Goal: Task Accomplishment & Management: Use online tool/utility

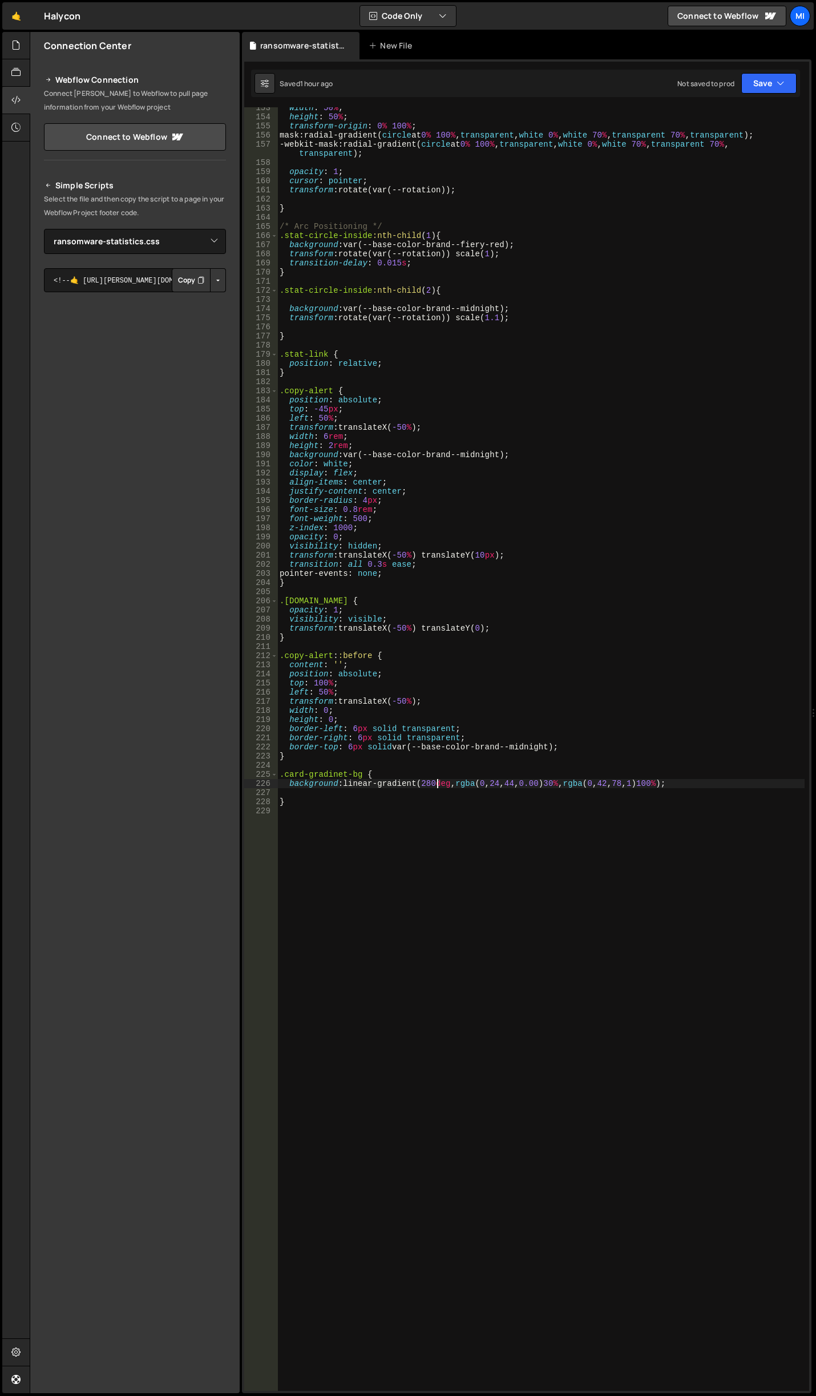
select select "41799"
click at [21, 53] on div at bounding box center [16, 45] width 28 height 27
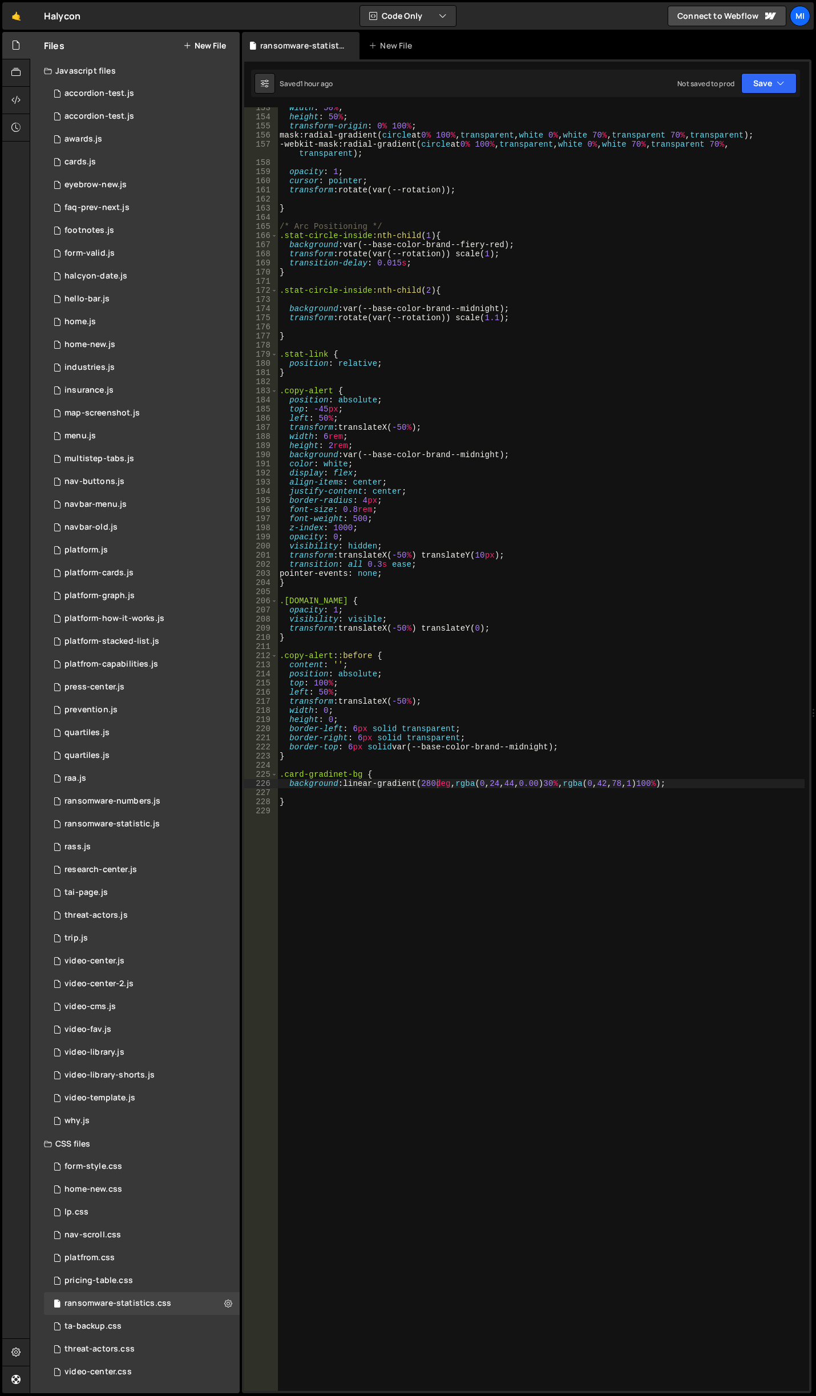
scroll to position [0, 0]
click at [221, 50] on button "New File" at bounding box center [204, 45] width 43 height 9
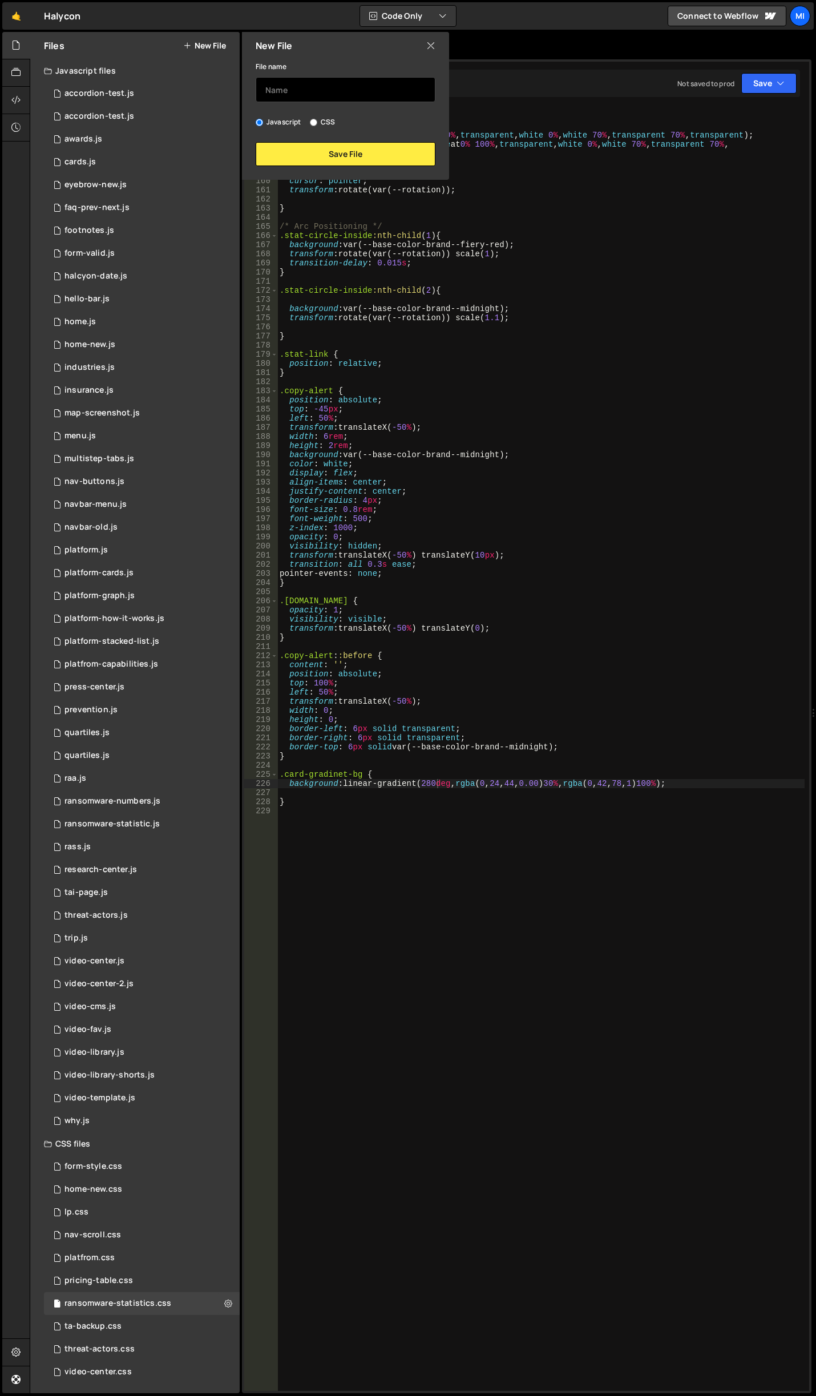
click at [303, 87] on input "text" at bounding box center [346, 89] width 180 height 25
type input "o"
type input "platform-new"
click at [383, 171] on div "New File File name platform-new Javascript CSS Save File" at bounding box center [344, 106] width 209 height 148
click at [382, 159] on button "Save File" at bounding box center [346, 154] width 180 height 24
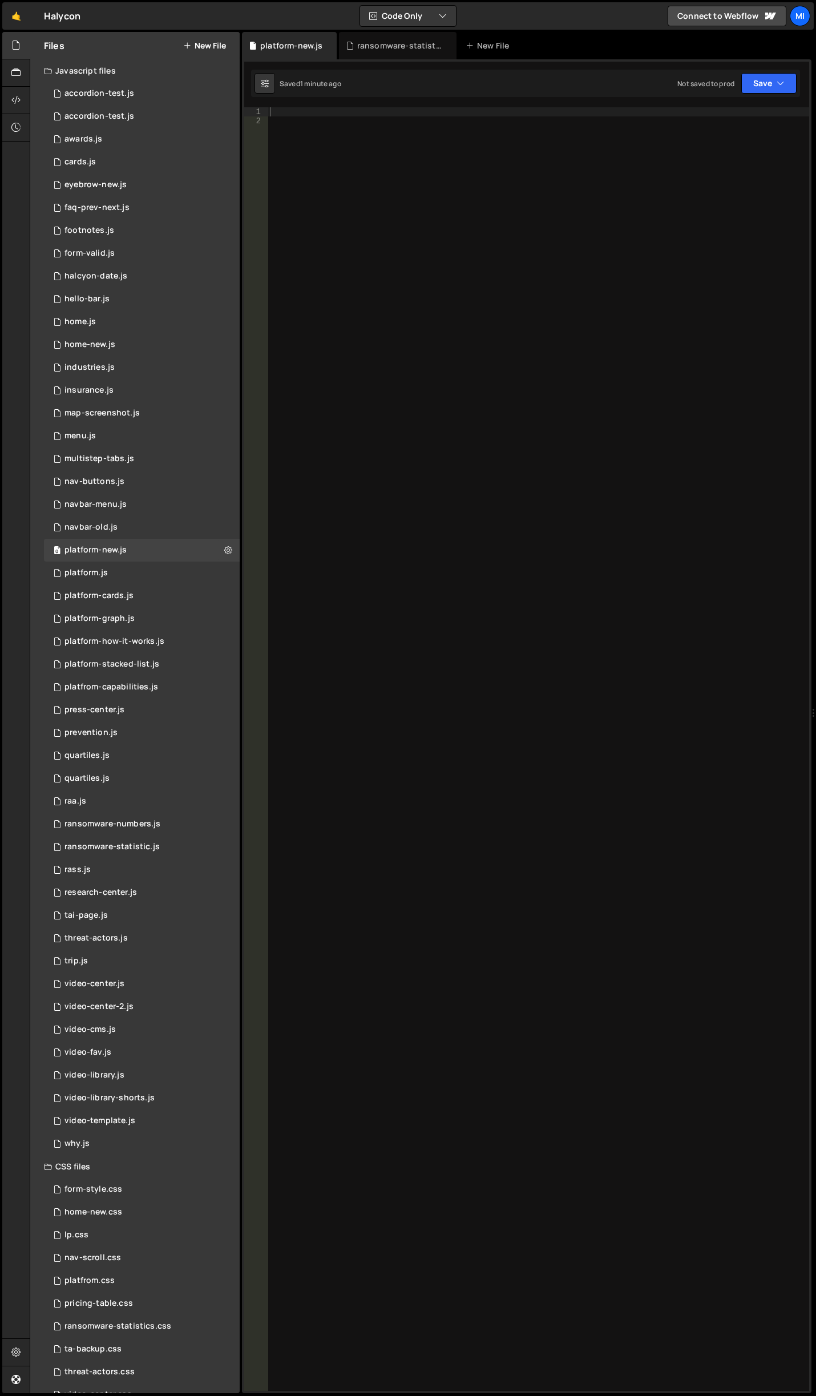
click at [554, 148] on div at bounding box center [539, 758] width 542 height 1302
click at [23, 92] on div at bounding box center [16, 100] width 28 height 27
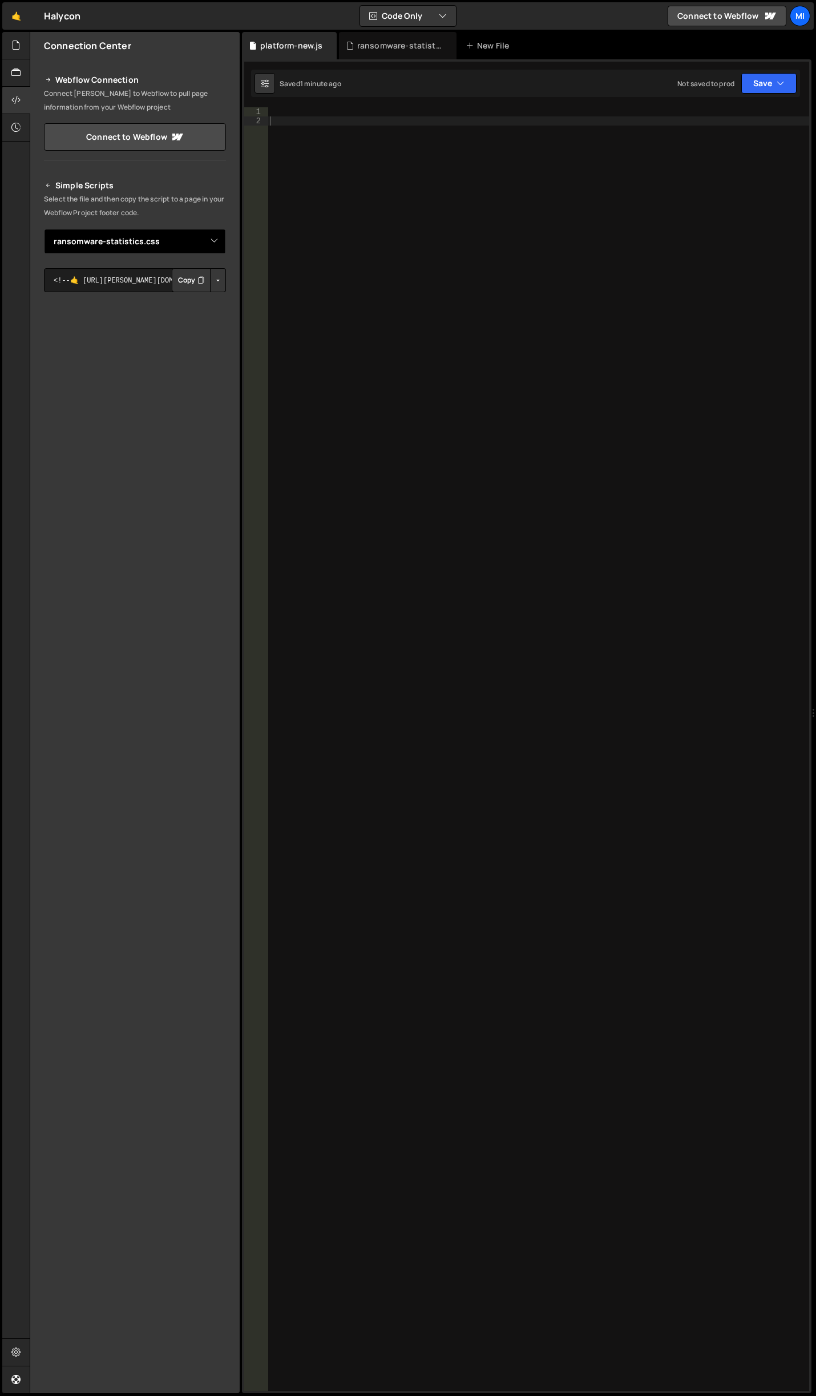
click at [209, 244] on select "Select File accordion-test.js accordion-test.js awards.js cards.js eyebrow-new.…" at bounding box center [135, 241] width 182 height 25
select select "47037"
click at [44, 229] on select "Select File accordion-test.js accordion-test.js awards.js cards.js eyebrow-new.…" at bounding box center [135, 241] width 182 height 25
click at [220, 286] on button "Button group with nested dropdown" at bounding box center [218, 280] width 16 height 24
click at [212, 296] on link "Copy Staging js" at bounding box center [178, 302] width 95 height 16
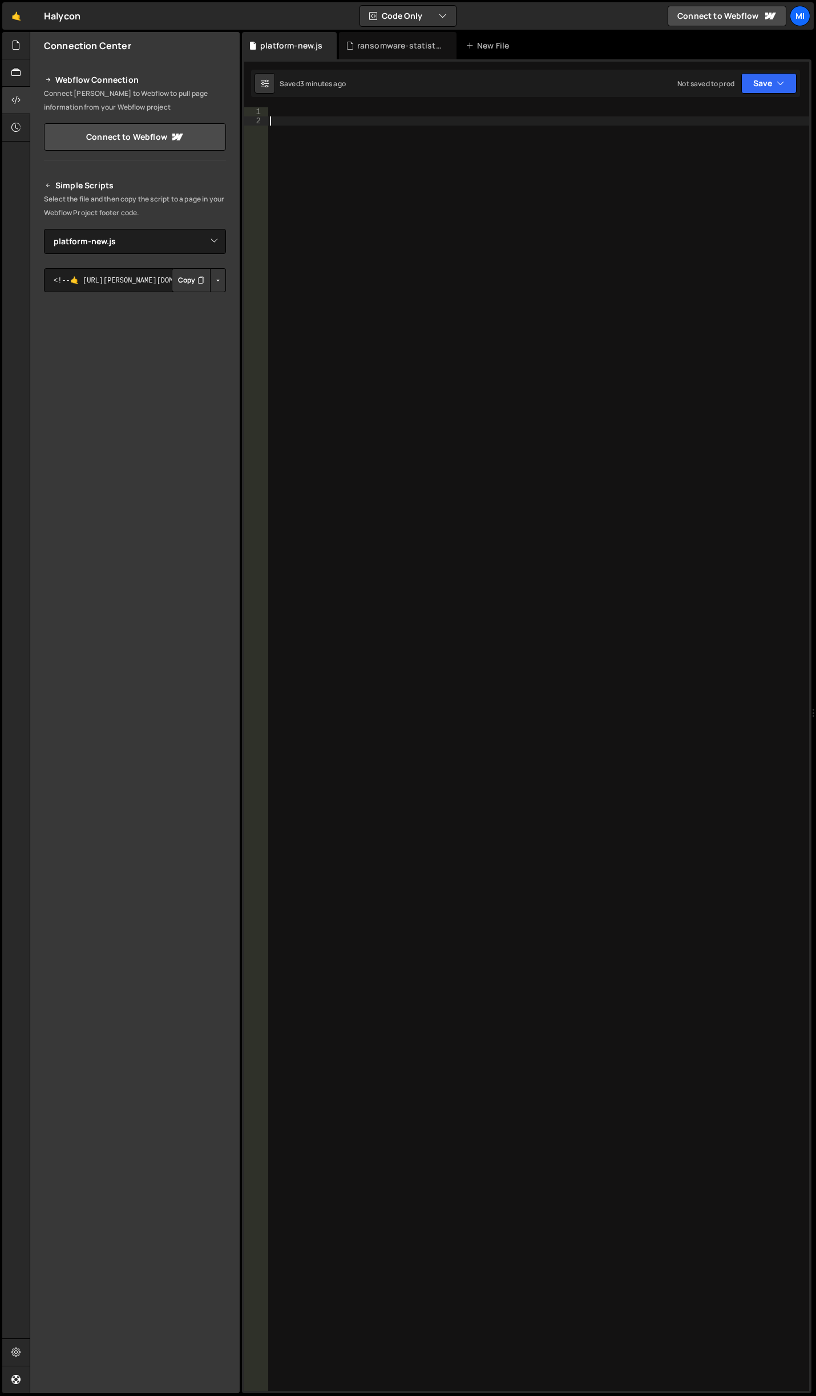
click at [587, 372] on div at bounding box center [539, 758] width 542 height 1302
paste textarea "document.addEventListener('DOMContentLoaded', initPlatformAnimation);"
type textarea "document.addEventListener('DOMContentLoaded', initPlatformAnimation);"
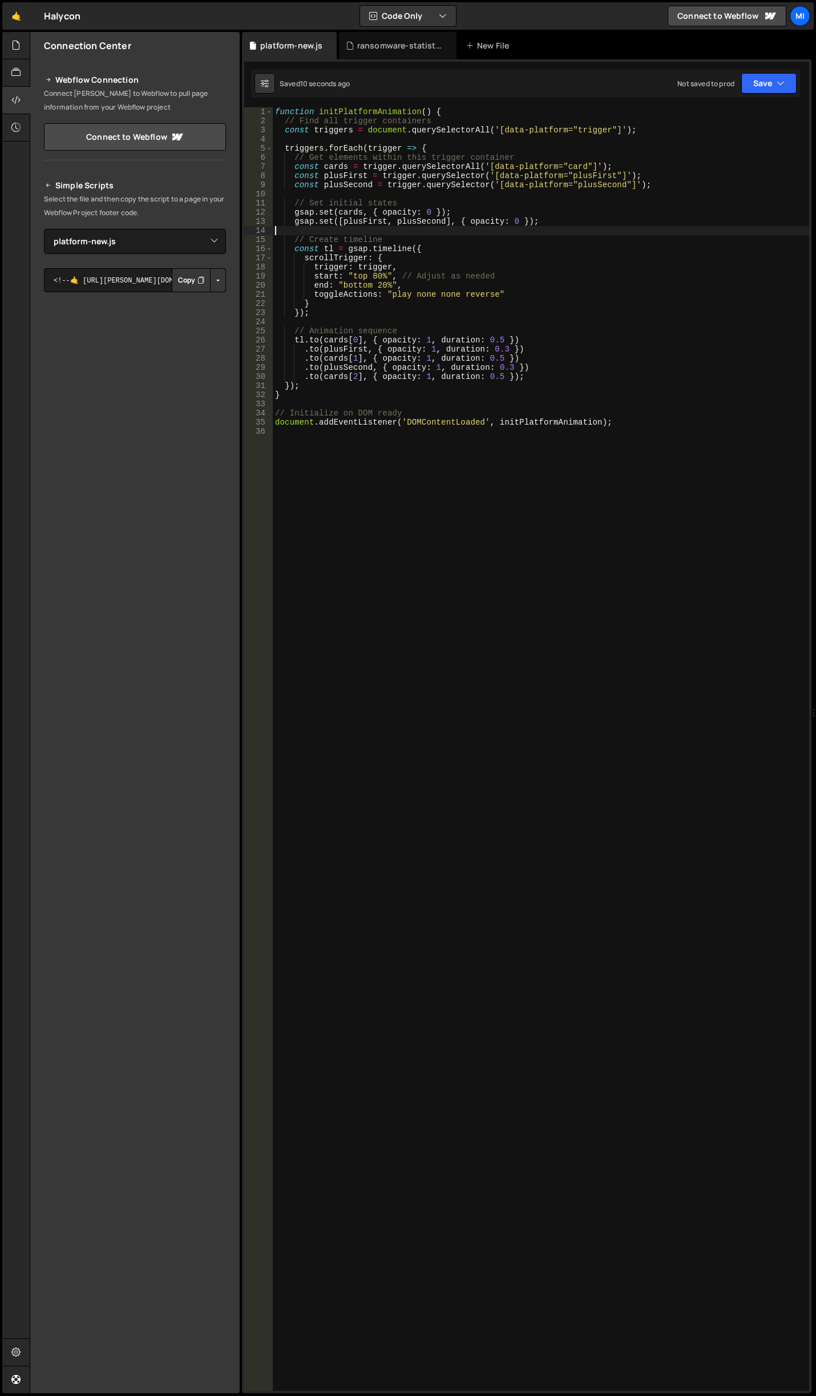
click at [418, 232] on div "function initPlatformAnimation ( ) { // Find all trigger containers const trigg…" at bounding box center [541, 758] width 536 height 1302
click at [372, 277] on div "function initPlatformAnimation ( ) { // Find all trigger containers const trigg…" at bounding box center [541, 758] width 536 height 1302
type textarea "start: "top 80%", // Adjust as needed"
click at [549, 404] on div "function initPlatformAnimation ( ) { // Find all trigger containers const trigg…" at bounding box center [541, 758] width 536 height 1302
click at [499, 203] on div "function initPlatformAnimation ( ) { // Find all trigger containers const trigg…" at bounding box center [541, 758] width 536 height 1302
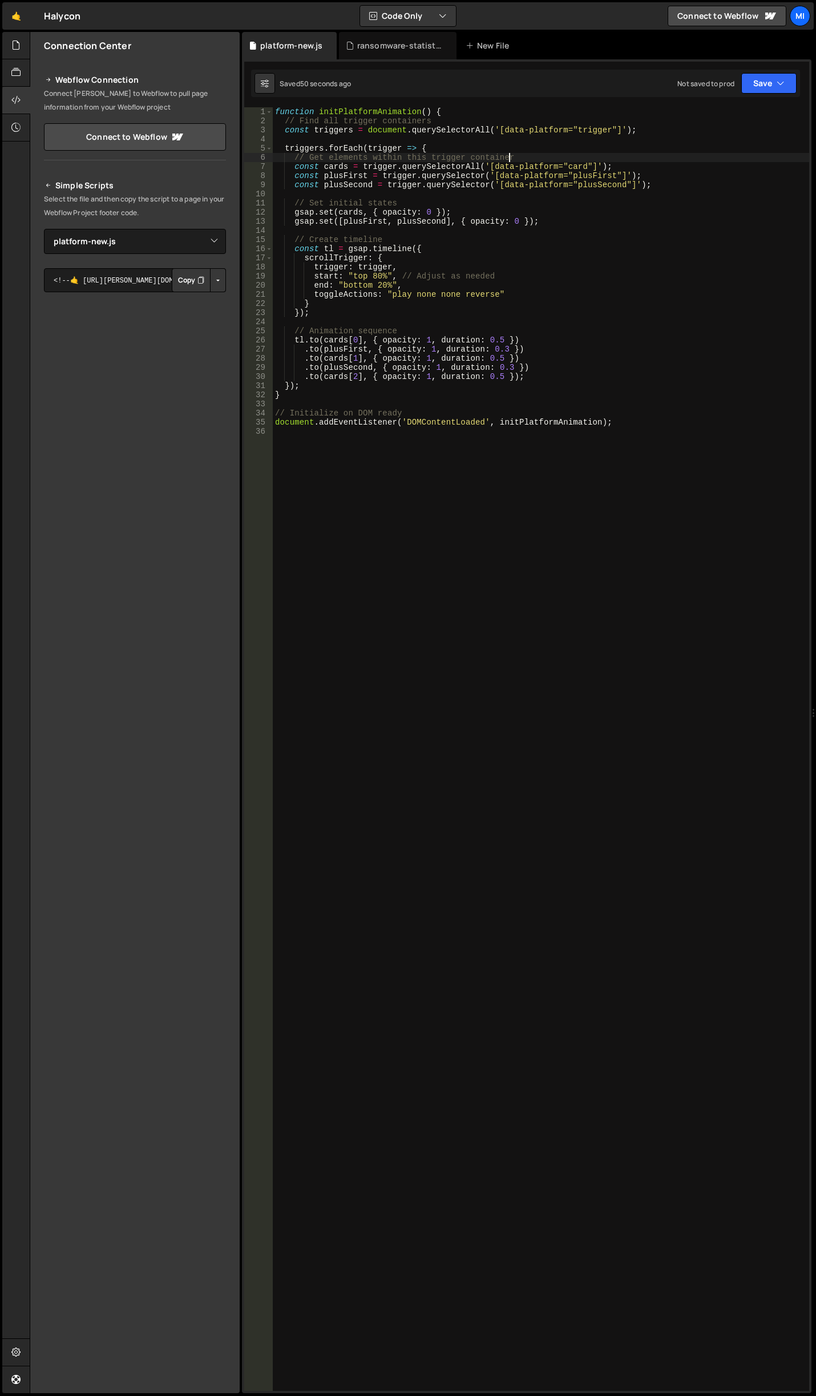
click at [593, 155] on div "function initPlatformAnimation ( ) { // Find all trigger containers const trigg…" at bounding box center [541, 758] width 536 height 1302
click at [457, 282] on div "function initPlatformAnimation ( ) { // Find all trigger containers const trigg…" at bounding box center [541, 758] width 536 height 1302
drag, startPoint x: 378, startPoint y: 276, endPoint x: 372, endPoint y: 274, distance: 6.0
click at [372, 274] on div "function initPlatformAnimation ( ) { // Find all trigger containers const trigg…" at bounding box center [541, 758] width 536 height 1302
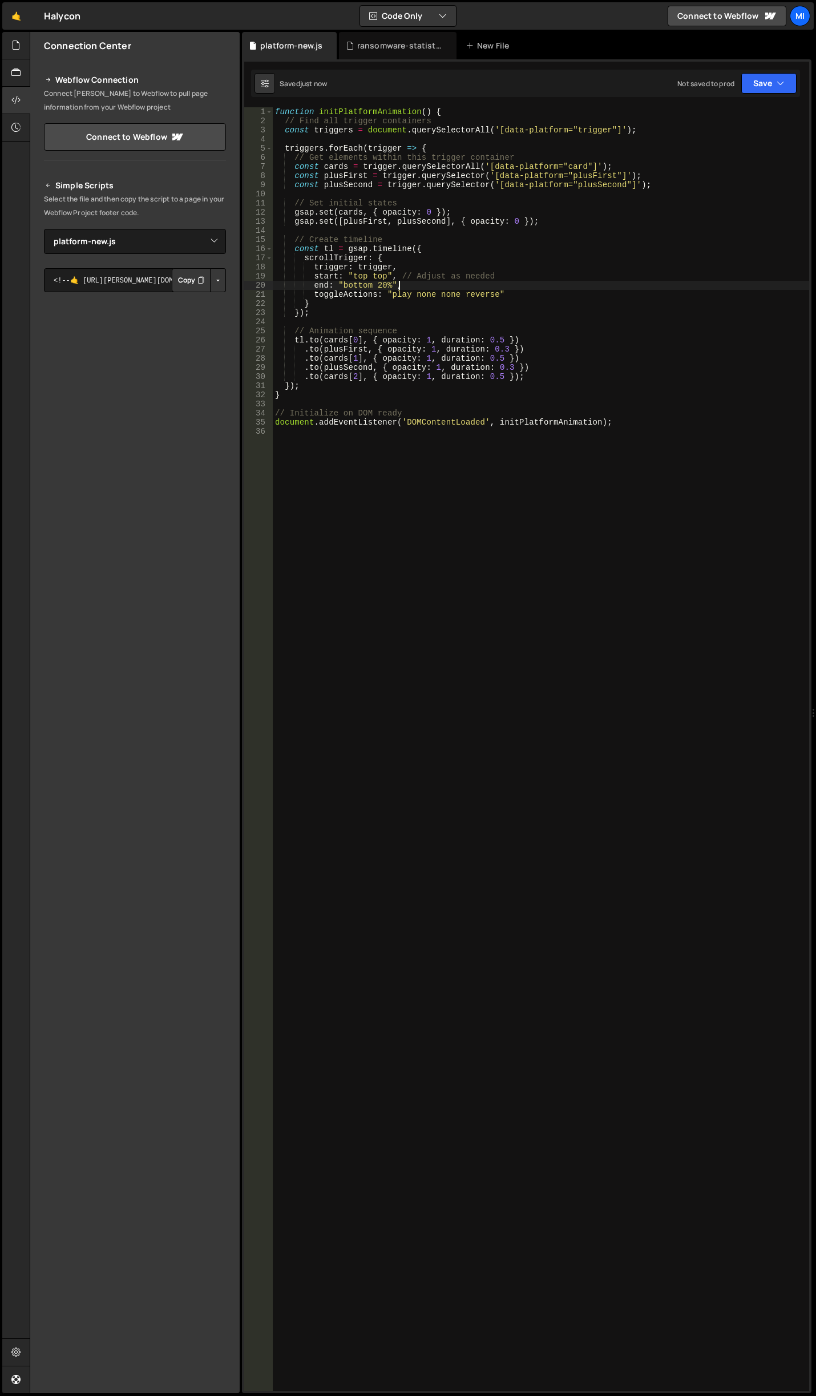
click at [438, 281] on div "function initPlatformAnimation ( ) { // Find all trigger containers const trigg…" at bounding box center [541, 758] width 536 height 1302
click at [510, 292] on div "function initPlatformAnimation ( ) { // Find all trigger containers const trigg…" at bounding box center [541, 758] width 536 height 1302
drag, startPoint x: 372, startPoint y: 277, endPoint x: 383, endPoint y: 276, distance: 11.5
click at [383, 276] on div "function initPlatformAnimation ( ) { // Find all trigger containers const trigg…" at bounding box center [541, 758] width 536 height 1302
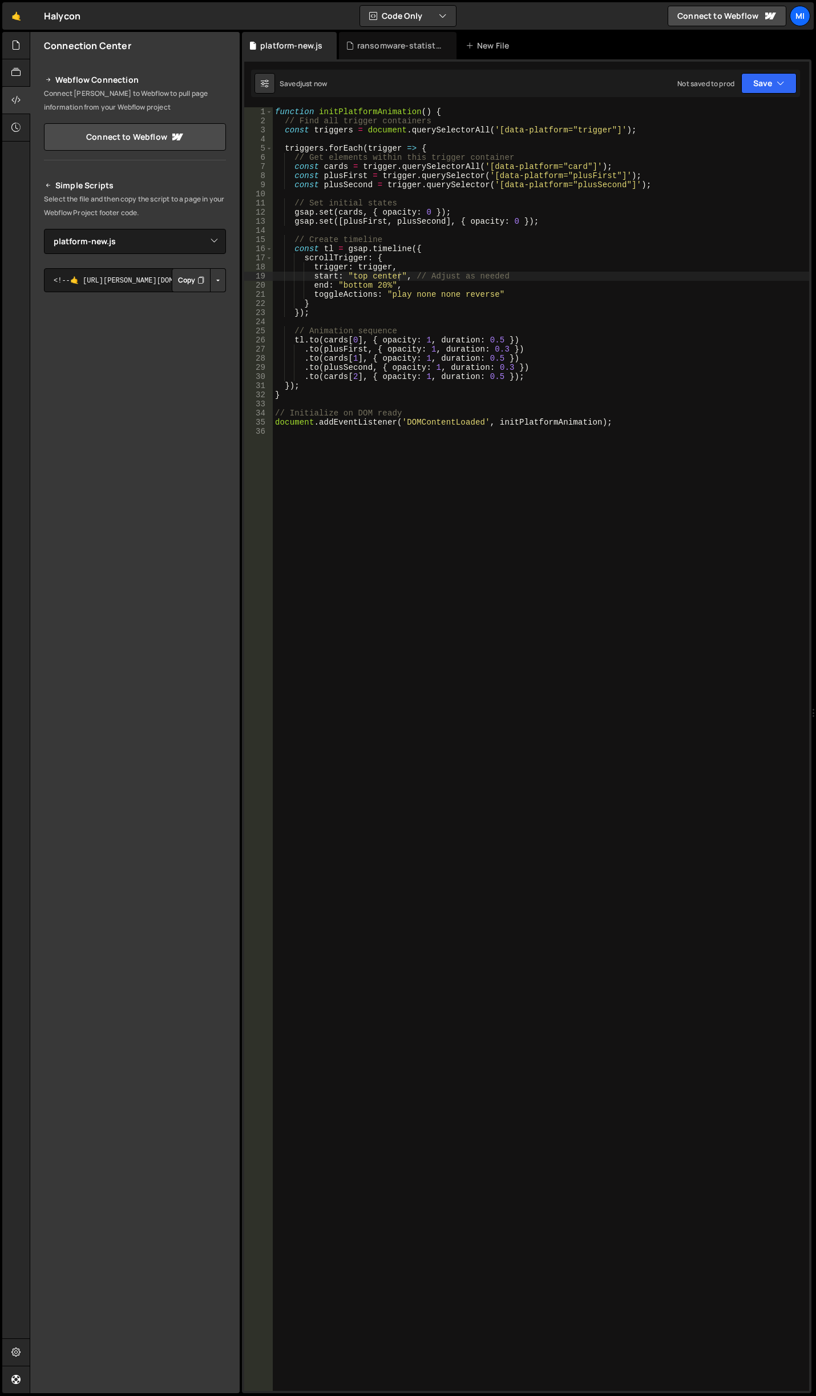
click at [421, 374] on div "function initPlatformAnimation ( ) { // Find all trigger containers const trigg…" at bounding box center [541, 758] width 536 height 1302
type textarea ".to(cards[2], { opacity: 1, duration: 0.5 });"
click at [444, 326] on div "function initPlatformAnimation ( ) { // Find all trigger containers const trigg…" at bounding box center [541, 758] width 536 height 1302
click at [427, 340] on div "function initPlatformAnimation ( ) { // Find all trigger containers const trigg…" at bounding box center [541, 758] width 536 height 1302
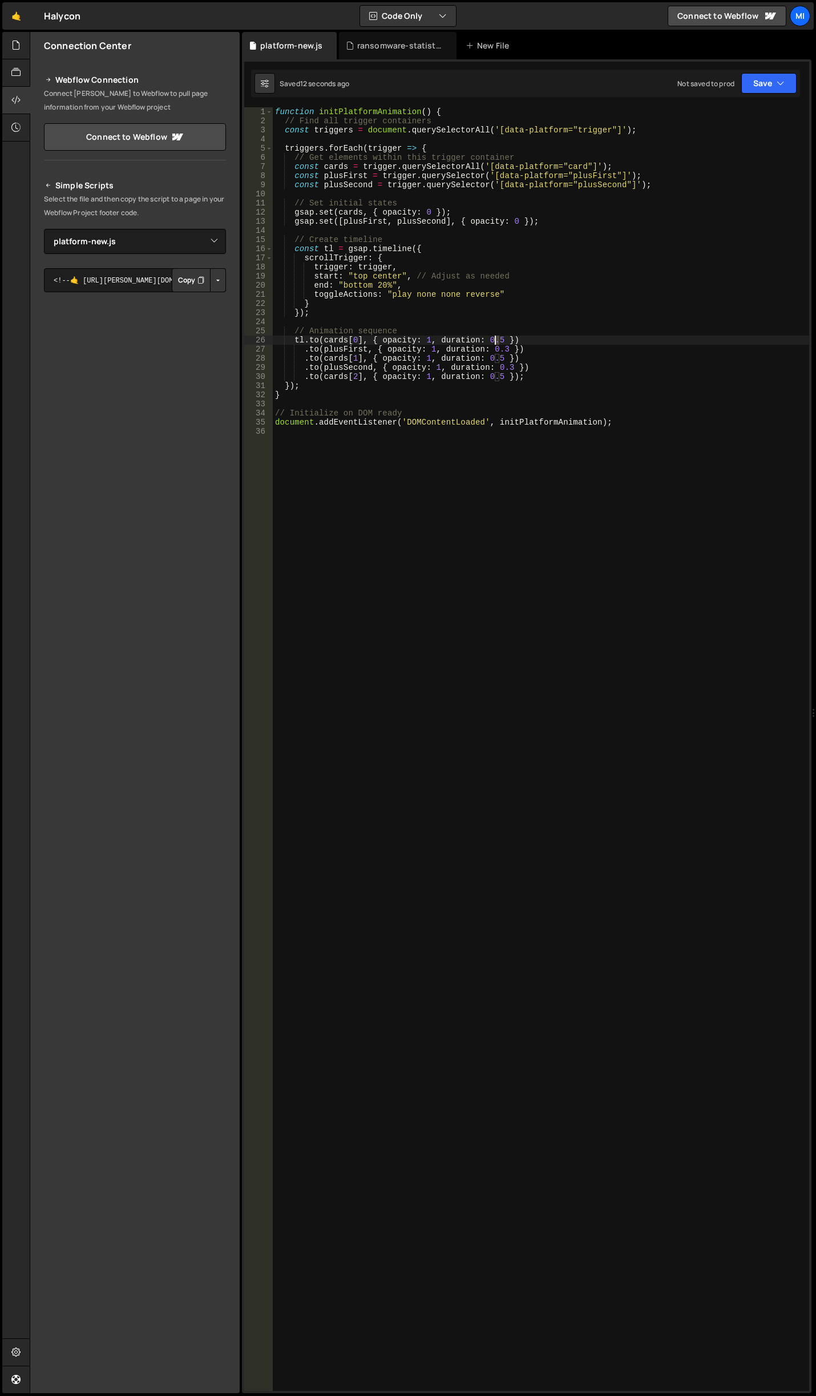
click at [496, 341] on div "function initPlatformAnimation ( ) { // Find all trigger containers const trigg…" at bounding box center [541, 758] width 536 height 1302
click at [445, 328] on div "function initPlatformAnimation ( ) { // Find all trigger containers const trigg…" at bounding box center [541, 758] width 536 height 1302
click at [492, 354] on div "function initPlatformAnimation ( ) { // Find all trigger containers const trigg…" at bounding box center [541, 758] width 536 height 1302
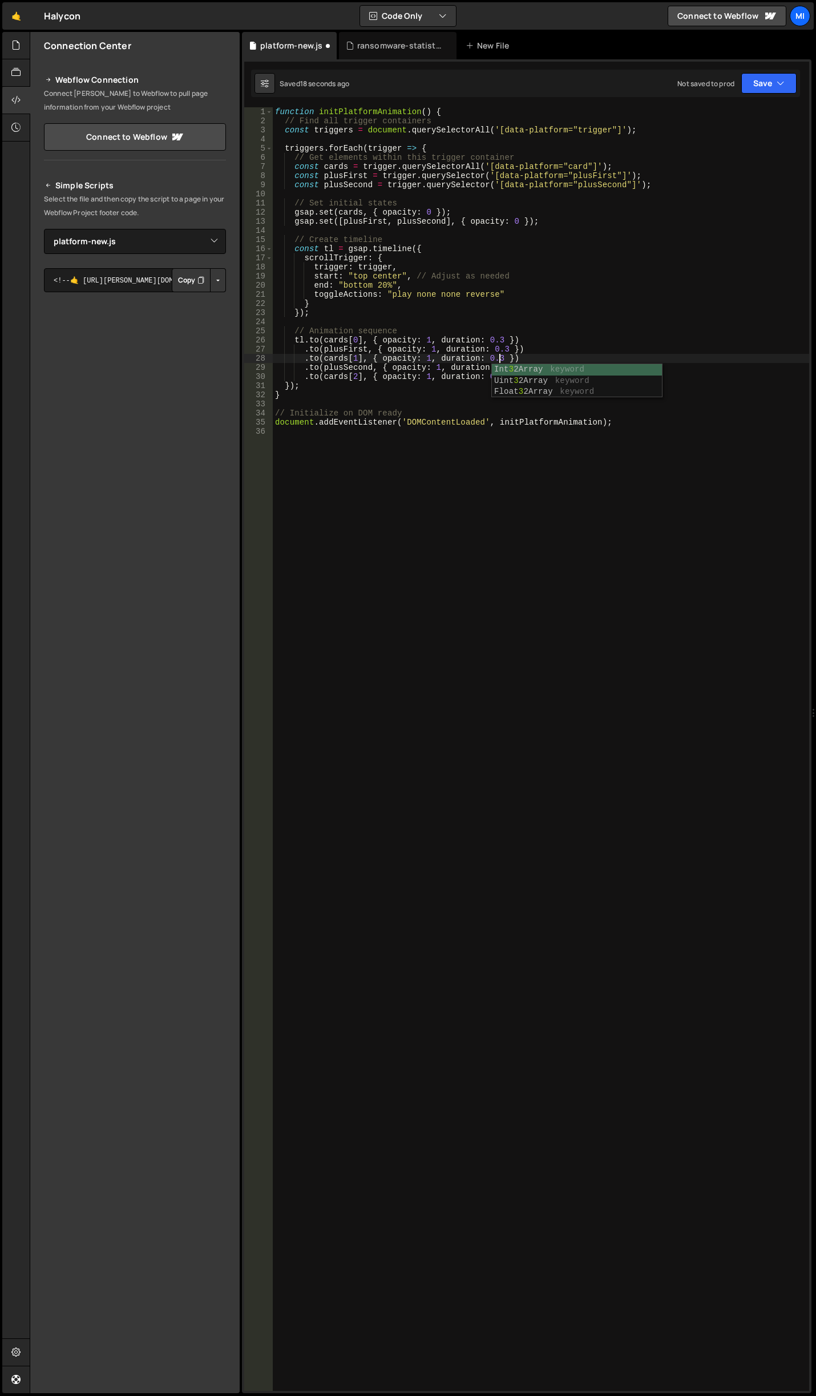
click at [457, 364] on div "function initPlatformAnimation ( ) { // Find all trigger containers const trigg…" at bounding box center [541, 758] width 536 height 1302
click at [498, 375] on div "function initPlatformAnimation ( ) { // Find all trigger containers const trigg…" at bounding box center [541, 758] width 536 height 1302
click at [430, 338] on div "function initPlatformAnimation ( ) { // Find all trigger containers const trigg…" at bounding box center [541, 758] width 536 height 1302
click at [466, 372] on div "function initPlatformAnimation ( ) { // Find all trigger containers const trigg…" at bounding box center [541, 758] width 536 height 1302
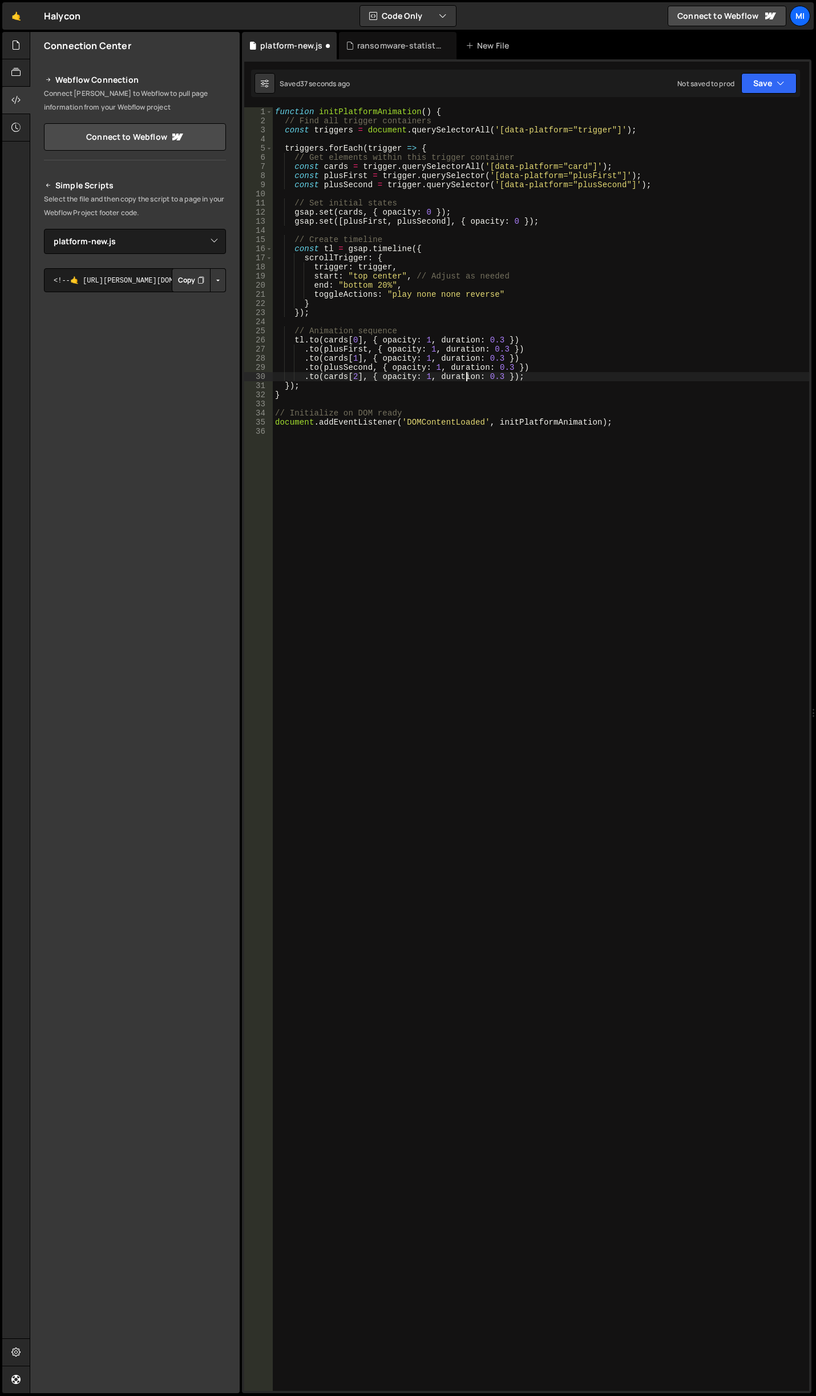
click at [482, 278] on div "function initPlatformAnimation ( ) { // Find all trigger containers const trigg…" at bounding box center [541, 758] width 536 height 1302
click at [430, 206] on div "function initPlatformAnimation ( ) { // Find all trigger containers const trigg…" at bounding box center [541, 758] width 536 height 1302
click at [426, 215] on div "function initPlatformAnimation ( ) { // Find all trigger containers const trigg…" at bounding box center [541, 758] width 536 height 1302
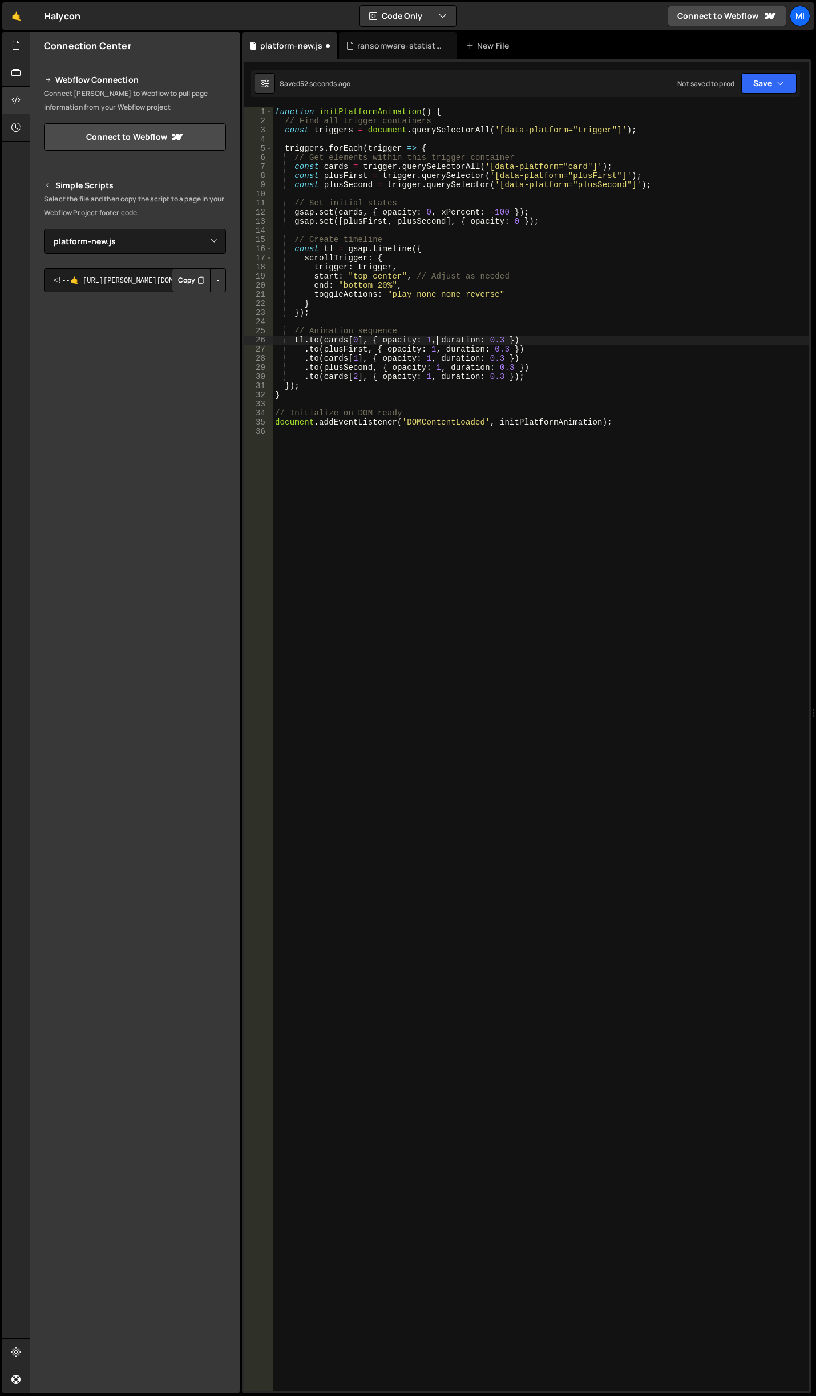
click at [435, 342] on div "function initPlatformAnimation ( ) { // Find all trigger containers const trigg…" at bounding box center [541, 758] width 536 height 1302
click at [433, 356] on div "function initPlatformAnimation ( ) { // Find all trigger containers const trigg…" at bounding box center [541, 758] width 536 height 1302
paste textarea "xPercent: 0,"
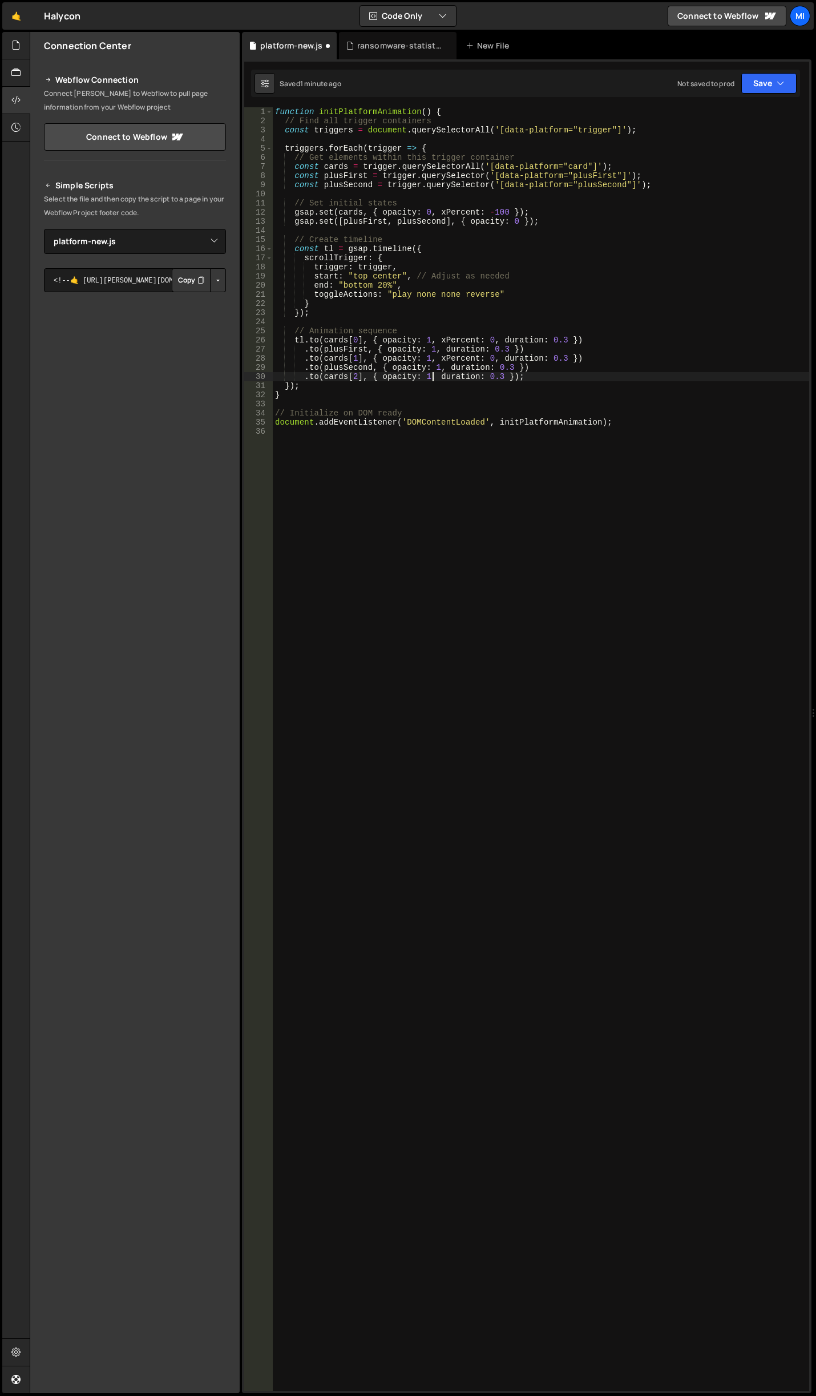
click at [432, 378] on div "function initPlatformAnimation ( ) { // Find all trigger containers const trigg…" at bounding box center [541, 758] width 536 height 1302
paste textarea "xPercent: 0,"
type textarea ".to(cards[2], { opacity: 1, xPercent: 0, duration: 0.3 });"
click at [437, 443] on div "function initPlatformAnimation ( ) { // Find all trigger containers const trigg…" at bounding box center [541, 758] width 536 height 1302
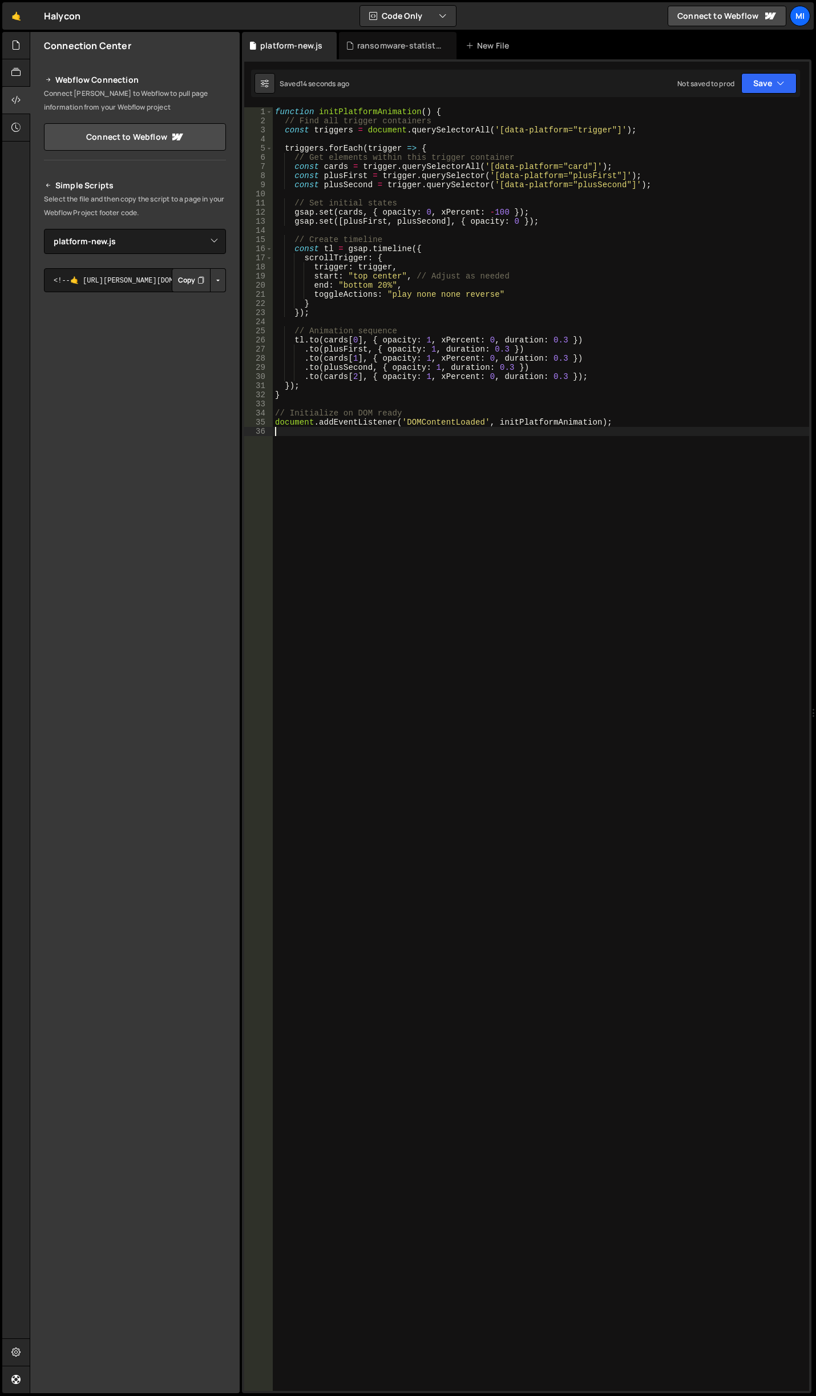
click at [542, 357] on div "function initPlatformAnimation ( ) { // Find all trigger containers const trigg…" at bounding box center [541, 758] width 536 height 1302
click at [495, 213] on div "function initPlatformAnimation ( ) { // Find all trigger containers const trigg…" at bounding box center [541, 758] width 536 height 1302
click at [506, 375] on div "function initPlatformAnimation ( ) { // Find all trigger containers const trigg…" at bounding box center [541, 758] width 536 height 1302
click at [517, 344] on div "function initPlatformAnimation ( ) { // Find all trigger containers const trigg…" at bounding box center [541, 758] width 536 height 1302
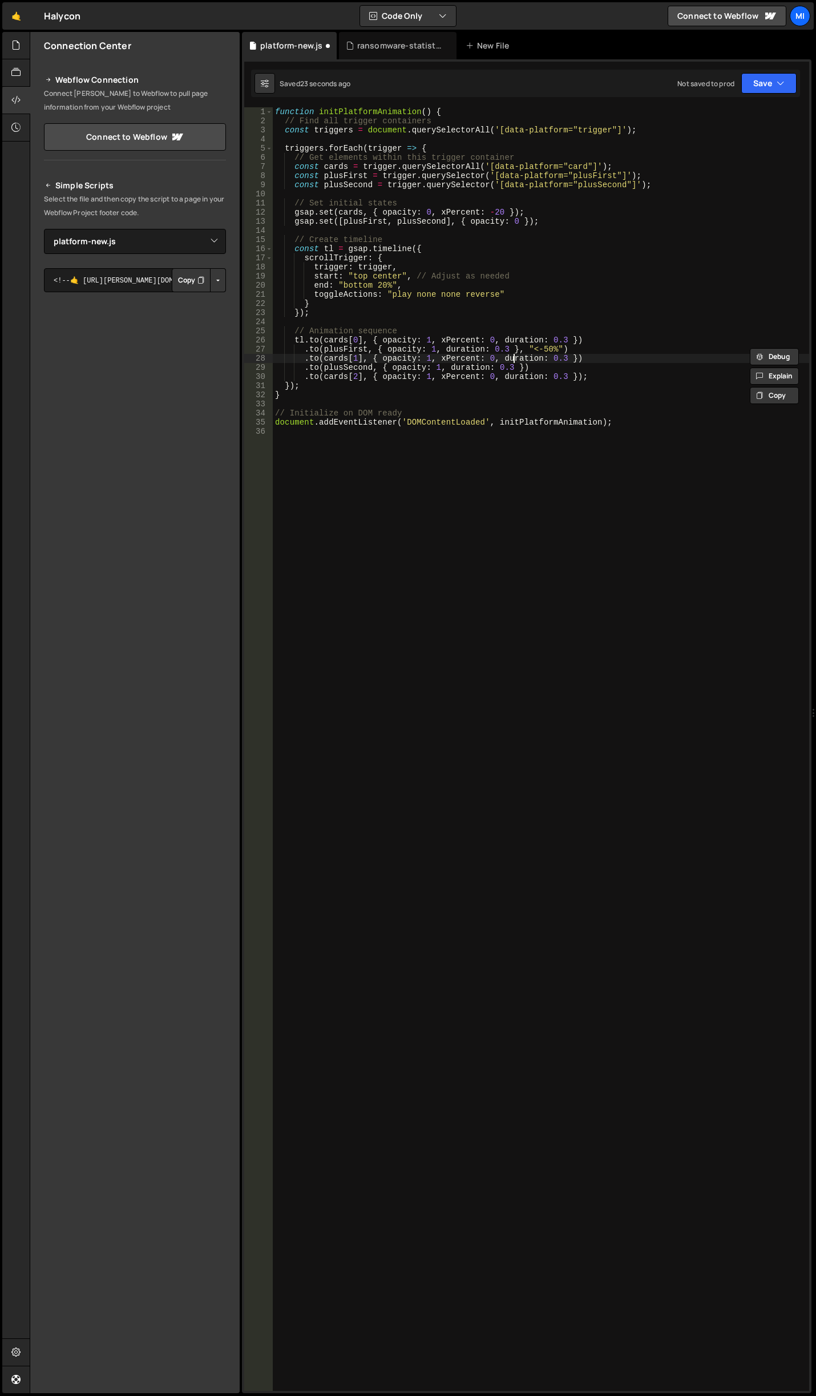
scroll to position [0, 17]
paste textarea ", "<-50%""
click at [616, 342] on div "function initPlatformAnimation ( ) { // Find all trigger containers const trigg…" at bounding box center [541, 758] width 536 height 1302
click at [575, 347] on div "function initPlatformAnimation ( ) { // Find all trigger containers const trigg…" at bounding box center [541, 758] width 536 height 1302
click at [554, 351] on div "function initPlatformAnimation ( ) { // Find all trigger containers const trigg…" at bounding box center [541, 758] width 536 height 1302
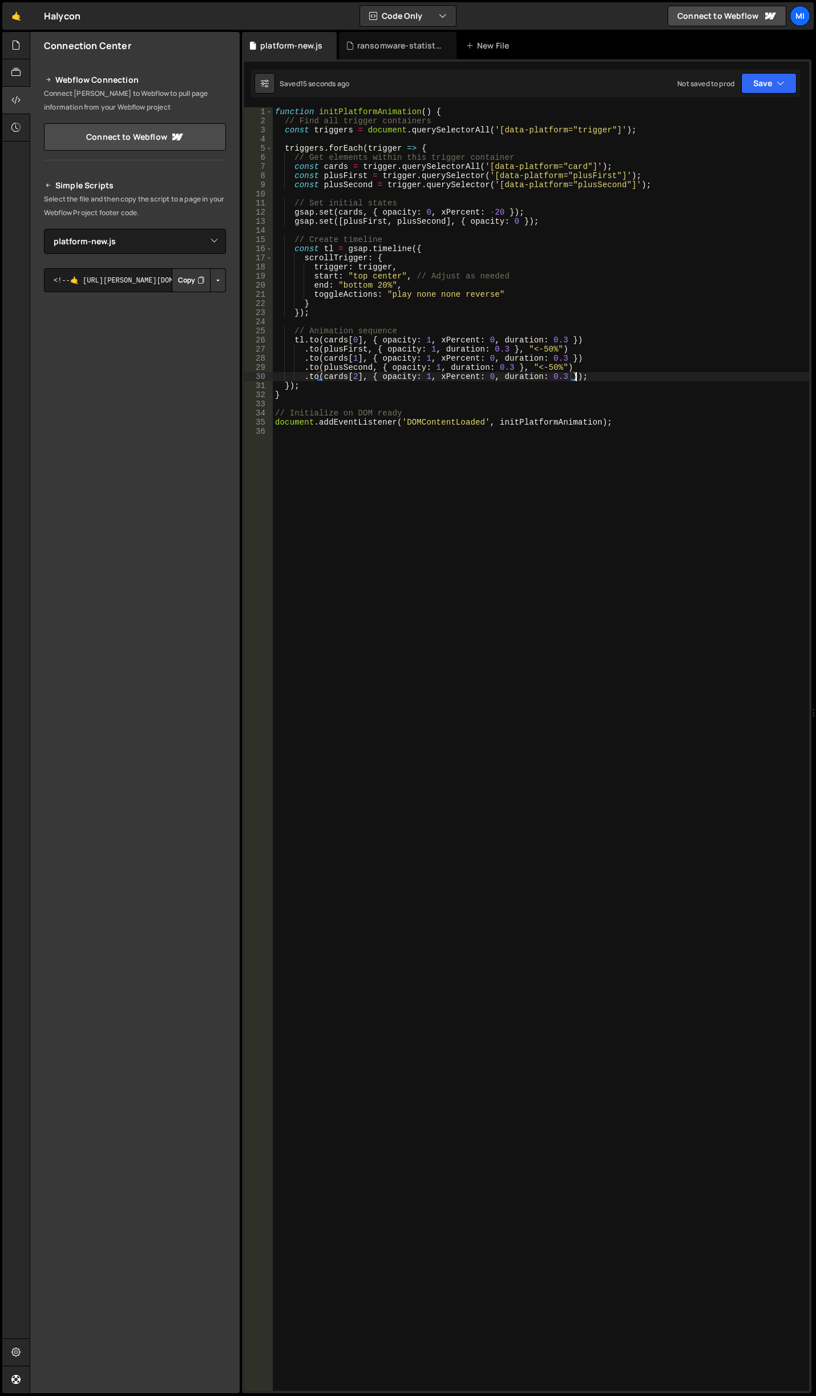
click at [577, 373] on div "function initPlatformAnimation ( ) { // Find all trigger containers const trigg…" at bounding box center [541, 758] width 536 height 1302
click at [553, 345] on div "function initPlatformAnimation ( ) { // Find all trigger containers const trigg…" at bounding box center [541, 758] width 536 height 1302
click at [503, 344] on div "function initPlatformAnimation ( ) { // Find all trigger containers const trigg…" at bounding box center [541, 758] width 536 height 1302
click at [514, 350] on div "function initPlatformAnimation ( ) { // Find all trigger containers const trigg…" at bounding box center [541, 758] width 536 height 1302
paste textarea ","<0.15""
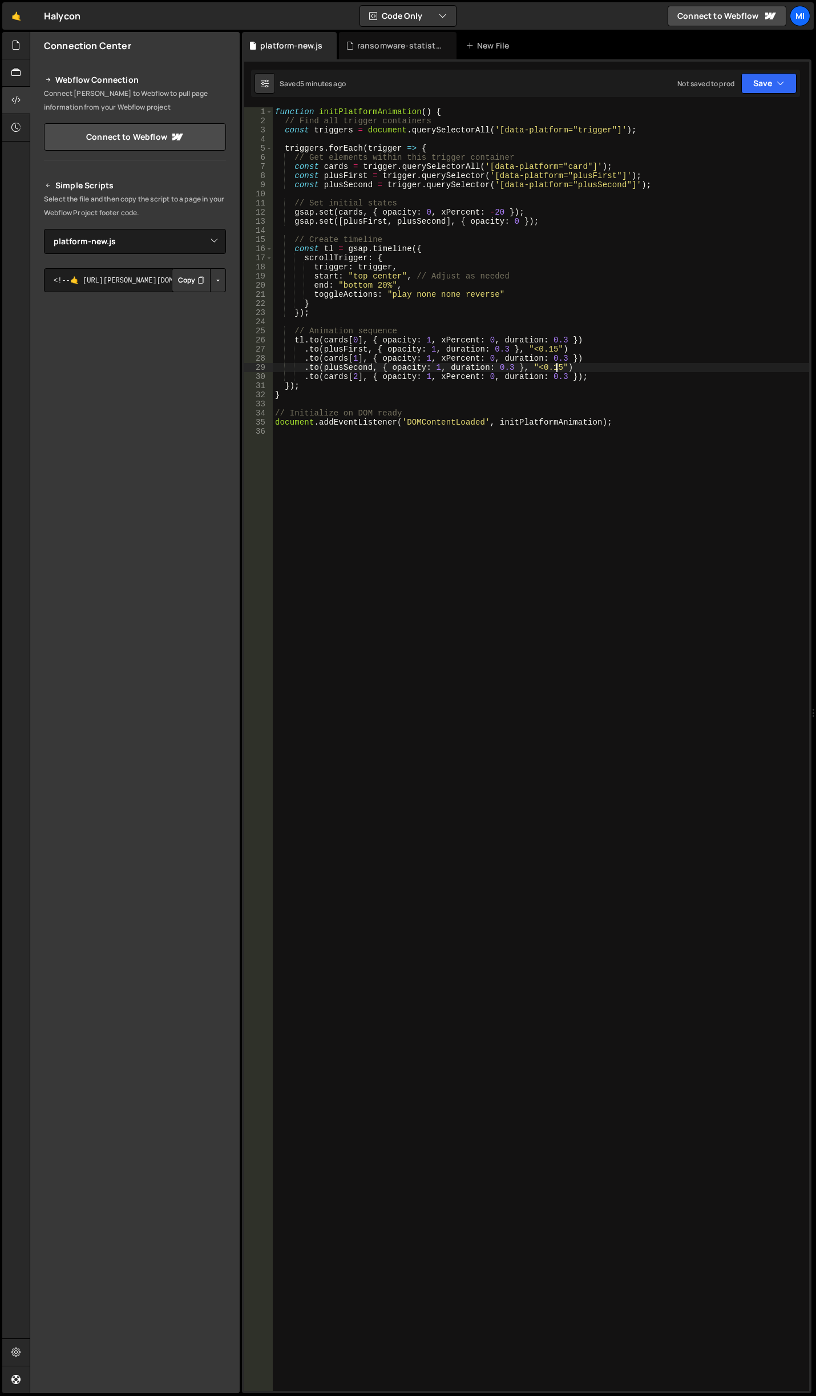
click at [516, 278] on div "function initPlatformAnimation ( ) { // Find all trigger containers const trigg…" at bounding box center [541, 758] width 536 height 1302
click at [549, 344] on div "function initPlatformAnimation ( ) { // Find all trigger containers const trigg…" at bounding box center [541, 758] width 536 height 1302
click at [550, 350] on div "function initPlatformAnimation ( ) { // Find all trigger containers const trigg…" at bounding box center [541, 758] width 536 height 1302
click at [558, 364] on div "function initPlatformAnimation ( ) { // Find all trigger containers const trigg…" at bounding box center [541, 758] width 536 height 1302
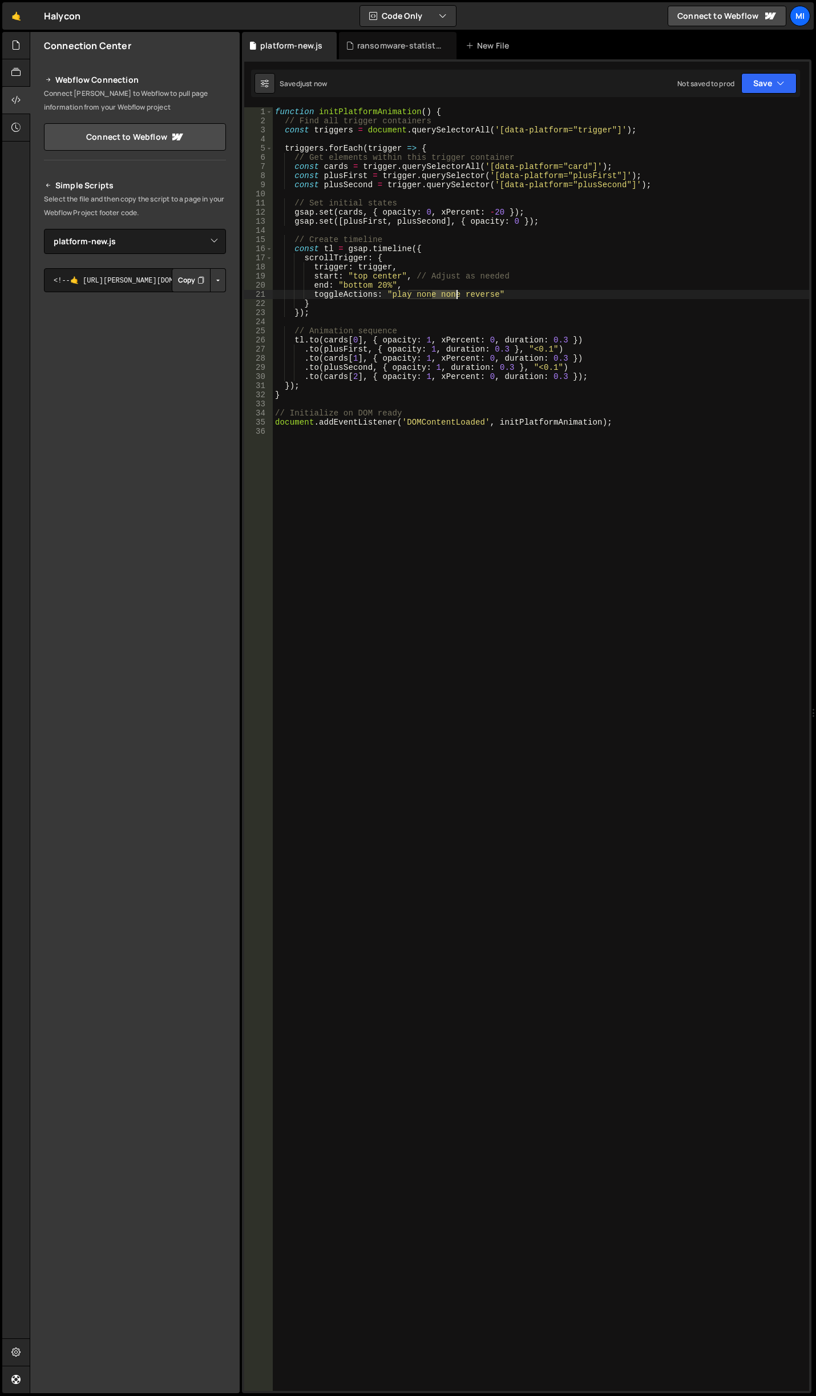
drag, startPoint x: 433, startPoint y: 294, endPoint x: 455, endPoint y: 294, distance: 21.7
click at [455, 294] on div "function initPlatformAnimation ( ) { // Find all trigger containers const trigg…" at bounding box center [541, 758] width 536 height 1302
drag, startPoint x: 461, startPoint y: 295, endPoint x: 494, endPoint y: 298, distance: 32.7
click at [494, 298] on div "function initPlatformAnimation ( ) { // Find all trigger containers const trigg…" at bounding box center [541, 758] width 536 height 1302
paste textarea "non"
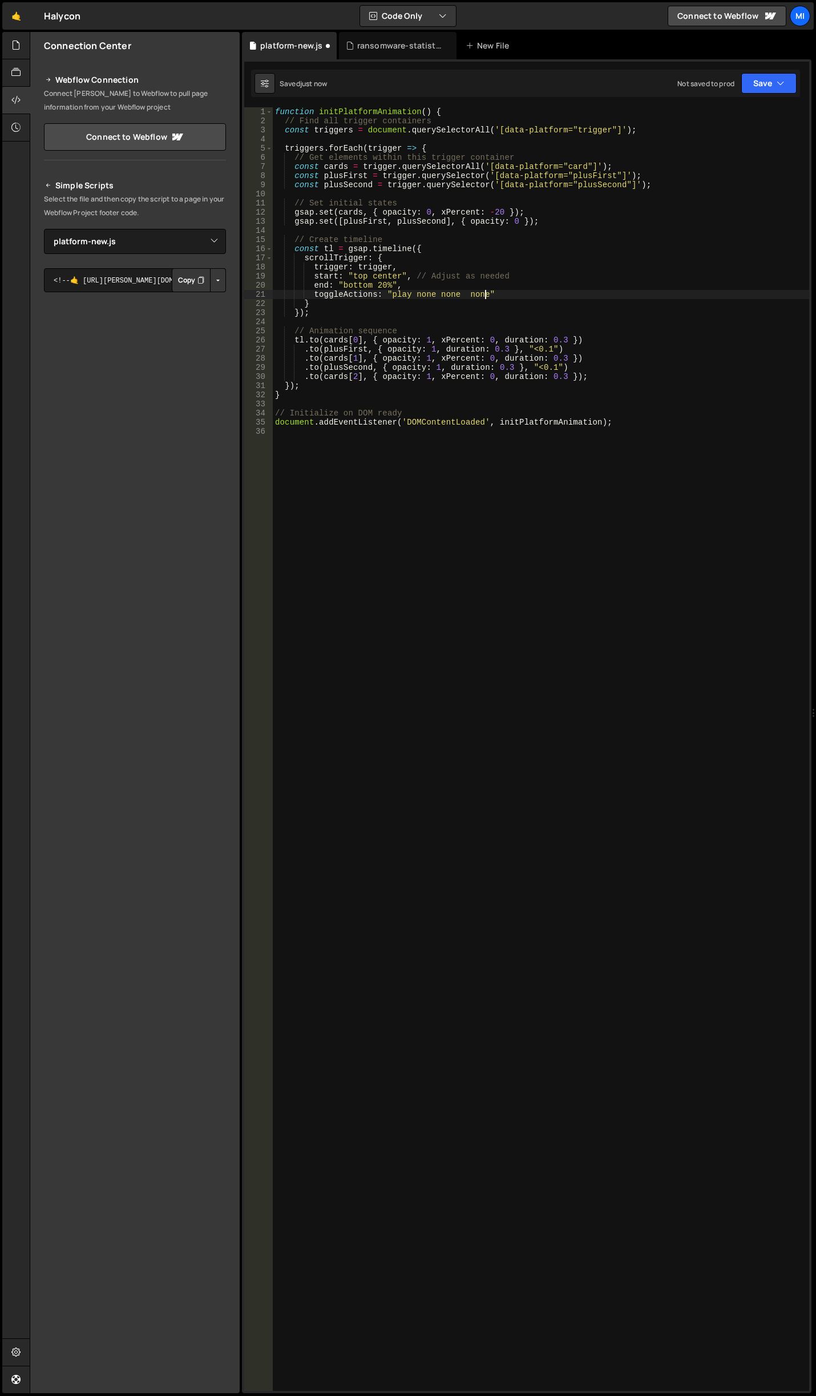
scroll to position [0, 14]
click at [483, 412] on div "function initPlatformAnimation ( ) { // Find all trigger containers const trigg…" at bounding box center [541, 758] width 536 height 1302
click at [492, 360] on div "function initPlatformAnimation ( ) { // Find all trigger containers const trigg…" at bounding box center [541, 758] width 536 height 1302
click at [511, 219] on div "function initPlatformAnimation ( ) { // Find all trigger containers const trigg…" at bounding box center [541, 758] width 536 height 1302
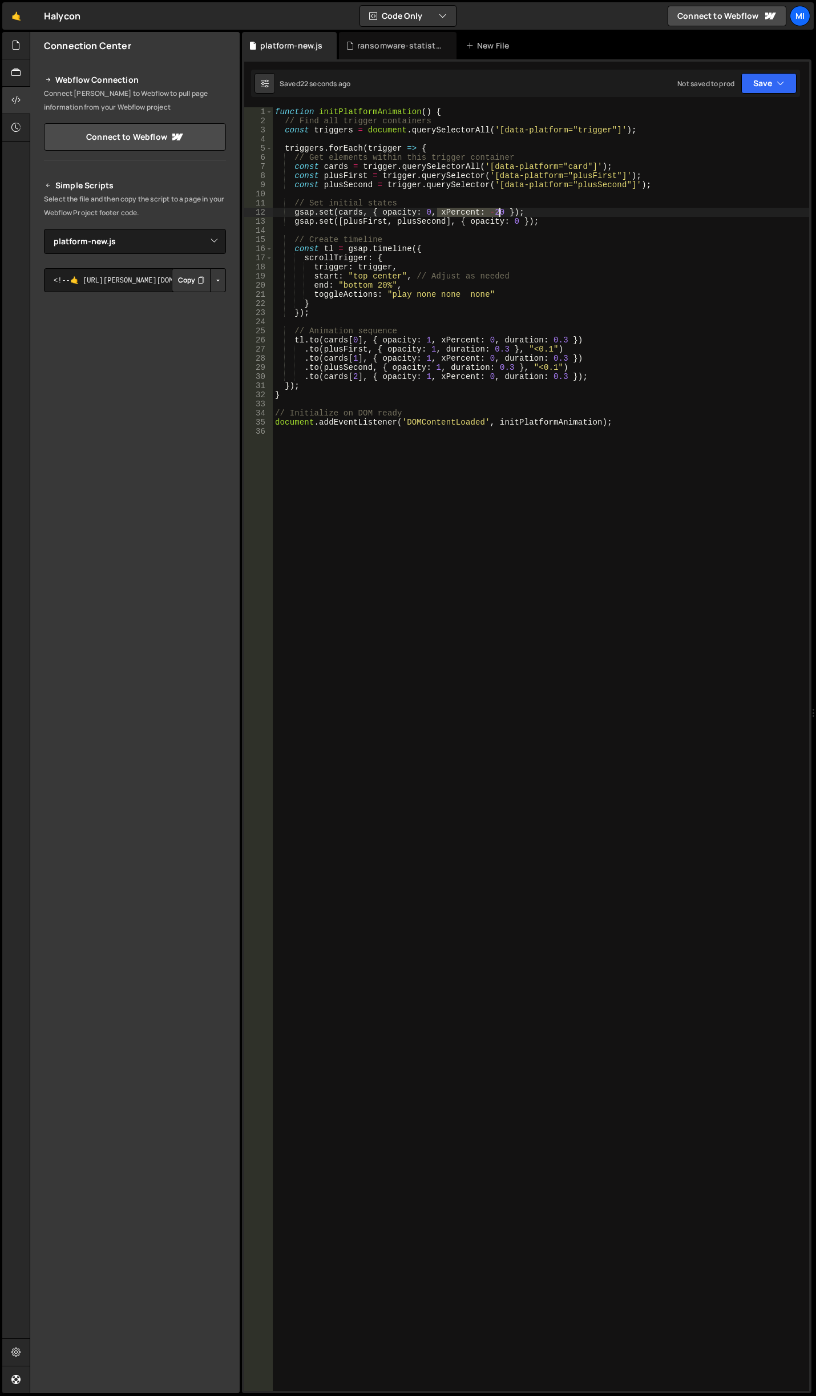
drag, startPoint x: 437, startPoint y: 215, endPoint x: 499, endPoint y: 216, distance: 62.2
click at [499, 216] on div "function initPlatformAnimation ( ) { // Find all trigger containers const trigg…" at bounding box center [541, 758] width 536 height 1302
click at [519, 220] on div "function initPlatformAnimation ( ) { // Find all trigger containers const trigg…" at bounding box center [541, 758] width 536 height 1302
paste textarea "xPercent: -20"
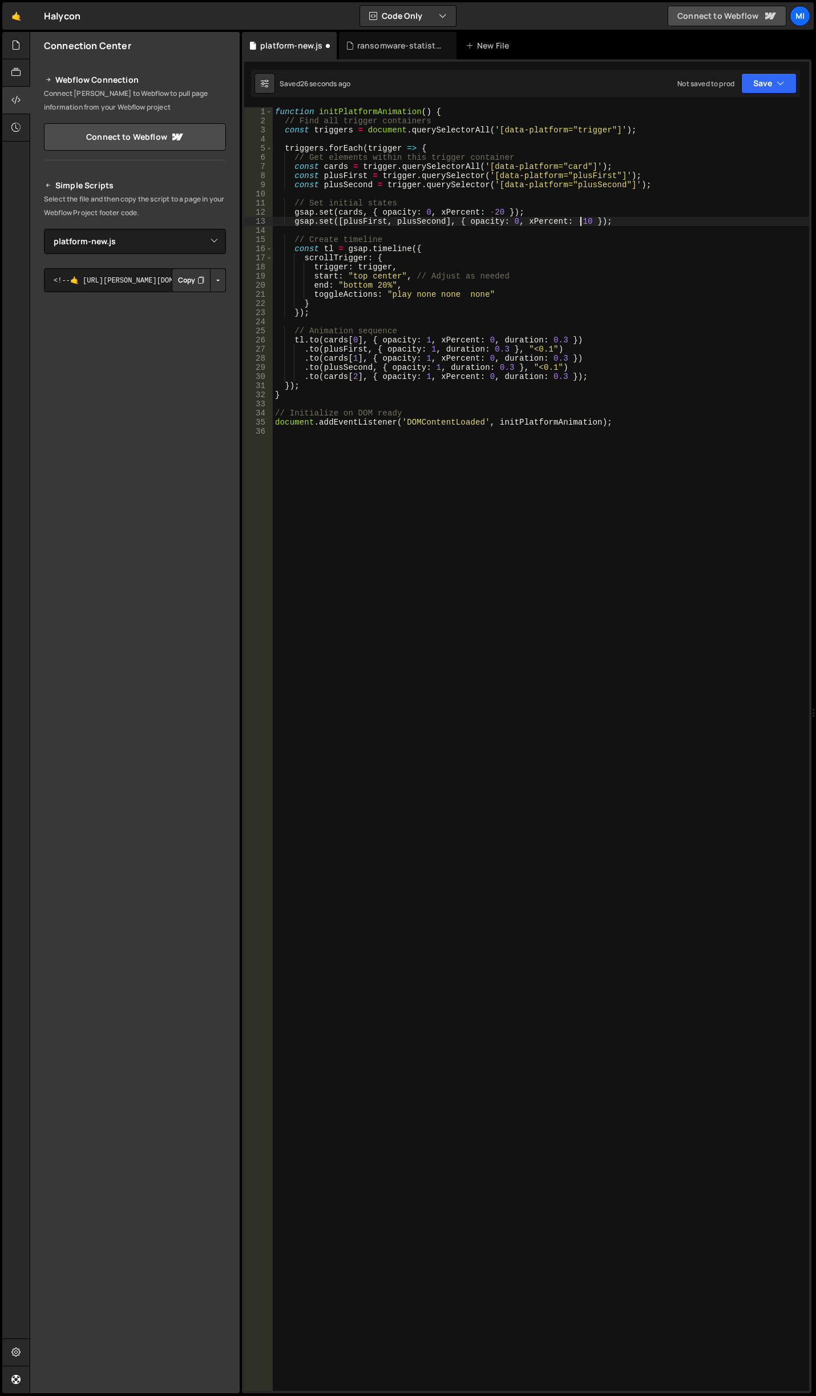
scroll to position [0, 21]
drag, startPoint x: 435, startPoint y: 357, endPoint x: 470, endPoint y: 360, distance: 35.5
click at [470, 360] on div "function initPlatformAnimation ( ) { // Find all trigger containers const trigg…" at bounding box center [541, 758] width 536 height 1302
drag, startPoint x: 494, startPoint y: 357, endPoint x: 438, endPoint y: 356, distance: 56.0
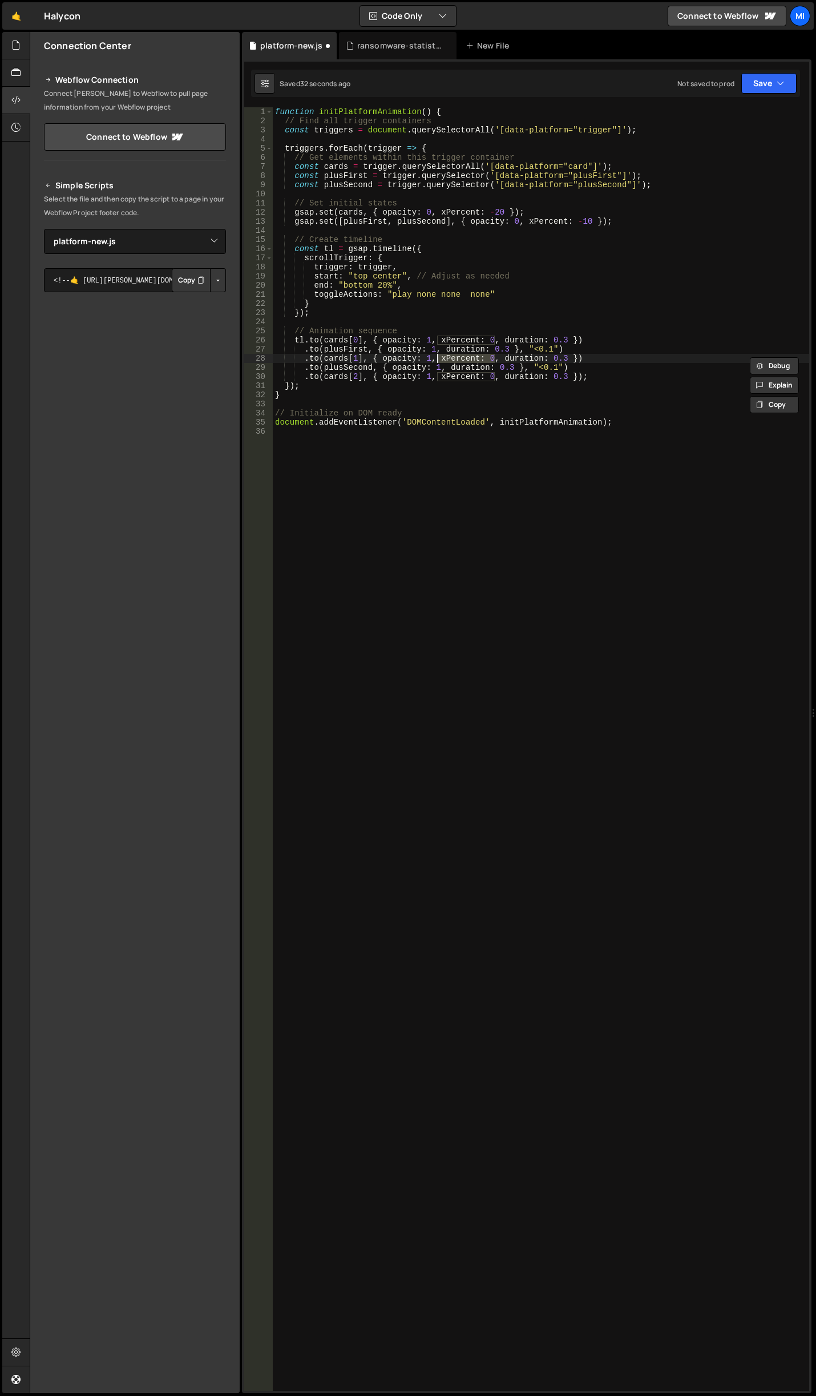
click at [438, 356] on div "function initPlatformAnimation ( ) { // Find all trigger containers const trigg…" at bounding box center [541, 758] width 536 height 1302
click at [443, 368] on div "function initPlatformAnimation ( ) { // Find all trigger containers const trigg…" at bounding box center [541, 758] width 536 height 1302
paste textarea "xPercent: 0,"
click at [439, 348] on div "function initPlatformAnimation ( ) { // Find all trigger containers const trigg…" at bounding box center [541, 758] width 536 height 1302
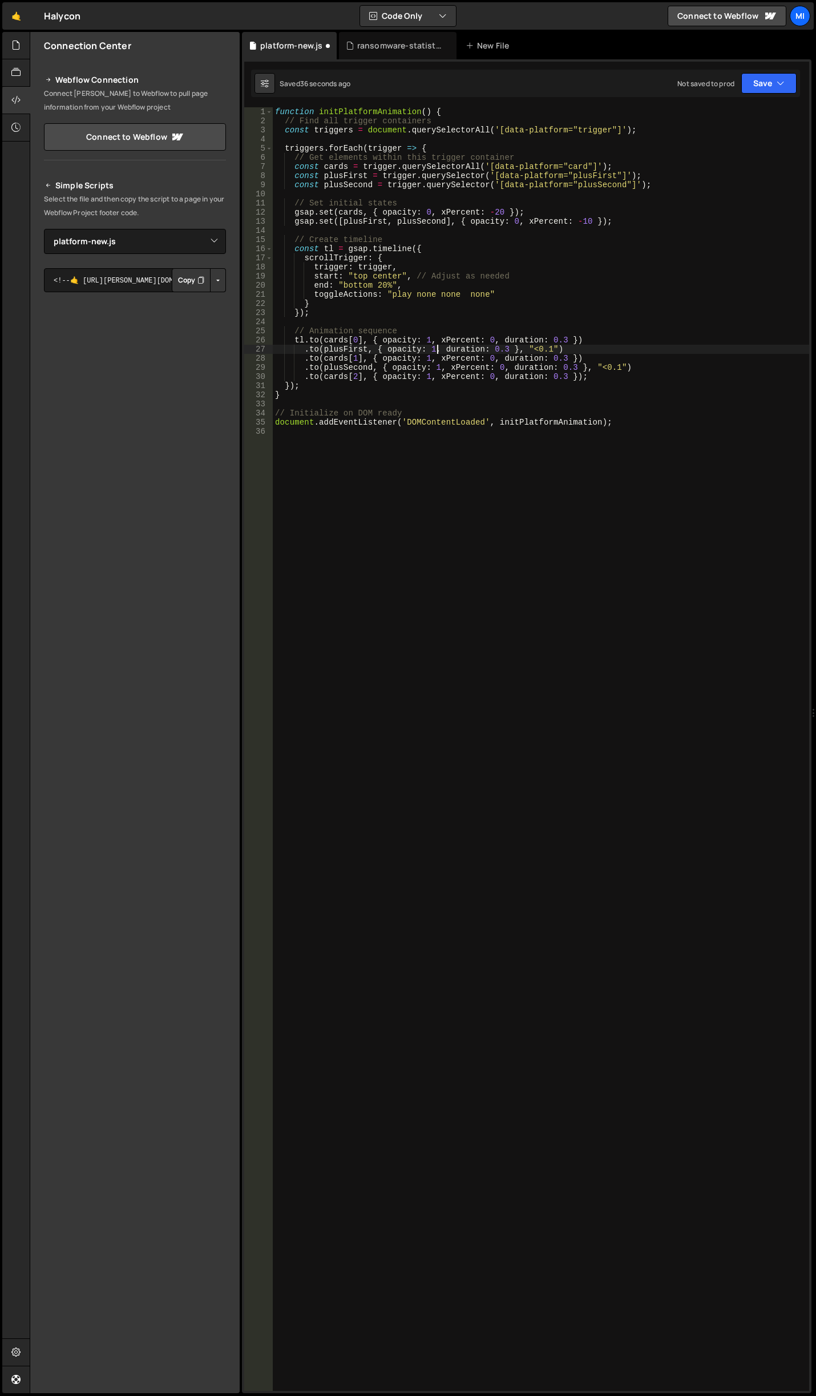
scroll to position [0, 12]
paste textarea "xPercent: 0,"
click at [561, 378] on div "function initPlatformAnimation ( ) { // Find all trigger containers const trigg…" at bounding box center [541, 758] width 536 height 1302
click at [553, 235] on div "function initPlatformAnimation ( ) { // Find all trigger containers const trigg…" at bounding box center [541, 758] width 536 height 1302
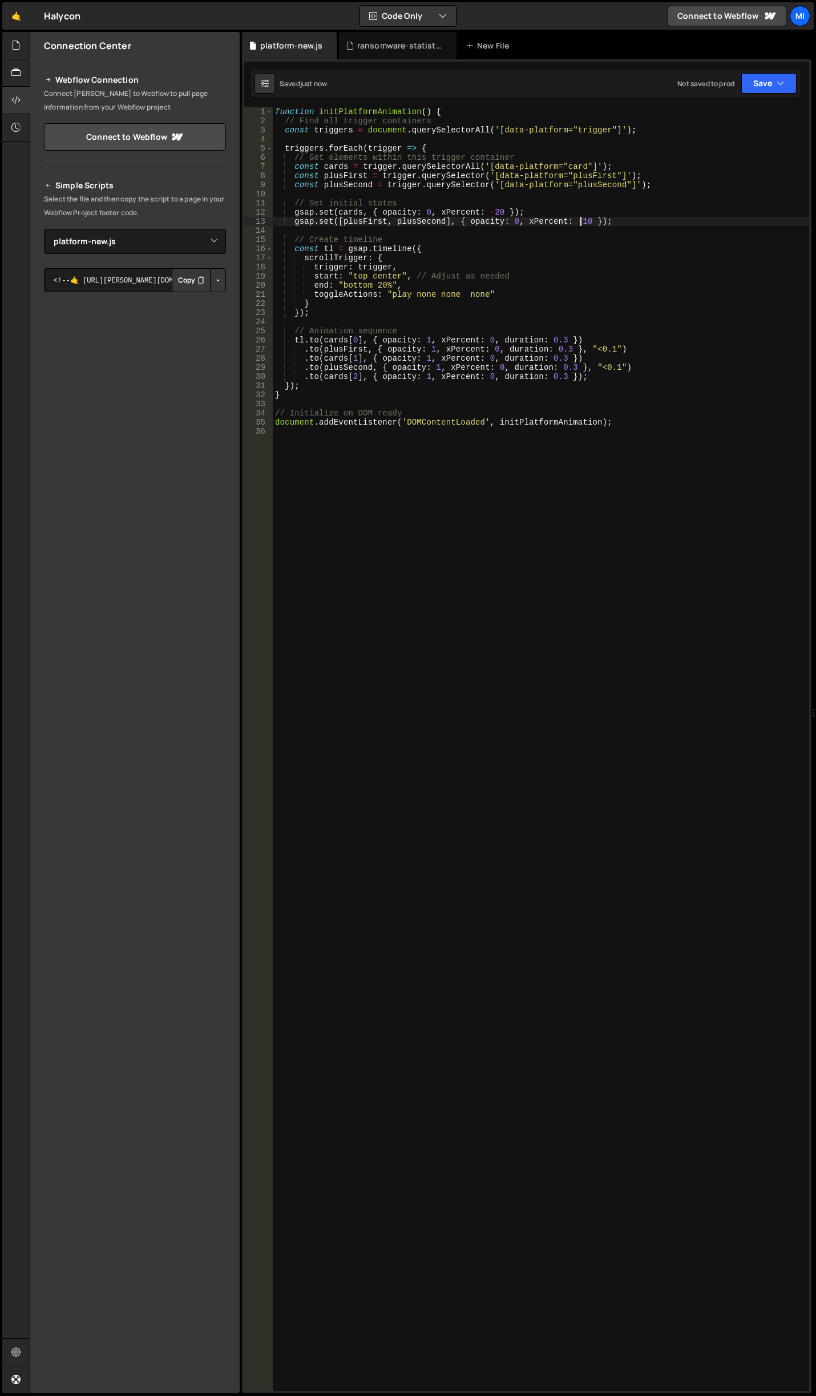
click at [578, 222] on div "function initPlatformAnimation ( ) { // Find all trigger containers const trigg…" at bounding box center [541, 758] width 536 height 1302
click at [610, 365] on div "function initPlatformAnimation ( ) { // Find all trigger containers const trigg…" at bounding box center [541, 758] width 536 height 1302
click at [606, 344] on div "function initPlatformAnimation ( ) { // Find all trigger containers const trigg…" at bounding box center [541, 758] width 536 height 1302
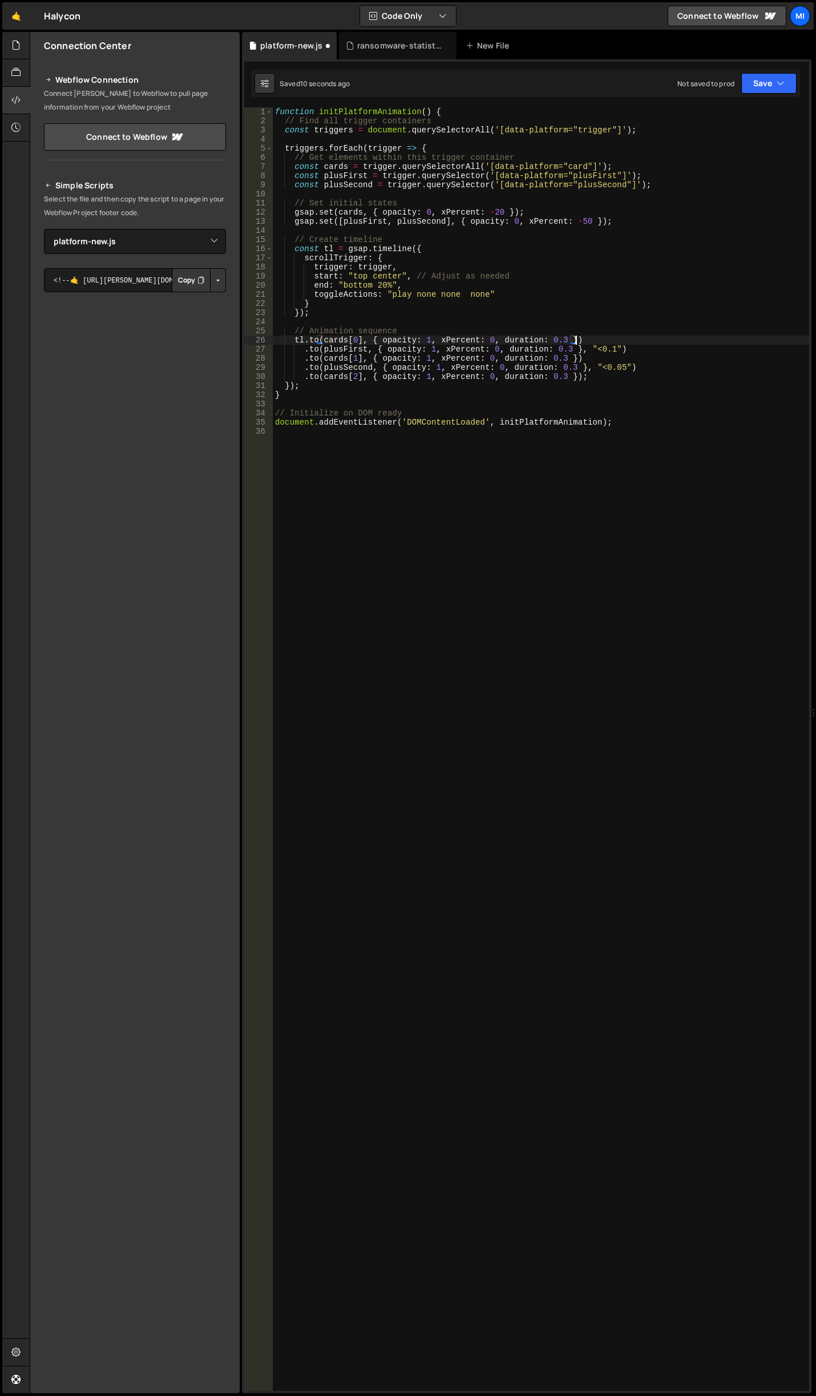
scroll to position [0, 21]
click at [605, 346] on div "function initPlatformAnimation ( ) { // Find all trigger containers const trigg…" at bounding box center [541, 758] width 536 height 1302
type textarea ".to(plusFirst, { opacity: 1, xPercent: 0, duration: 0.3 }, "<0.05")"
click at [487, 527] on div "function initPlatformAnimation ( ) { // Find all trigger containers const trigg…" at bounding box center [541, 758] width 536 height 1302
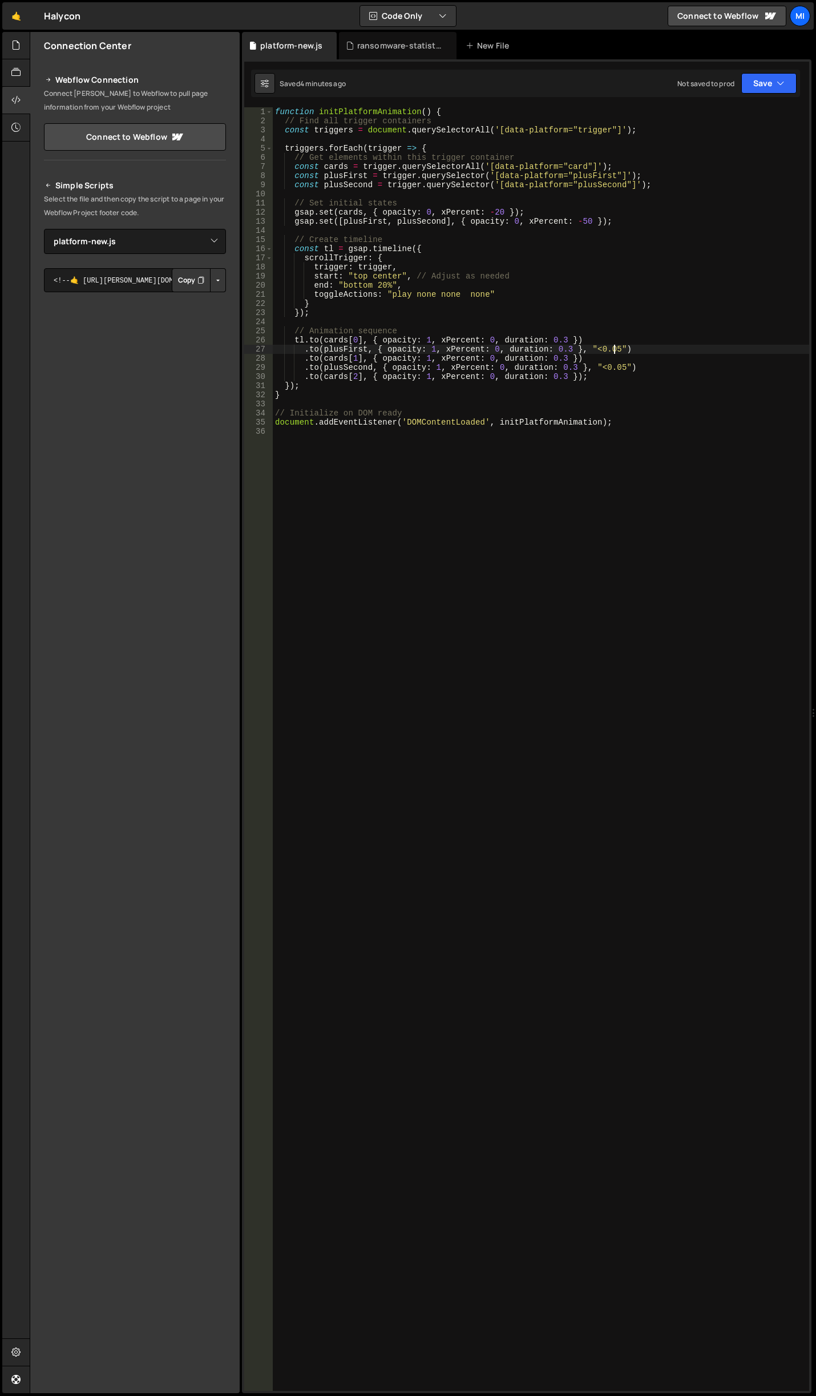
scroll to position [0, 0]
click at [466, 390] on div "function initPlatformAnimation ( ) { // Find all trigger containers const trigg…" at bounding box center [541, 758] width 536 height 1302
click at [614, 375] on div "function initPlatformAnimation ( ) { // Find all trigger containers const trigg…" at bounding box center [541, 758] width 536 height 1302
type textarea ".to(cards[2], { opacity: 1, xPercent: 0, duration: 0.3 });"
type textarea "/"
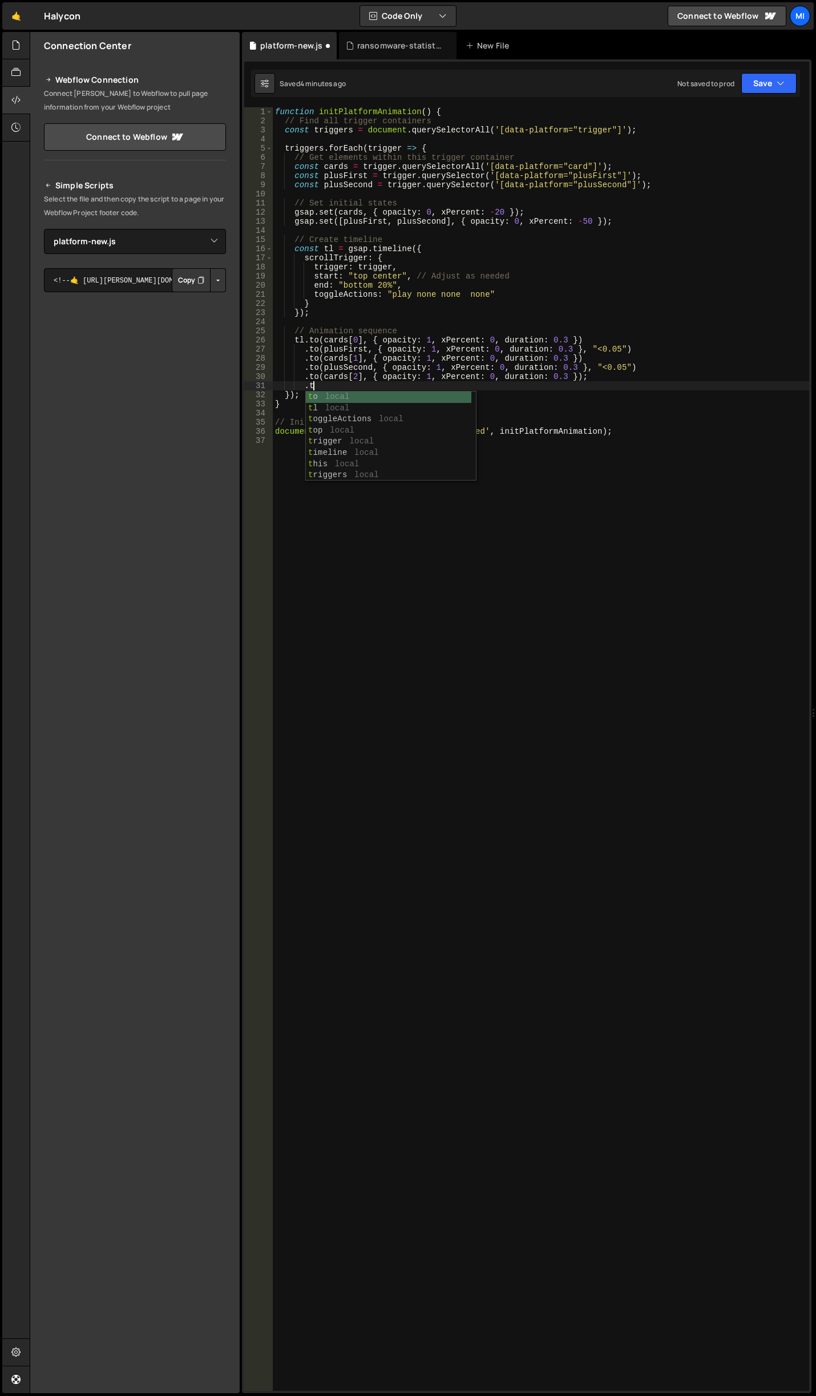
scroll to position [0, 2]
type textarea ".to('"
click at [719, 198] on div "function initPlatformAnimation ( ) { // Find all trigger containers const trigg…" at bounding box center [541, 758] width 536 height 1302
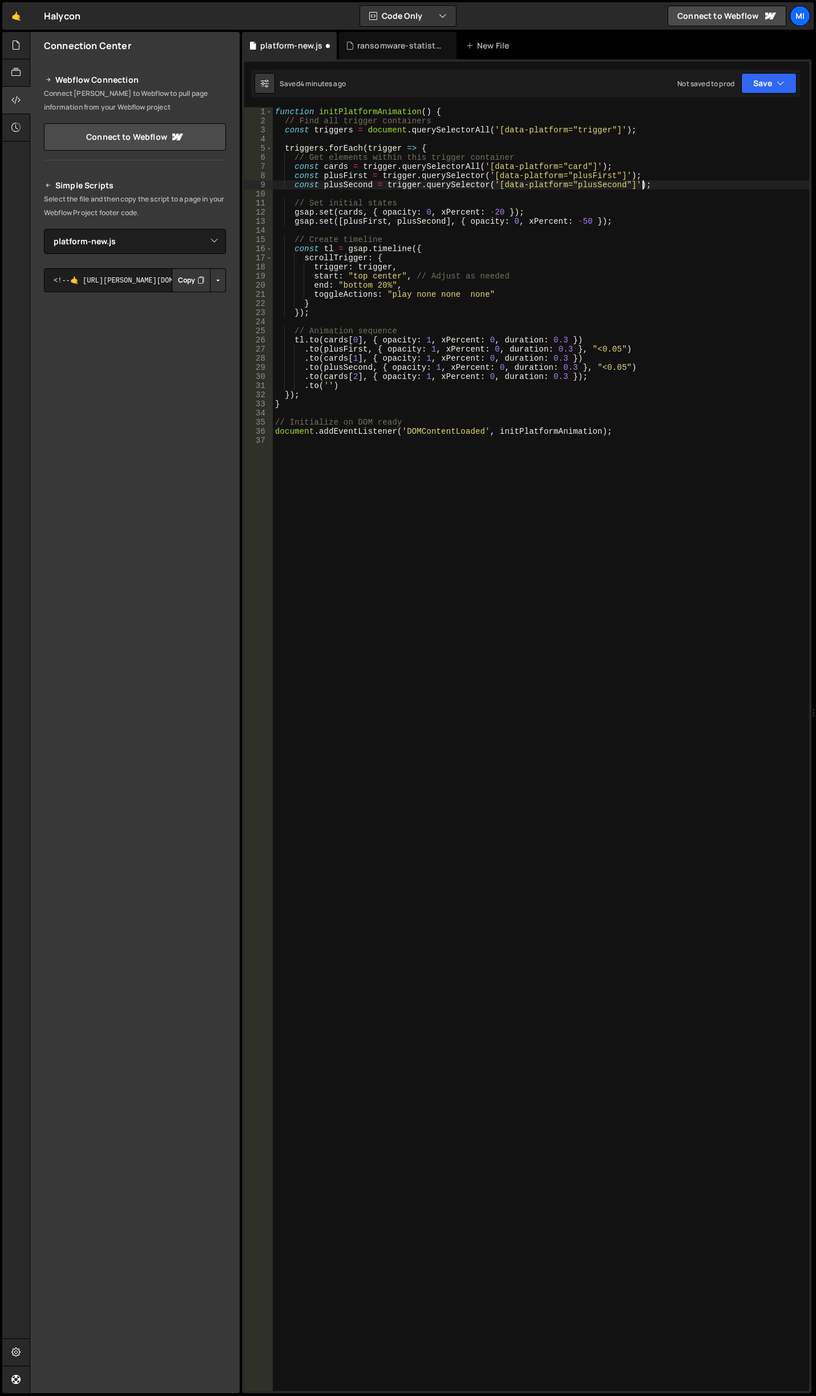
click at [719, 188] on div "function initPlatformAnimation ( ) { // Find all trigger containers const trigg…" at bounding box center [541, 758] width 536 height 1302
type textarea "const plusSecond = trigger.querySelector('[data-platform="plusSecond"]');"
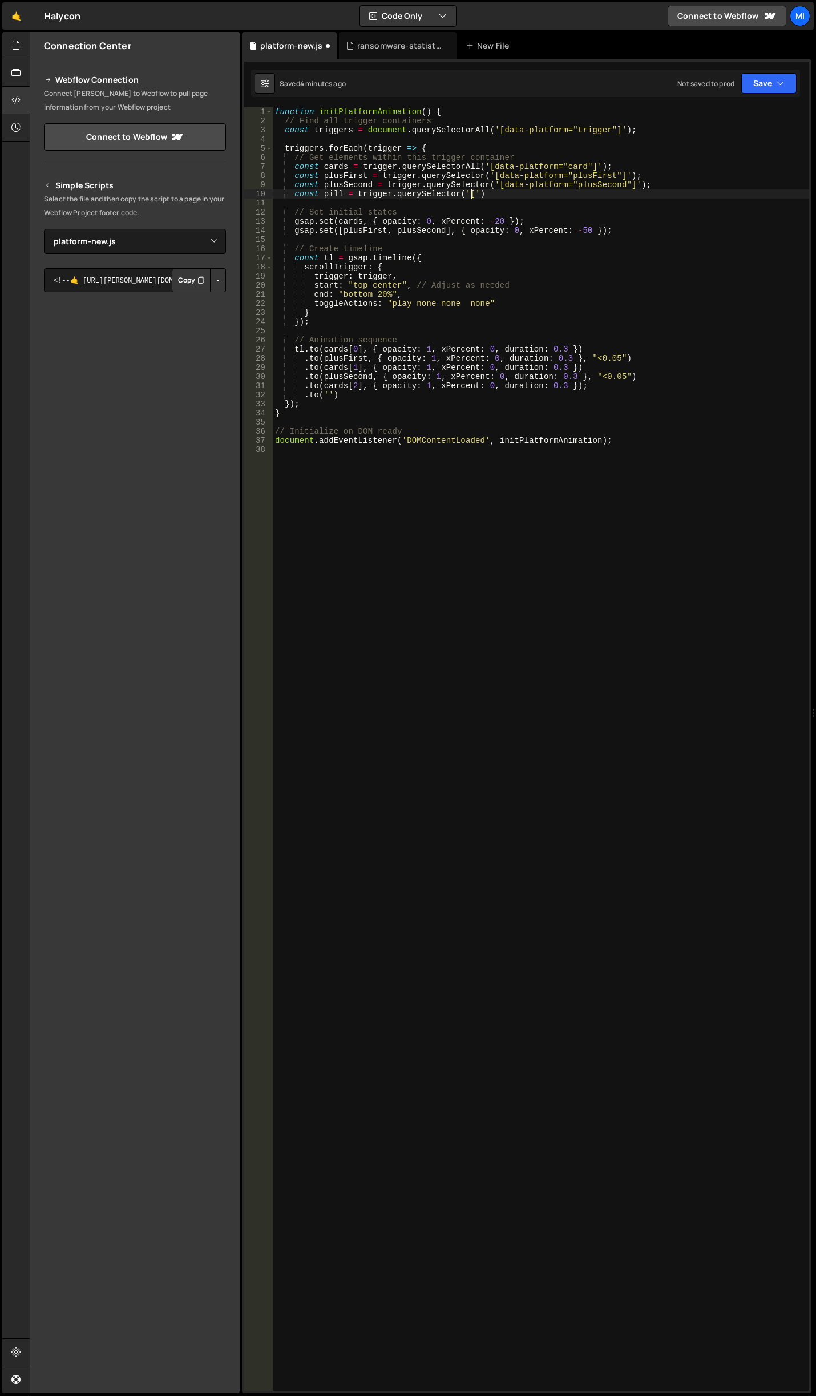
scroll to position [0, 14]
paste textarea "data-platform"
type textarea "const pill = trigger.querySelector('[data-platform="pill"]')"
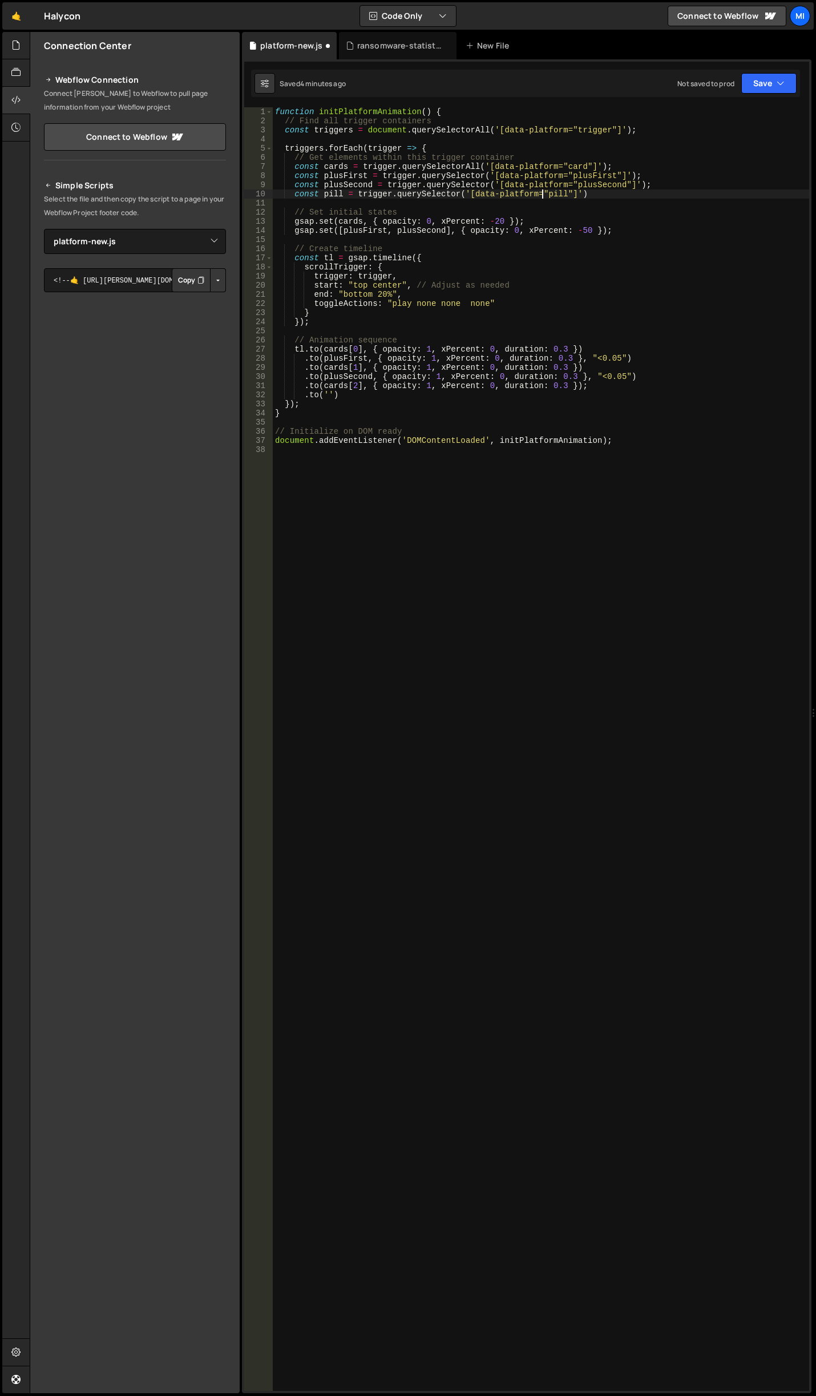
click at [657, 204] on div "function initPlatformAnimation ( ) { // Find all trigger containers const trigg…" at bounding box center [541, 758] width 536 height 1302
click at [657, 200] on div "function initPlatformAnimation ( ) { // Find all trigger containers const trigg…" at bounding box center [541, 758] width 536 height 1302
click at [657, 193] on div "function initPlatformAnimation ( ) { // Find all trigger containers const trigg…" at bounding box center [541, 758] width 536 height 1302
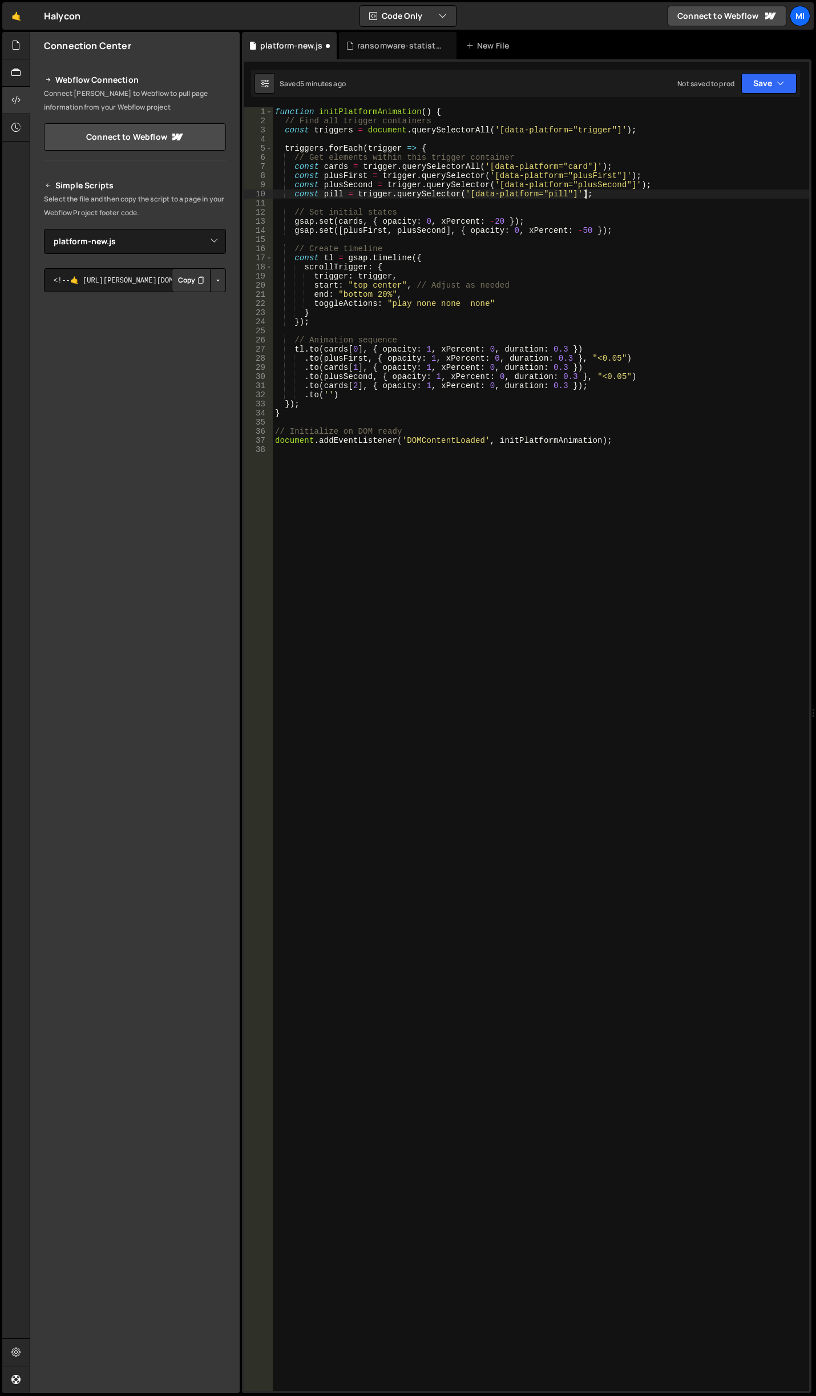
click at [329, 397] on div "function initPlatformAnimation ( ) { // Find all trigger containers const trigg…" at bounding box center [541, 758] width 536 height 1302
click at [627, 229] on div "function initPlatformAnimation ( ) { // Find all trigger containers const trigg…" at bounding box center [541, 758] width 536 height 1302
type textarea "gsap.set([plusFirst, plusSecond], { opacity: 0, xPercent: -50 });"
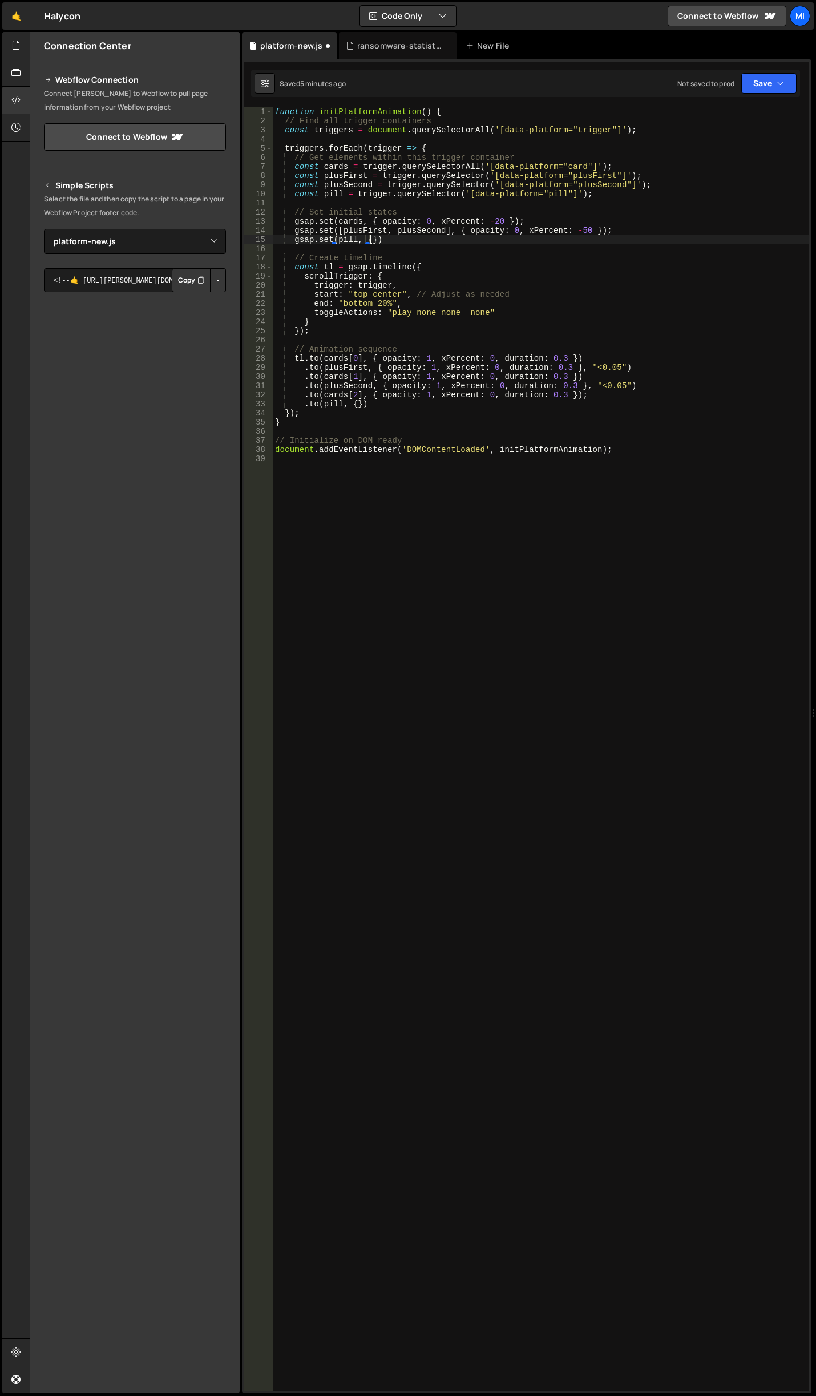
scroll to position [0, 6]
type textarea "gsap.set(pill, {width: 0});"
type textarea "});"
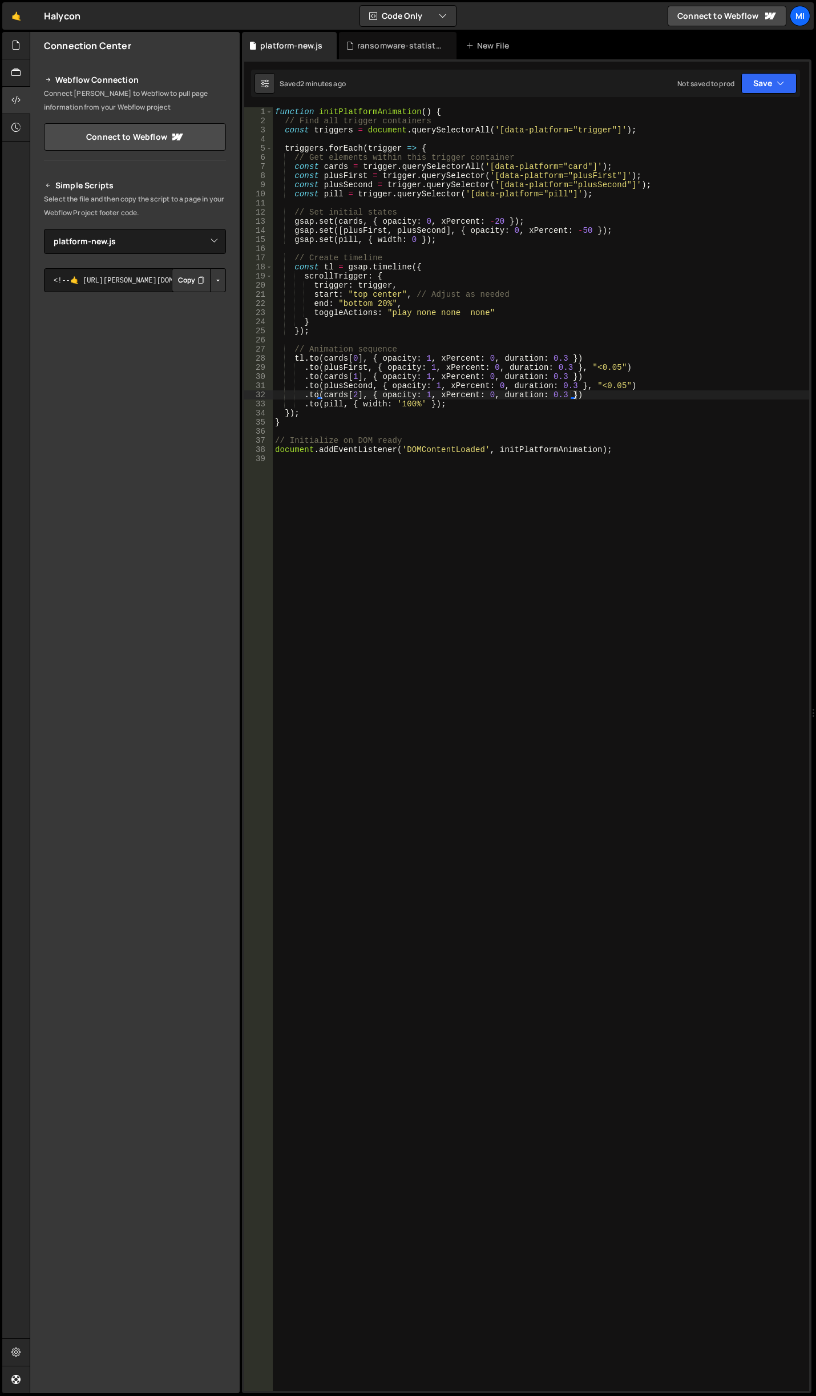
drag, startPoint x: 450, startPoint y: 423, endPoint x: 444, endPoint y: 370, distance: 53.4
click at [450, 423] on div "function initPlatformAnimation ( ) { // Find all trigger containers const trigg…" at bounding box center [541, 758] width 536 height 1302
click at [648, 193] on div "function initPlatformAnimation ( ) { // Find all trigger containers const trigg…" at bounding box center [541, 758] width 536 height 1302
type textarea "const pill = trigger.querySelector('[data-platform="pill"]');"
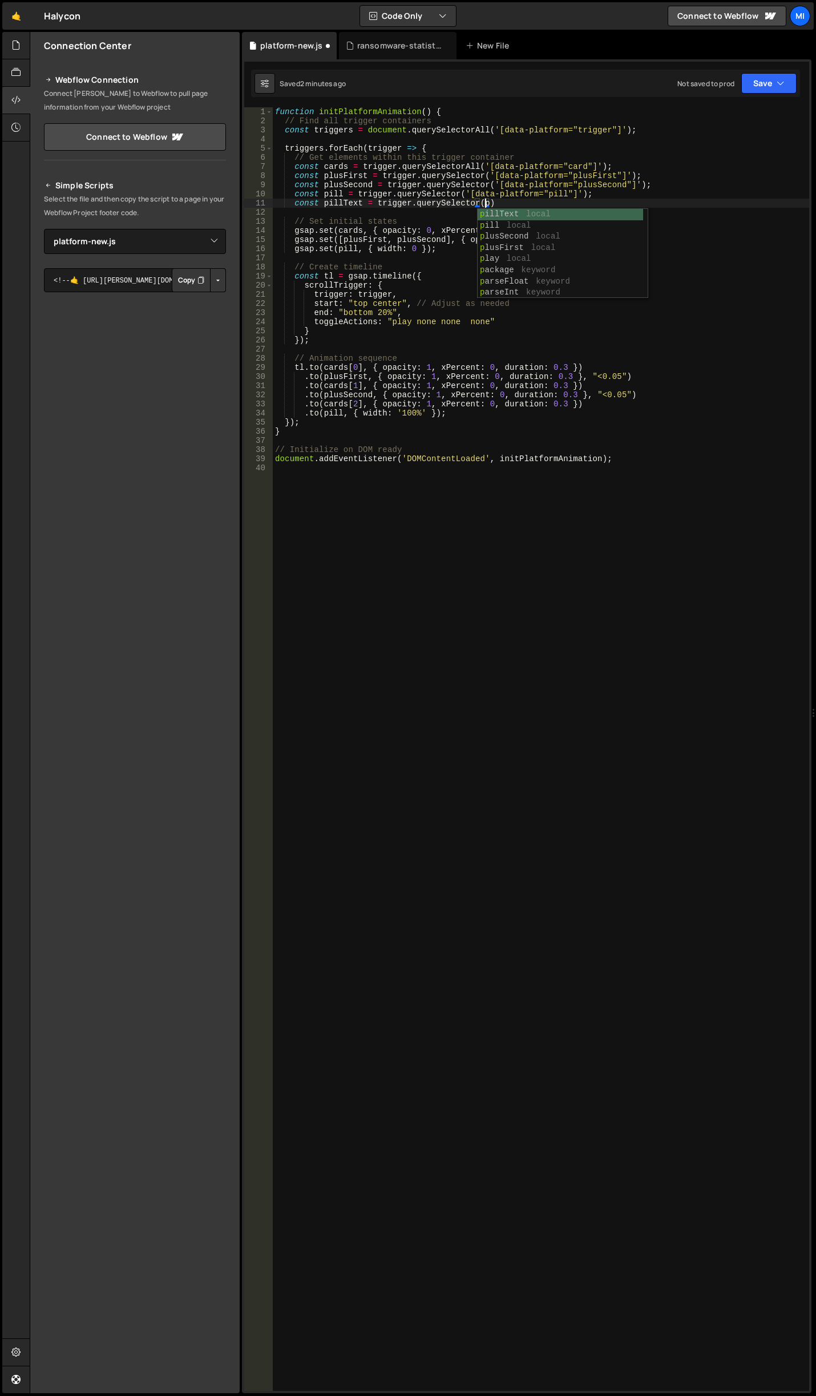
scroll to position [526, 0]
paste textarea "('[data-platform="pill"]');"
type textarea "const pillText = trigger.querySelector('[data-platform="pillText"]');"
drag, startPoint x: 361, startPoint y: 202, endPoint x: 325, endPoint y: 205, distance: 36.1
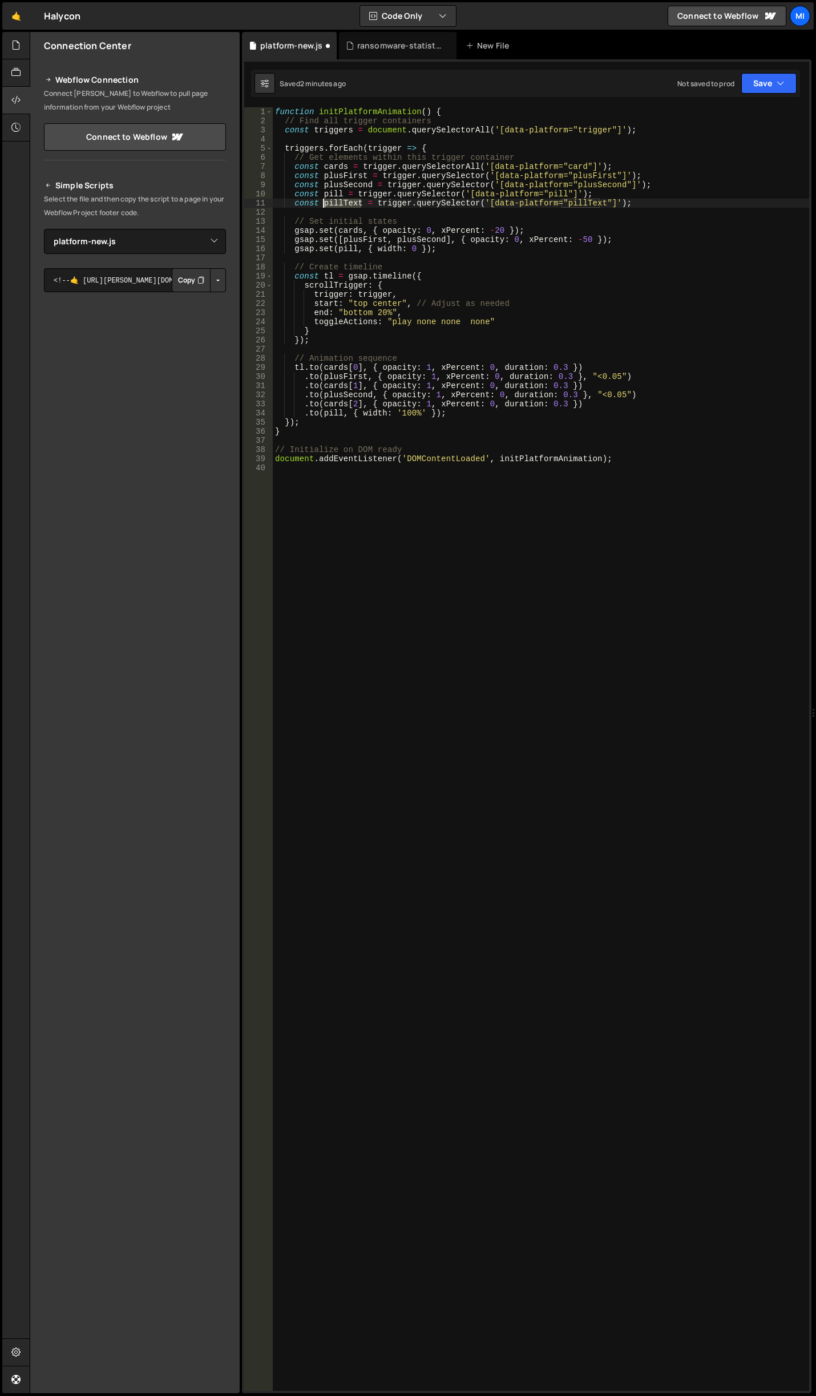
click at [325, 205] on div "function initPlatformAnimation ( ) { // Find all trigger containers const trigg…" at bounding box center [541, 758] width 536 height 1302
click at [455, 255] on div "function initPlatformAnimation ( ) { // Find all trigger containers const trigg…" at bounding box center [541, 758] width 536 height 1302
click at [461, 250] on div "function initPlatformAnimation ( ) { // Find all trigger containers const trigg…" at bounding box center [541, 758] width 536 height 1302
type textarea "gsap.set(pill, { width: 0 });"
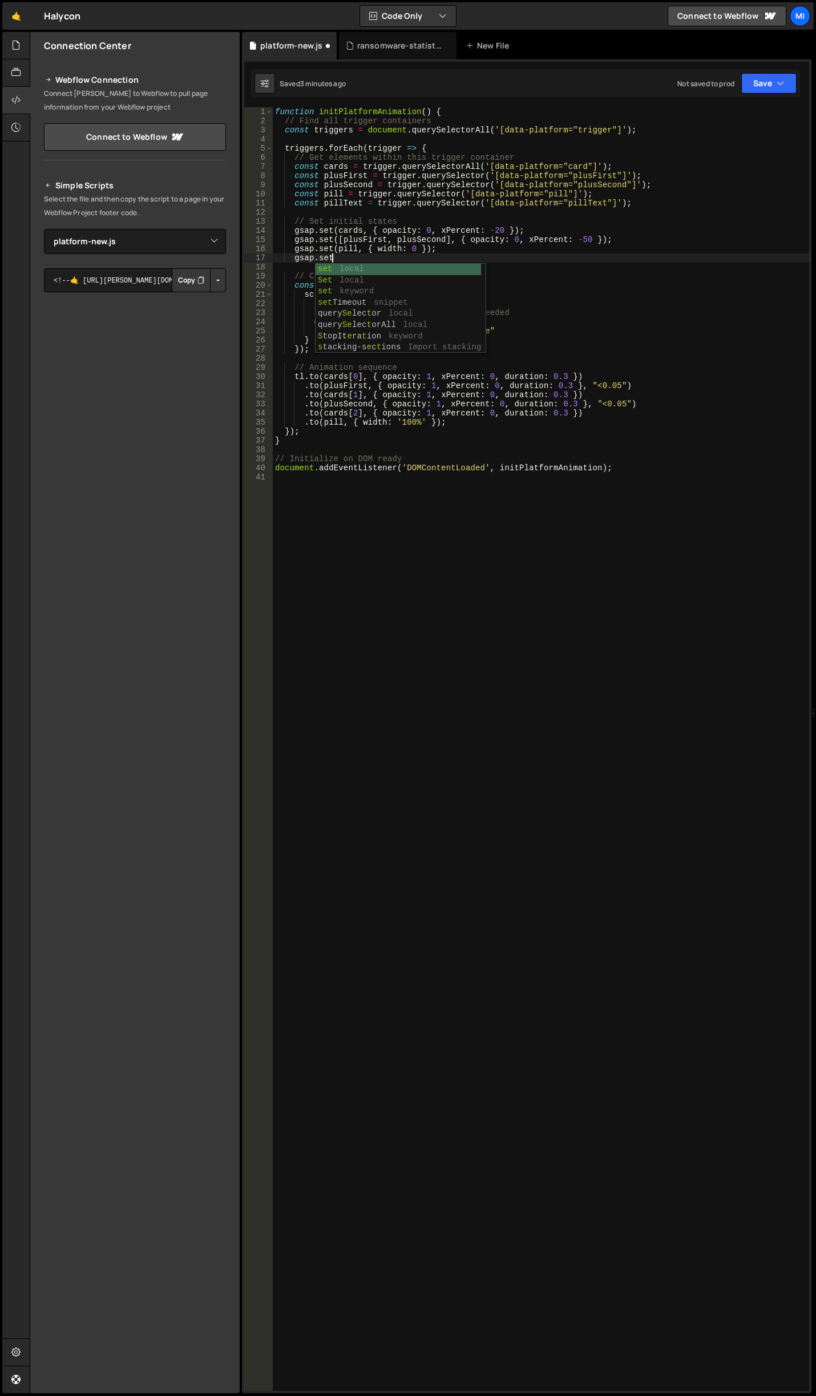
scroll to position [0, 3]
paste textarea "pillText)"
paste textarea "{ width: 0 });"
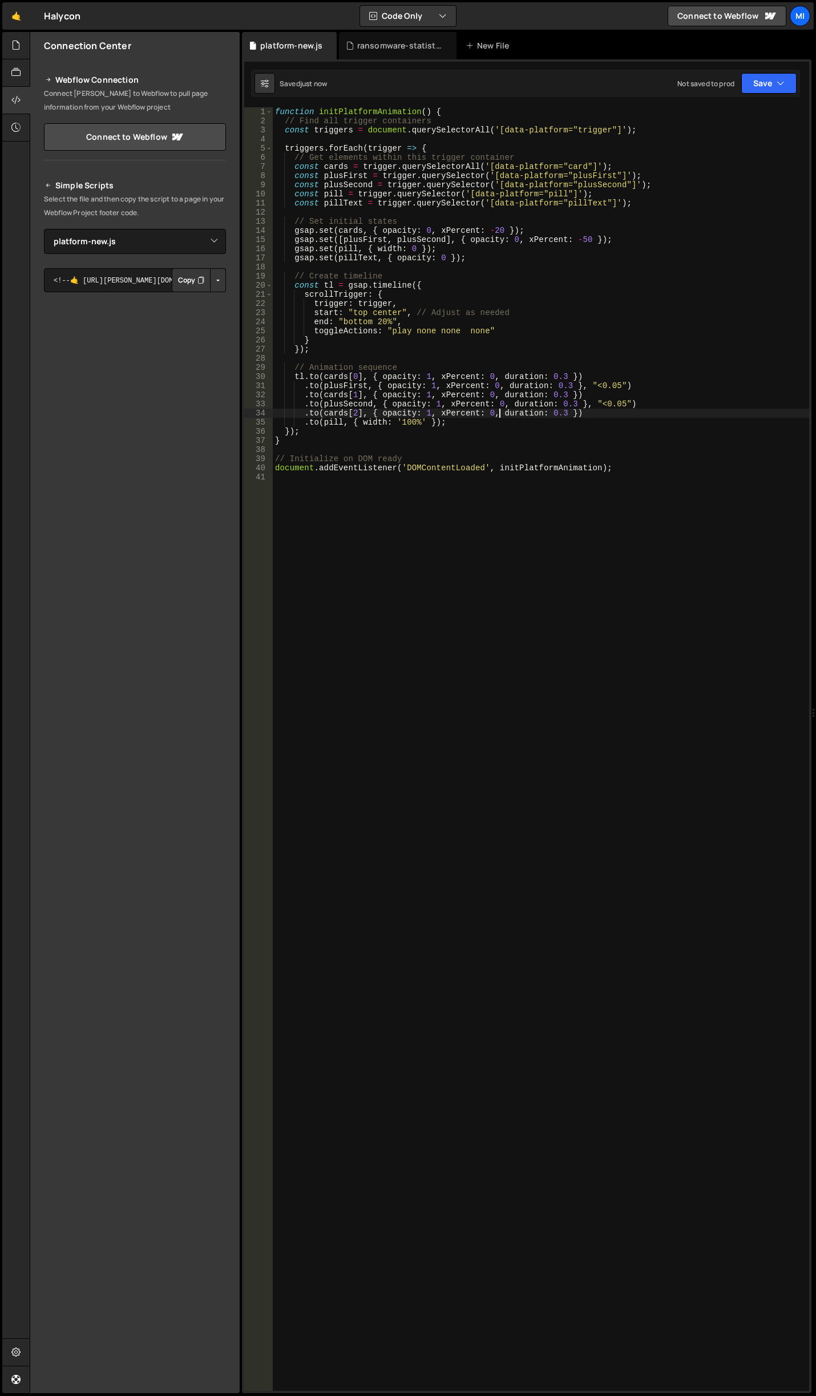
click at [498, 417] on div "function initPlatformAnimation ( ) { // Find all trigger containers const trigg…" at bounding box center [541, 758] width 536 height 1302
click at [499, 417] on div "function initPlatformAnimation ( ) { // Find all trigger containers const trigg…" at bounding box center [541, 758] width 536 height 1302
click at [502, 422] on div "function initPlatformAnimation ( ) { // Find all trigger containers const trigg…" at bounding box center [541, 758] width 536 height 1302
type textarea ".to(pill, { width: '100%' })"
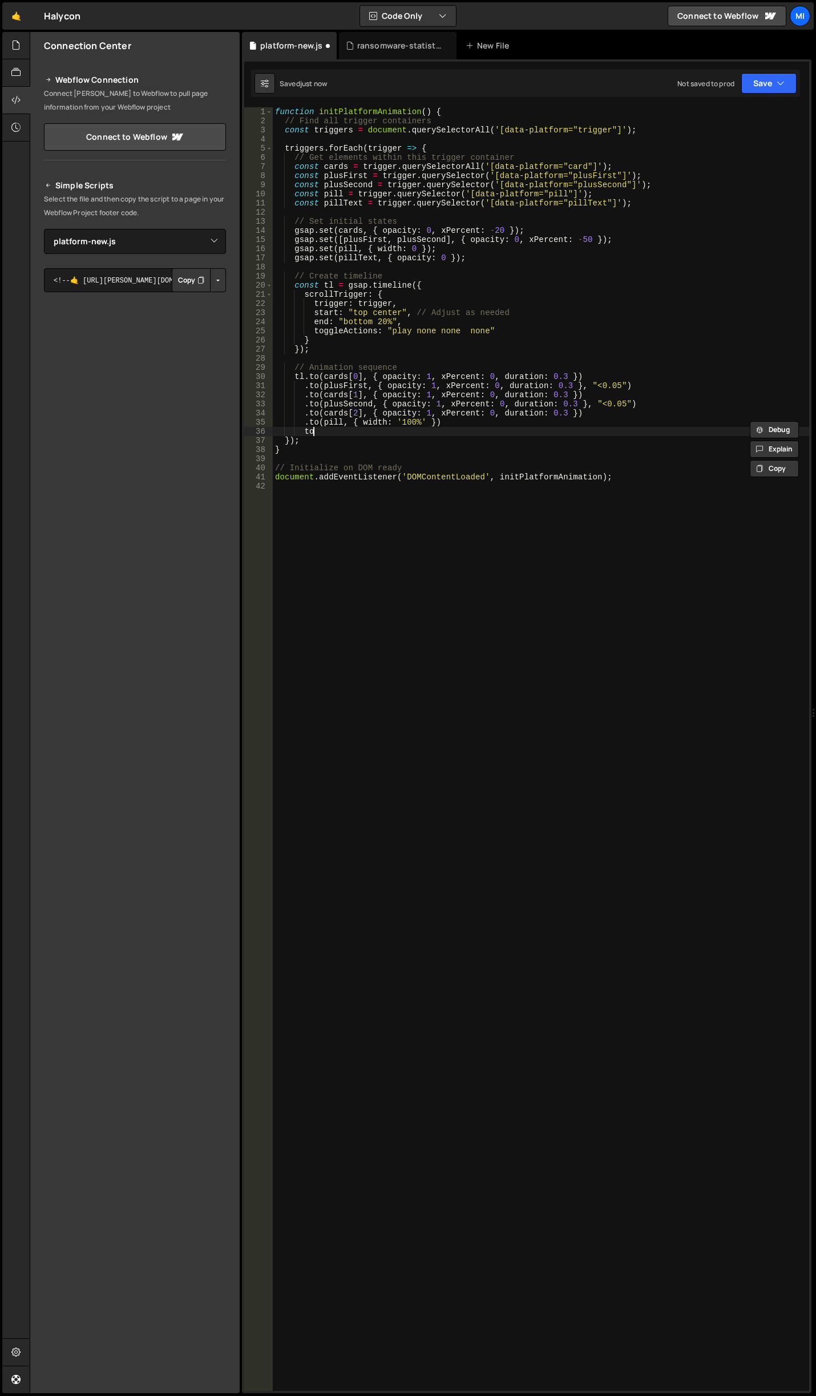
paste textarea ".to(pill, { width: '100%' })"
type textarea "t"
paste textarea ".to(pill, { width: '100%' })"
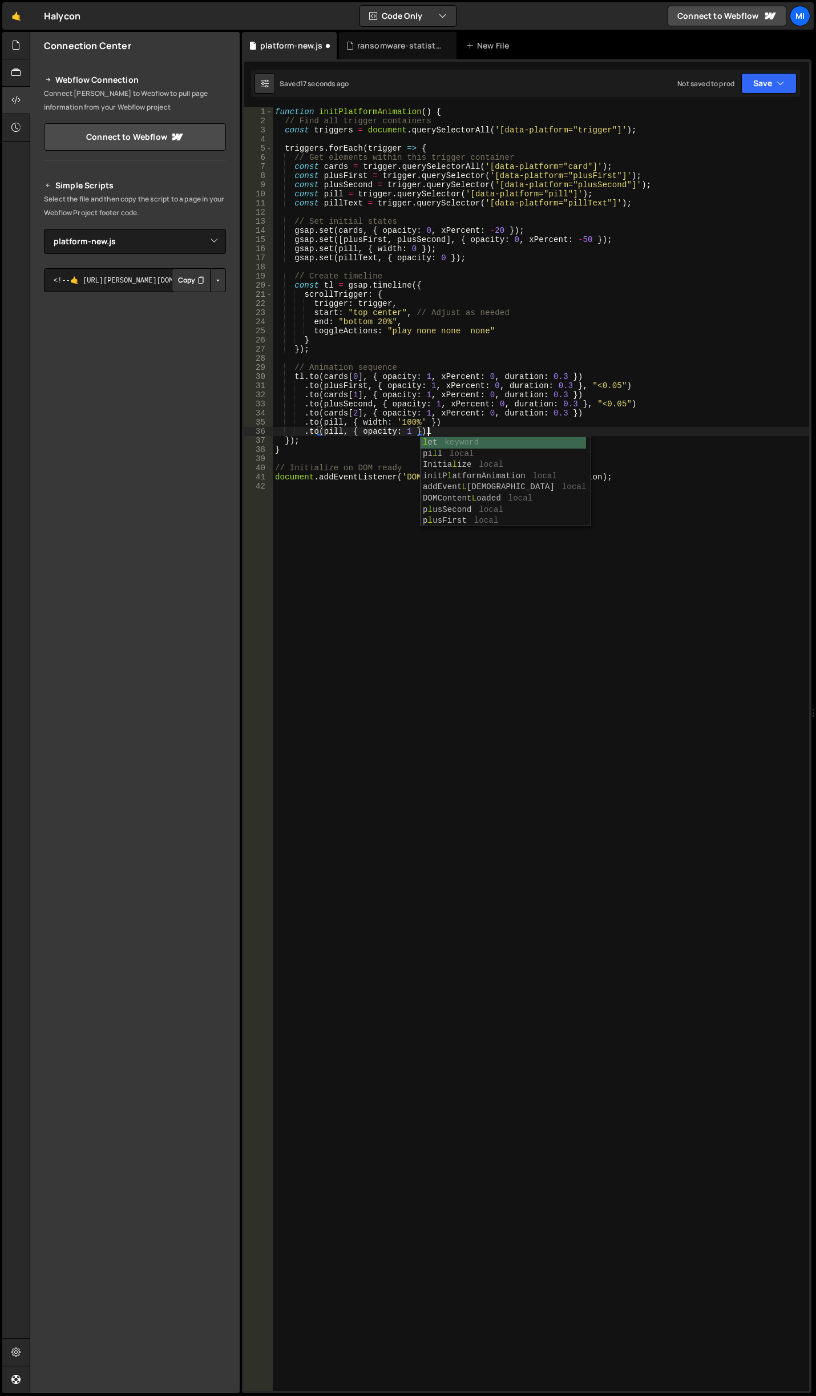
scroll to position [0, 10]
click at [343, 430] on div "function initPlatformAnimation ( ) { // Find all trigger containers const trigg…" at bounding box center [541, 758] width 536 height 1302
drag, startPoint x: 499, startPoint y: 412, endPoint x: 560, endPoint y: 416, distance: 61.2
click at [560, 416] on div "function initPlatformAnimation ( ) { // Find all trigger containers const trigg…" at bounding box center [541, 758] width 536 height 1302
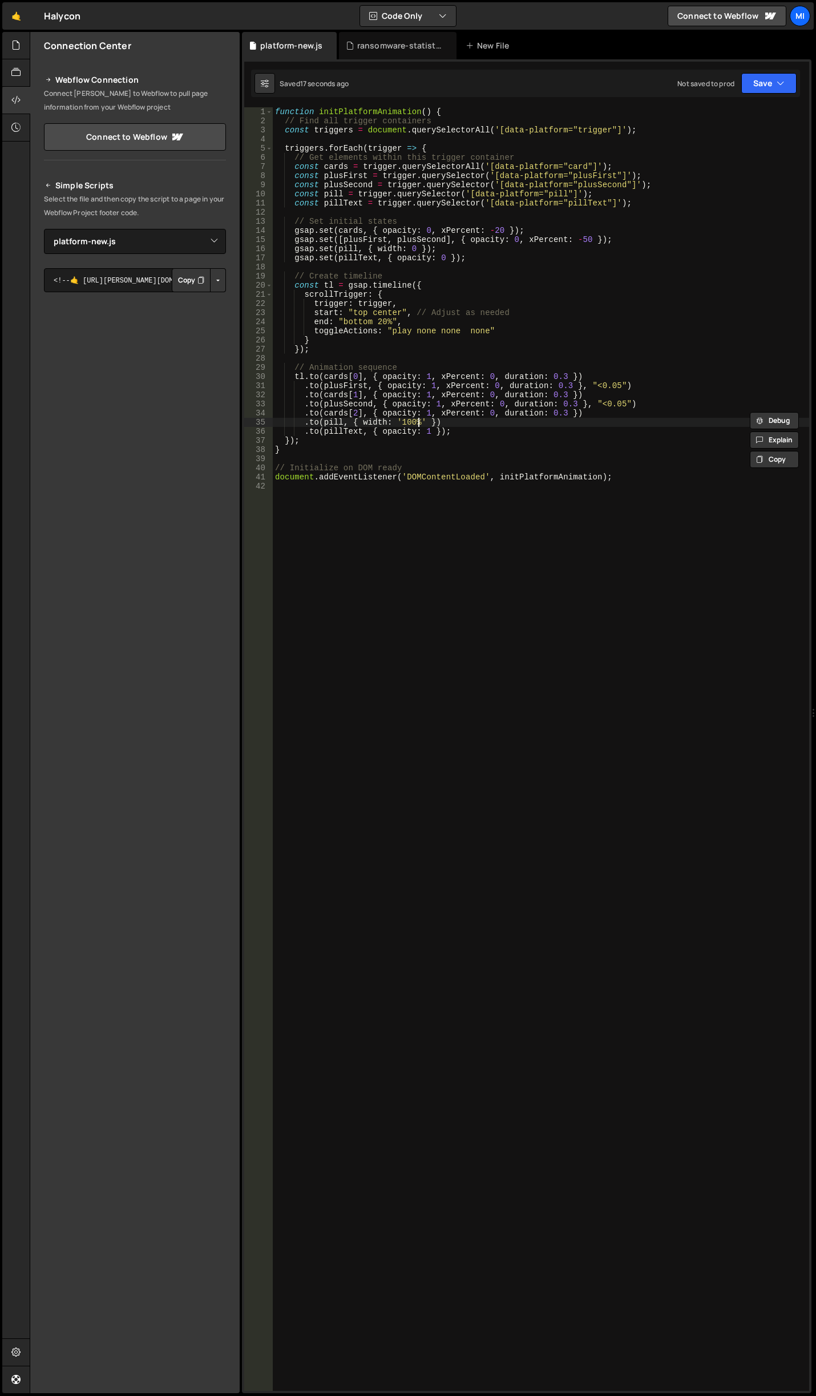
click at [420, 421] on div "function initPlatformAnimation ( ) { // Find all trigger containers const trigg…" at bounding box center [541, 758] width 536 height 1302
paste textarea "duration: 0.3"
type textarea ".to(pill, { width: '100%', duration: 0.3 })"
click at [523, 503] on div "function initPlatformAnimation ( ) { // Find all trigger containers const trigg…" at bounding box center [541, 758] width 536 height 1302
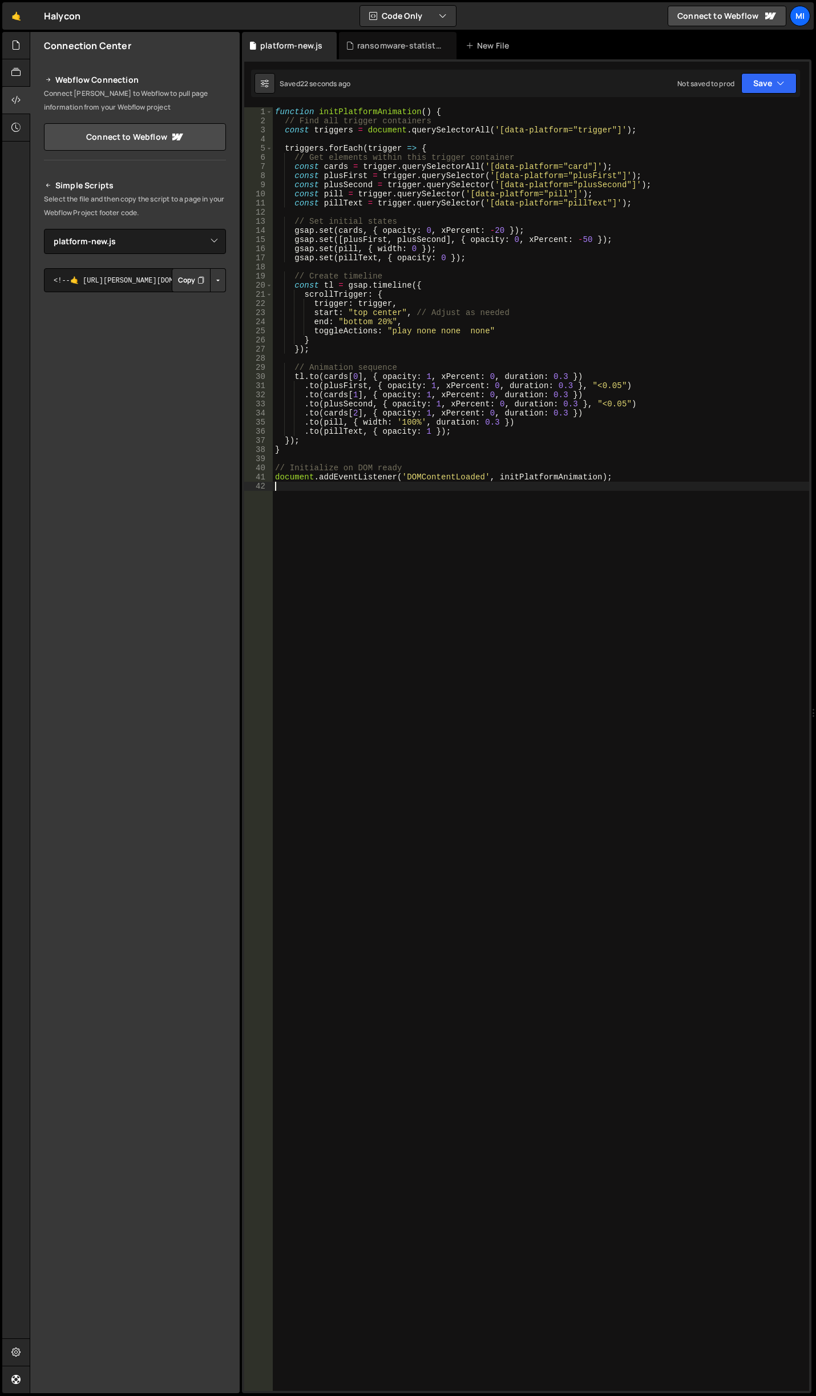
scroll to position [0, 0]
drag, startPoint x: 364, startPoint y: 414, endPoint x: 370, endPoint y: 418, distance: 7.4
click at [364, 414] on div "function initPlatformAnimation ( ) { // Find all trigger containers const trigg…" at bounding box center [541, 758] width 536 height 1302
drag, startPoint x: 415, startPoint y: 252, endPoint x: 375, endPoint y: 248, distance: 39.6
click at [375, 248] on div "function initPlatformAnimation ( ) { // Find all trigger containers const trigg…" at bounding box center [541, 758] width 536 height 1302
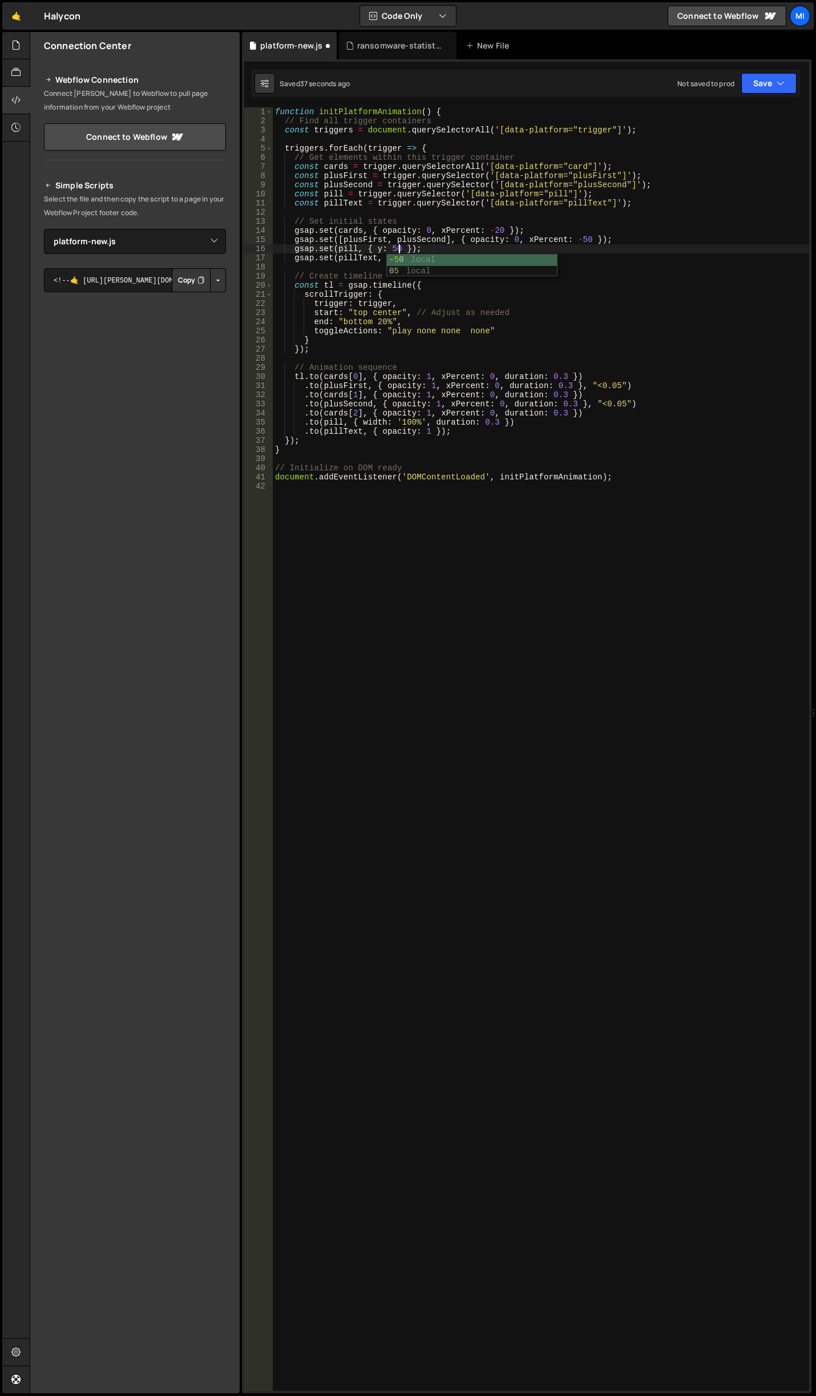
scroll to position [0, 9]
drag, startPoint x: 360, startPoint y: 419, endPoint x: 426, endPoint y: 418, distance: 65.6
click at [426, 418] on div "function initPlatformAnimation ( ) { // Find all trigger containers const trigg…" at bounding box center [541, 758] width 536 height 1302
drag, startPoint x: 454, startPoint y: 430, endPoint x: 282, endPoint y: 432, distance: 171.8
click at [282, 432] on div "function initPlatformAnimation ( ) { // Find all trigger containers const trigg…" at bounding box center [541, 758] width 536 height 1302
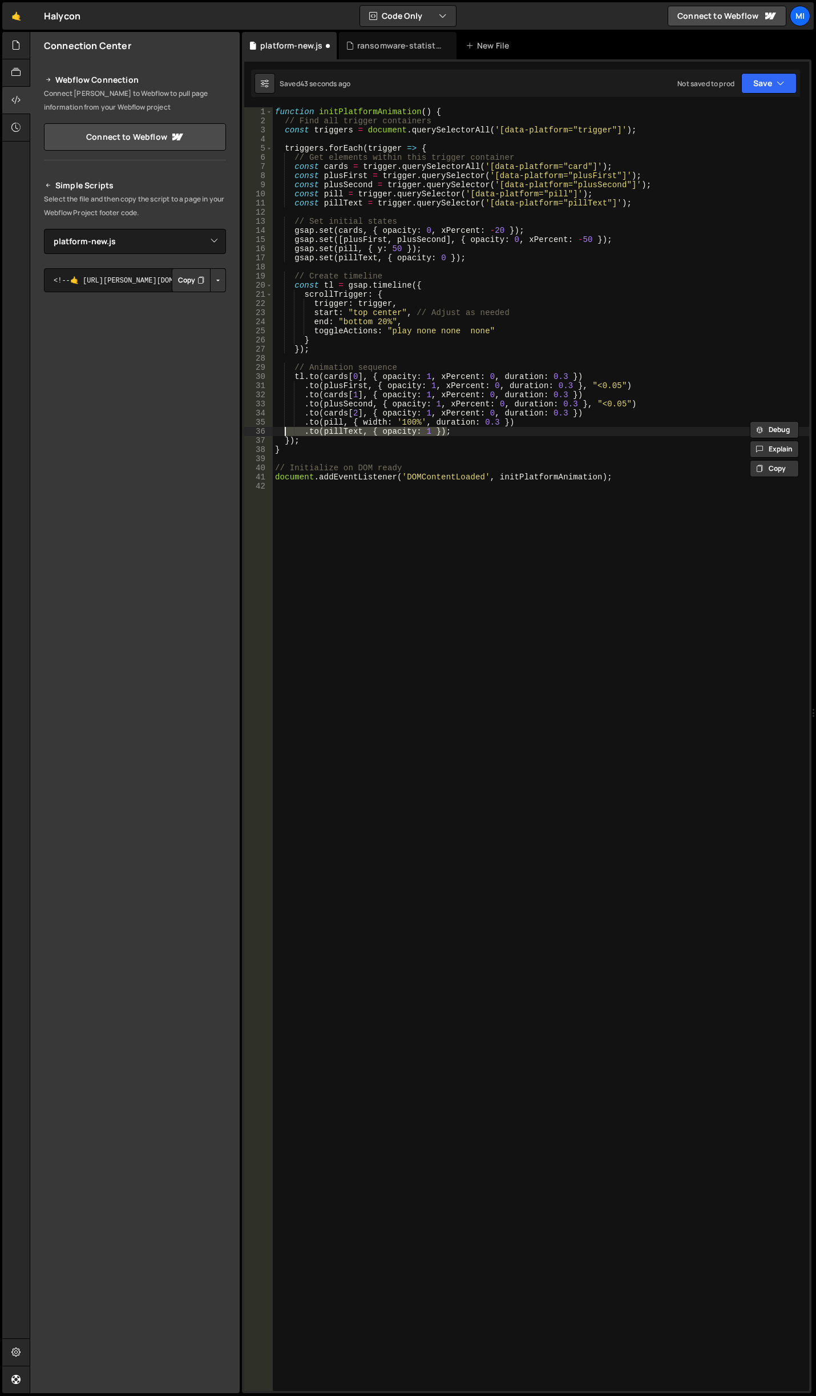
type textarea ".to(pillText, { opacity: 1 });"
drag, startPoint x: 474, startPoint y: 256, endPoint x: 245, endPoint y: 259, distance: 228.3
click at [245, 259] on div "1 2 3 4 5 6 7 8 9 10 11 12 13 14 15 16 17 18 19 20 21 22 23 24 25 26 27 28 29 3…" at bounding box center [526, 748] width 565 height 1283
type textarea "gsap.set(pillText, { opacity: 0 });"
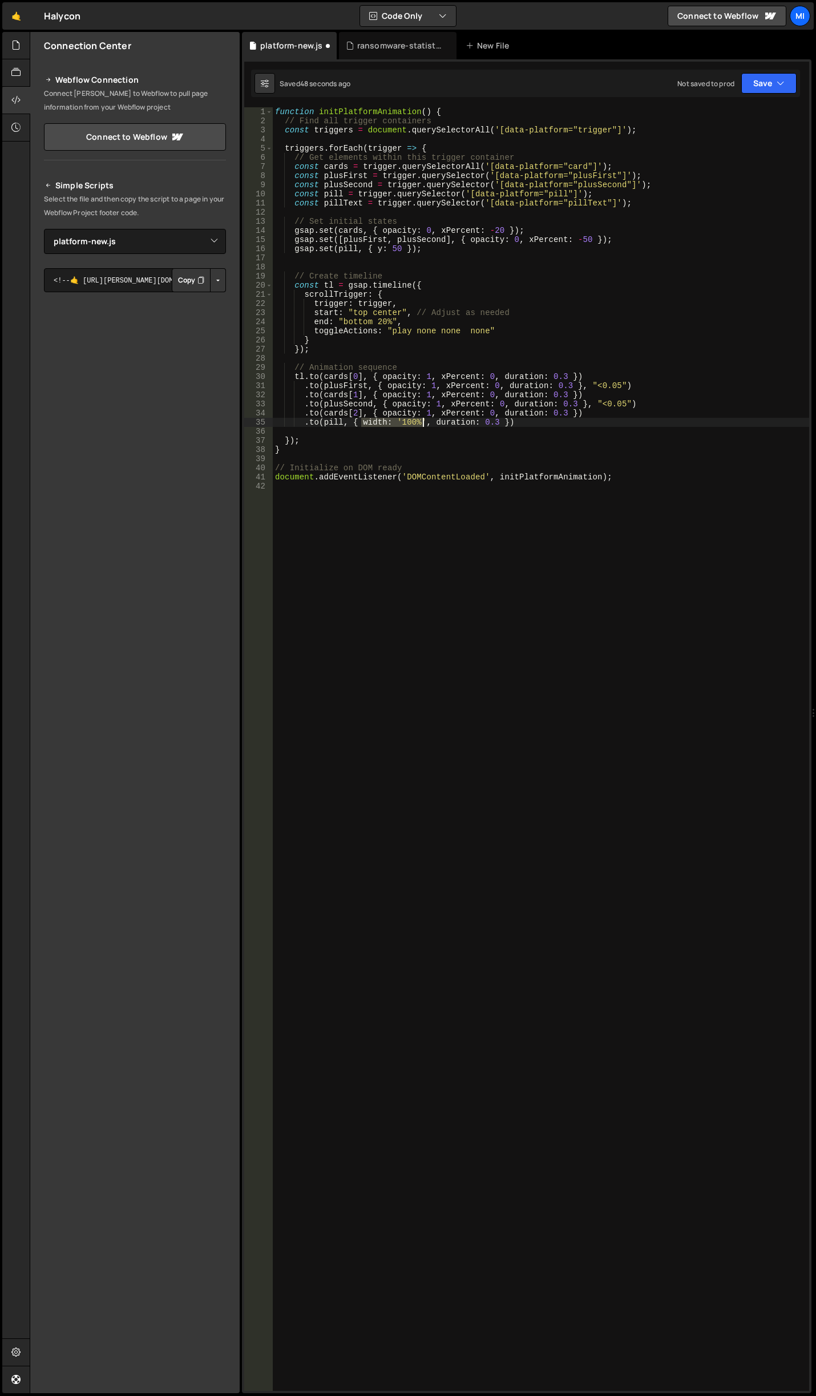
drag, startPoint x: 362, startPoint y: 422, endPoint x: 423, endPoint y: 419, distance: 60.6
click at [423, 419] on div "function initPlatformAnimation ( ) { // Find all trigger containers const trigg…" at bounding box center [541, 758] width 536 height 1302
type textarea ".to(pill, { y:0, duration: 0.3 })"
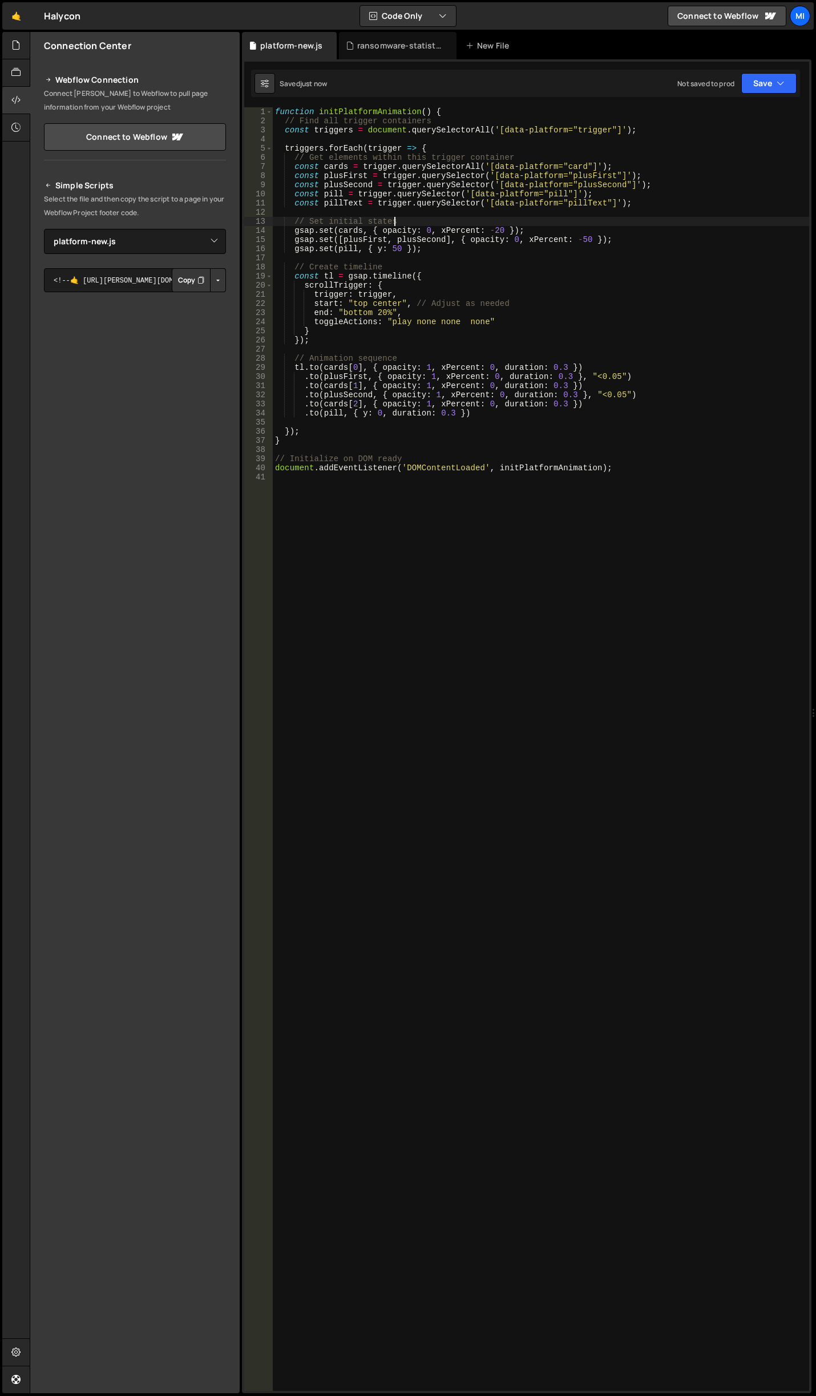
click at [498, 225] on div "function initPlatformAnimation ( ) { // Find all trigger containers const trigg…" at bounding box center [541, 758] width 536 height 1302
click at [397, 247] on div "function initPlatformAnimation ( ) { // Find all trigger containers const trigg…" at bounding box center [541, 758] width 536 height 1302
click at [386, 414] on div "function initPlatformAnimation ( ) { // Find all trigger containers const trigg…" at bounding box center [541, 758] width 536 height 1302
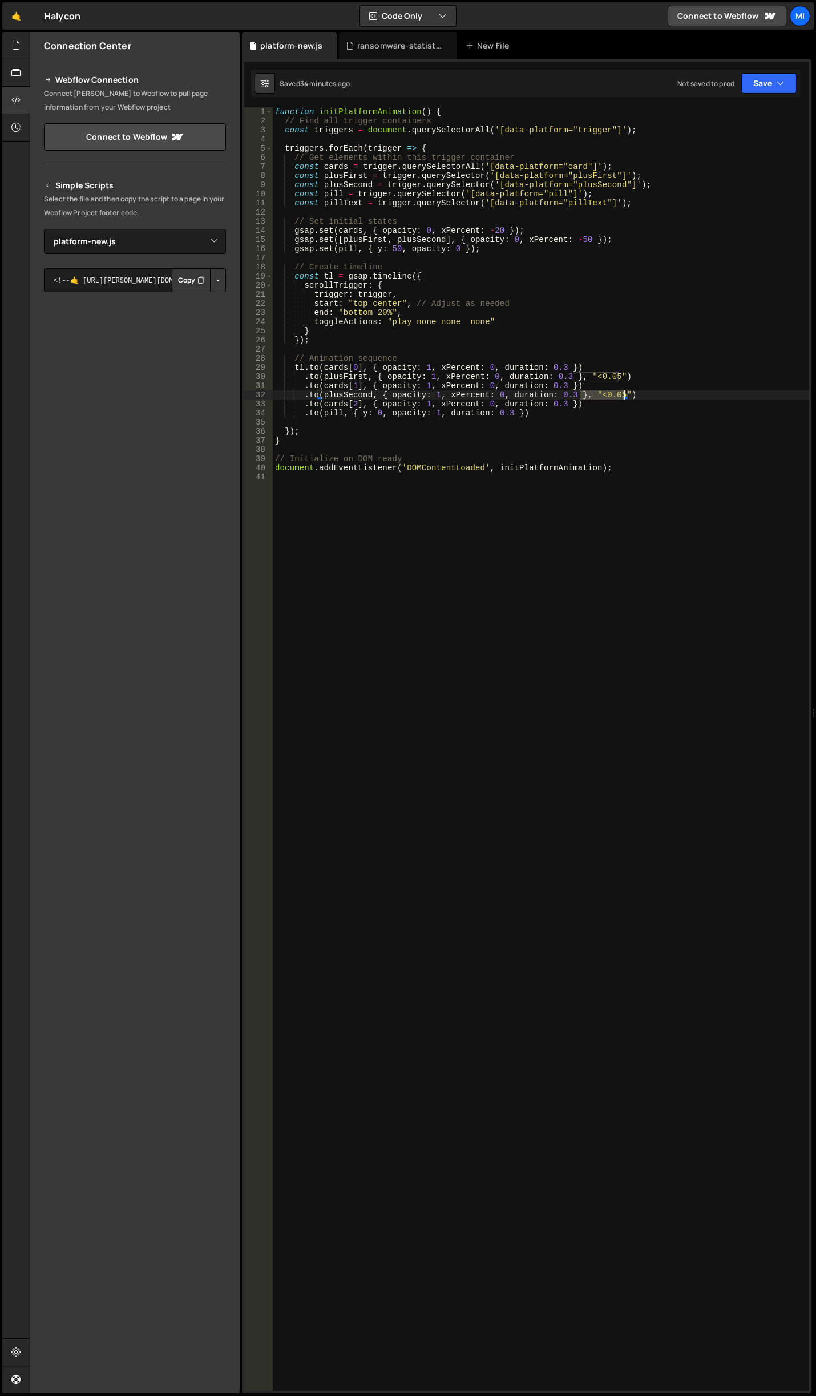
drag, startPoint x: 581, startPoint y: 397, endPoint x: 623, endPoint y: 393, distance: 41.8
click at [623, 393] on div "function initPlatformAnimation ( ) { // Find all trigger containers const trigg…" at bounding box center [541, 758] width 536 height 1302
drag, startPoint x: 579, startPoint y: 374, endPoint x: 617, endPoint y: 374, distance: 38.8
click at [617, 374] on div "function initPlatformAnimation ( ) { // Find all trigger containers const trigg…" at bounding box center [541, 758] width 536 height 1302
click at [632, 401] on div "function initPlatformAnimation ( ) { // Find all trigger containers const trigg…" at bounding box center [541, 758] width 536 height 1302
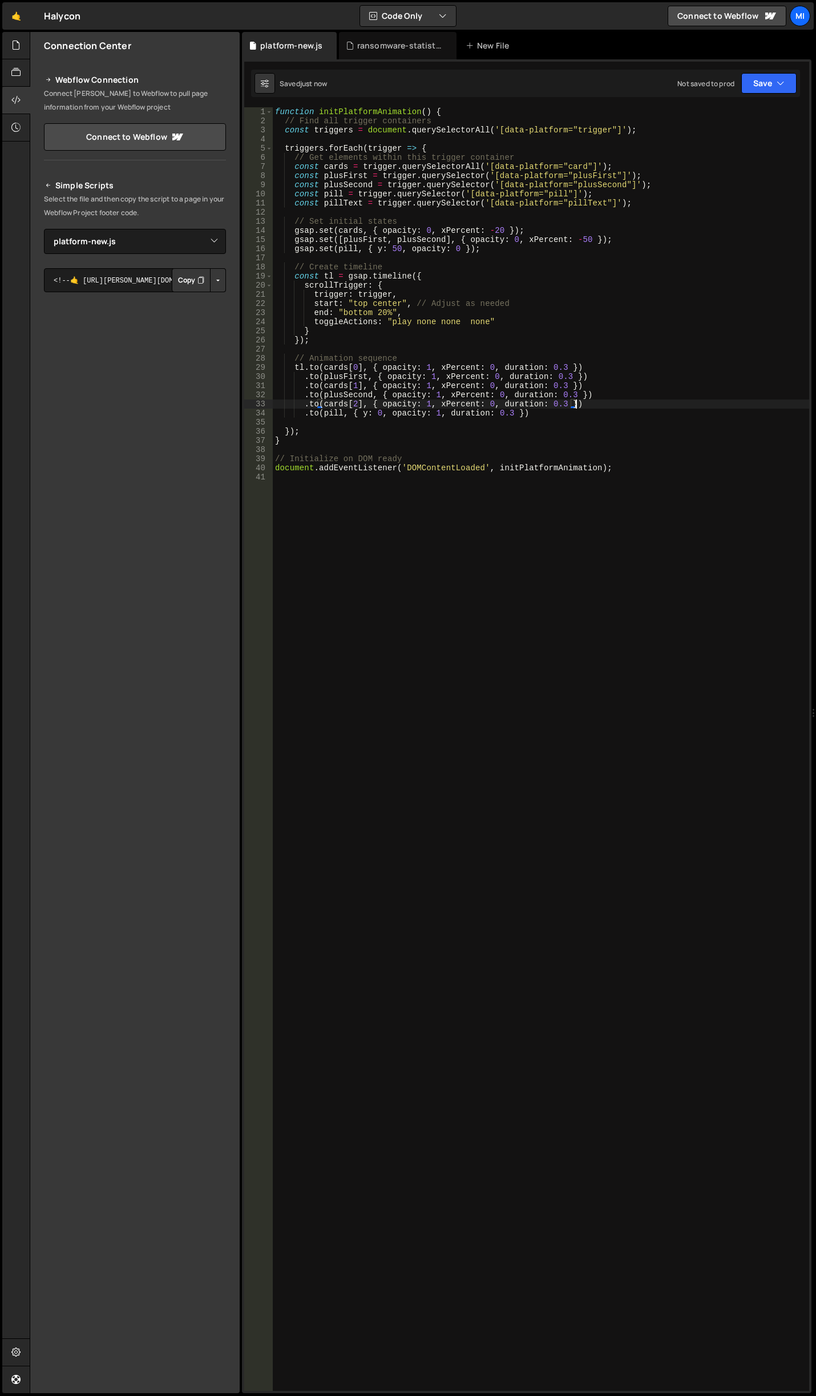
click at [617, 392] on div "function initPlatformAnimation ( ) { // Find all trigger containers const trigg…" at bounding box center [541, 758] width 536 height 1302
click at [570, 382] on div "function initPlatformAnimation ( ) { // Find all trigger containers const trigg…" at bounding box center [541, 758] width 536 height 1302
click at [571, 373] on div "function initPlatformAnimation ( ) { // Find all trigger containers const trigg…" at bounding box center [541, 758] width 536 height 1302
click at [575, 373] on div "function initPlatformAnimation ( ) { // Find all trigger containers const trigg…" at bounding box center [541, 758] width 536 height 1302
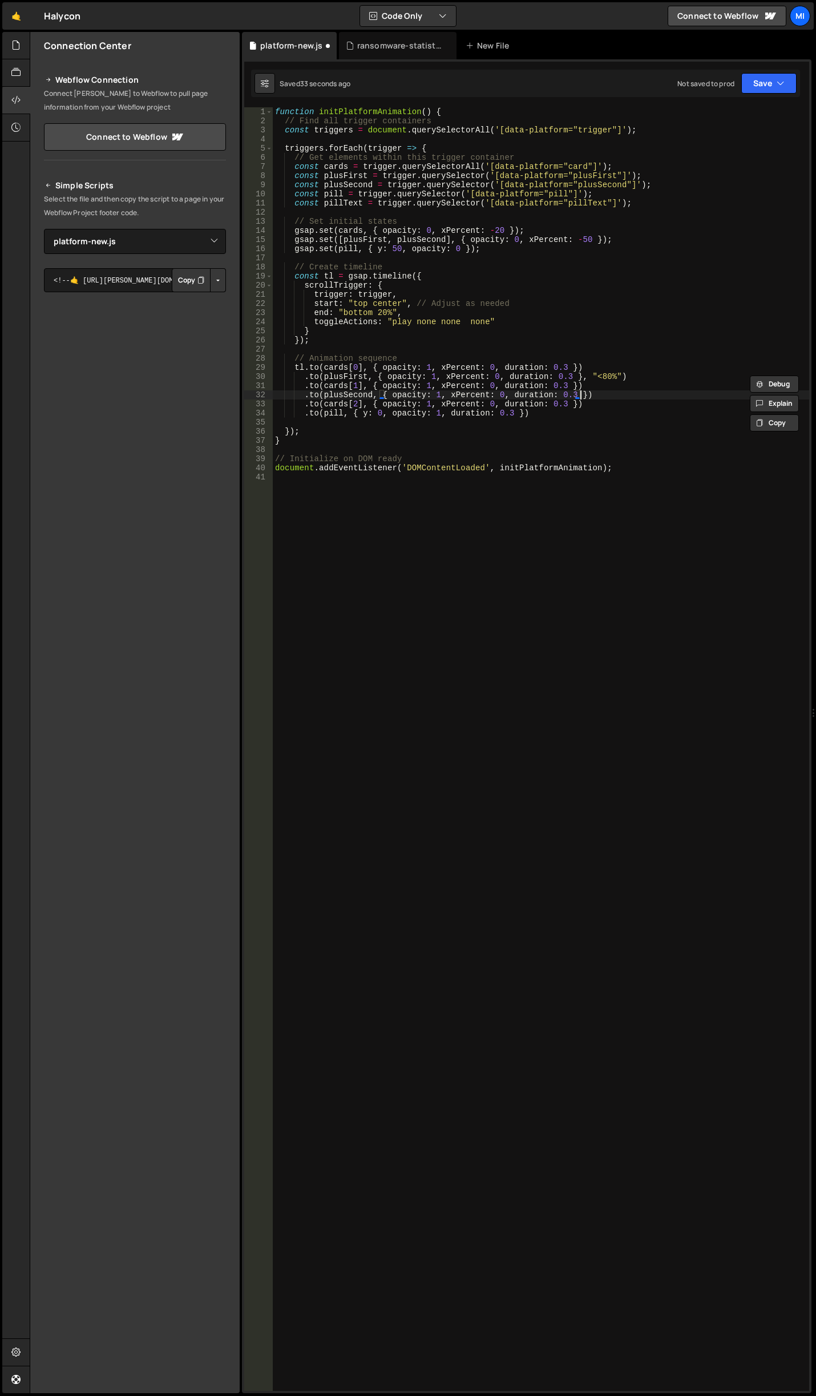
paste textarea ", "<80%""
click at [447, 285] on div "function initPlatformAnimation ( ) { // Find all trigger containers const trigg…" at bounding box center [541, 758] width 536 height 1302
drag, startPoint x: 466, startPoint y: 236, endPoint x: 583, endPoint y: 242, distance: 117.2
click at [583, 242] on div "function initPlatformAnimation ( ) { // Find all trigger containers const trigg…" at bounding box center [541, 758] width 536 height 1302
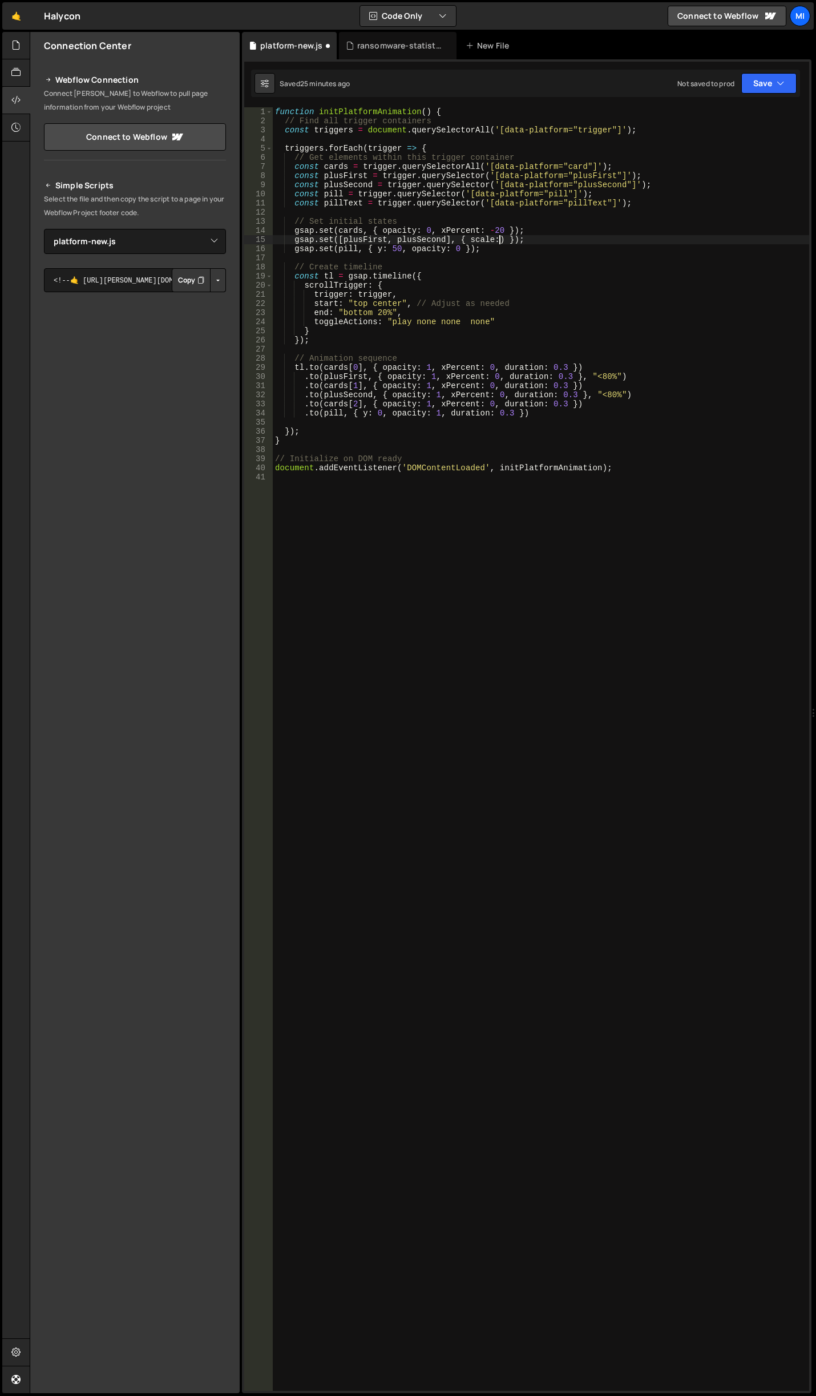
scroll to position [0, 16]
click at [441, 414] on div "function initPlatformAnimation ( ) { // Find all trigger containers const trigg…" at bounding box center [541, 758] width 536 height 1302
drag, startPoint x: 385, startPoint y: 374, endPoint x: 499, endPoint y: 376, distance: 114.7
click at [499, 376] on div "function initPlatformAnimation ( ) { // Find all trigger containers const trigg…" at bounding box center [541, 758] width 536 height 1302
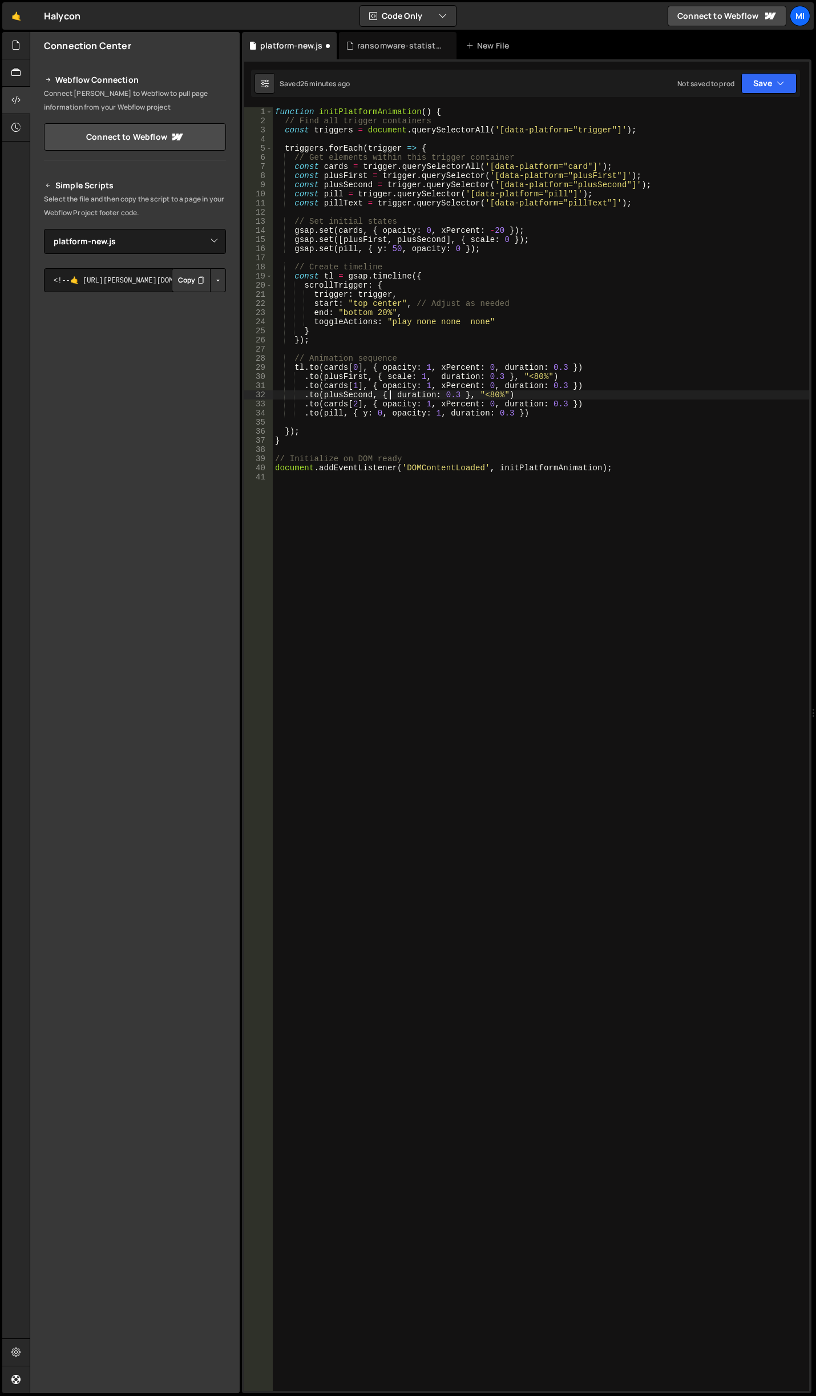
paste textarea "scale: 1,"
click at [513, 332] on div "function initPlatformAnimation ( ) { // Find all trigger containers const trigg…" at bounding box center [541, 758] width 536 height 1302
click at [565, 366] on div "function initPlatformAnimation ( ) { // Find all trigger containers const trigg…" at bounding box center [541, 758] width 536 height 1302
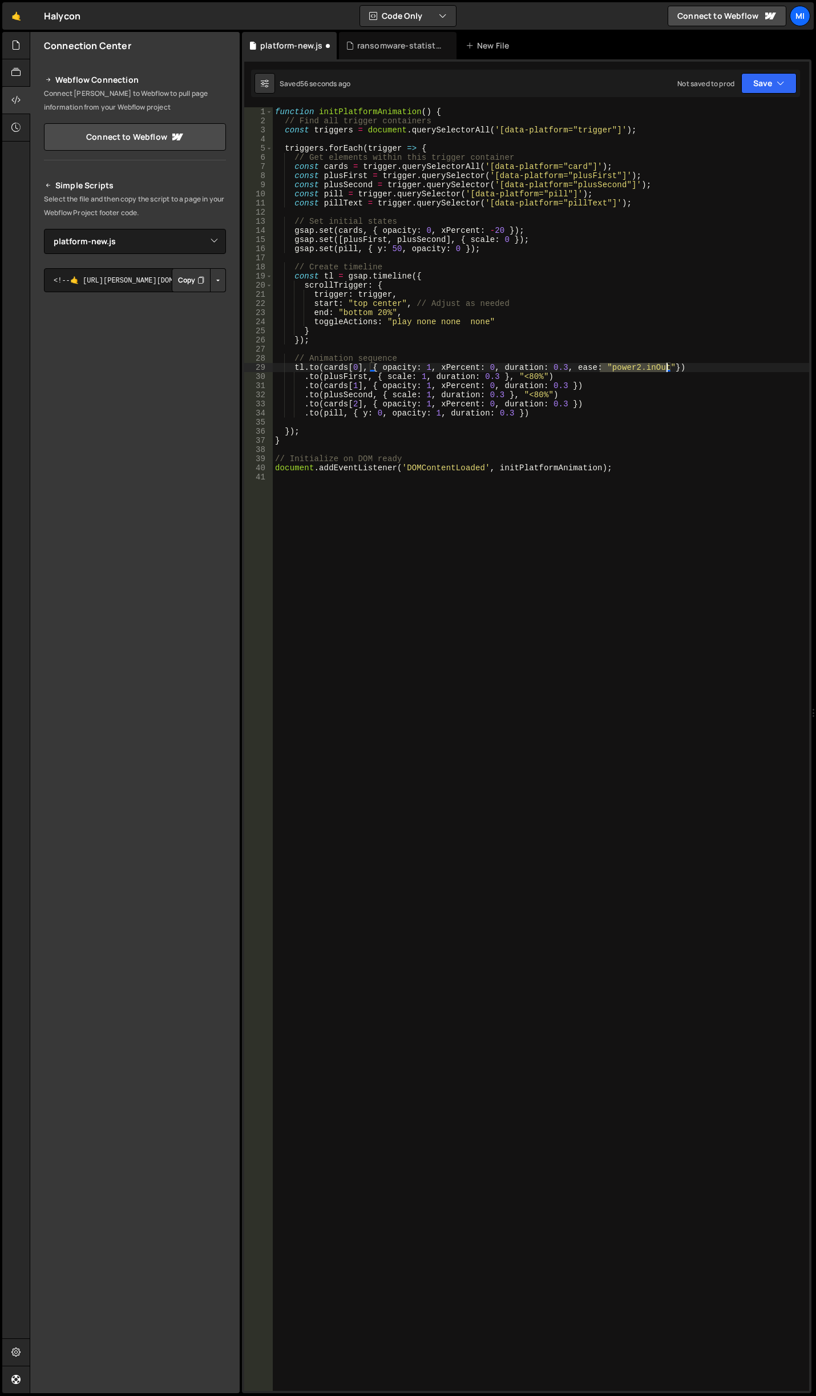
drag, startPoint x: 599, startPoint y: 363, endPoint x: 666, endPoint y: 364, distance: 66.8
click at [666, 364] on div "function initPlatformAnimation ( ) { // Find all trigger containers const trigg…" at bounding box center [541, 758] width 536 height 1302
click at [503, 393] on div "function initPlatformAnimation ( ) { // Find all trigger containers const trigg…" at bounding box center [541, 758] width 536 height 1302
paste textarea ""power2.inOut""
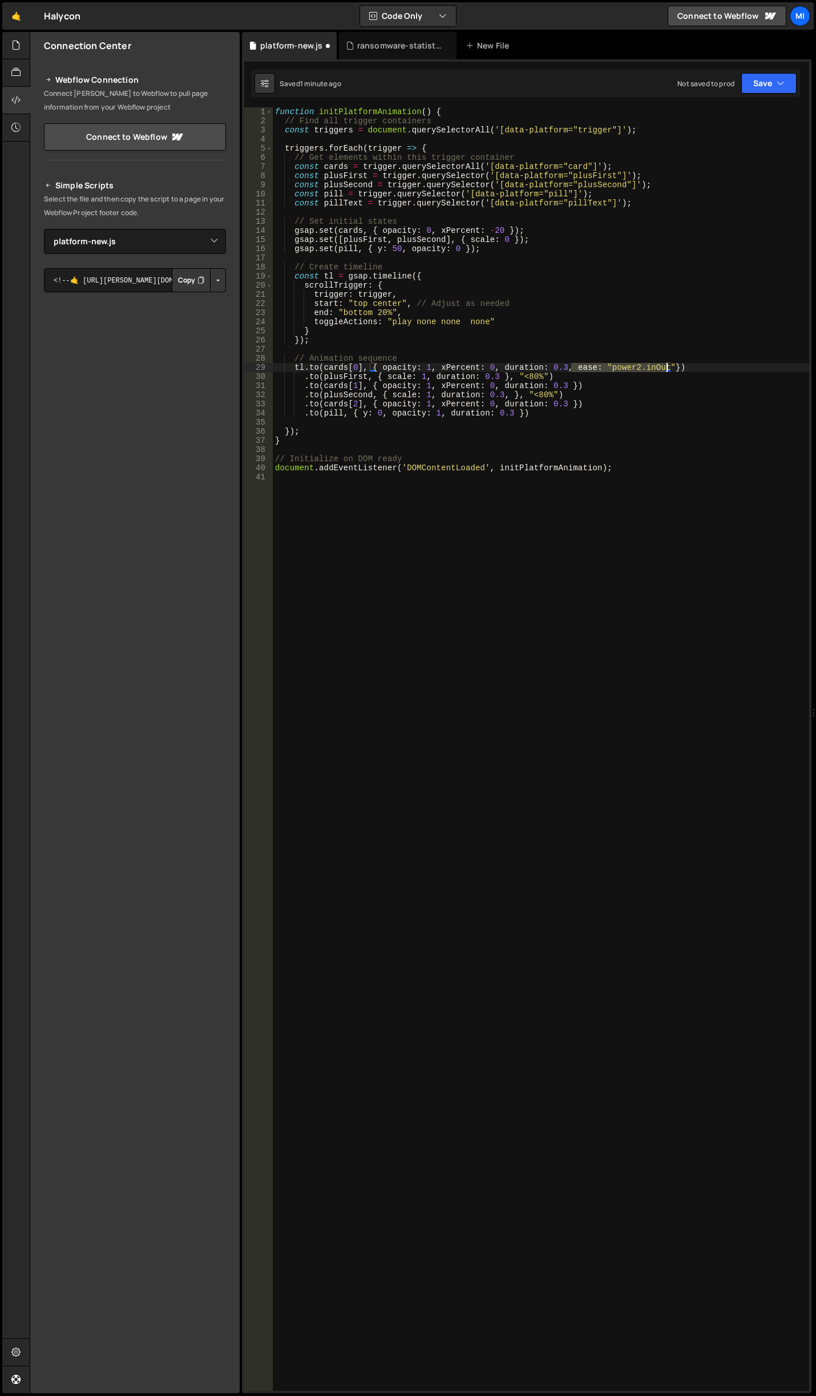
drag, startPoint x: 570, startPoint y: 368, endPoint x: 667, endPoint y: 367, distance: 97.0
click at [667, 367] on div "function initPlatformAnimation ( ) { // Find all trigger containers const trigg…" at bounding box center [541, 758] width 536 height 1302
click at [500, 390] on div "function initPlatformAnimation ( ) { // Find all trigger containers const trigg…" at bounding box center [541, 758] width 536 height 1302
paste textarea "ease: "power2.inOut""
click at [509, 411] on div "function initPlatformAnimation ( ) { // Find all trigger containers const trigg…" at bounding box center [541, 758] width 536 height 1302
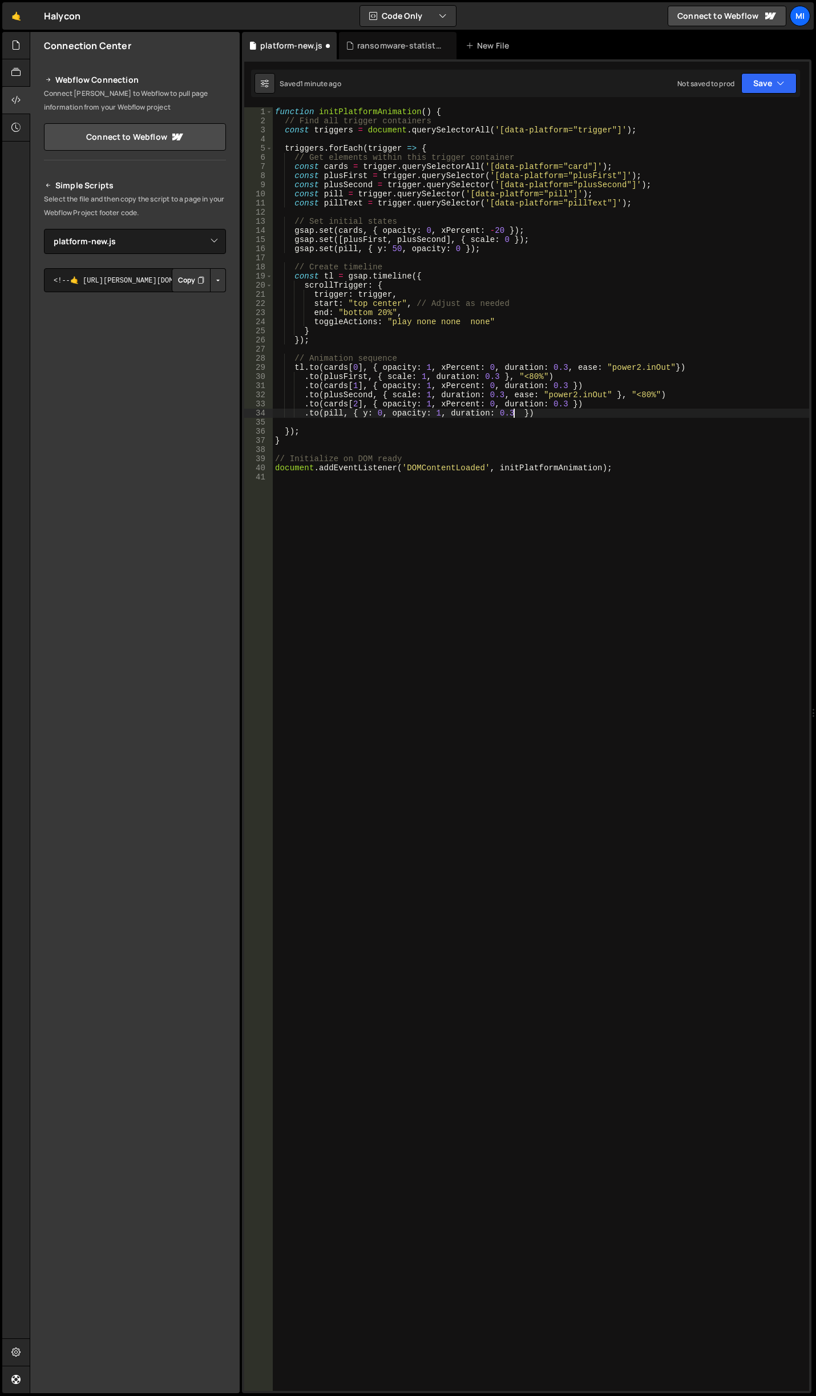
paste textarea "ease: "power2.inOut""
click at [625, 340] on div "function initPlatformAnimation ( ) { // Find all trigger containers const trigg…" at bounding box center [541, 758] width 536 height 1302
click at [503, 248] on div "function initPlatformAnimation ( ) { // Find all trigger containers const trigg…" at bounding box center [541, 758] width 536 height 1302
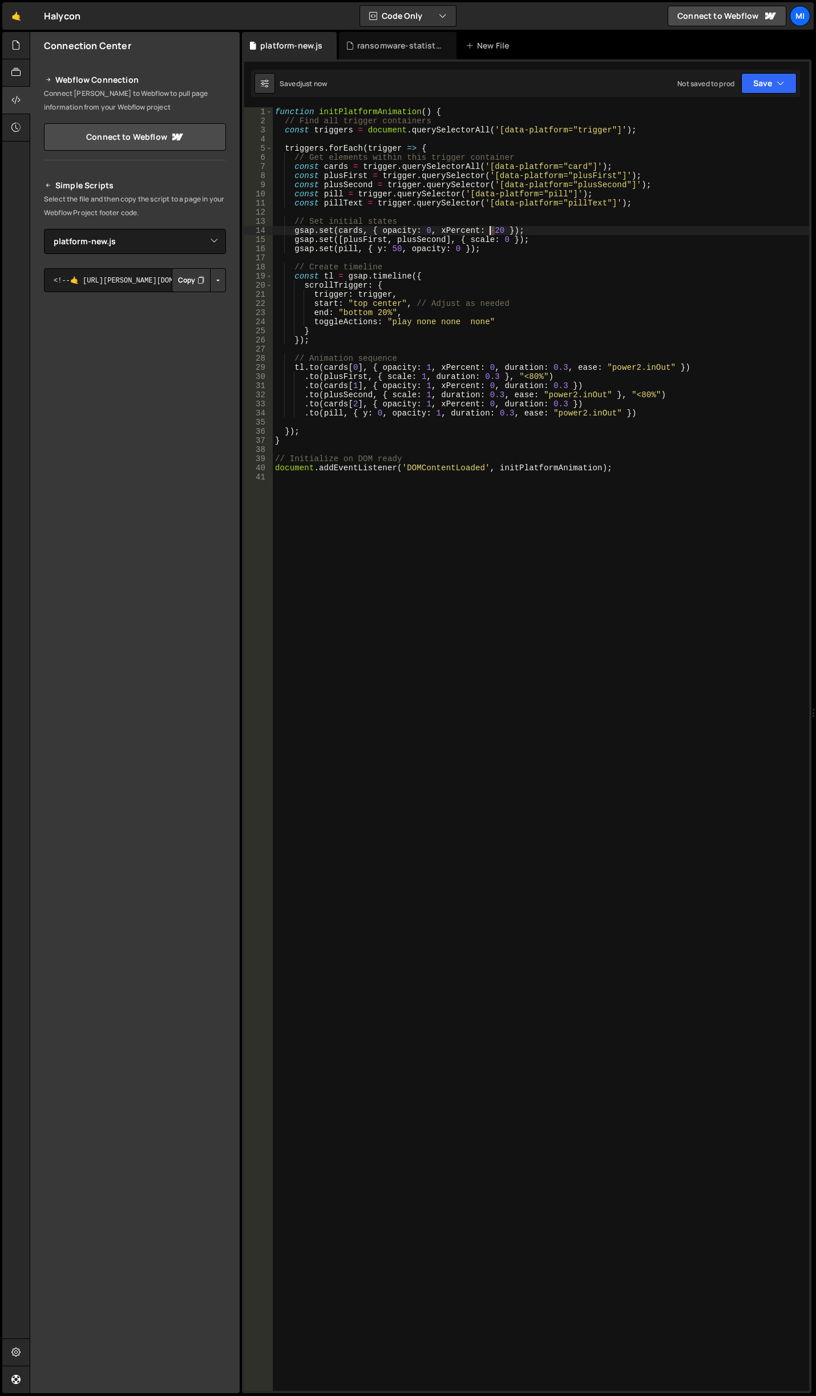
click at [489, 229] on div "function initPlatformAnimation ( ) { // Find all trigger containers const trigg…" at bounding box center [541, 758] width 536 height 1302
click at [500, 373] on div "function initPlatformAnimation ( ) { // Find all trigger containers const trigg…" at bounding box center [541, 758] width 536 height 1302
click at [514, 416] on div "function initPlatformAnimation ( ) { // Find all trigger containers const trigg…" at bounding box center [541, 758] width 536 height 1302
click at [458, 249] on div "function initPlatformAnimation ( ) { // Find all trigger containers const trigg…" at bounding box center [541, 758] width 536 height 1302
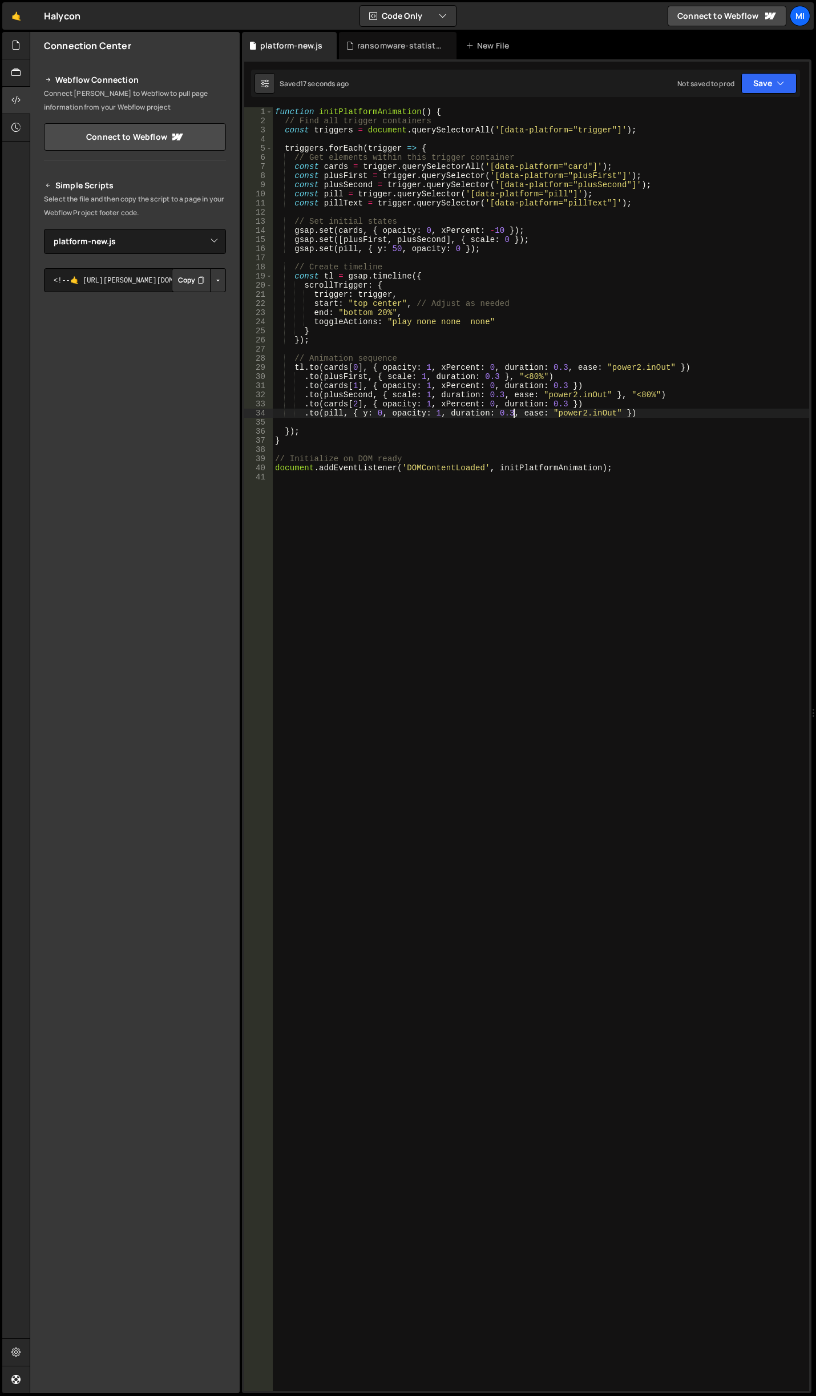
scroll to position [0, 14]
click at [403, 247] on div "function initPlatformAnimation ( ) { // Find all trigger containers const trigg…" at bounding box center [541, 758] width 536 height 1302
click at [443, 412] on div "function initPlatformAnimation ( ) { // Find all trigger containers const trigg…" at bounding box center [541, 758] width 536 height 1302
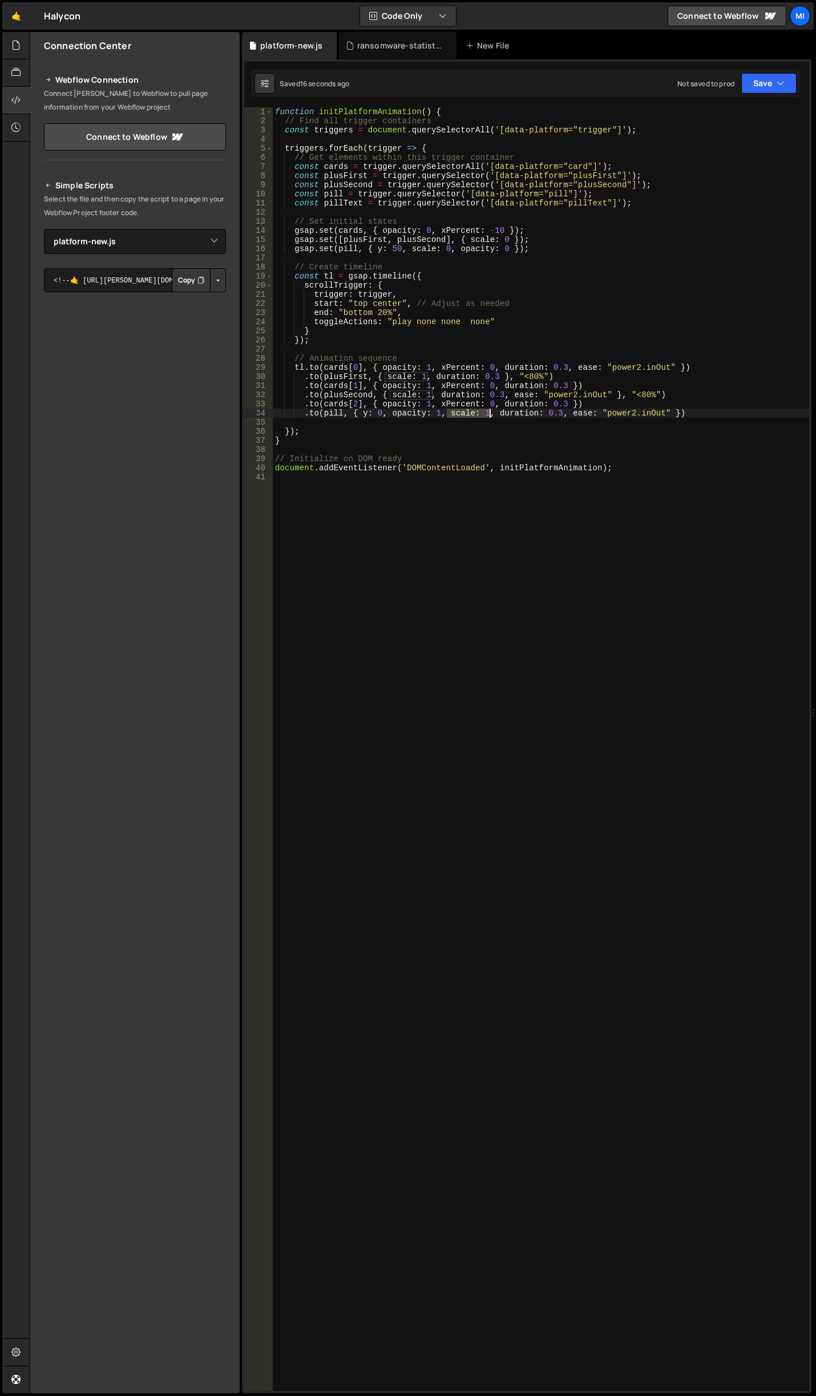
drag, startPoint x: 445, startPoint y: 411, endPoint x: 491, endPoint y: 411, distance: 46.2
click at [491, 411] on div "function initPlatformAnimation ( ) { // Find all trigger containers const trigg…" at bounding box center [541, 758] width 536 height 1302
drag, startPoint x: 407, startPoint y: 249, endPoint x: 451, endPoint y: 249, distance: 43.4
click at [451, 249] on div "function initPlatformAnimation ( ) { // Find all trigger containers const trigg…" at bounding box center [541, 758] width 536 height 1302
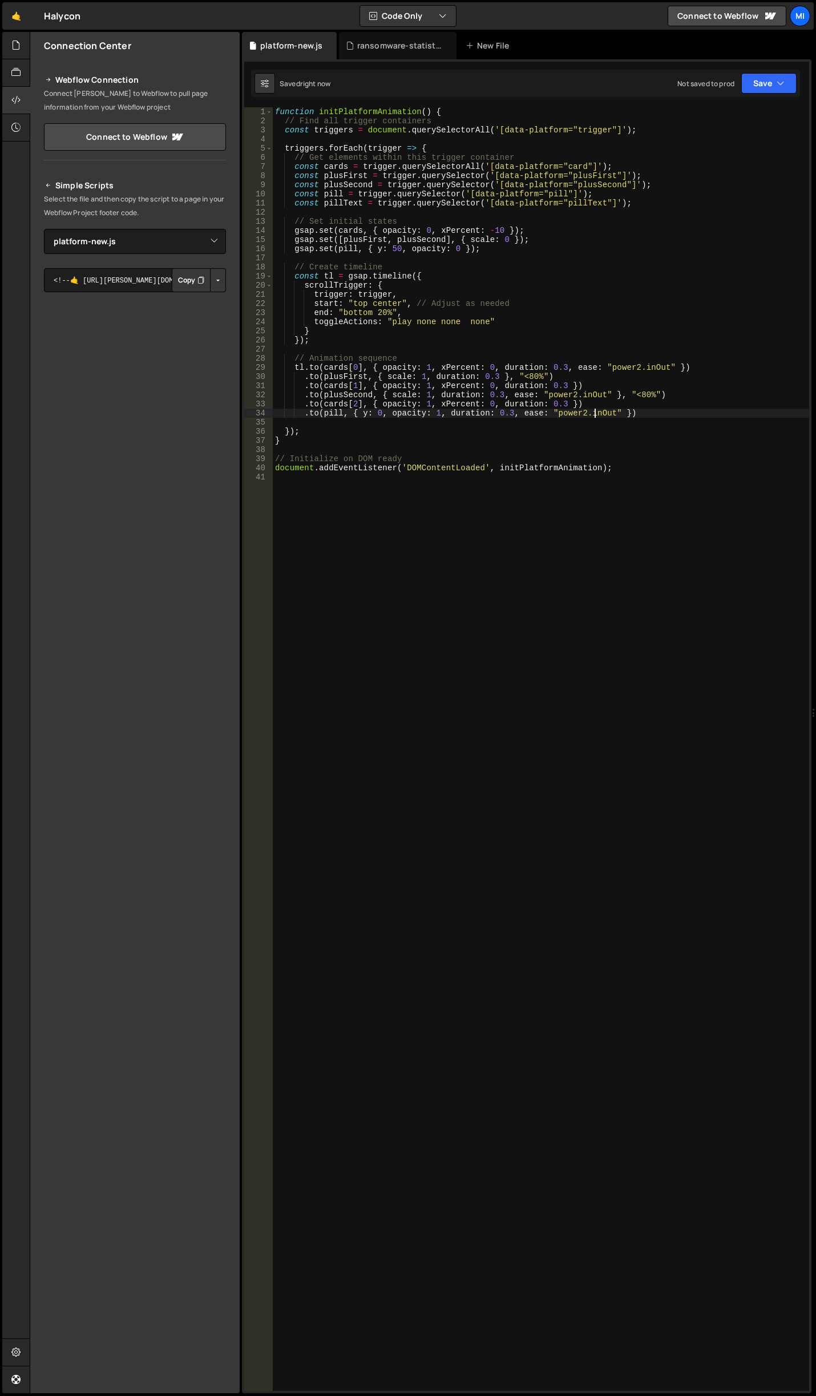
click at [596, 411] on div "function initPlatformAnimation ( ) { // Find all trigger containers const trigg…" at bounding box center [541, 758] width 536 height 1302
type textarea ".to(pill, { y: 0, opacity: 1, duration: 0.3, ease: "power2.Out" })"
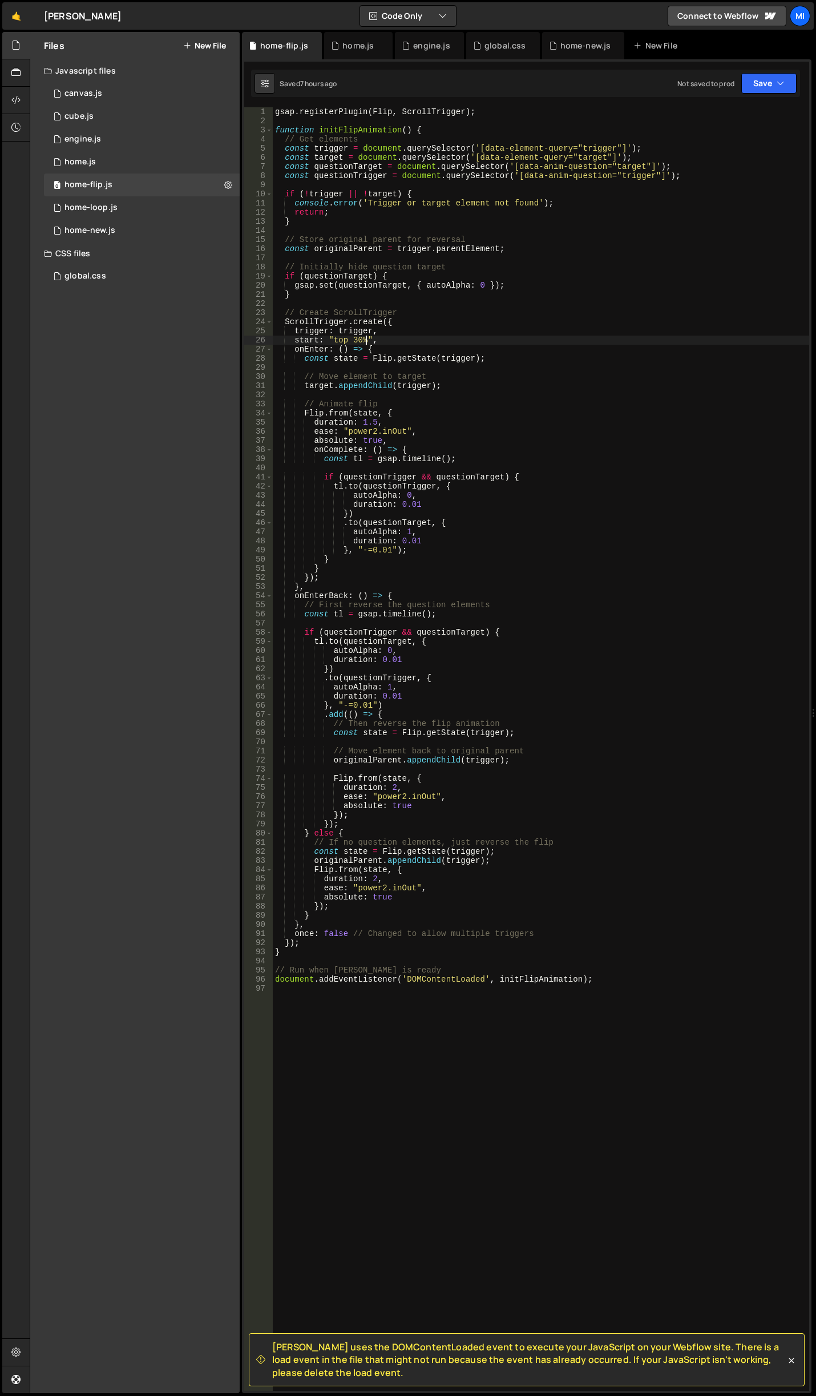
scroll to position [0, 6]
click at [115, 204] on div "home-loop.js" at bounding box center [90, 208] width 53 height 10
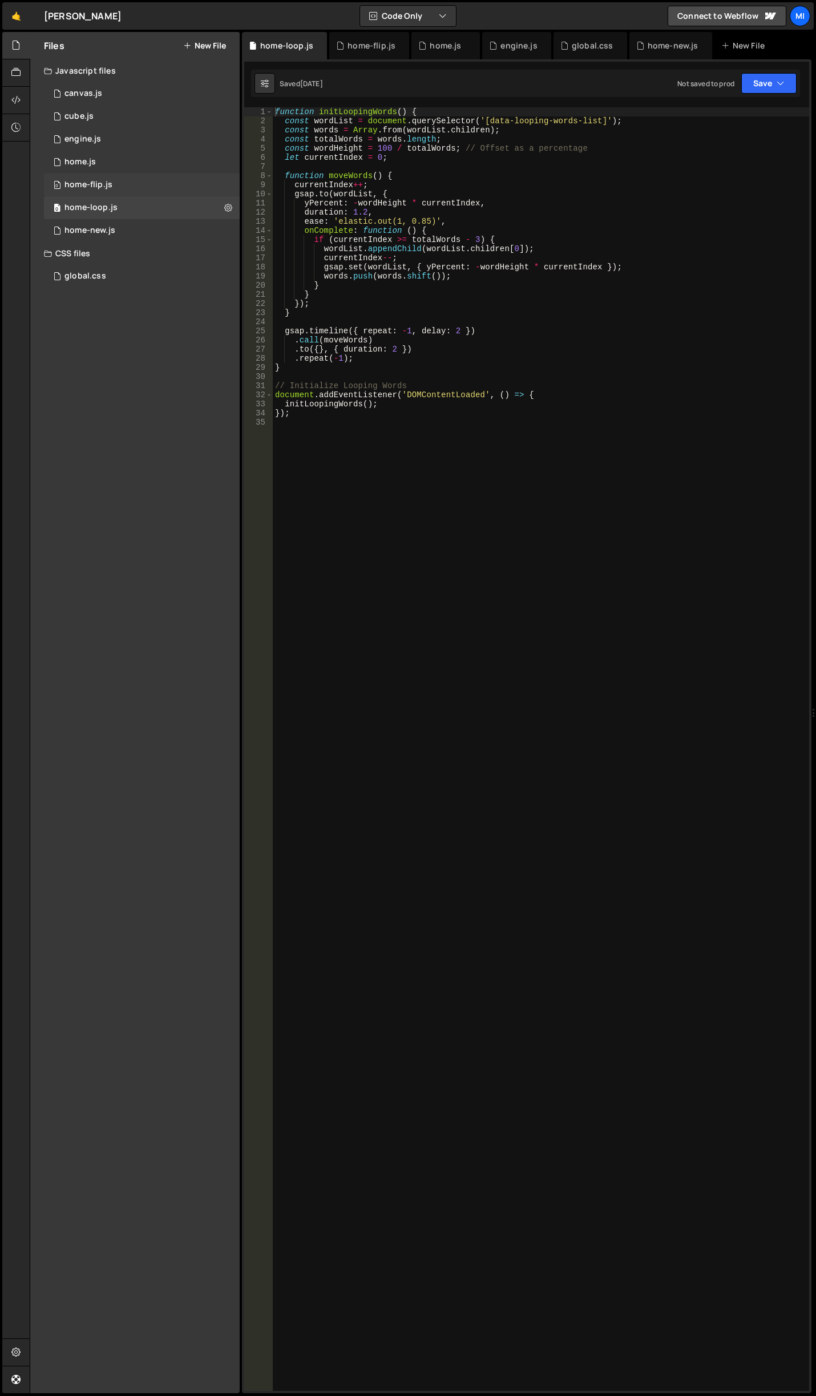
click at [136, 187] on div "0 home-flip.js 0" at bounding box center [142, 184] width 196 height 23
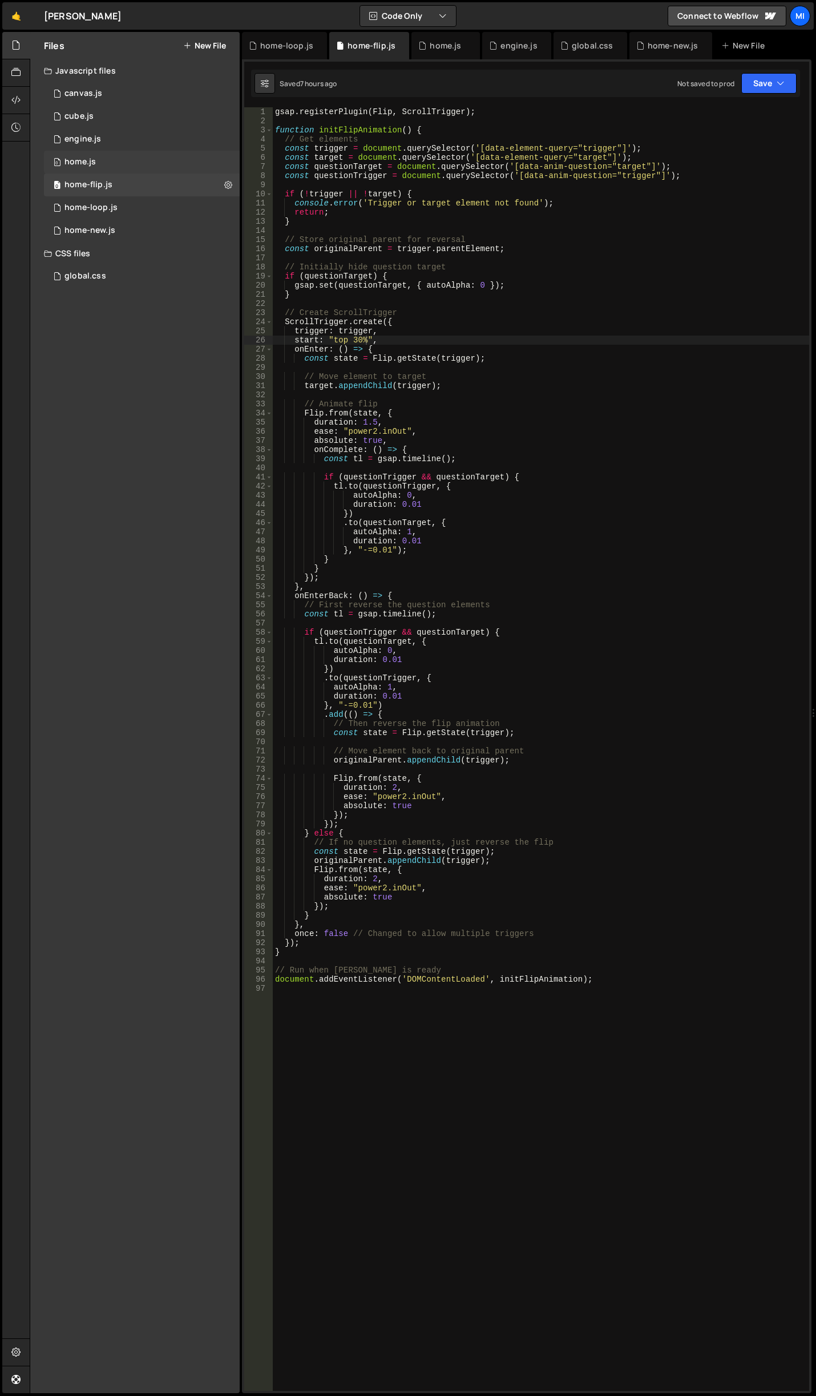
click at [112, 160] on div "0 home.js 0" at bounding box center [142, 162] width 196 height 23
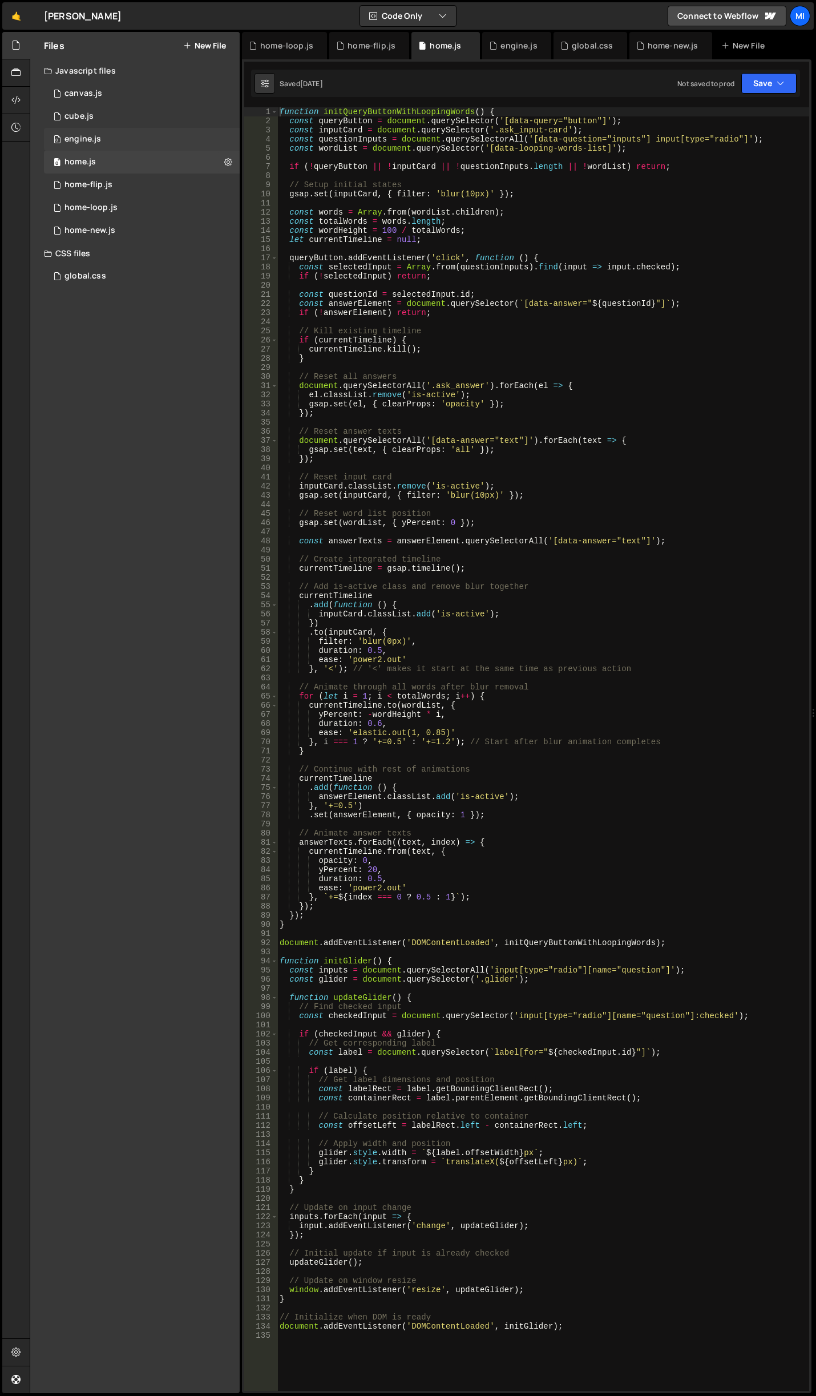
click at [120, 142] on div "0 engine.js 0" at bounding box center [142, 139] width 196 height 23
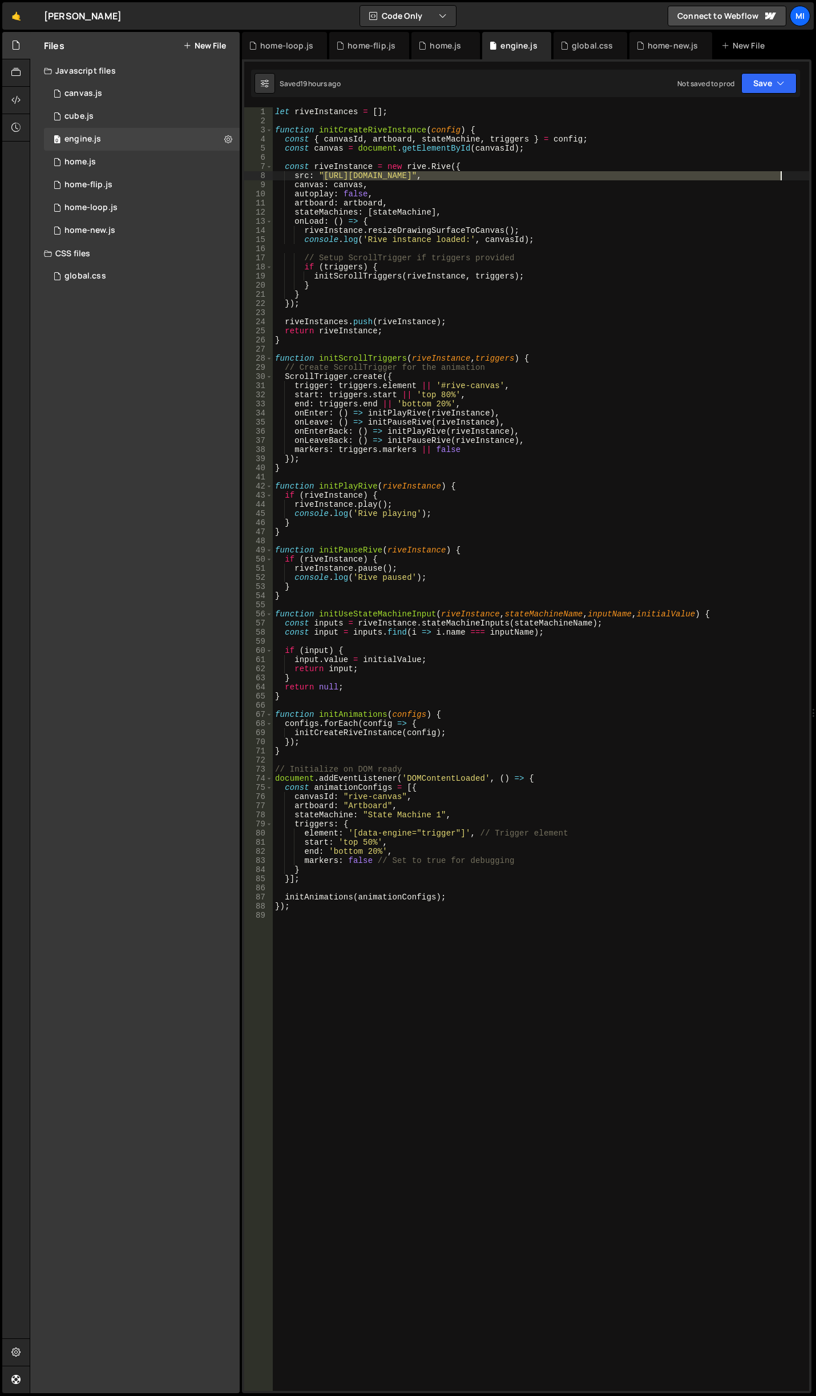
drag, startPoint x: 324, startPoint y: 175, endPoint x: 780, endPoint y: 180, distance: 455.4
click at [780, 180] on div "let riveInstances = [ ] ; function initCreateRiveInstance ( config ) { const { …" at bounding box center [541, 758] width 536 height 1302
paste textarea "183bd1452b7e406fb6d89_mallory-center"
type textarea "src: "[URL][DOMAIN_NAME]","
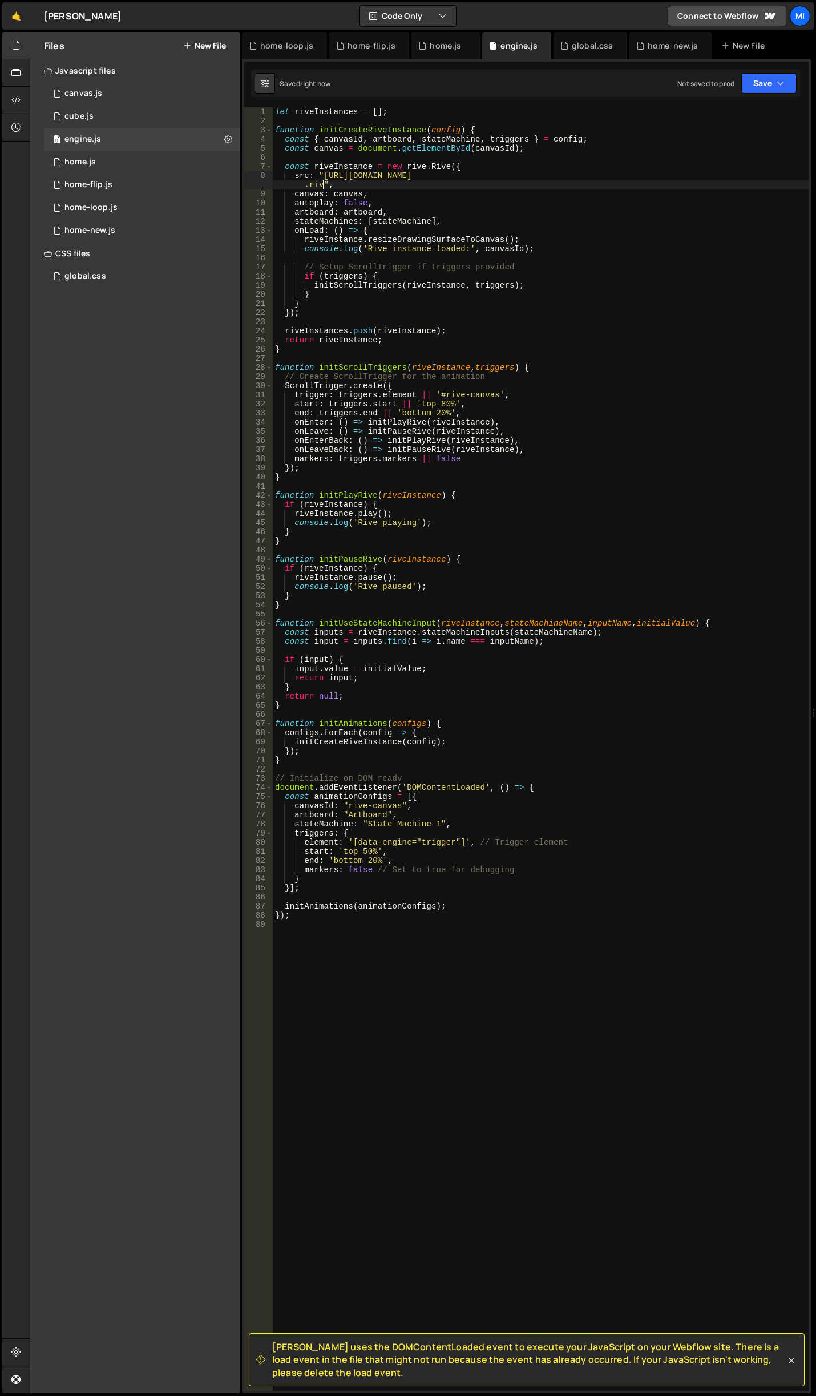
click at [628, 260] on div "let riveInstances = [ ] ; function initCreateRiveInstance ( config ) { const { …" at bounding box center [541, 758] width 536 height 1302
click at [514, 422] on div "let riveInstances = [ ] ; function initCreateRiveInstance ( config ) { const { …" at bounding box center [541, 758] width 536 height 1302
type textarea "onEnter: () => initPlayRive(riveInstance),"
click at [111, 279] on div "global.css 0" at bounding box center [142, 276] width 196 height 23
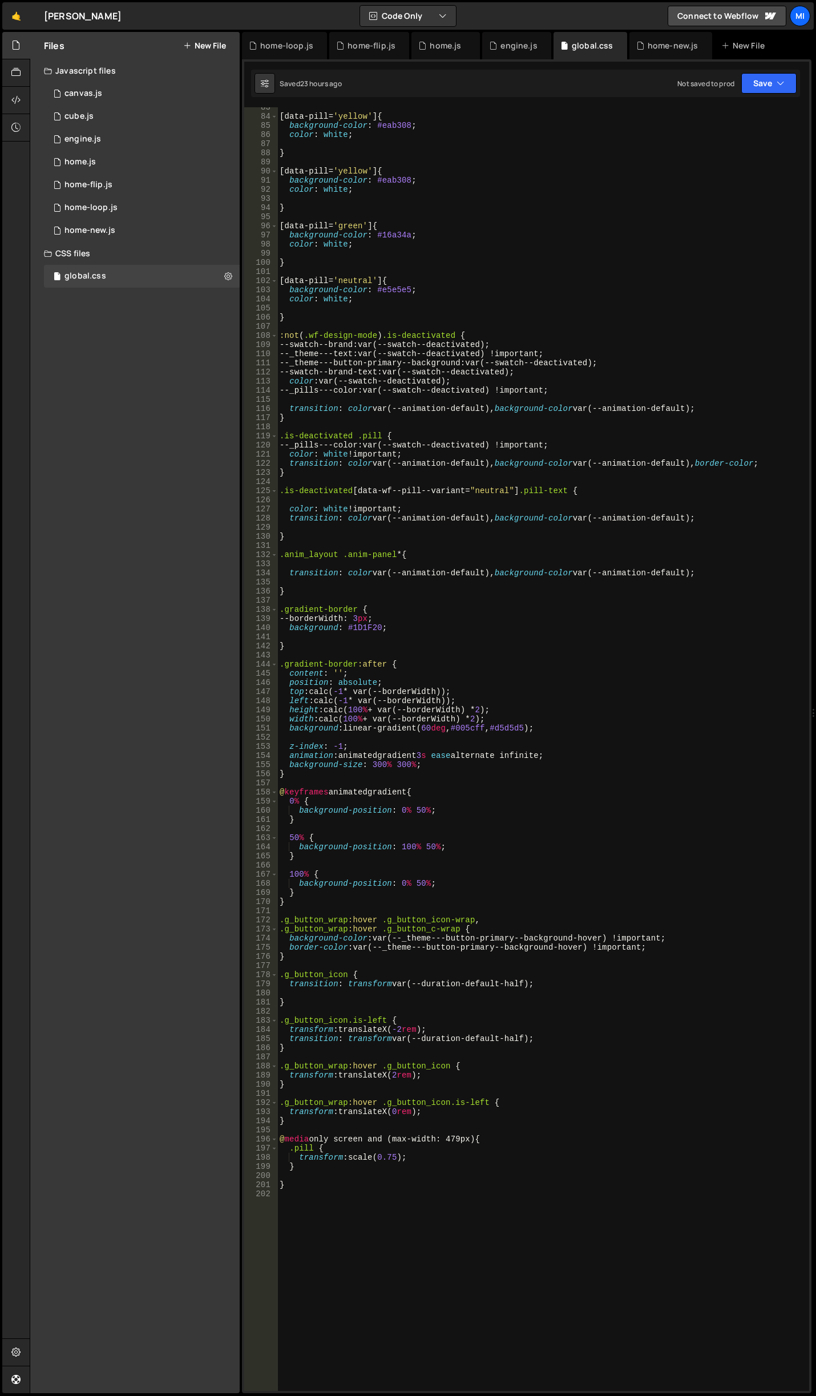
scroll to position [685, 0]
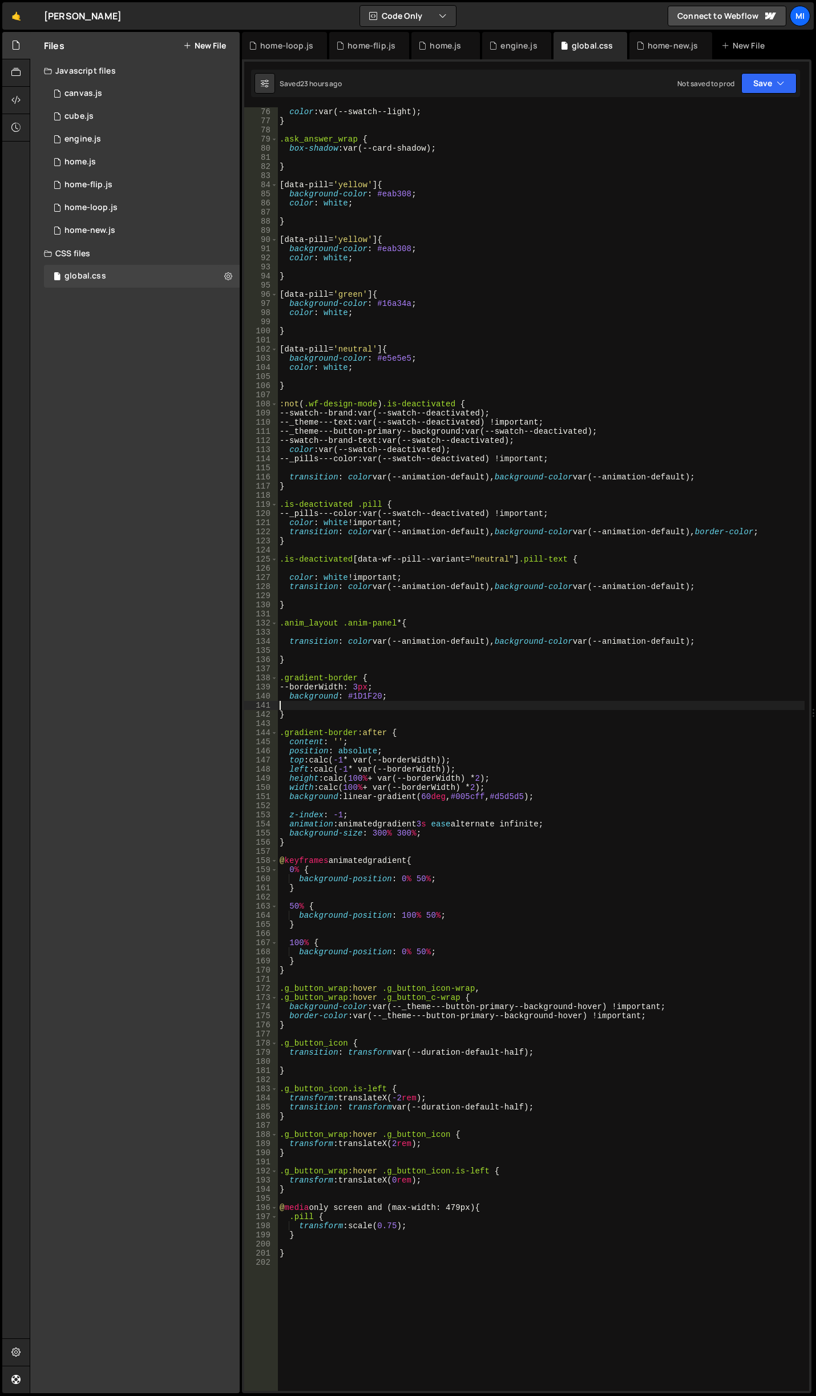
click at [505, 704] on div "color : var(--swatch--light) ; } .ask_answer_wrap { box-shadow : var(--card-sha…" at bounding box center [540, 758] width 527 height 1302
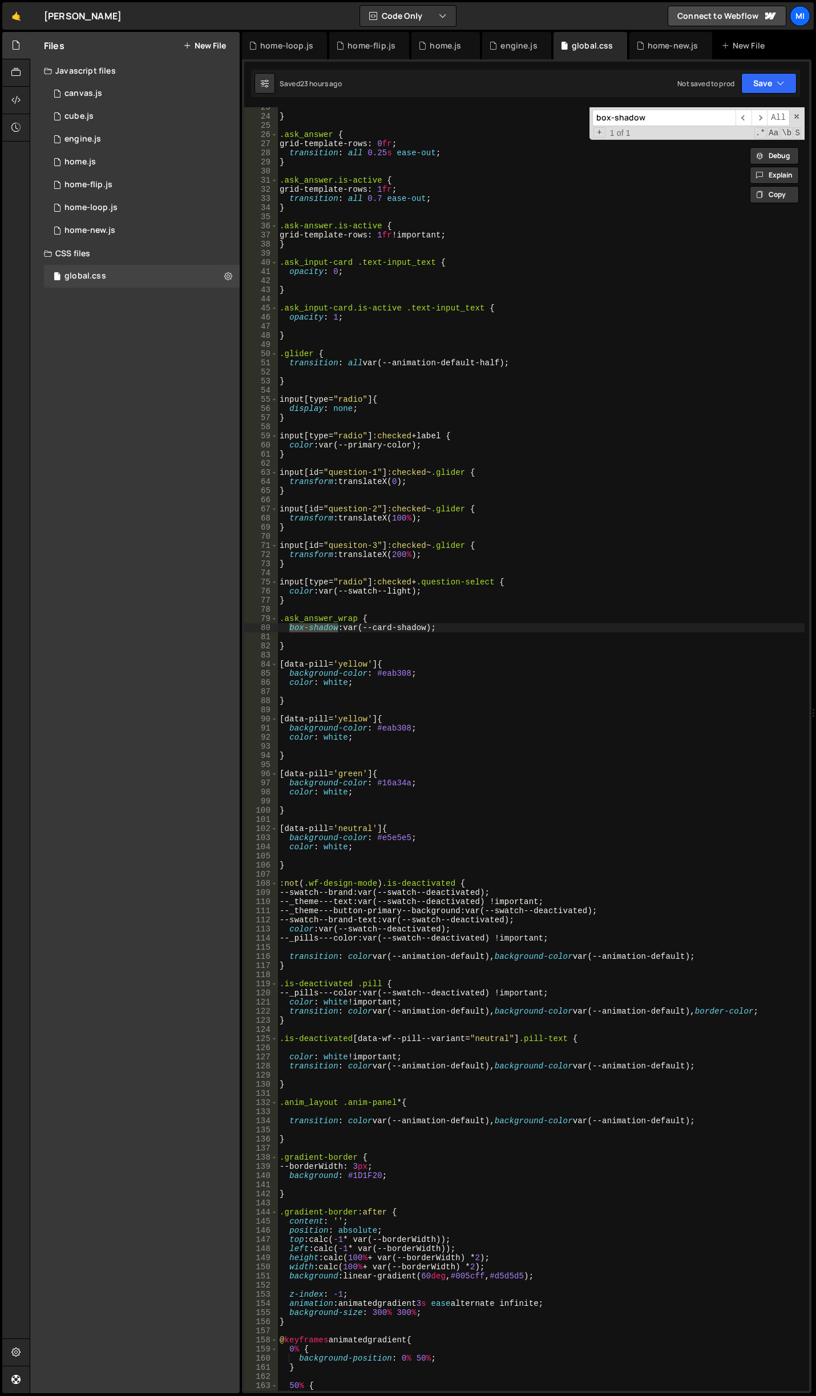
scroll to position [103, 0]
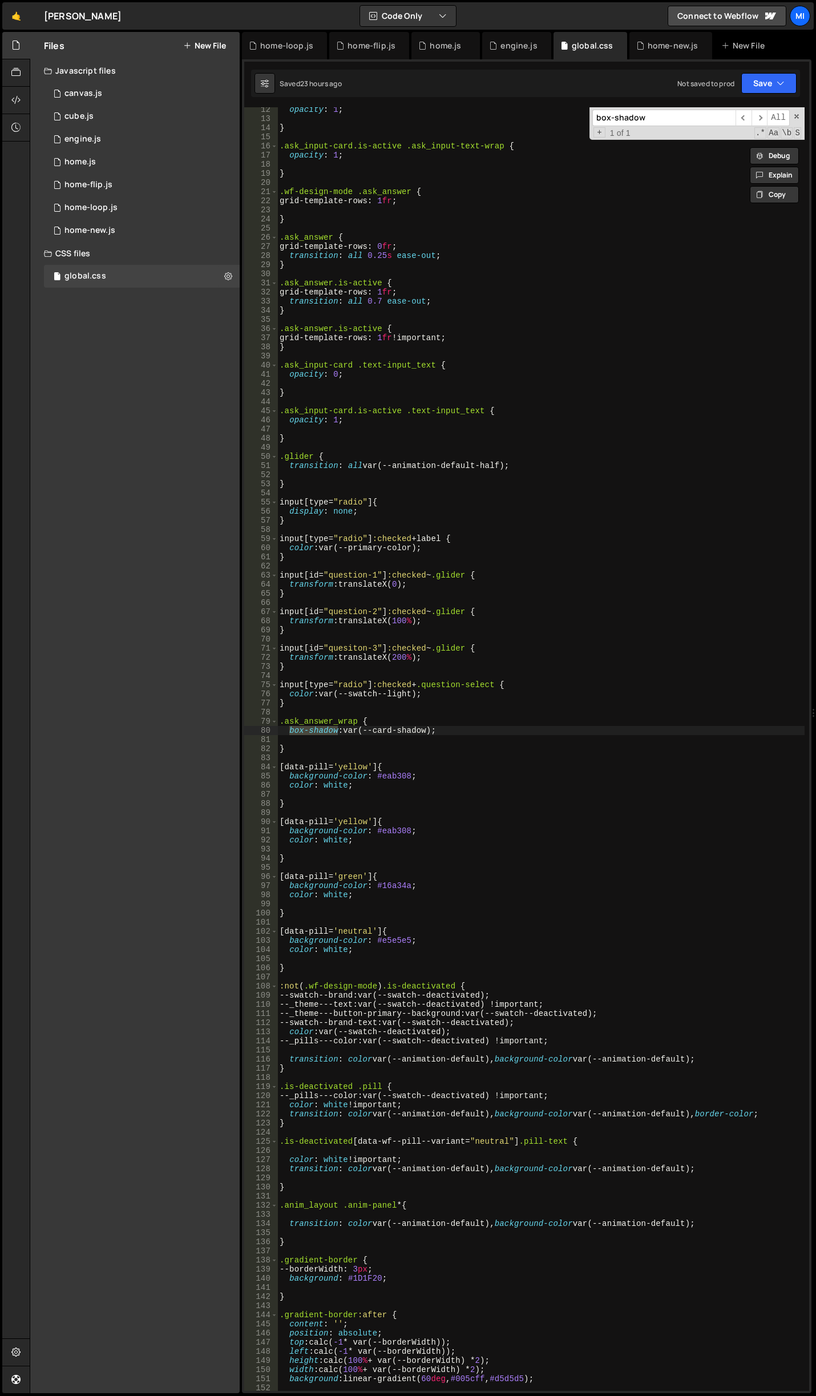
type input "box-shadow"
click at [551, 867] on div "opacity : 1 ; } .ask_input-card.is-active .ask_input-text-wrap { opacity : 1 ; …" at bounding box center [540, 756] width 527 height 1302
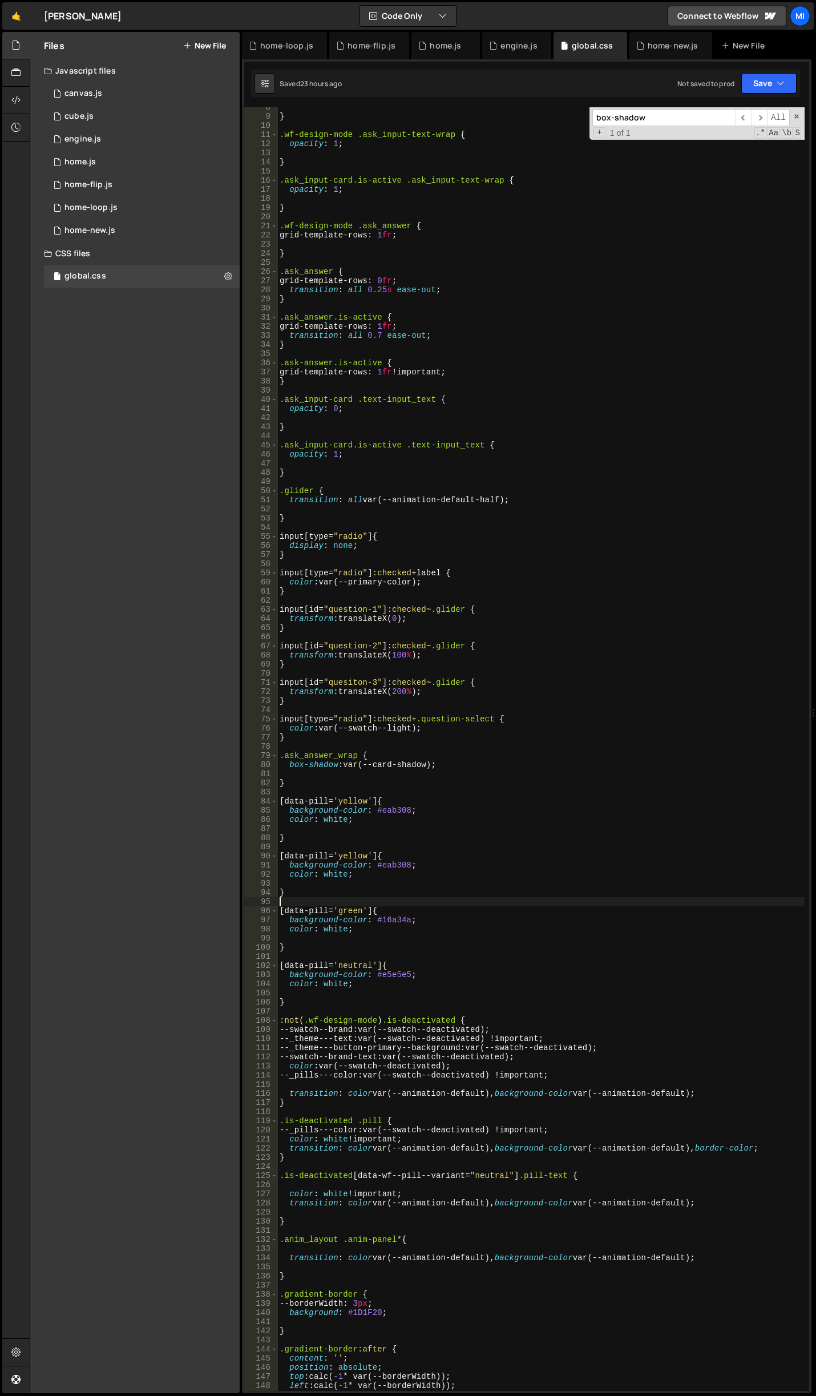
scroll to position [0, 0]
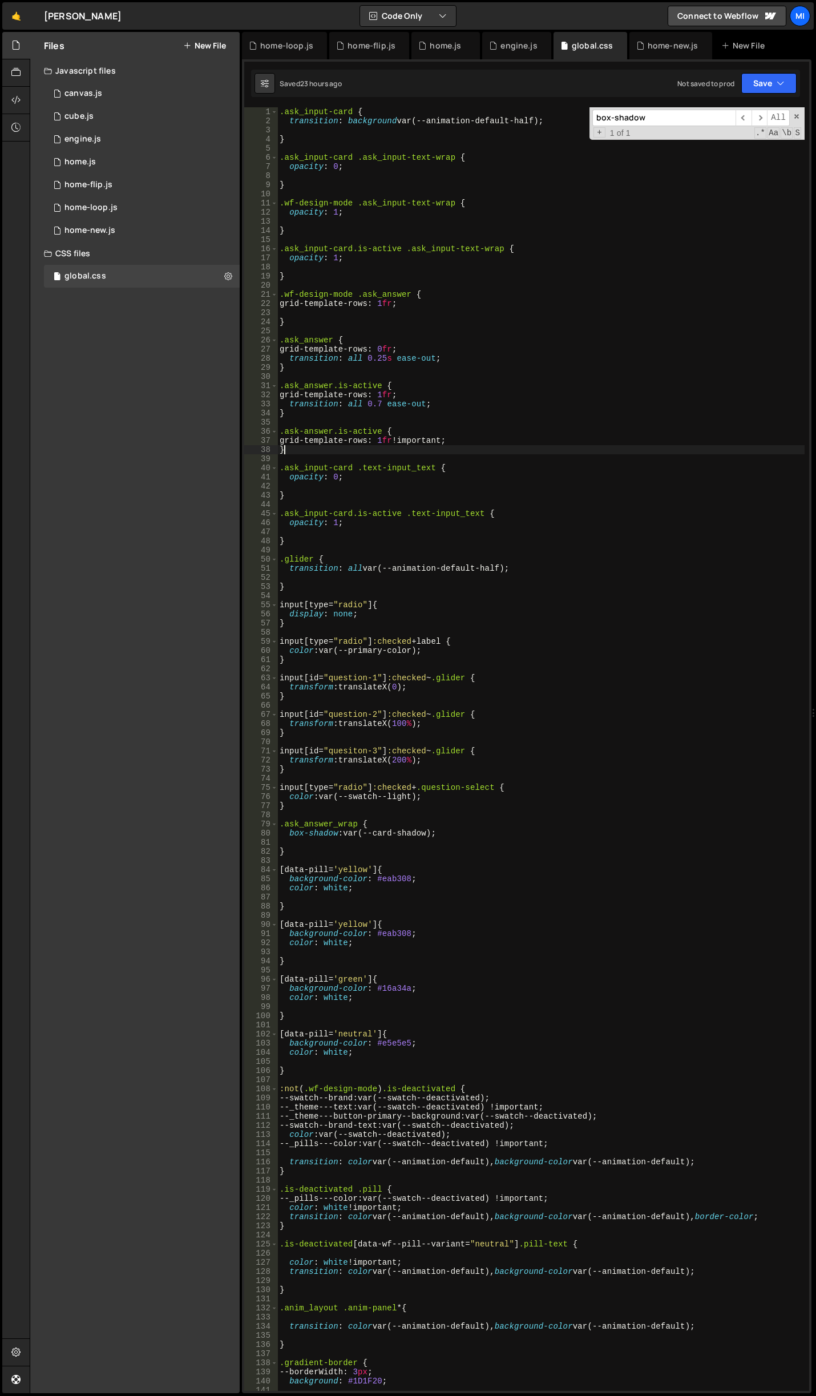
click at [683, 446] on div ".ask_input-card { transition : background var(--animation-default-half) ; } .as…" at bounding box center [540, 758] width 527 height 1302
type textarea "}"
click at [675, 125] on input "box-shadow" at bounding box center [663, 118] width 143 height 17
paste input "ask_answer_wrap"
type input "ask_answer_wrap"
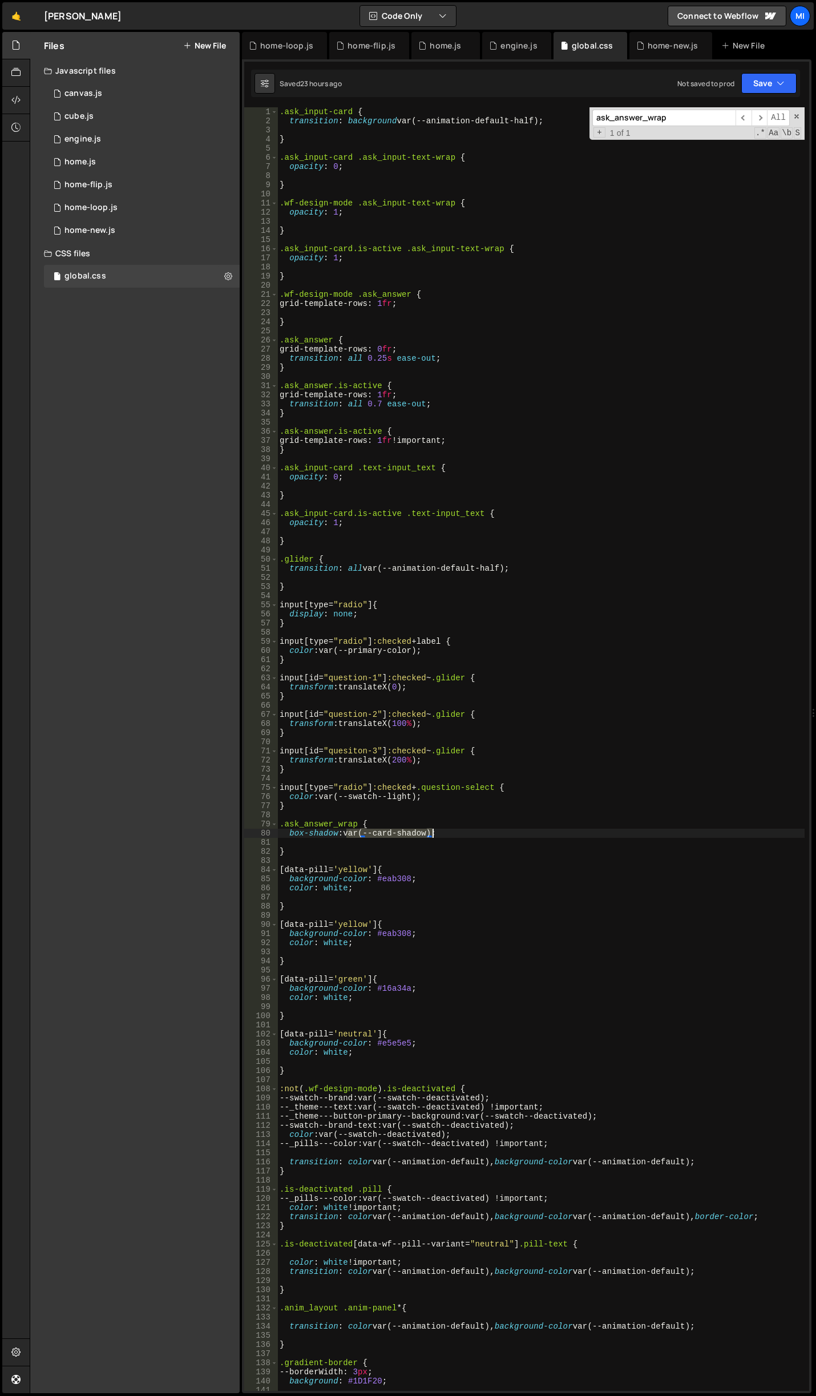
drag, startPoint x: 345, startPoint y: 837, endPoint x: 430, endPoint y: 831, distance: 85.2
click at [430, 831] on div ".ask_input-card { transition : background var(--animation-default-half) ; } .as…" at bounding box center [540, 758] width 527 height 1302
paste textarea "0px 0px 44px 0px rgba(0, 0, 0, 0.02), 0px 88px 56px -20px rgba(0, 0, 0, 0.03), …"
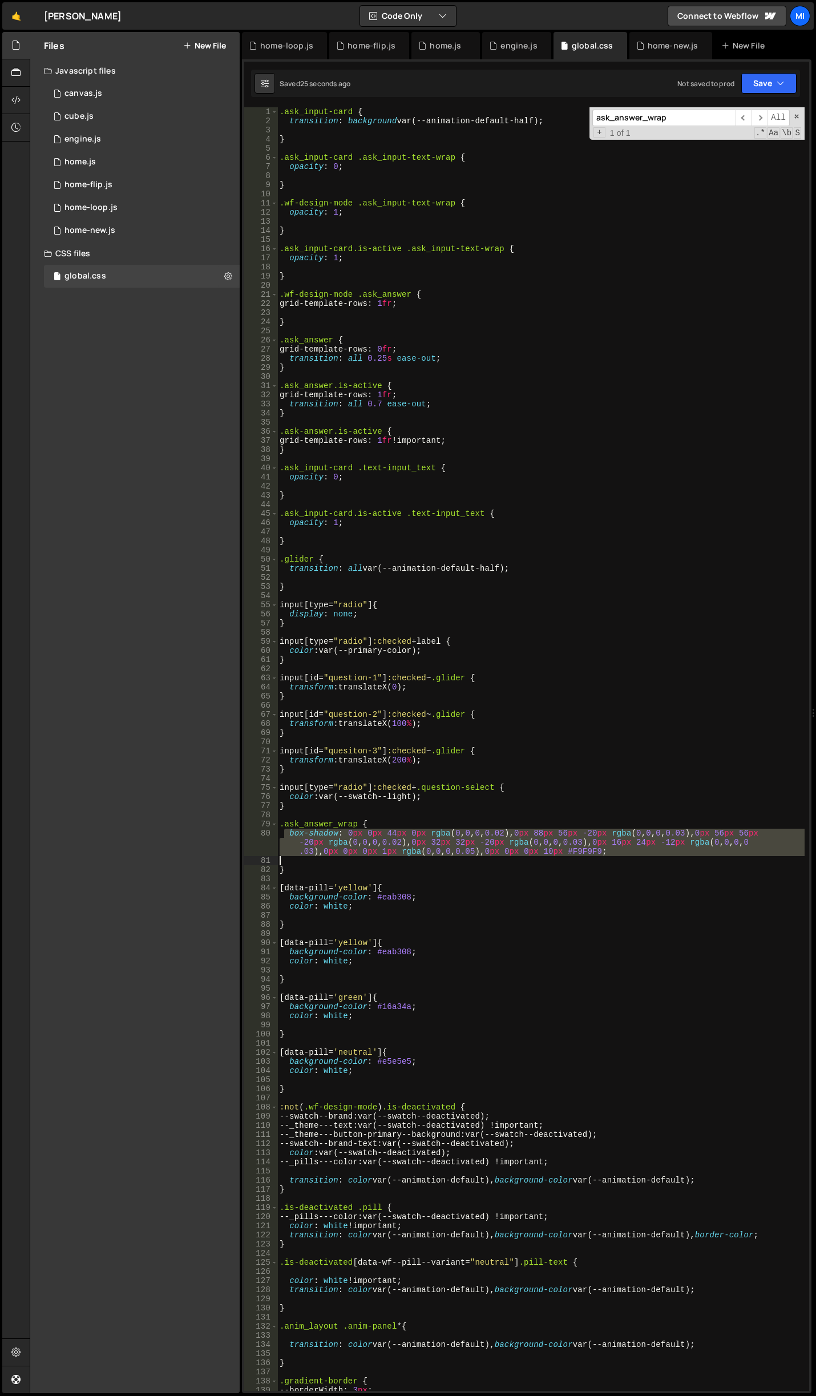
drag, startPoint x: 284, startPoint y: 835, endPoint x: 673, endPoint y: 858, distance: 389.9
click at [673, 858] on div ".ask_input-card { transition : background var(--animation-default-half) ; } .as…" at bounding box center [540, 758] width 527 height 1302
type textarea "box-shadow: 0px 0px 44px 0px rgba(0, 0, 0, 0.02), 0px 88px 56px -20px rgba(0, 0…"
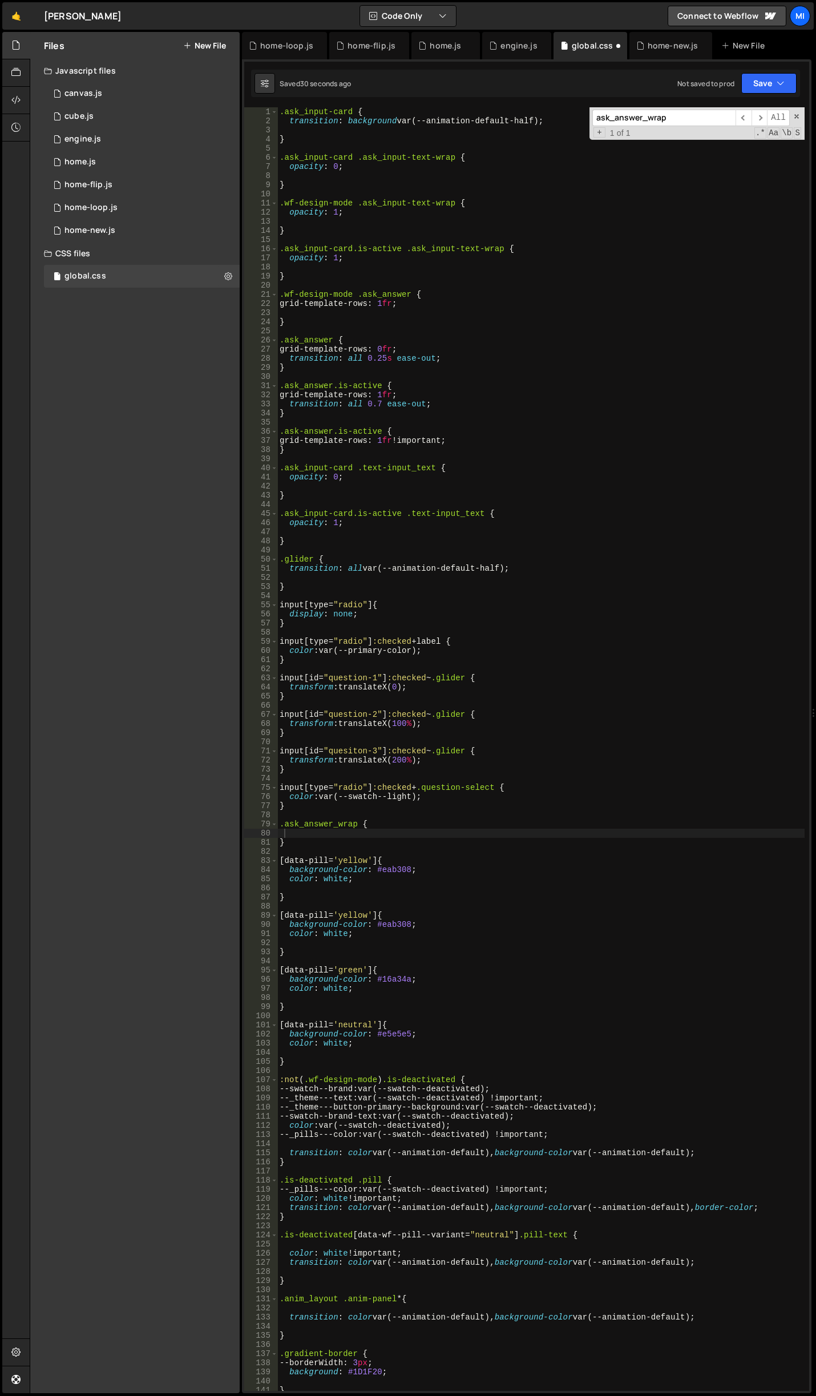
click at [531, 823] on div ".ask_input-card { transition : background var(--animation-default-half) ; } .as…" at bounding box center [540, 758] width 527 height 1302
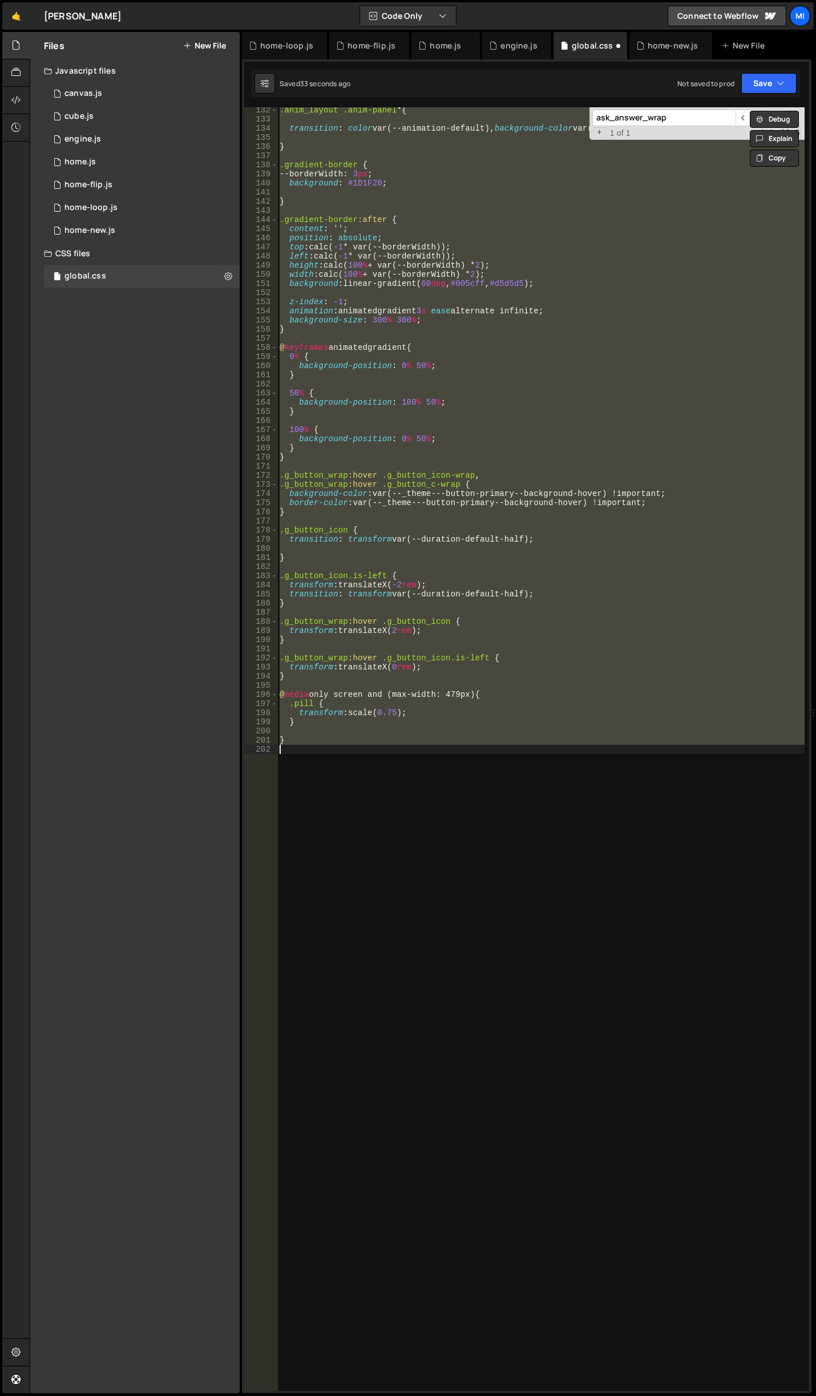
type textarea "box-shadow: var(--card-shadow);"
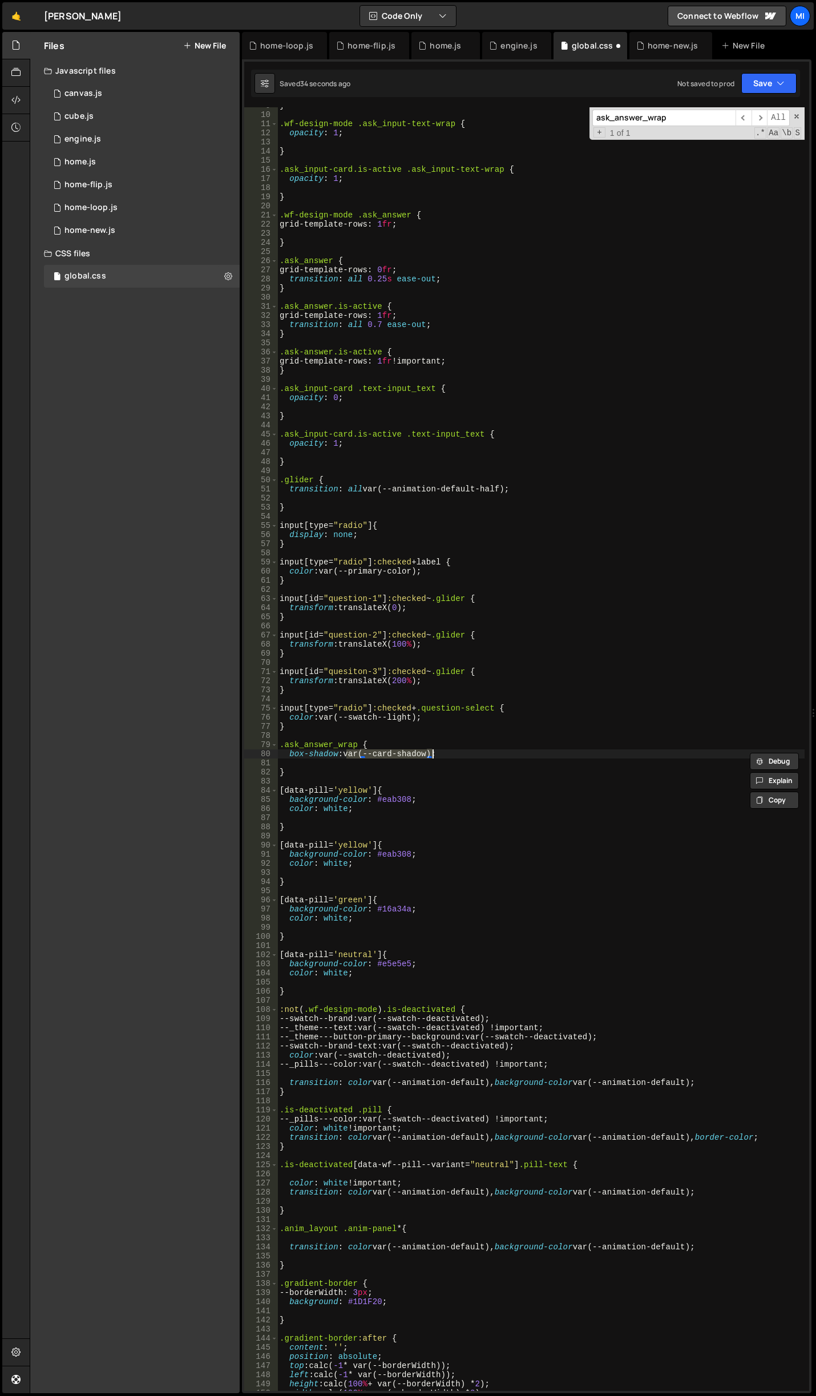
scroll to position [80, 0]
drag, startPoint x: 498, startPoint y: 738, endPoint x: 488, endPoint y: 741, distance: 9.6
click at [497, 738] on div "} .wf-design-mode .ask_input-text-wrap { opacity : 1 ; } .ask_input-card.is-act…" at bounding box center [540, 752] width 527 height 1302
click at [438, 756] on div "} .wf-design-mode .ask_input-text-wrap { opacity : 1 ; } .ask_input-card.is-act…" at bounding box center [540, 752] width 527 height 1302
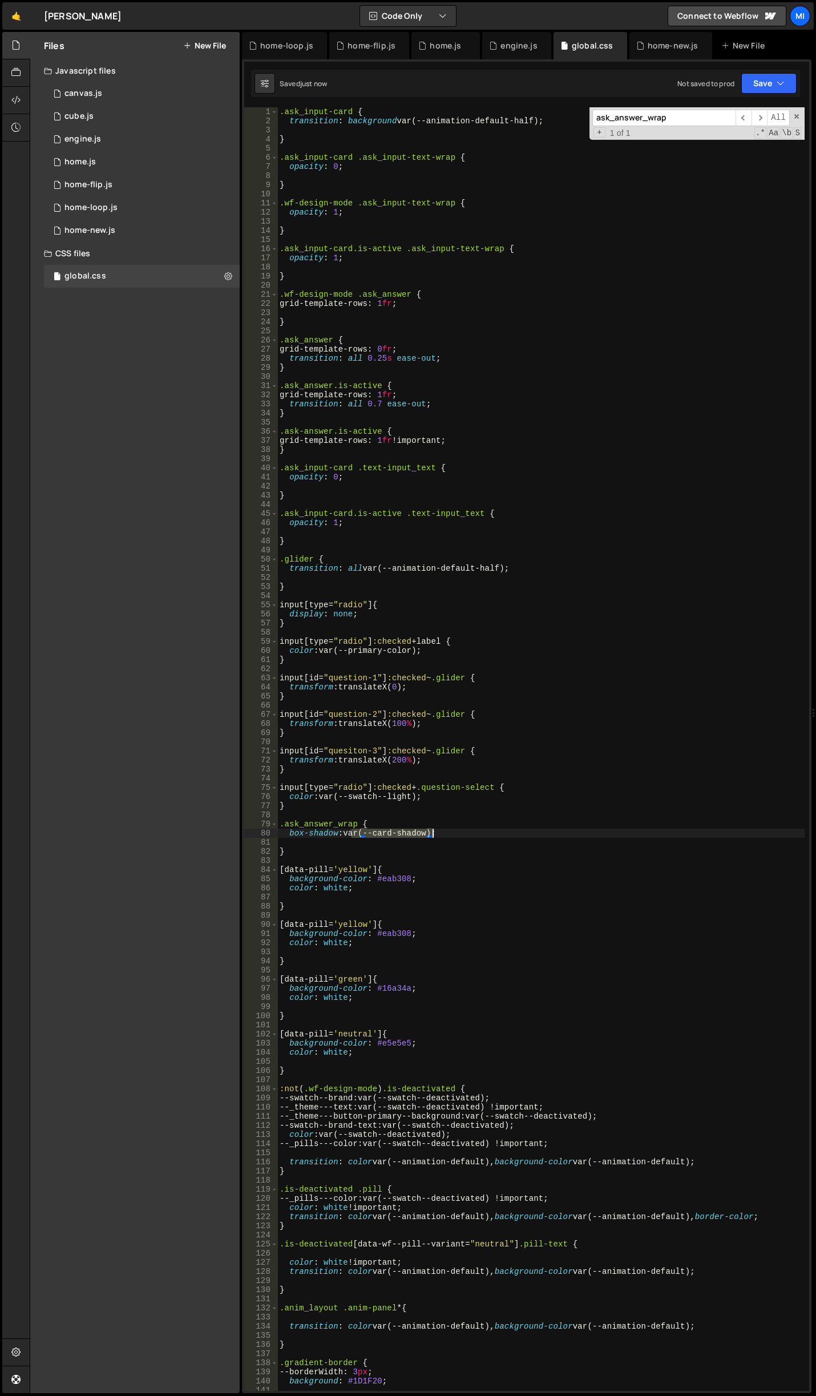
drag, startPoint x: 349, startPoint y: 834, endPoint x: 431, endPoint y: 834, distance: 81.6
click at [431, 834] on div ".ask_input-card { transition : background var(--animation-default-half) ; } .as…" at bounding box center [540, 758] width 527 height 1302
paste textarea
type textarea ";"
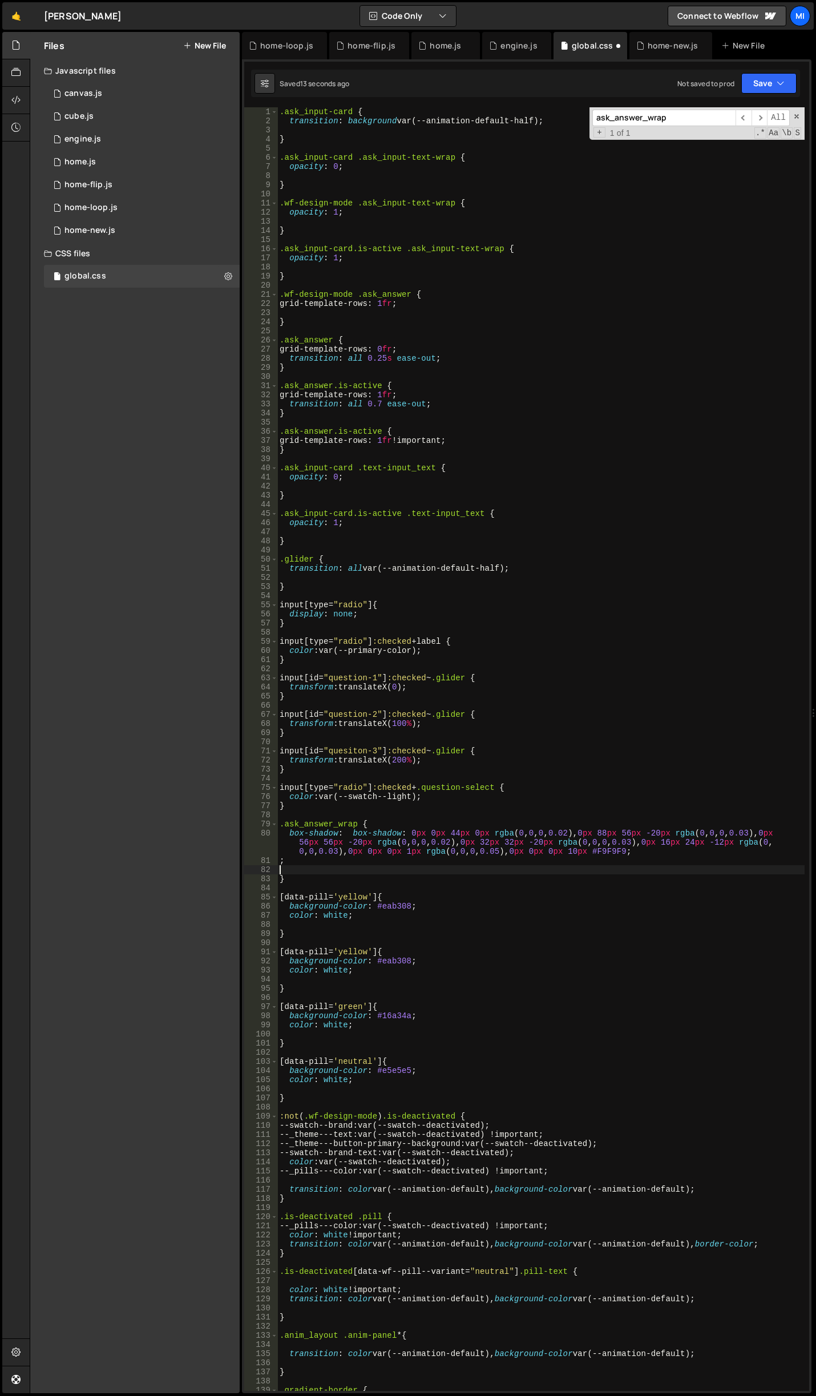
click at [536, 873] on div ".ask_input-card { transition : background var(--animation-default-half) ; } .as…" at bounding box center [540, 758] width 527 height 1302
click at [661, 835] on div ".ask_input-card { transition : background var(--animation-default-half) ; } .as…" at bounding box center [540, 758] width 527 height 1302
click at [353, 838] on div ".ask_input-card { transition : background var(--animation-default-half) ; } .as…" at bounding box center [540, 758] width 527 height 1302
click at [616, 845] on div ".ask_input-card { transition : background var(--animation-default-half) ; } .as…" at bounding box center [540, 758] width 527 height 1302
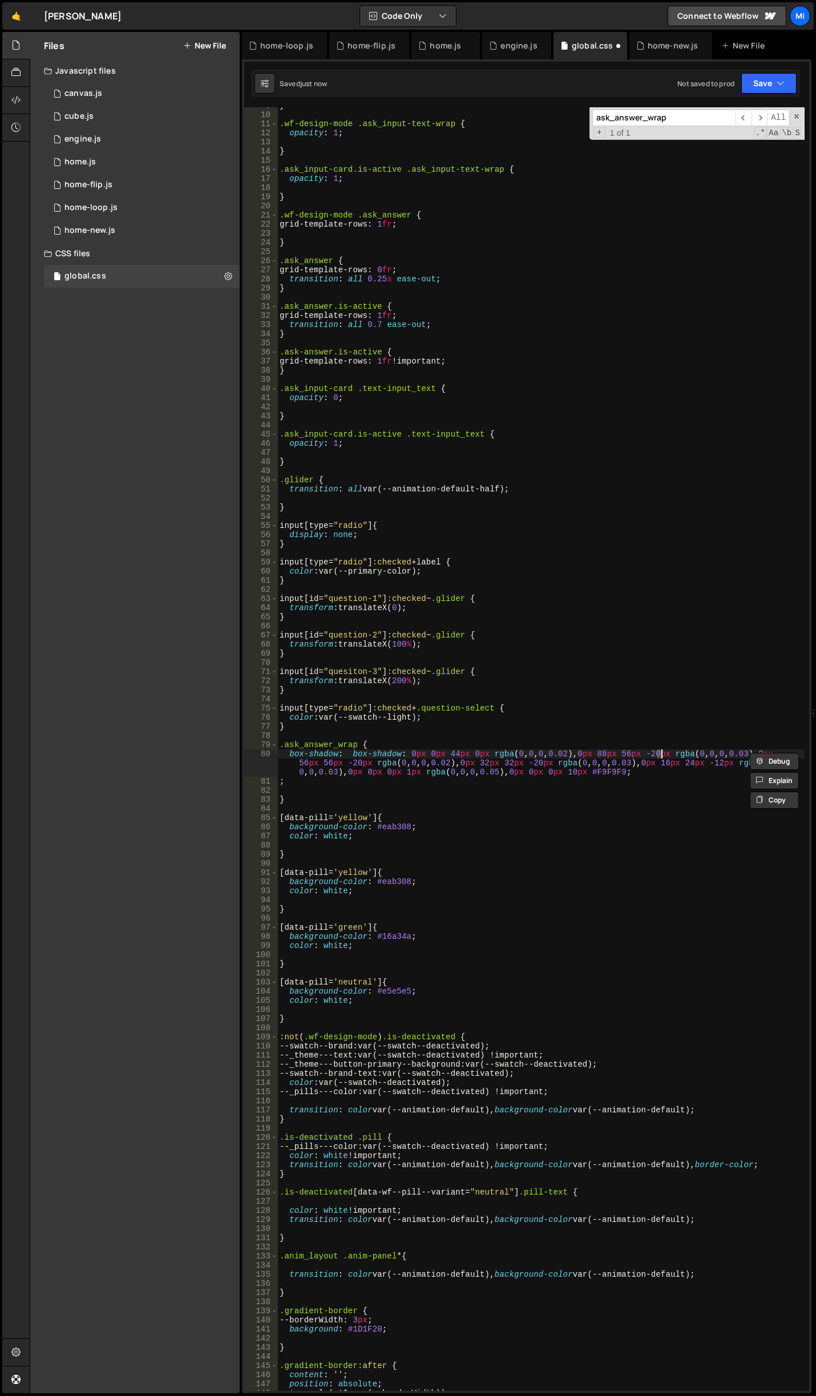
scroll to position [80, 0]
click at [554, 822] on div "} .wf-design-mode .ask_input-text-wrap { opacity : 1 ; } .ask_input-card.is-act…" at bounding box center [540, 752] width 527 height 1302
click at [554, 818] on div "} .wf-design-mode .ask_input-text-wrap { opacity : 1 ; } .ask_input-card.is-act…" at bounding box center [540, 752] width 527 height 1302
click at [558, 784] on div "} .wf-design-mode .ask_input-text-wrap { opacity : 1 ; } .ask_input-card.is-act…" at bounding box center [540, 752] width 527 height 1302
type textarea ";"
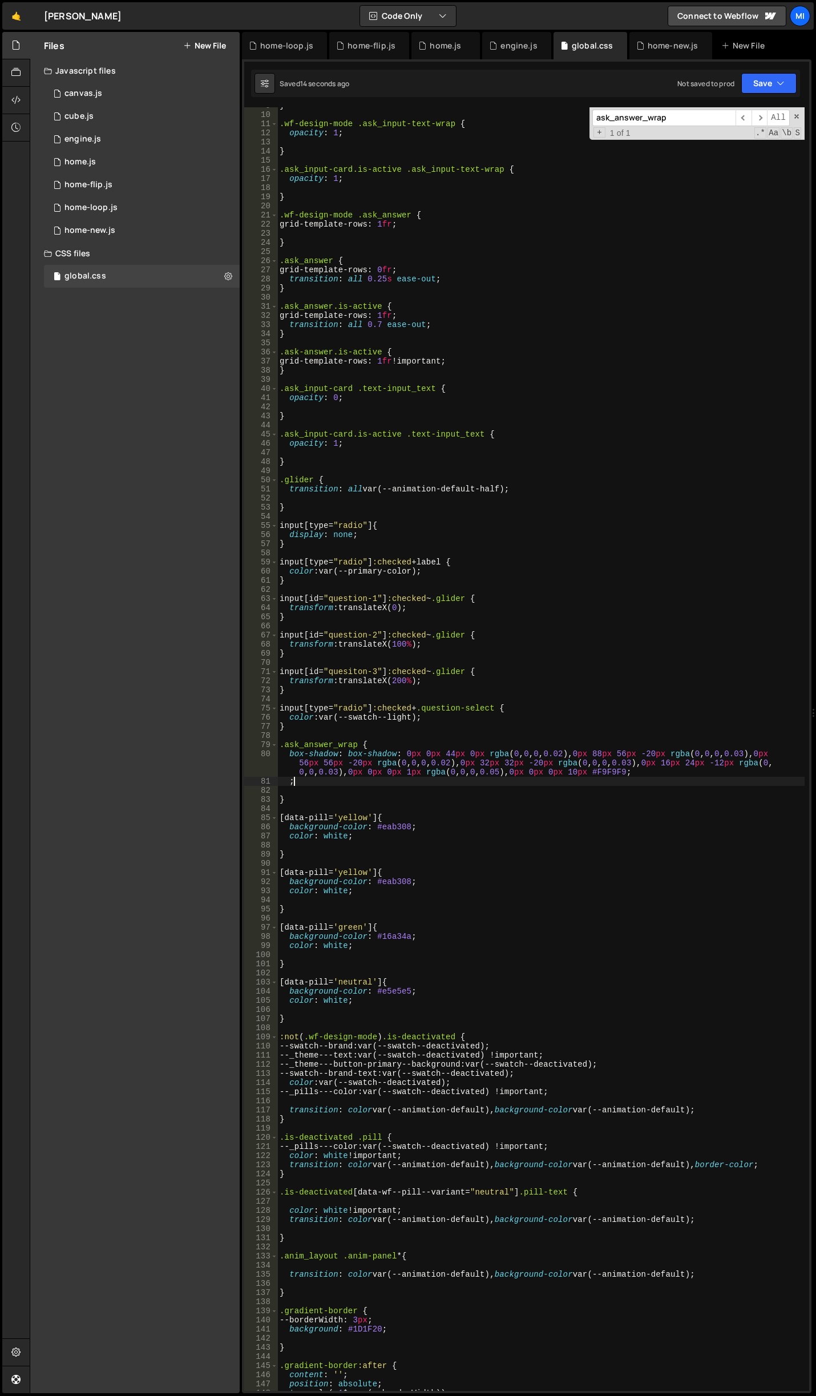
click at [312, 784] on div "} .wf-design-mode .ask_input-text-wrap { opacity : 1 ; } .ask_input-card.is-act…" at bounding box center [540, 752] width 527 height 1302
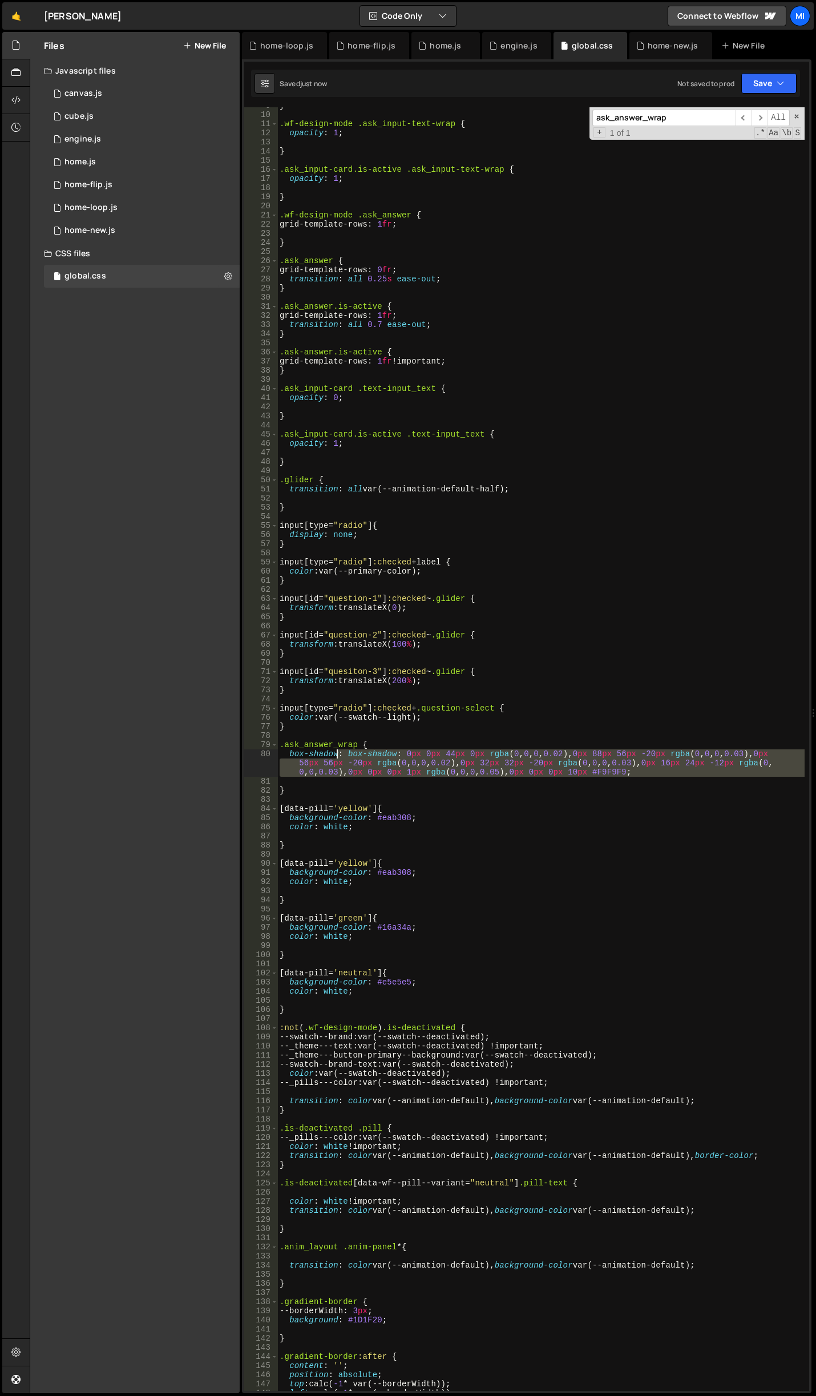
drag, startPoint x: 670, startPoint y: 777, endPoint x: 352, endPoint y: 758, distance: 318.4
click at [352, 758] on div "} .wf-design-mode .ask_input-text-wrap { opacity : 1 ; } .ask_input-card.is-act…" at bounding box center [540, 752] width 527 height 1302
click at [352, 758] on div "} .wf-design-mode .ask_input-text-wrap { opacity : 1 ; } .ask_input-card.is-act…" at bounding box center [540, 748] width 527 height 1283
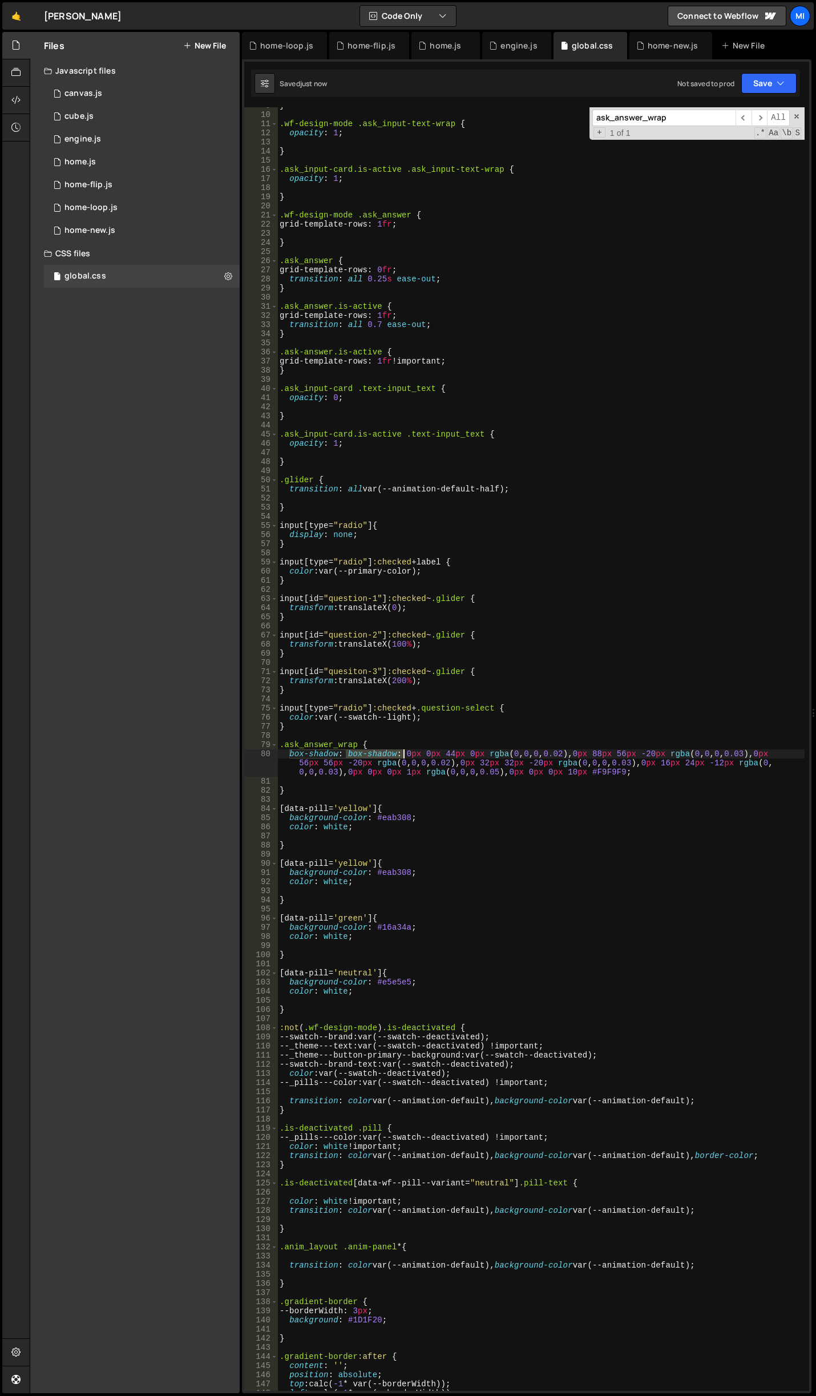
drag, startPoint x: 345, startPoint y: 756, endPoint x: 402, endPoint y: 756, distance: 57.1
click at [402, 756] on div "} .wf-design-mode .ask_input-text-wrap { opacity : 1 ; } .ask_input-card.is-act…" at bounding box center [540, 752] width 527 height 1302
click at [570, 527] on div "} .wf-design-mode .ask_input-text-wrap { opacity : 1 ; } .ask_input-card.is-act…" at bounding box center [540, 752] width 527 height 1302
type textarea "input[type="radio"] {"
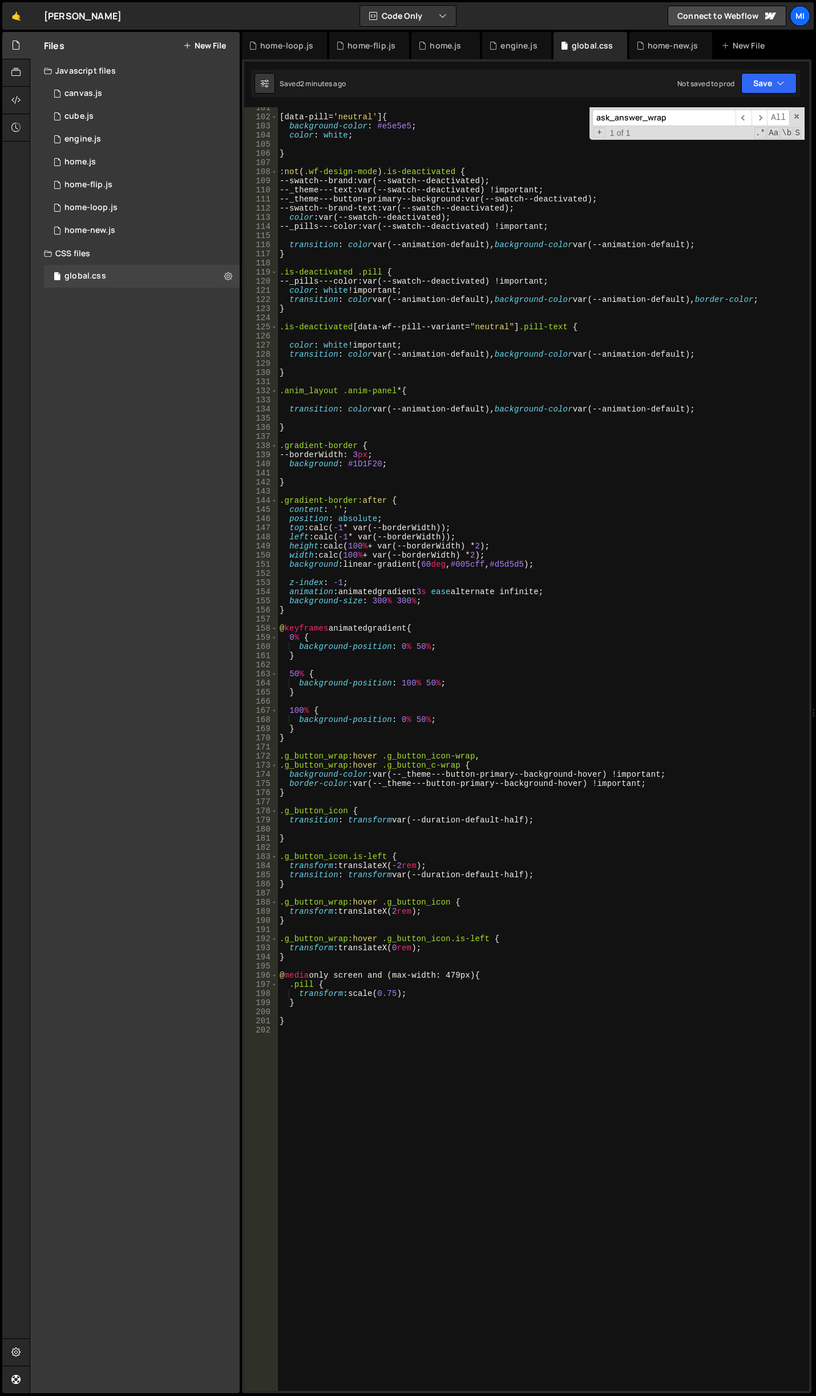
scroll to position [867, 0]
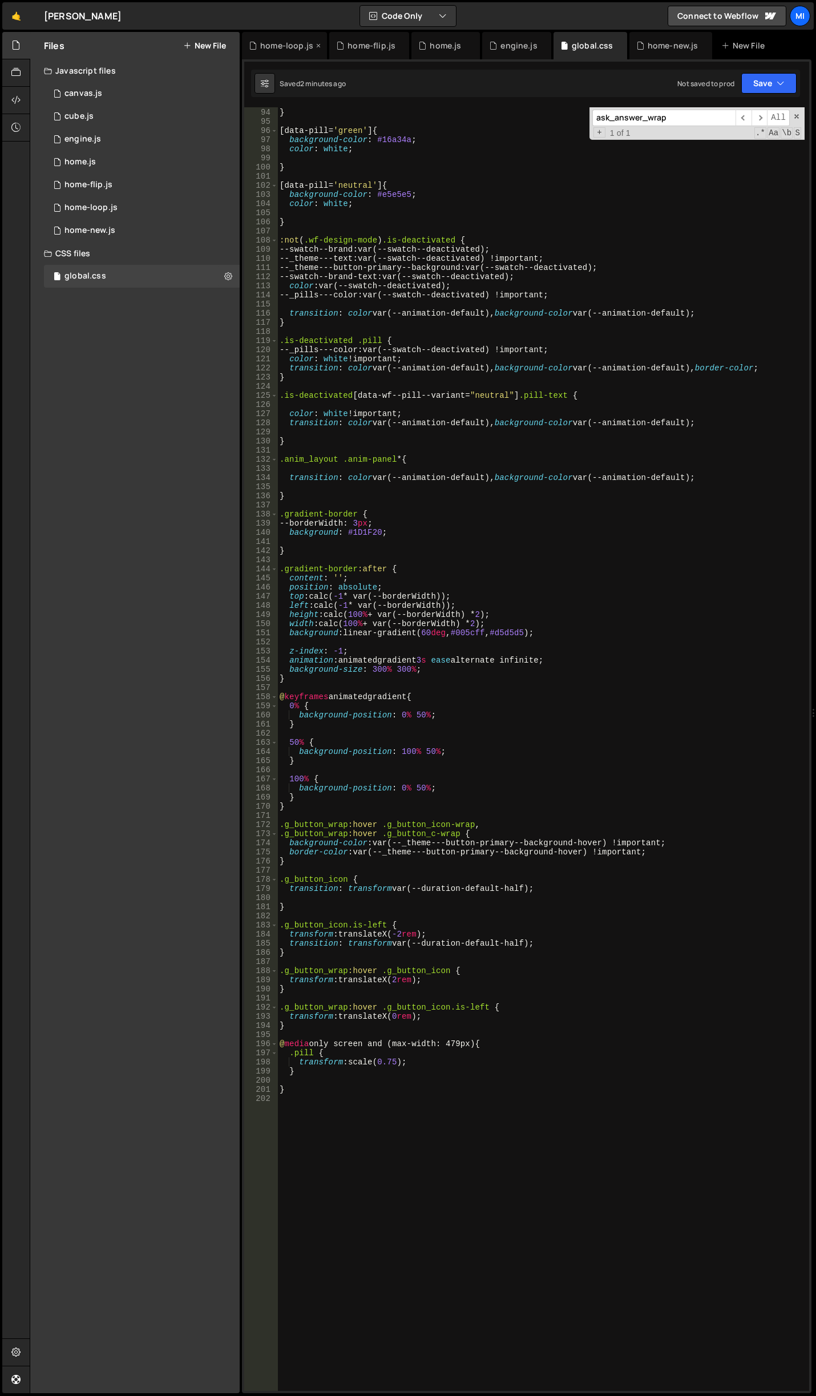
click at [286, 45] on div "home-loop.js" at bounding box center [286, 45] width 53 height 11
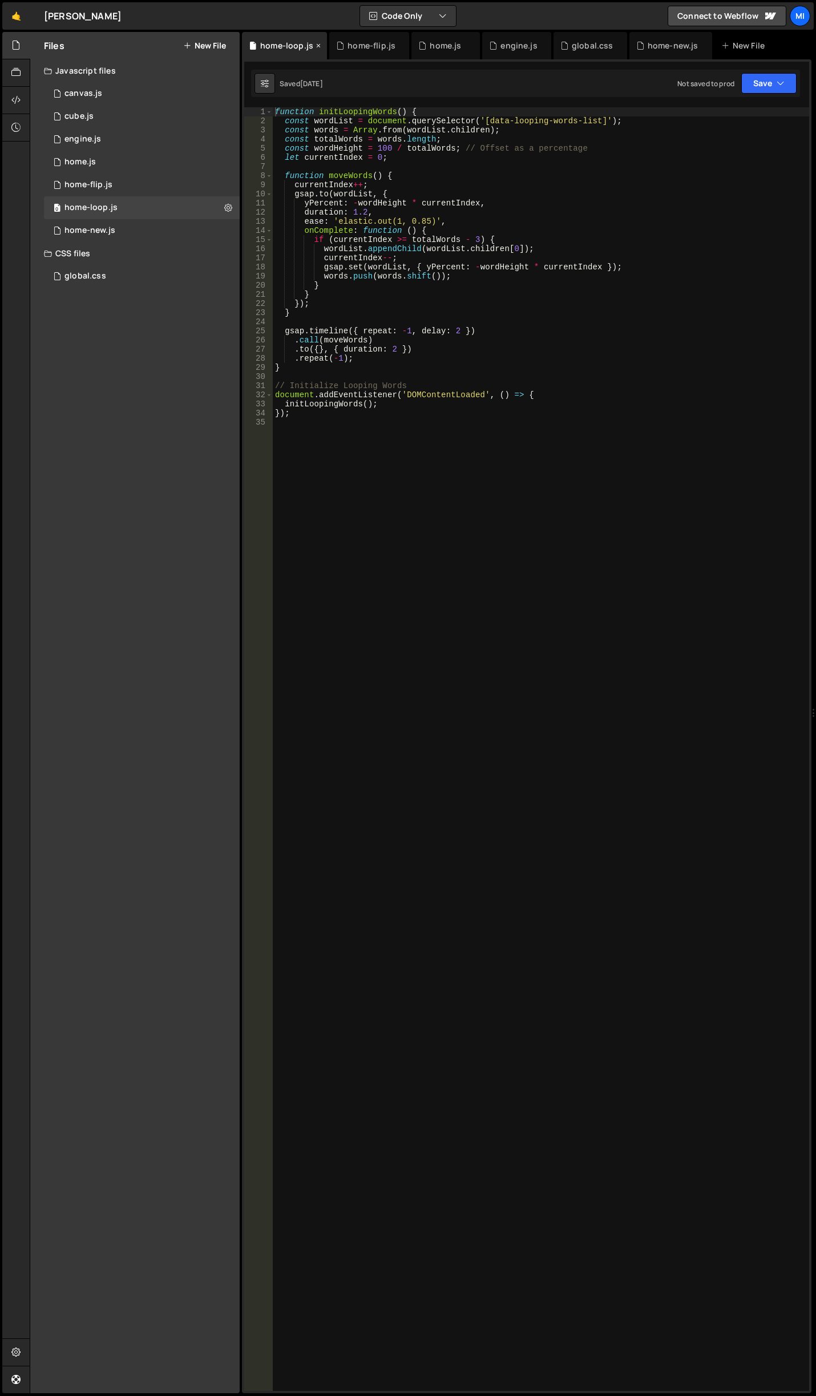
click at [320, 45] on icon at bounding box center [318, 45] width 8 height 11
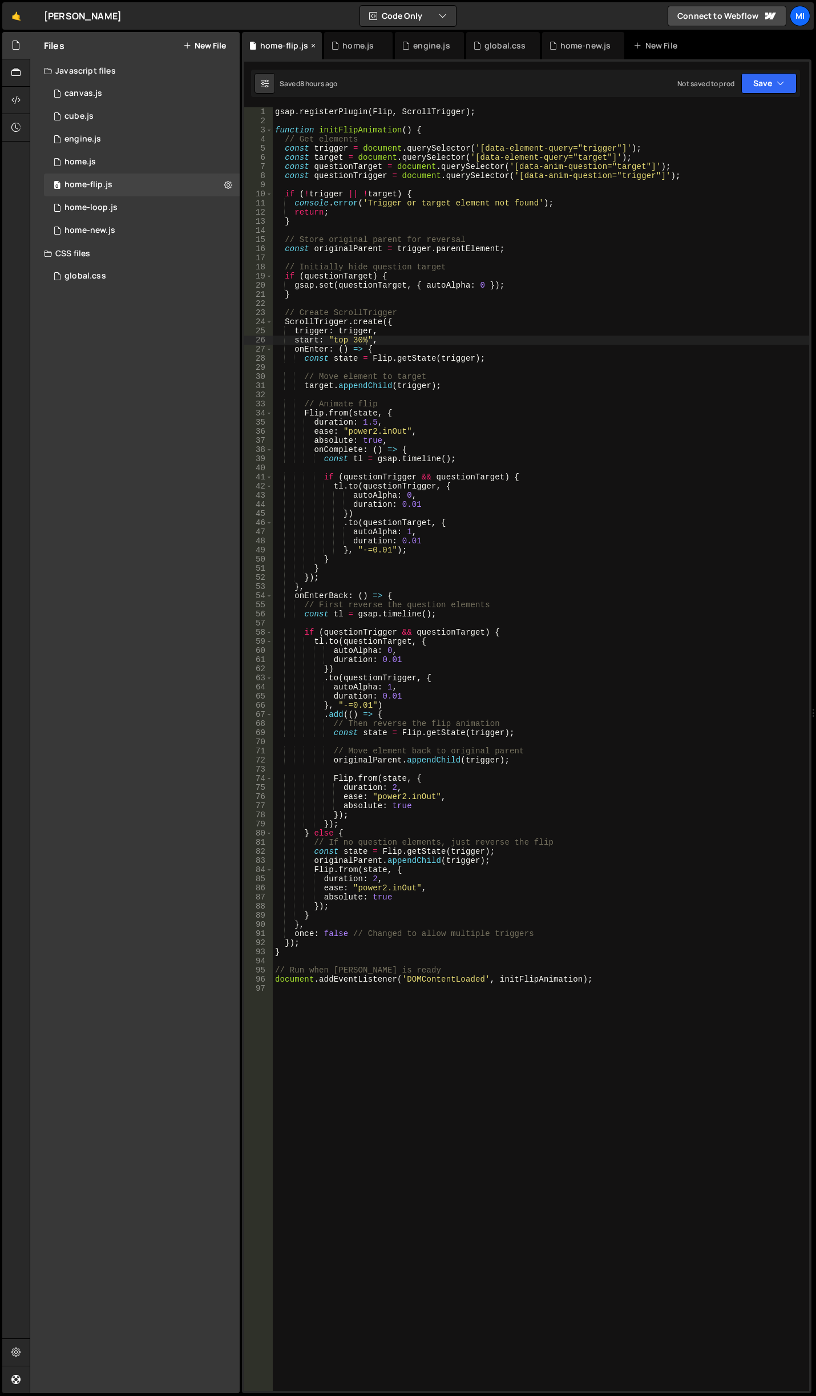
click at [297, 47] on div "home-flip.js" at bounding box center [284, 45] width 48 height 11
click at [312, 47] on icon at bounding box center [313, 45] width 8 height 11
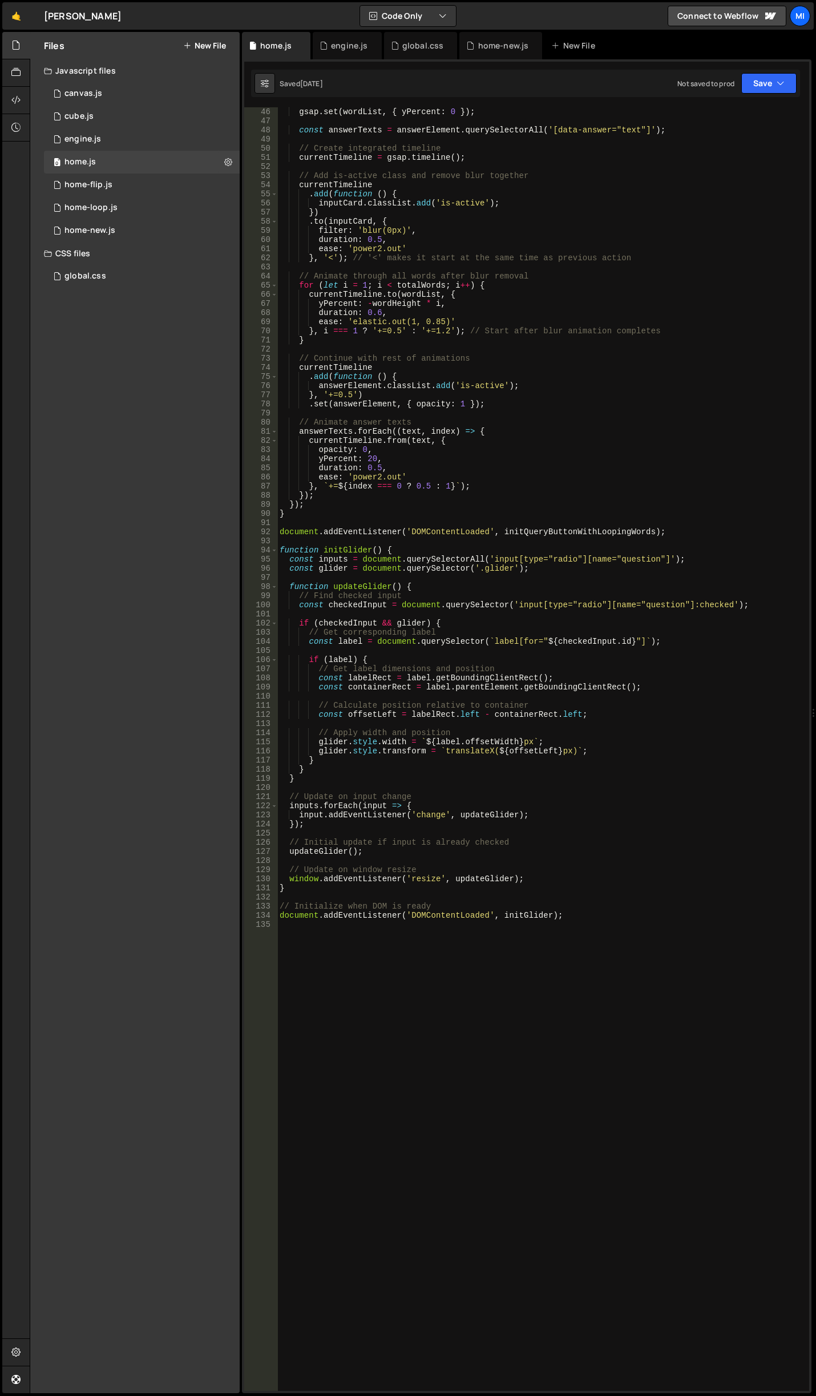
scroll to position [0, 0]
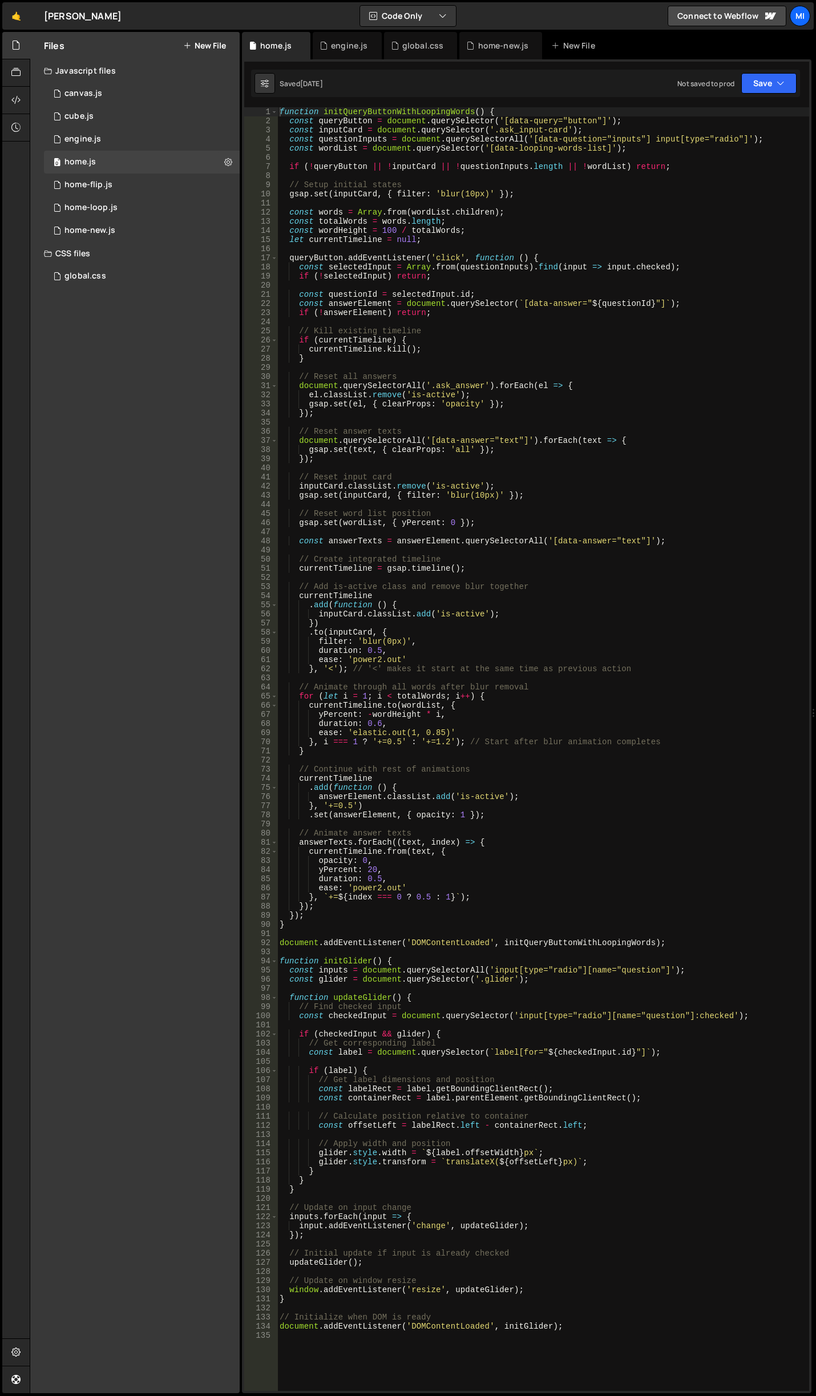
click at [514, 468] on div "function initQueryButtonWithLoopingWords ( ) { const queryButton = document . q…" at bounding box center [543, 758] width 532 height 1302
click at [345, 40] on div "engine.js" at bounding box center [349, 45] width 37 height 11
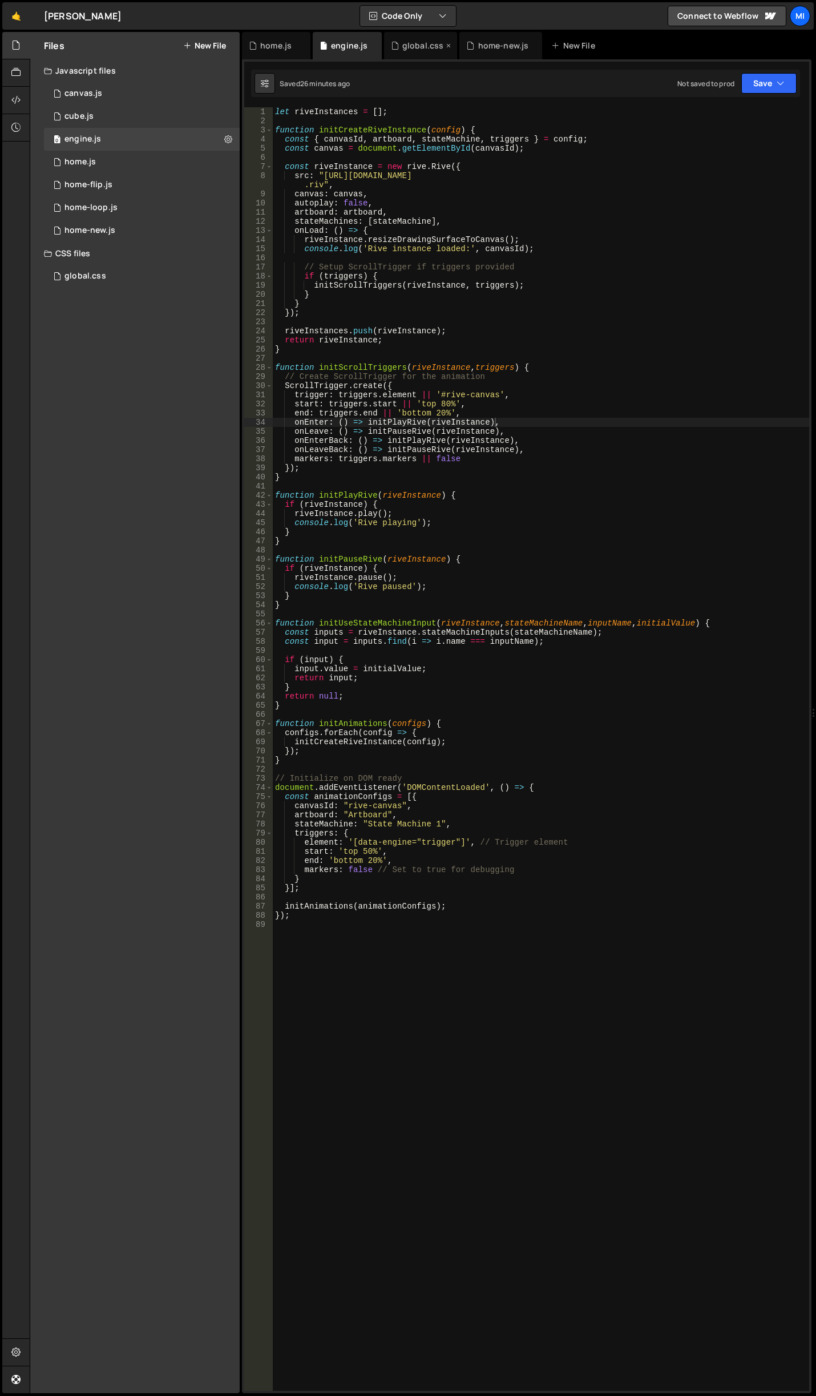
click at [403, 43] on div "global.css" at bounding box center [423, 45] width 42 height 11
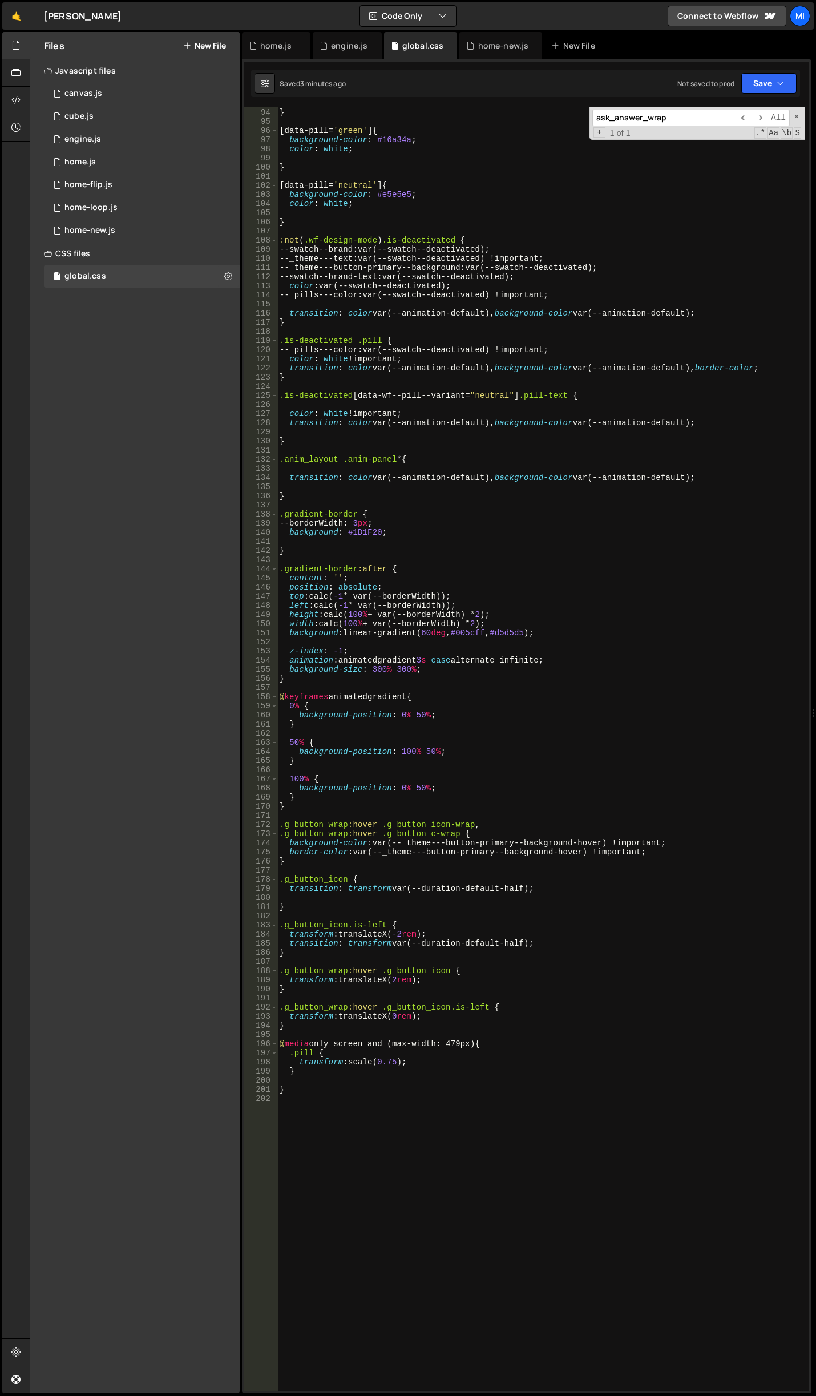
click at [534, 500] on div "} [ data-pill = ' green ' ] { background-color : #16a34a ; color : white ; } [ …" at bounding box center [540, 750] width 527 height 1302
click at [544, 344] on div "} [ data-pill = ' green ' ] { background-color : #16a34a ; color : white ; } [ …" at bounding box center [540, 750] width 527 height 1302
type textarea ".is-deactivated .pill {"
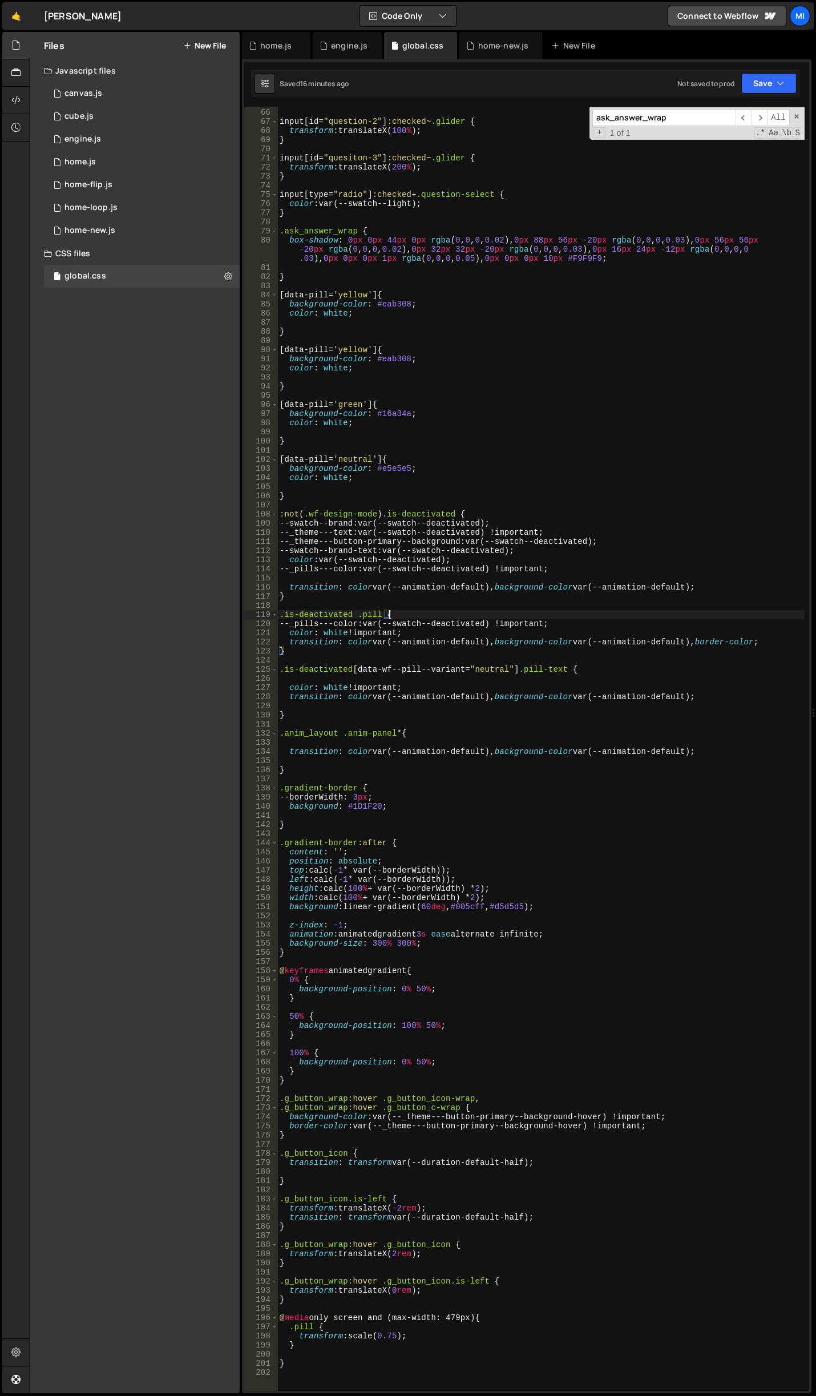
scroll to position [559, 0]
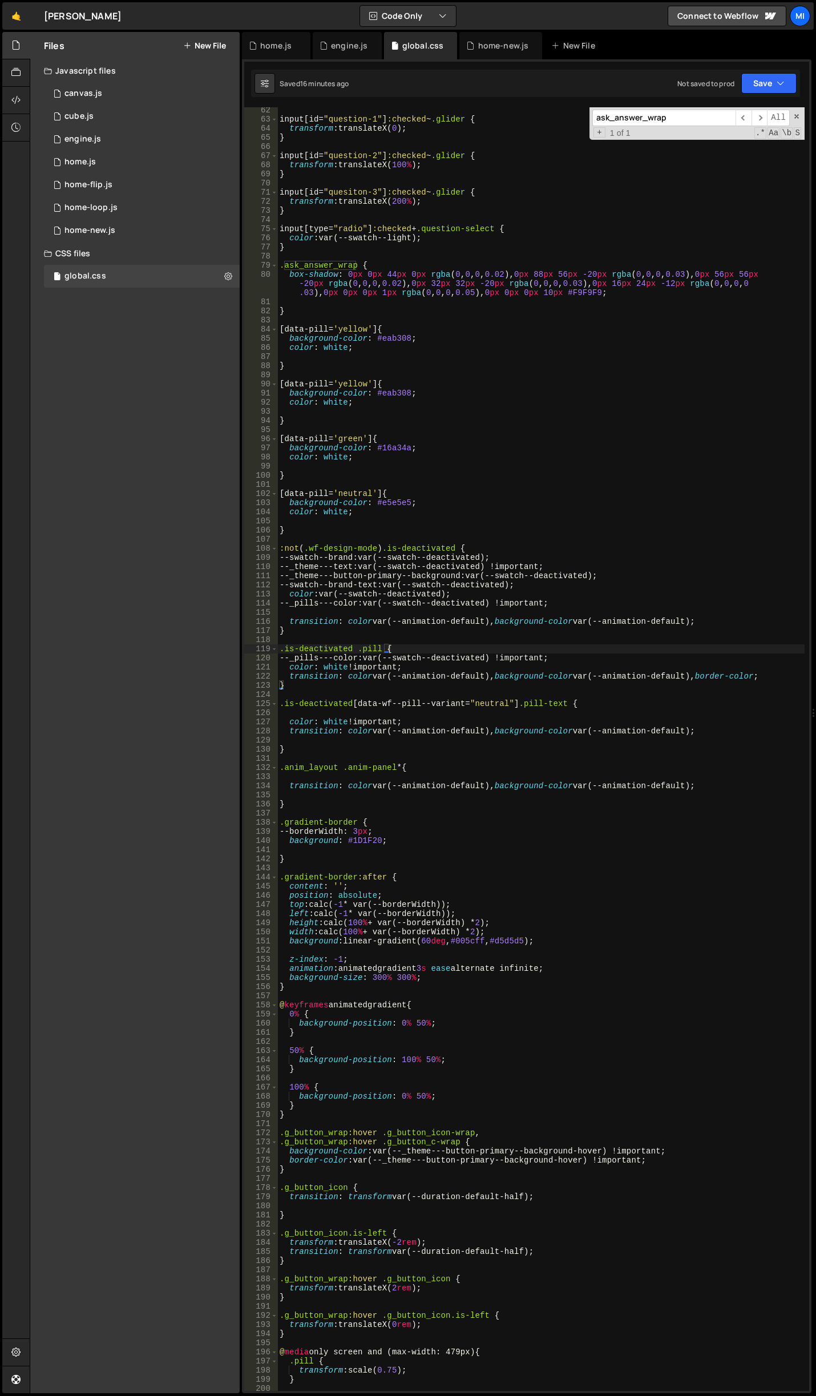
click at [705, 125] on input "ask_answer_wrap" at bounding box center [663, 118] width 143 height 17
type input "box-shadow"
click at [389, 334] on div "input [ id = " question-1 " ] :checked ~ .glider { transform : translateX( 0 ) …" at bounding box center [540, 757] width 527 height 1302
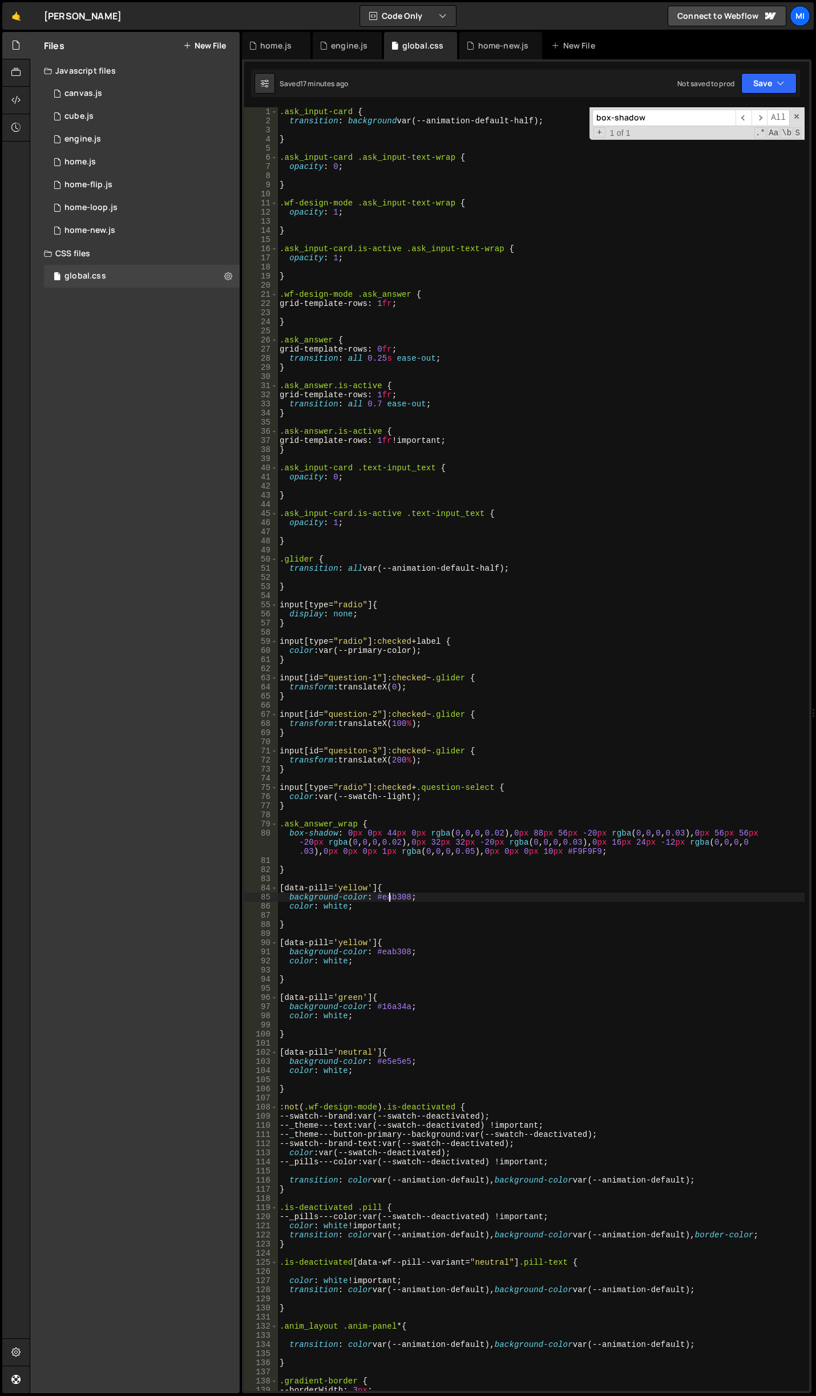
scroll to position [0, 0]
click at [499, 46] on div "home-new.js" at bounding box center [503, 45] width 51 height 11
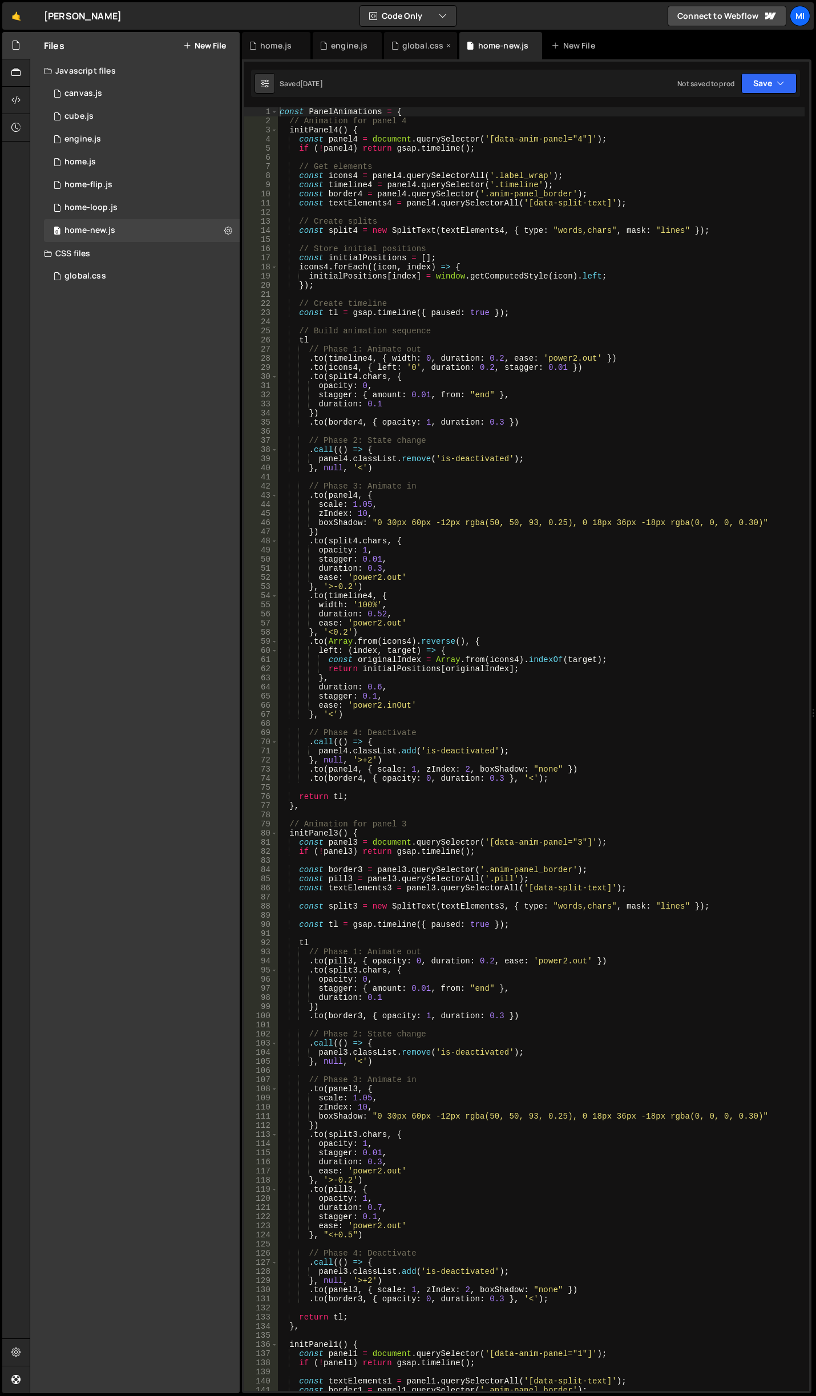
click at [414, 51] on div "global.css" at bounding box center [421, 45] width 74 height 27
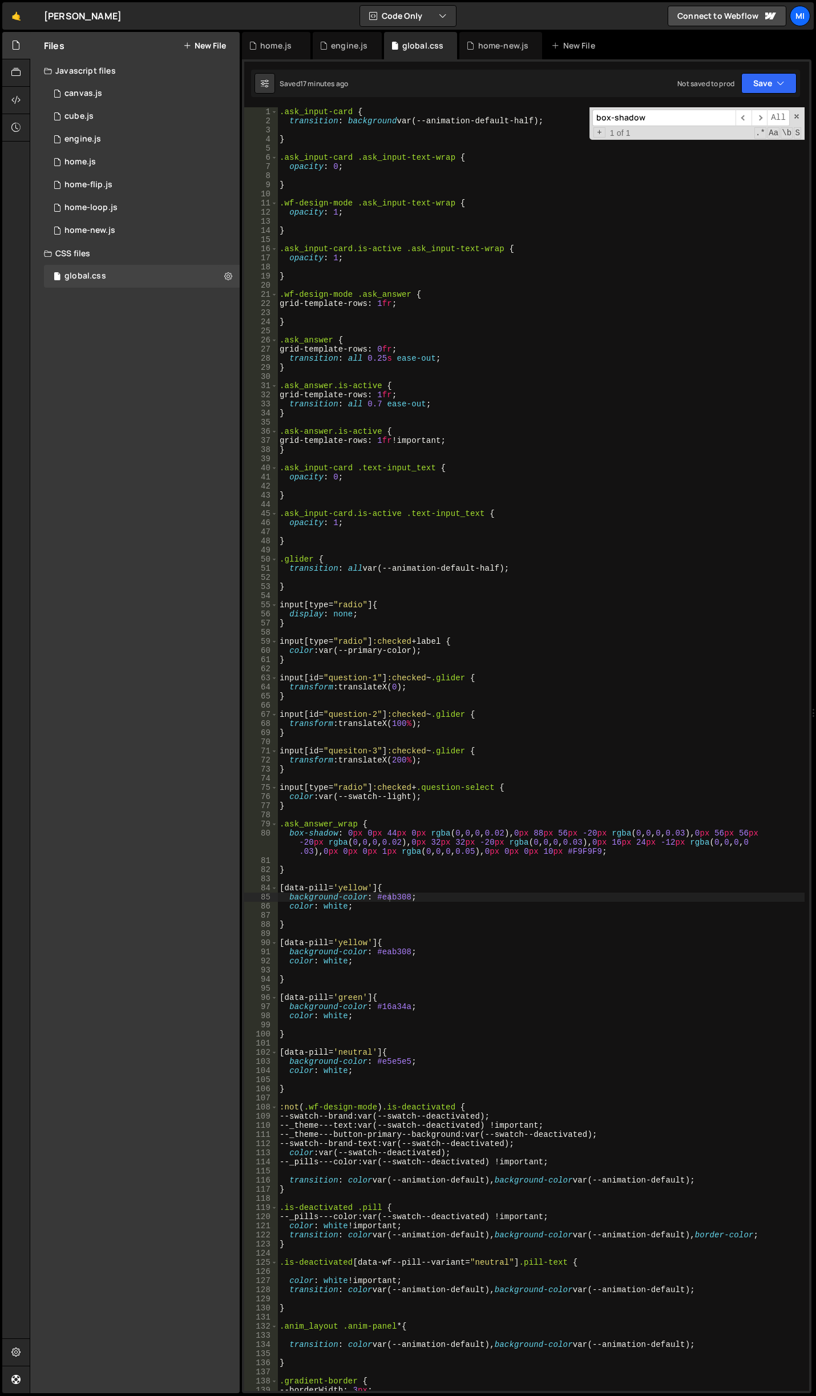
type textarea "box-shadow: 0px 0px 44px 0px rgba(0, 0, 0, 0.02), 0px 88px 56px -20px rgba(0, 0…"
drag, startPoint x: 345, startPoint y: 833, endPoint x: 630, endPoint y: 849, distance: 285.8
click at [630, 849] on div ".ask_input-card { transition : background var(--animation-default-half) ; } .as…" at bounding box center [540, 758] width 527 height 1302
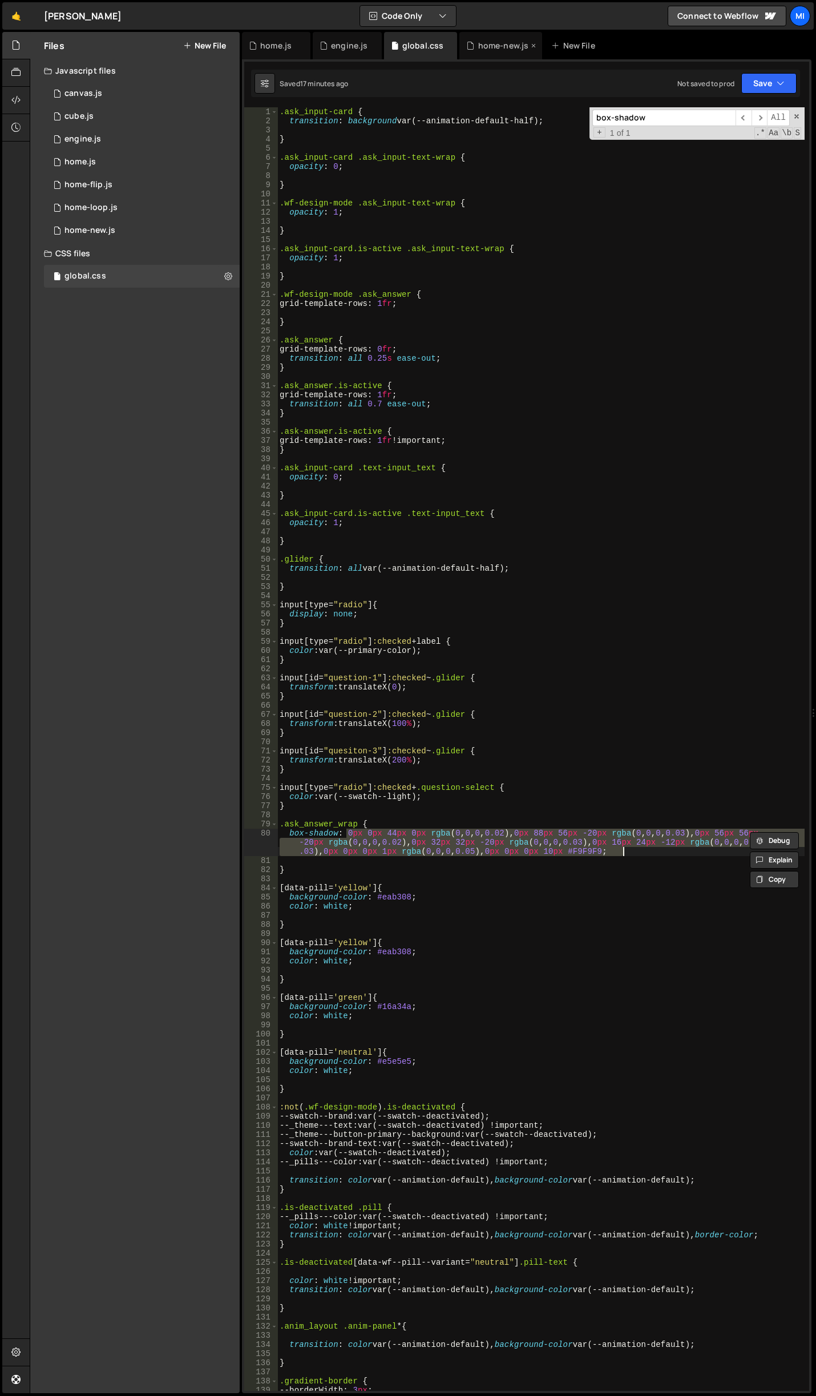
click at [490, 43] on div "home-new.js" at bounding box center [503, 45] width 51 height 11
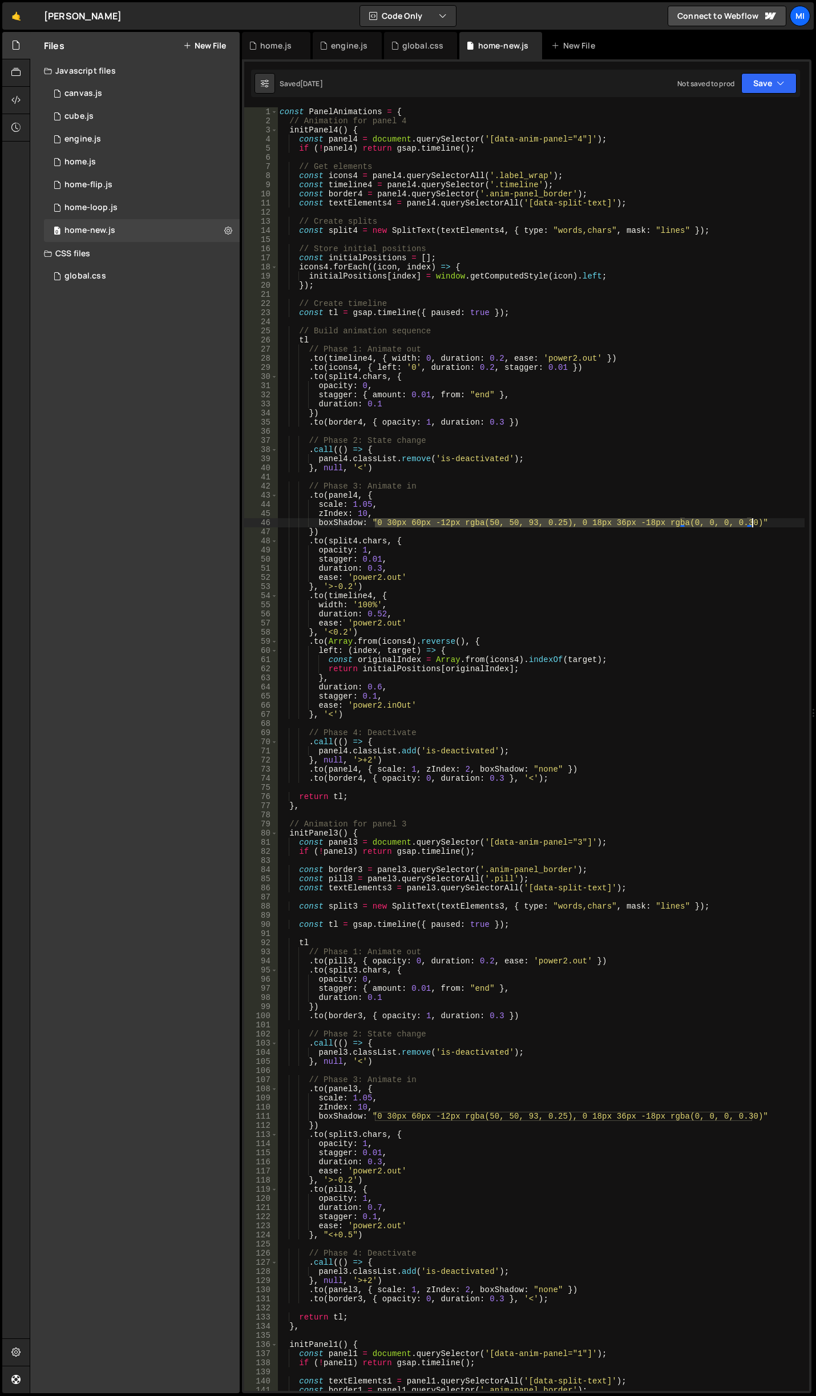
drag, startPoint x: 375, startPoint y: 523, endPoint x: 753, endPoint y: 523, distance: 377.2
click at [753, 523] on div "const PanelAnimations = { // Animation for panel 4 initPanel4 ( ) { const panel…" at bounding box center [540, 758] width 527 height 1302
paste textarea "px 0px 44px 0px rgba(0, 0, 0, 0.02), 0px 88px 56px -20px rgba(0, 0, 0, 0.03), 0…"
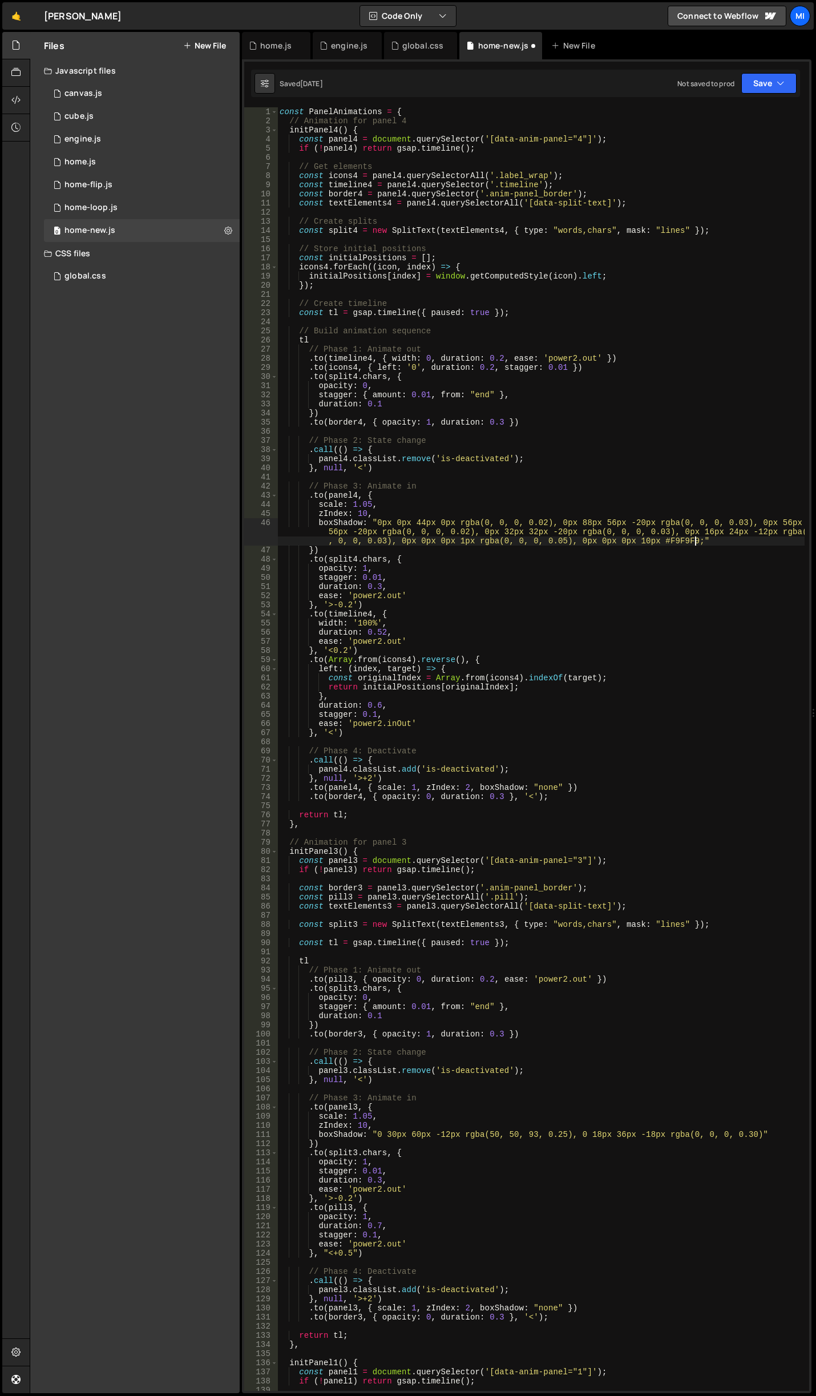
scroll to position [34, 0]
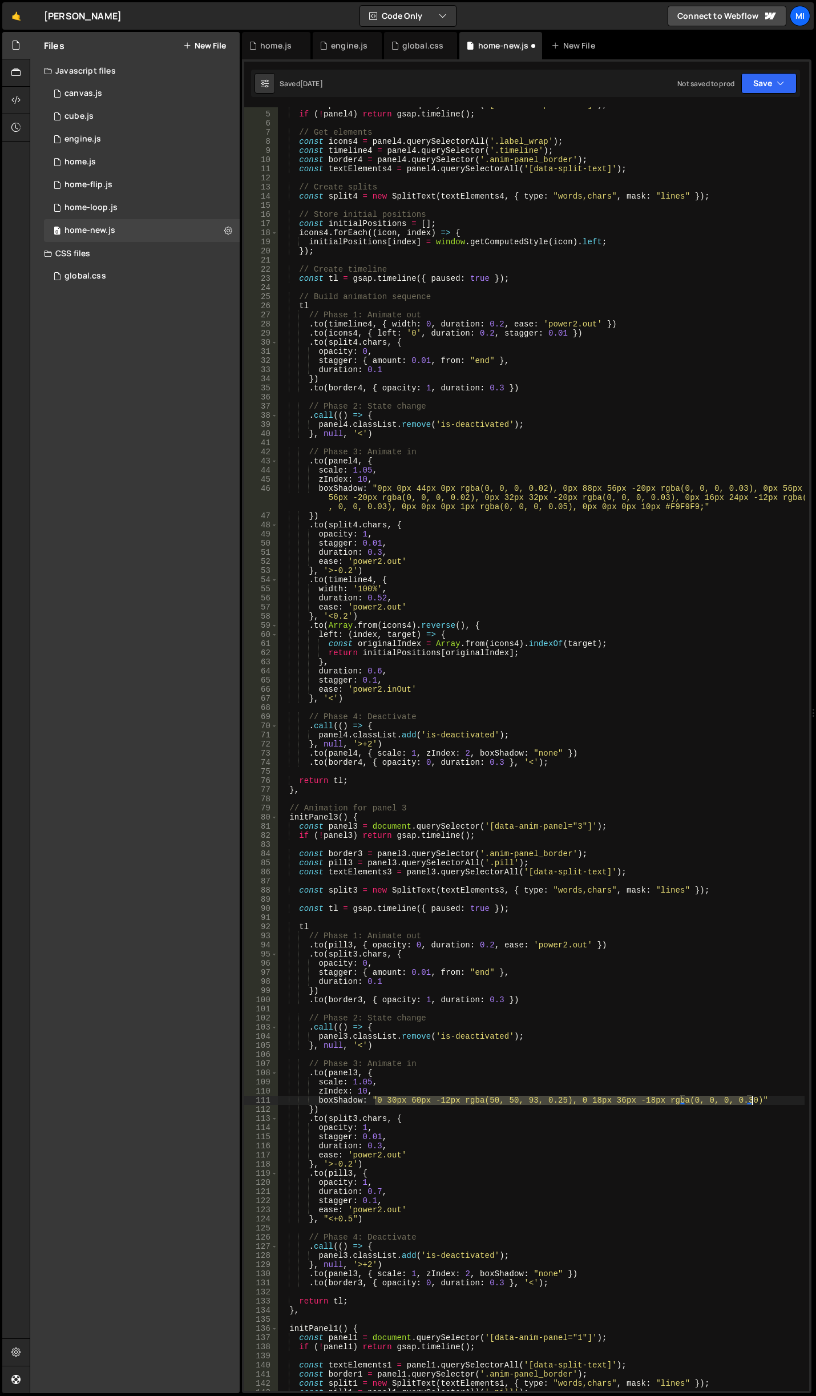
drag, startPoint x: 374, startPoint y: 1099, endPoint x: 752, endPoint y: 1103, distance: 377.2
click at [752, 1103] on div "const panel4 = document . querySelector ( '[data-anim-panel="4"]' ) ; if ( ! pa…" at bounding box center [540, 751] width 527 height 1302
paste textarea "px 0px 44px 0px rgba(0, 0, 0, 0.02), 0px 88px 56px -20px rgba(0, 0, 0, 0.03), 0…"
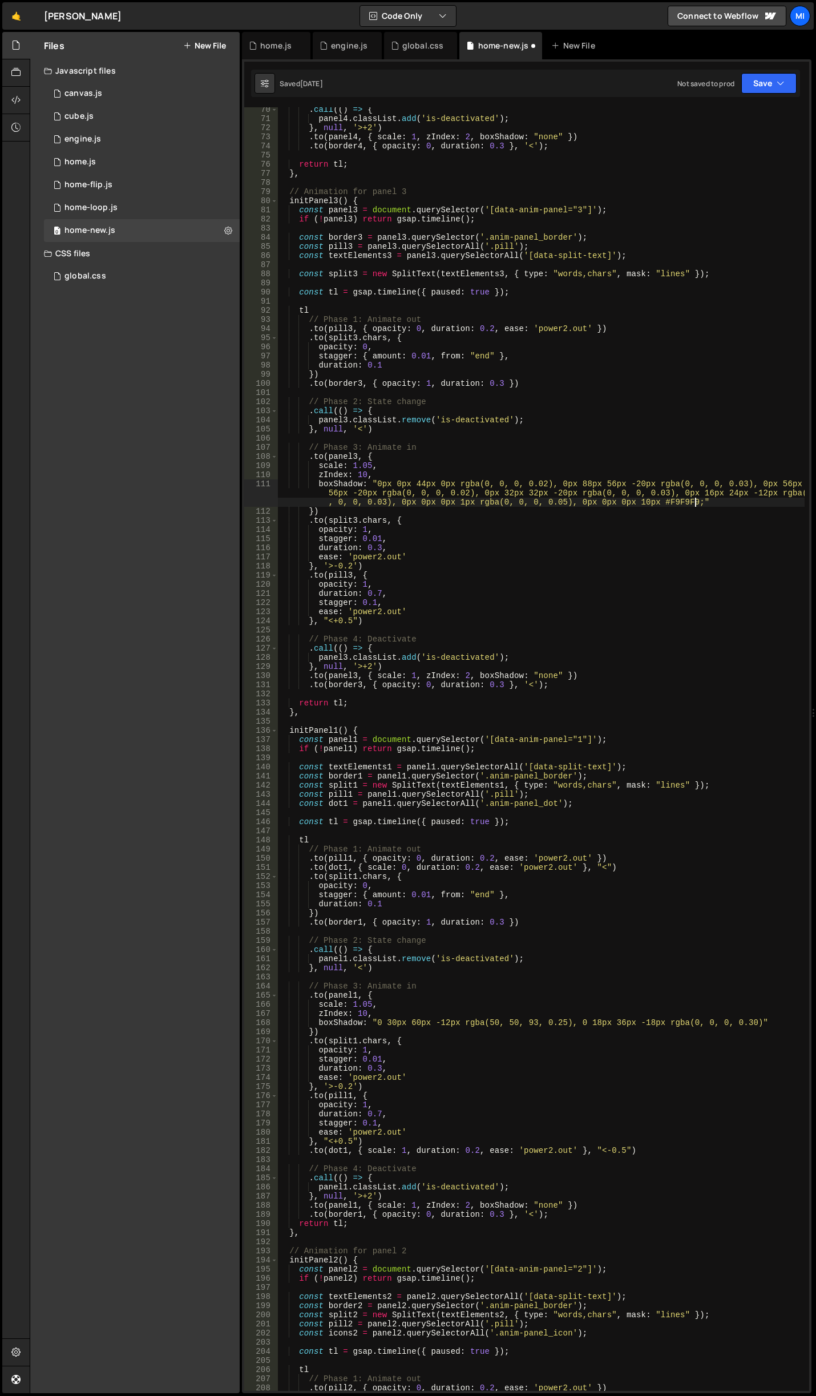
scroll to position [685, 0]
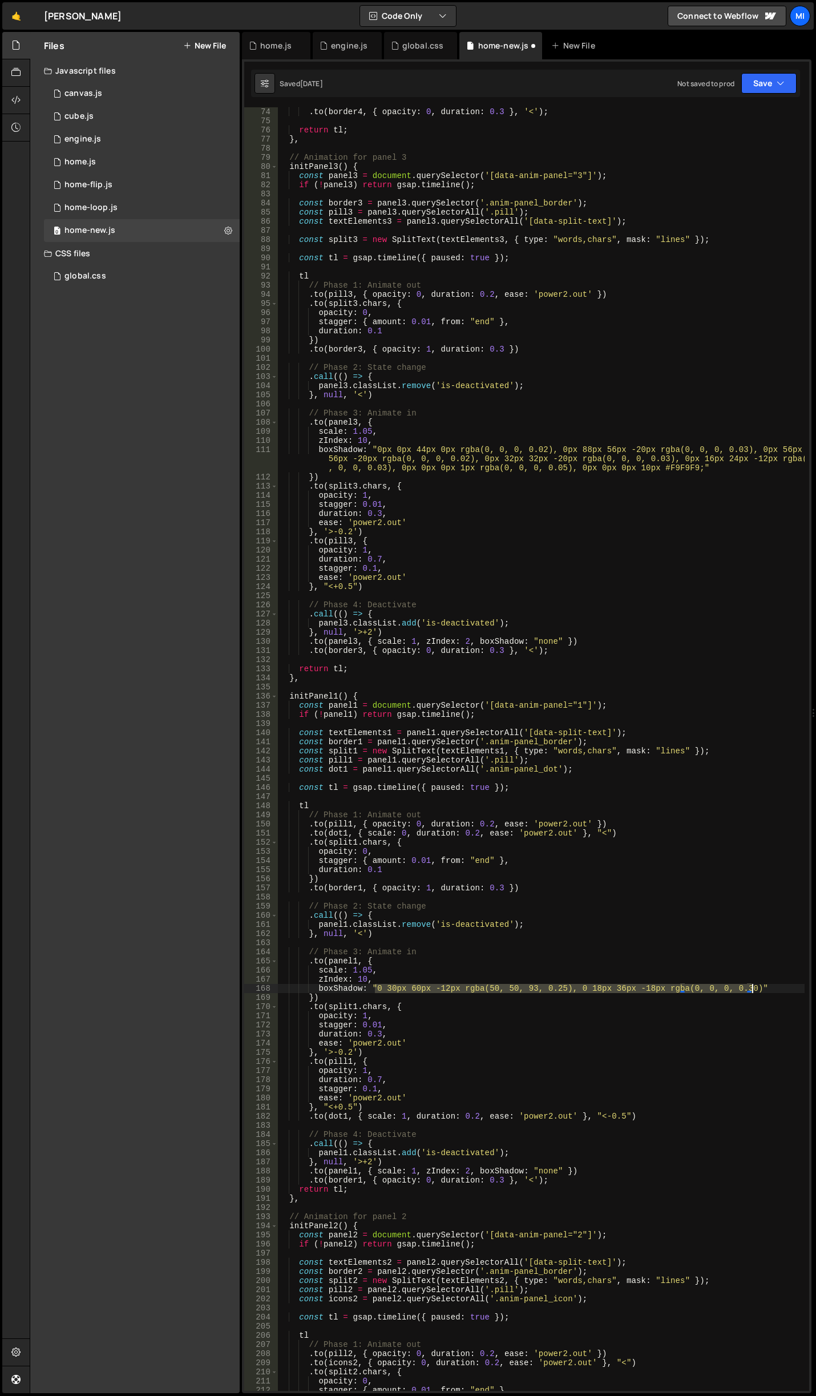
drag, startPoint x: 375, startPoint y: 991, endPoint x: 753, endPoint y: 991, distance: 377.8
click at [753, 991] on div ". to ( border4 , { opacity : 0 , duration : 0.3 } , '<' ) ; return tl ; } , // …" at bounding box center [540, 758] width 527 height 1302
paste textarea "px 0px 44px 0px rgba(0, 0, 0, 0.02), 0px 88px 56px -20px rgba(0, 0, 0, 0.03), 0…"
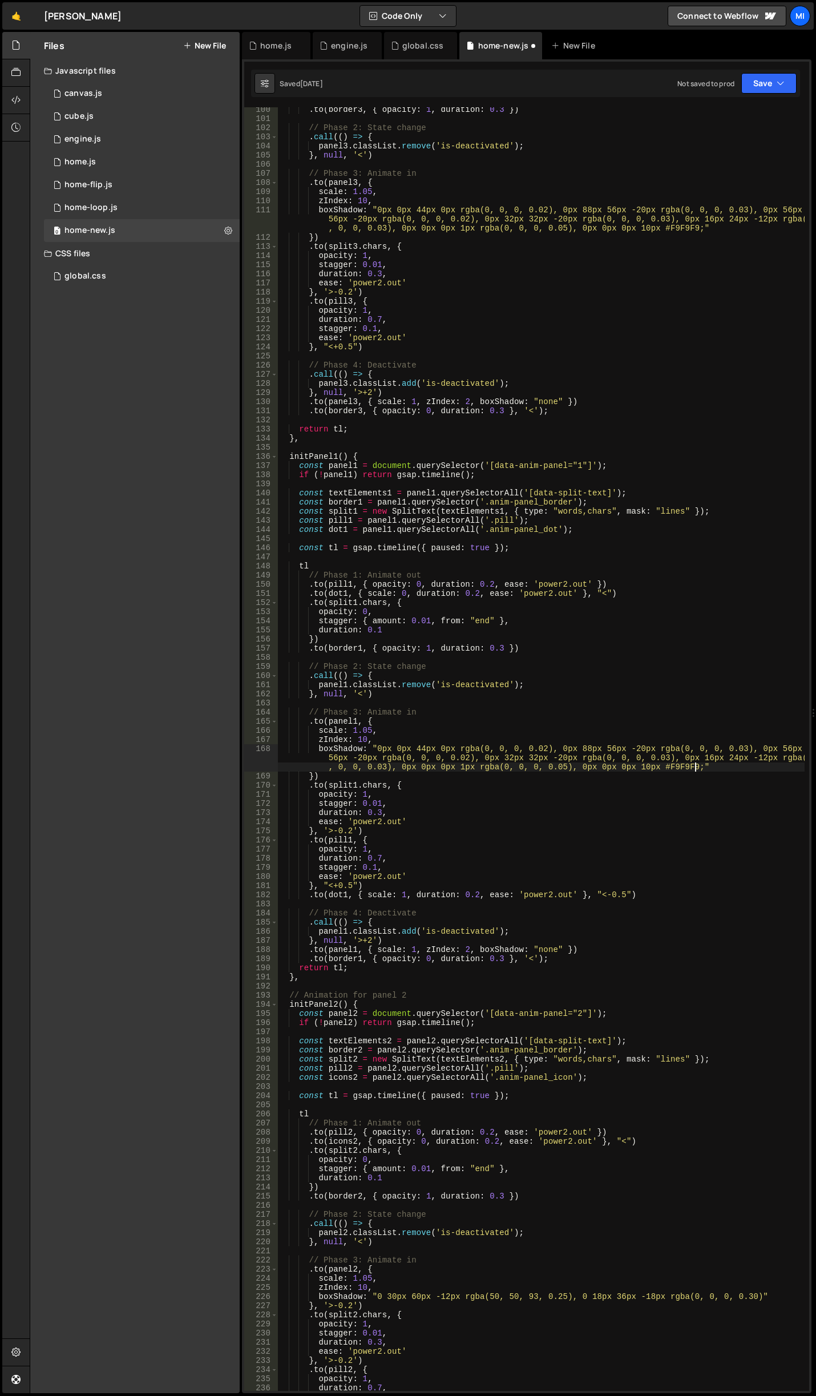
scroll to position [1061, 0]
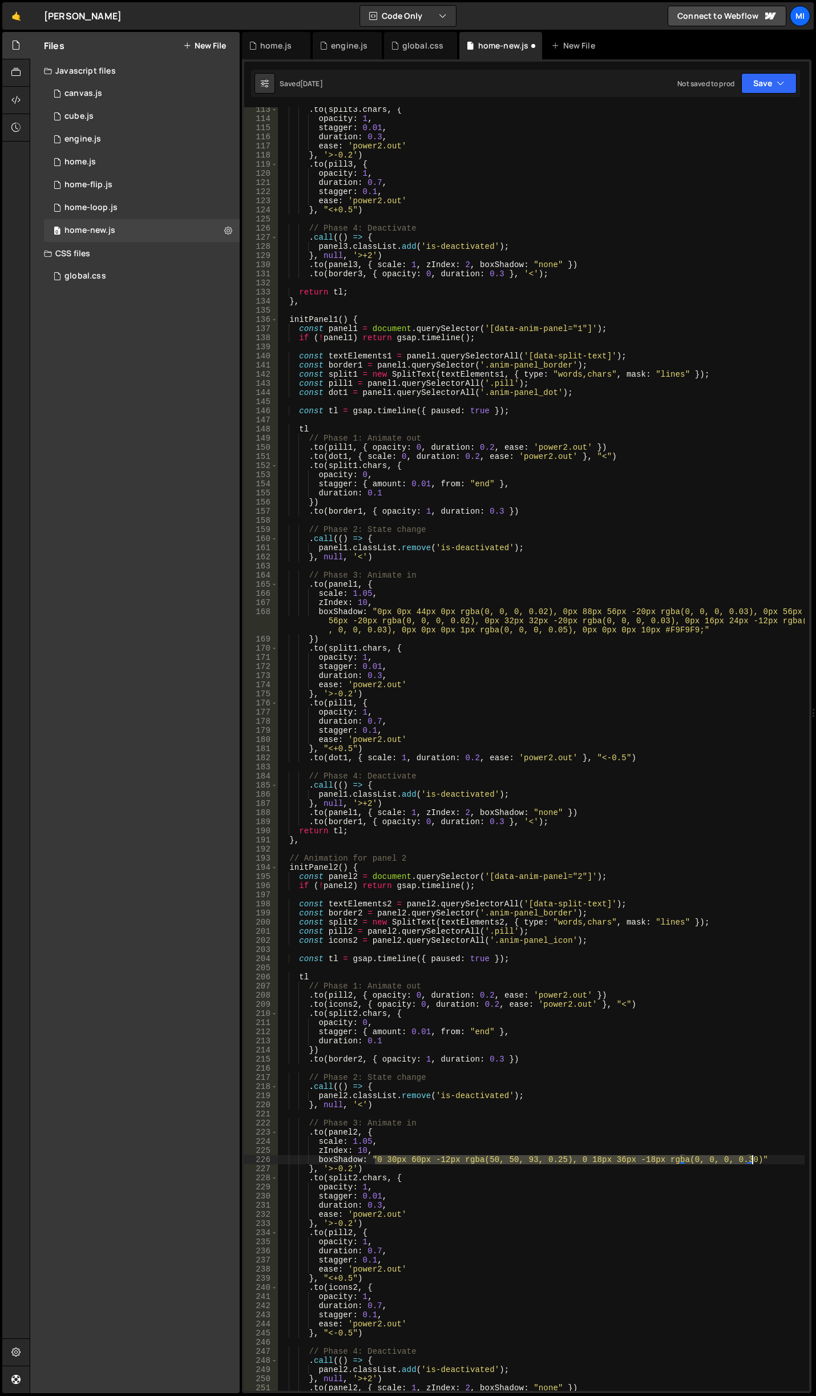
drag, startPoint x: 376, startPoint y: 1158, endPoint x: 751, endPoint y: 1158, distance: 374.9
click at [751, 1158] on div ". to ( split3 . chars , { opacity : 1 , stagger : 0.01 , duration : 0.3 , ease …" at bounding box center [540, 756] width 527 height 1302
paste textarea "px 0px 44px 0px rgba(0, 0, 0, 0.02), 0px 88px 56px -20px rgba(0, 0, 0, 0.03), 0…"
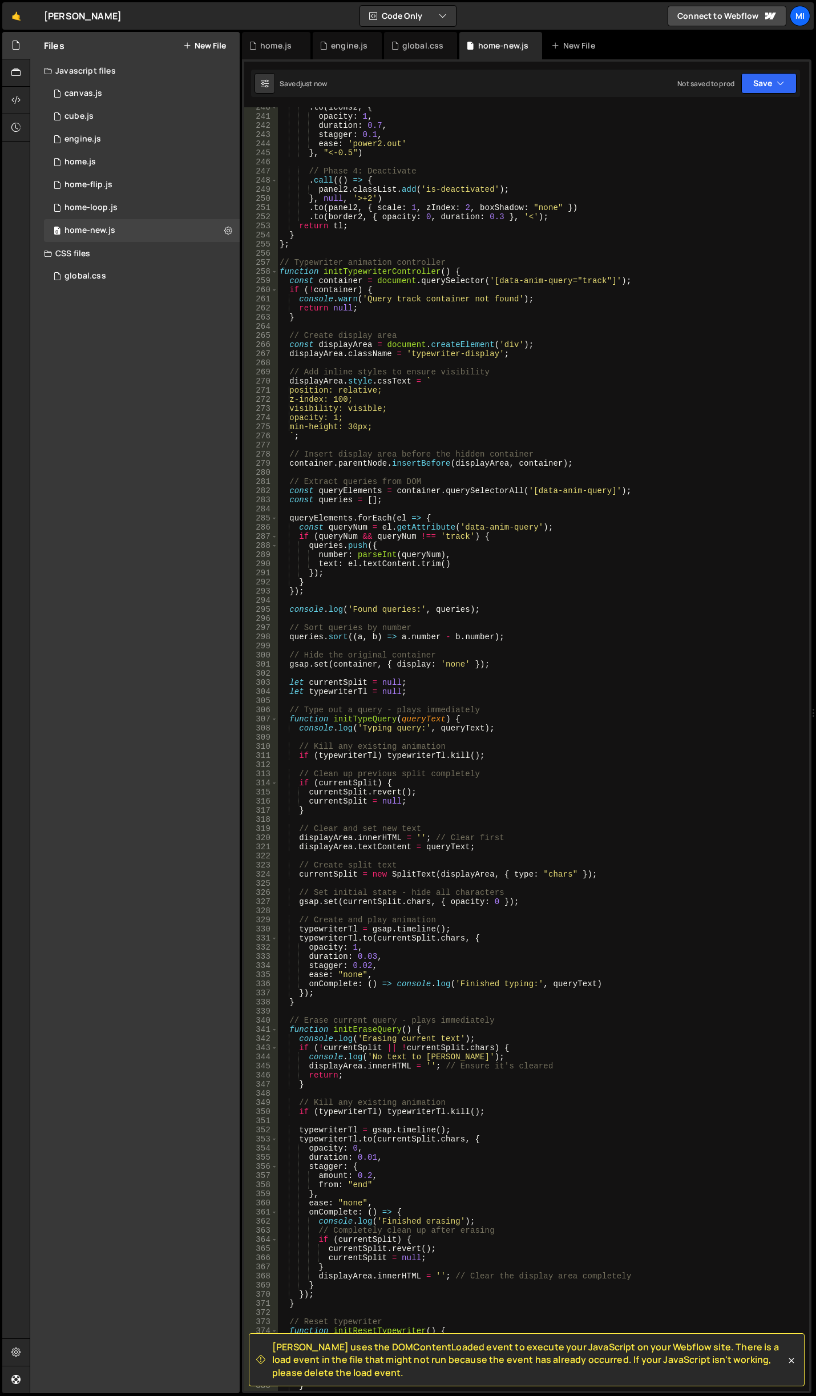
scroll to position [2260, 0]
click at [490, 581] on div ". to ( icons2 , { opacity : 1 , duration : 0.7 , stagger : 0.1 , ease : 'power2…" at bounding box center [540, 754] width 527 height 1302
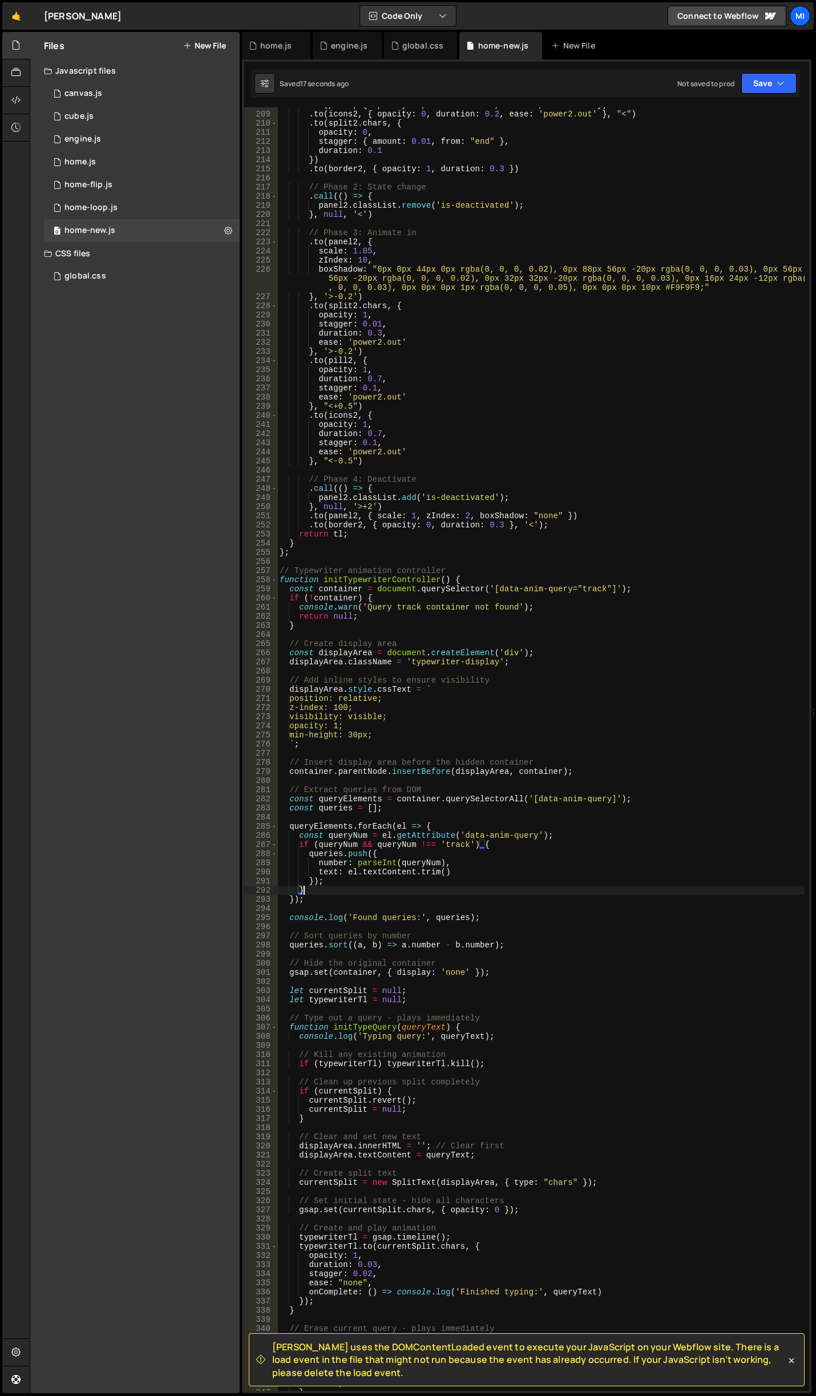
scroll to position [1952, 0]
click at [520, 656] on div ". to ( pill2 , { opacity : 0 , duration : 0.2 , ease : 'power2.out' }) . to ( i…" at bounding box center [540, 751] width 527 height 1302
click at [698, 289] on div ". to ( pill2 , { opacity : 0 , duration : 0.2 , ease : 'power2.out' }) . to ( i…" at bounding box center [540, 751] width 527 height 1302
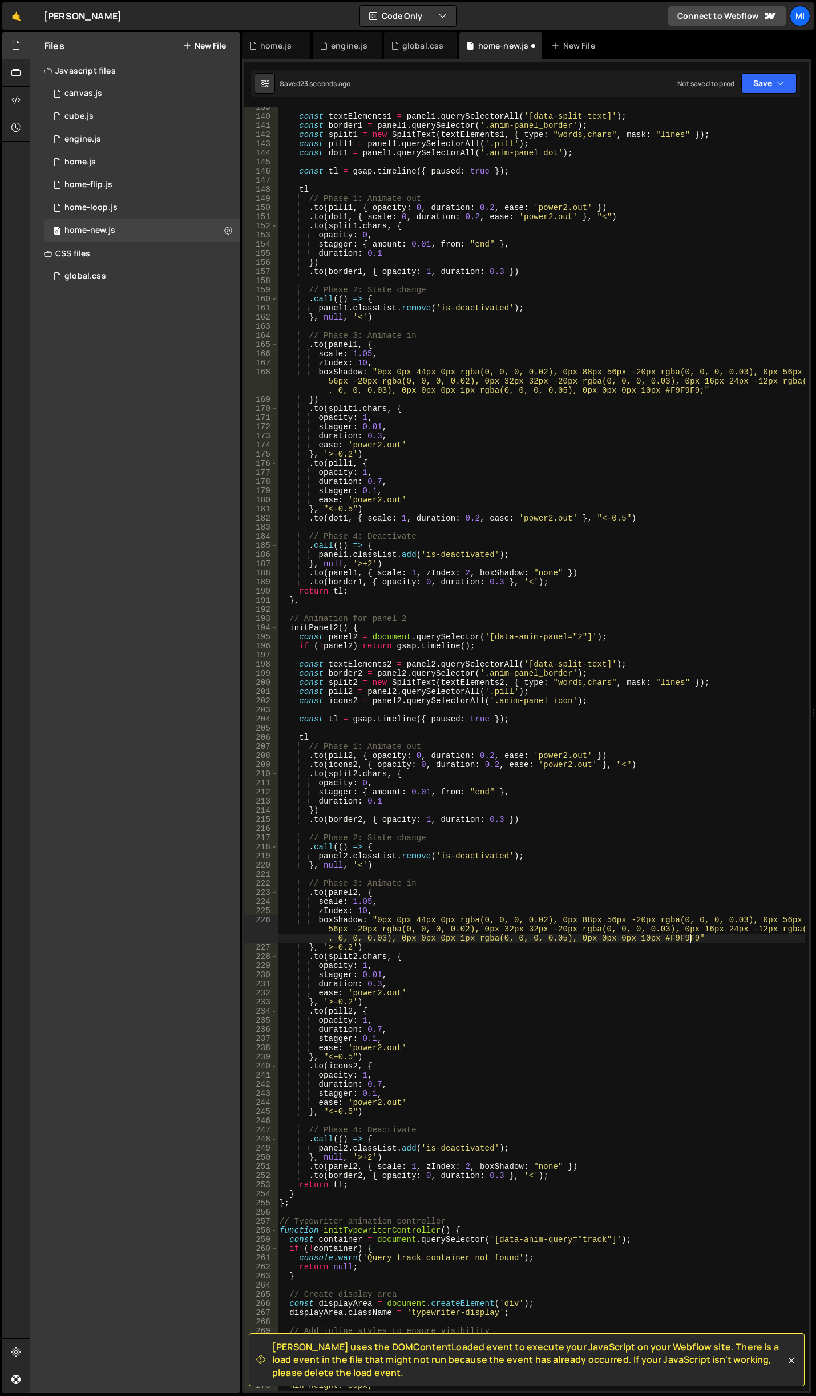
scroll to position [1267, 0]
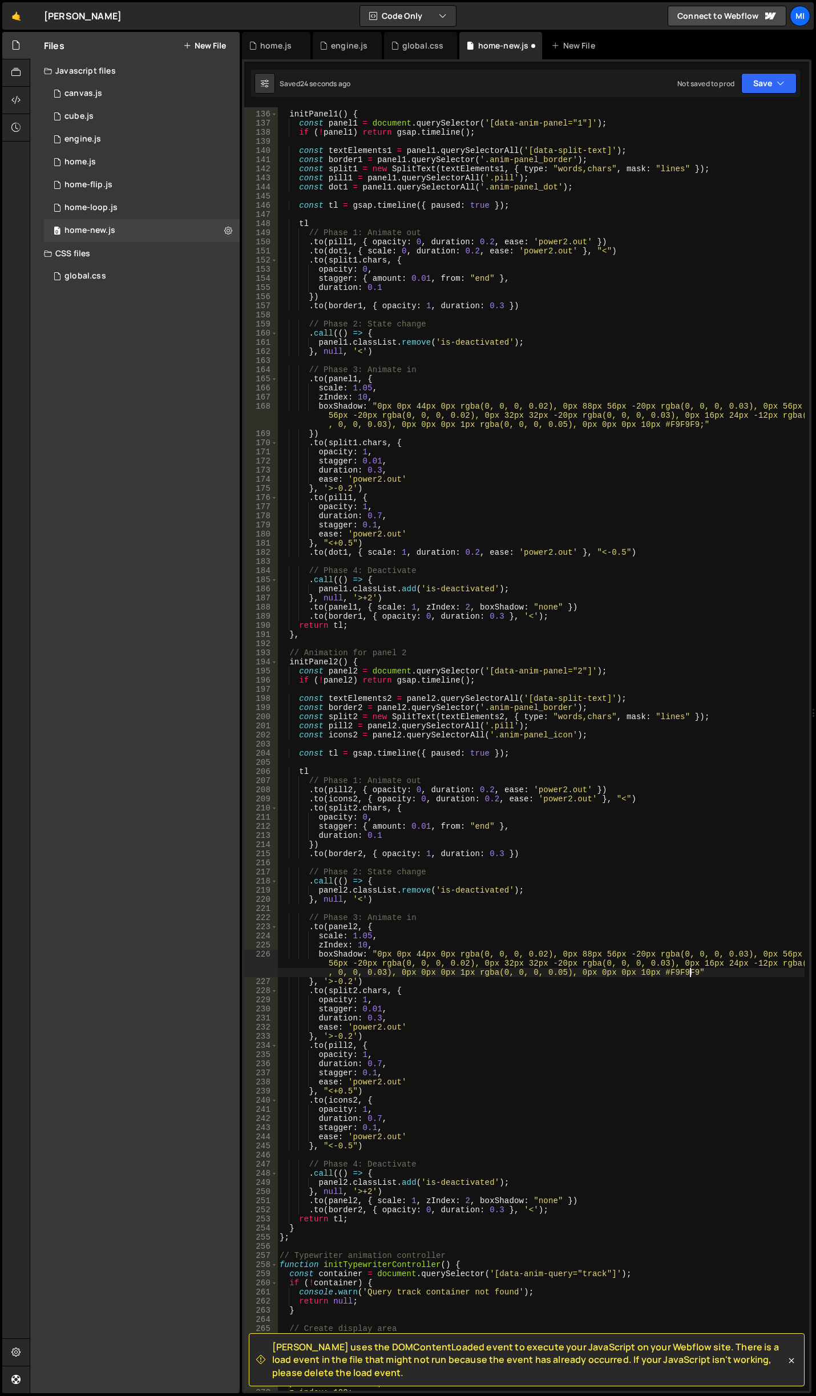
click at [694, 427] on div "initPanel1 ( ) { const panel1 = document . querySelector ( '[data-anim-panel="1…" at bounding box center [540, 751] width 527 height 1302
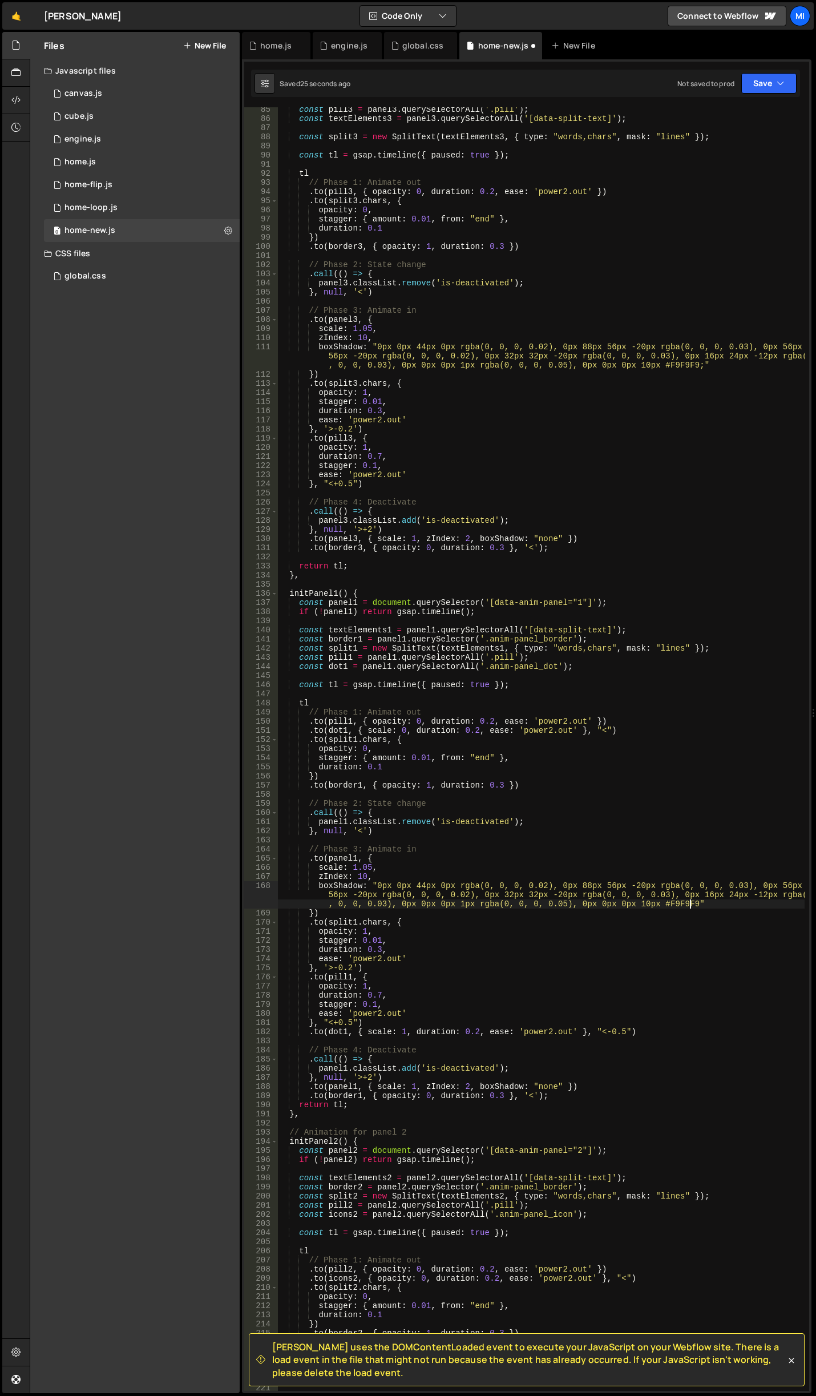
scroll to position [719, 0]
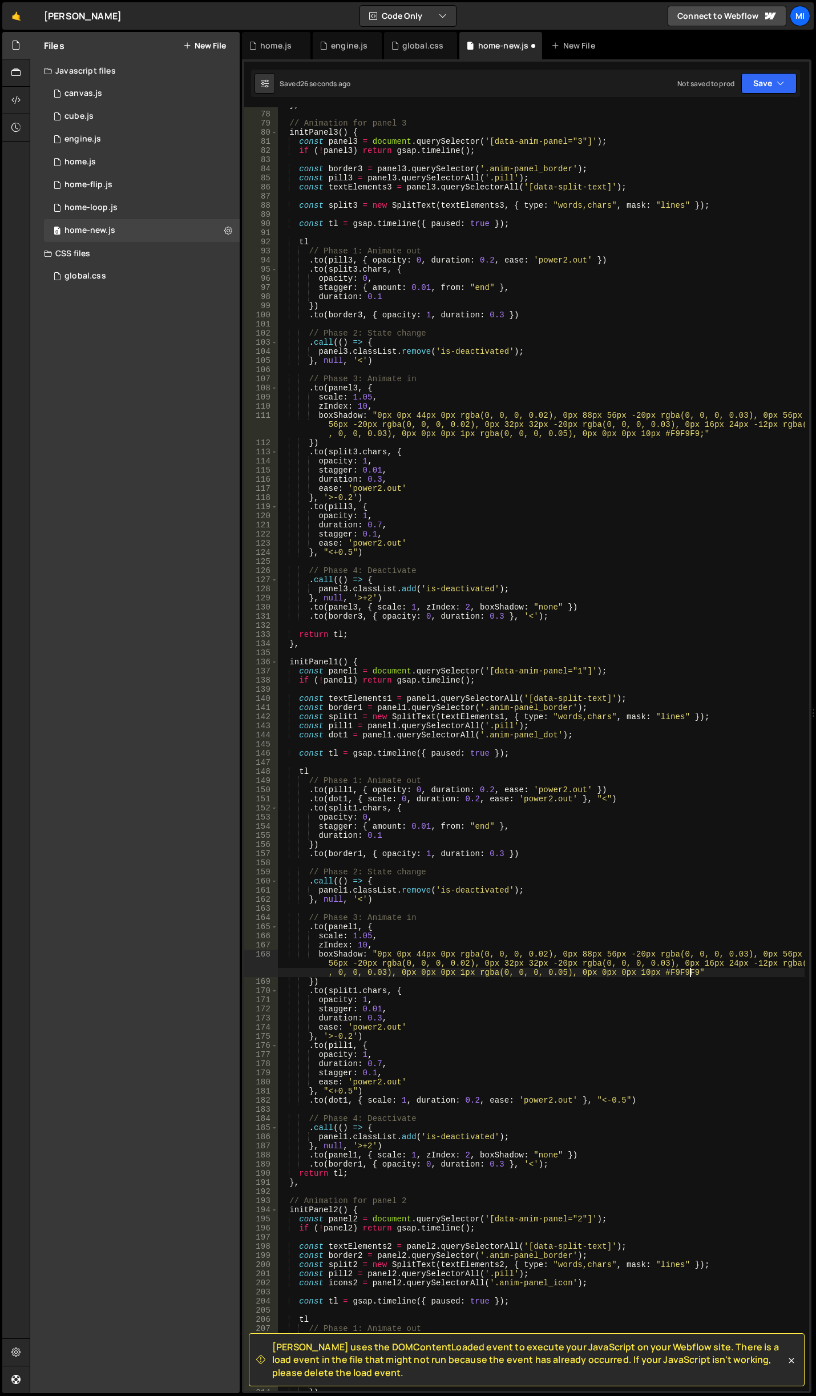
click at [697, 438] on div "} , // Animation for panel 3 initPanel3 ( ) { const panel3 = document . querySe…" at bounding box center [540, 751] width 527 height 1302
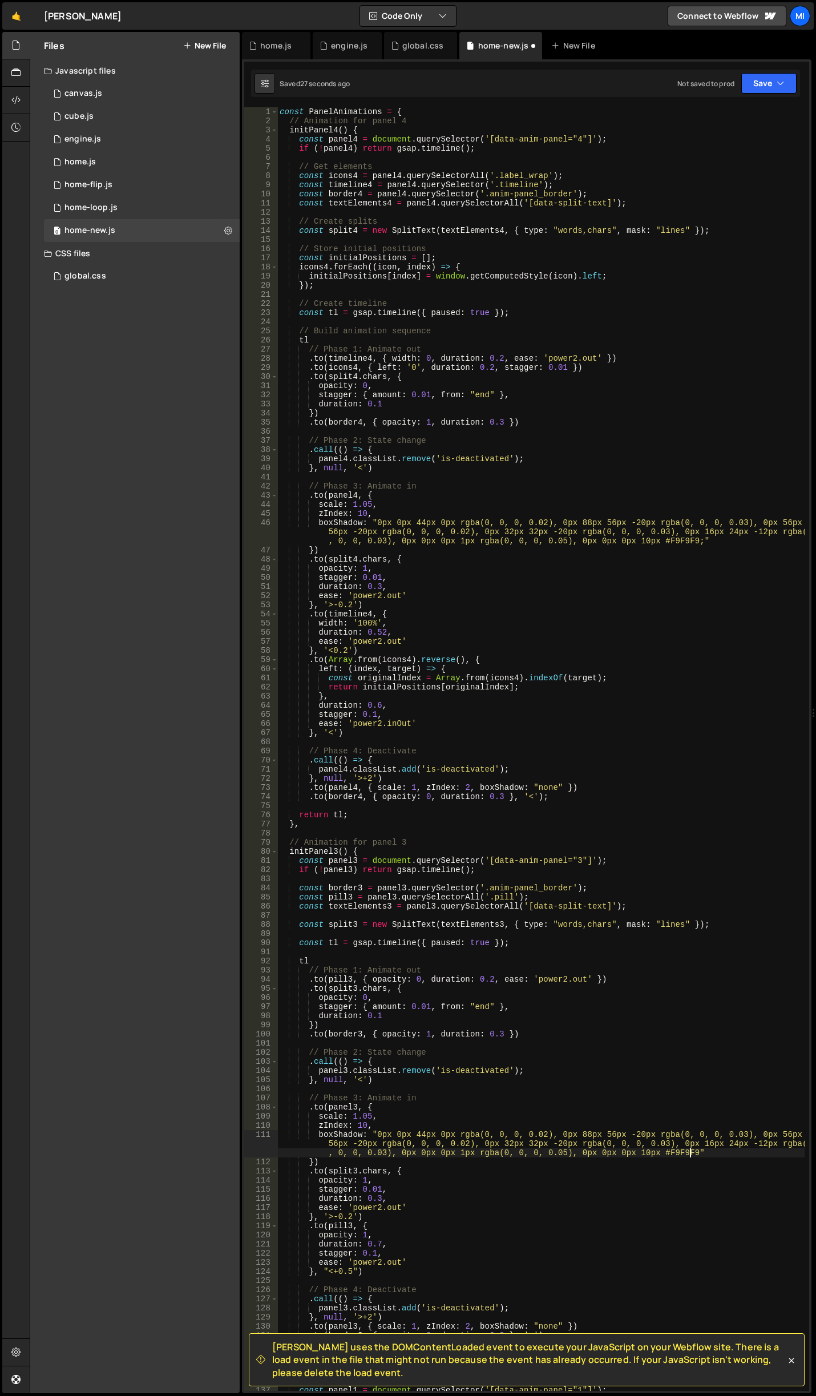
scroll to position [0, 0]
click at [694, 540] on div "const PanelAnimations = { // Animation for panel 4 initPanel4 ( ) { const panel…" at bounding box center [540, 758] width 527 height 1302
click at [564, 563] on div "const PanelAnimations = { // Animation for panel 4 initPanel4 ( ) { const panel…" at bounding box center [540, 758] width 527 height 1302
click at [573, 584] on div "const PanelAnimations = { // Animation for panel 4 initPanel4 ( ) { const panel…" at bounding box center [540, 758] width 527 height 1302
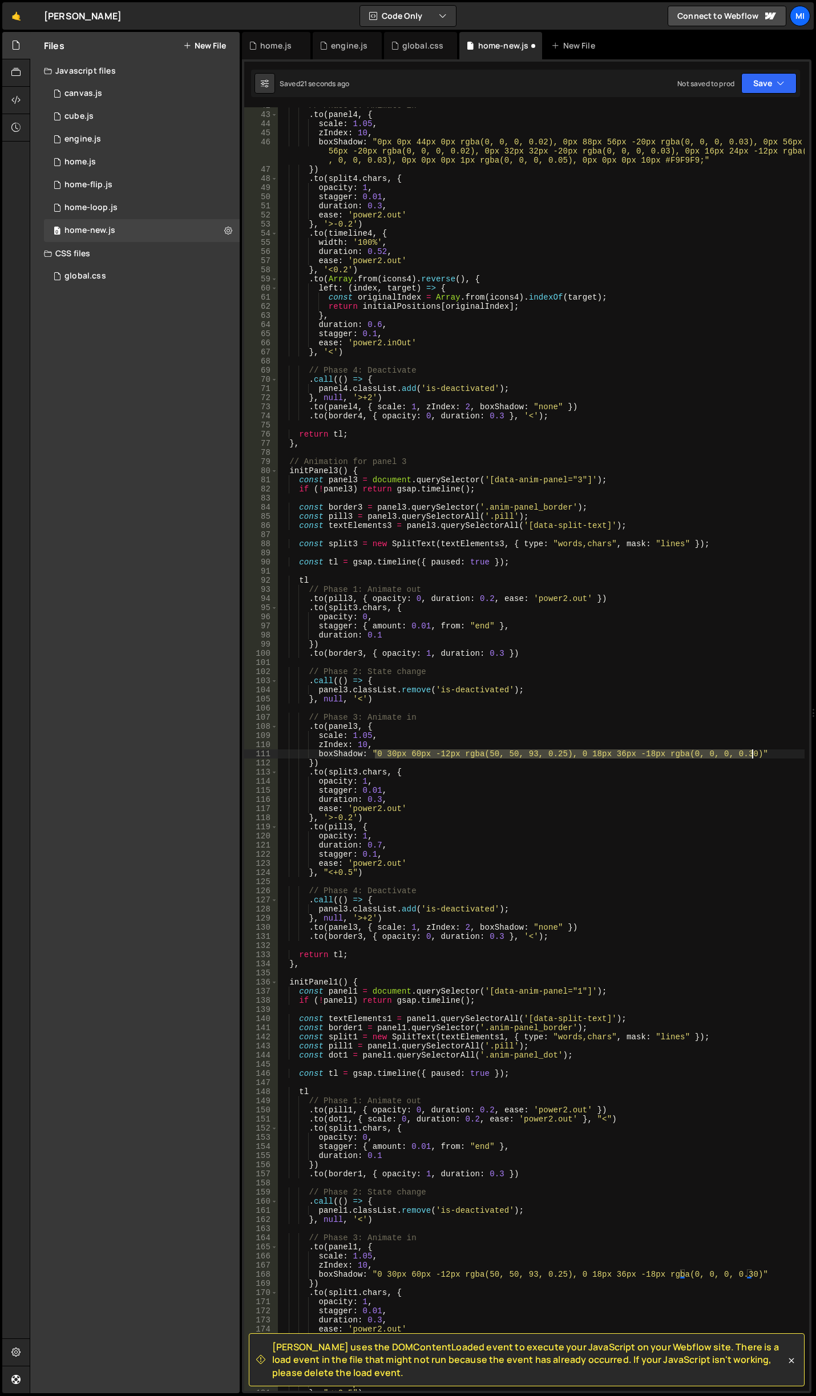
scroll to position [381, 0]
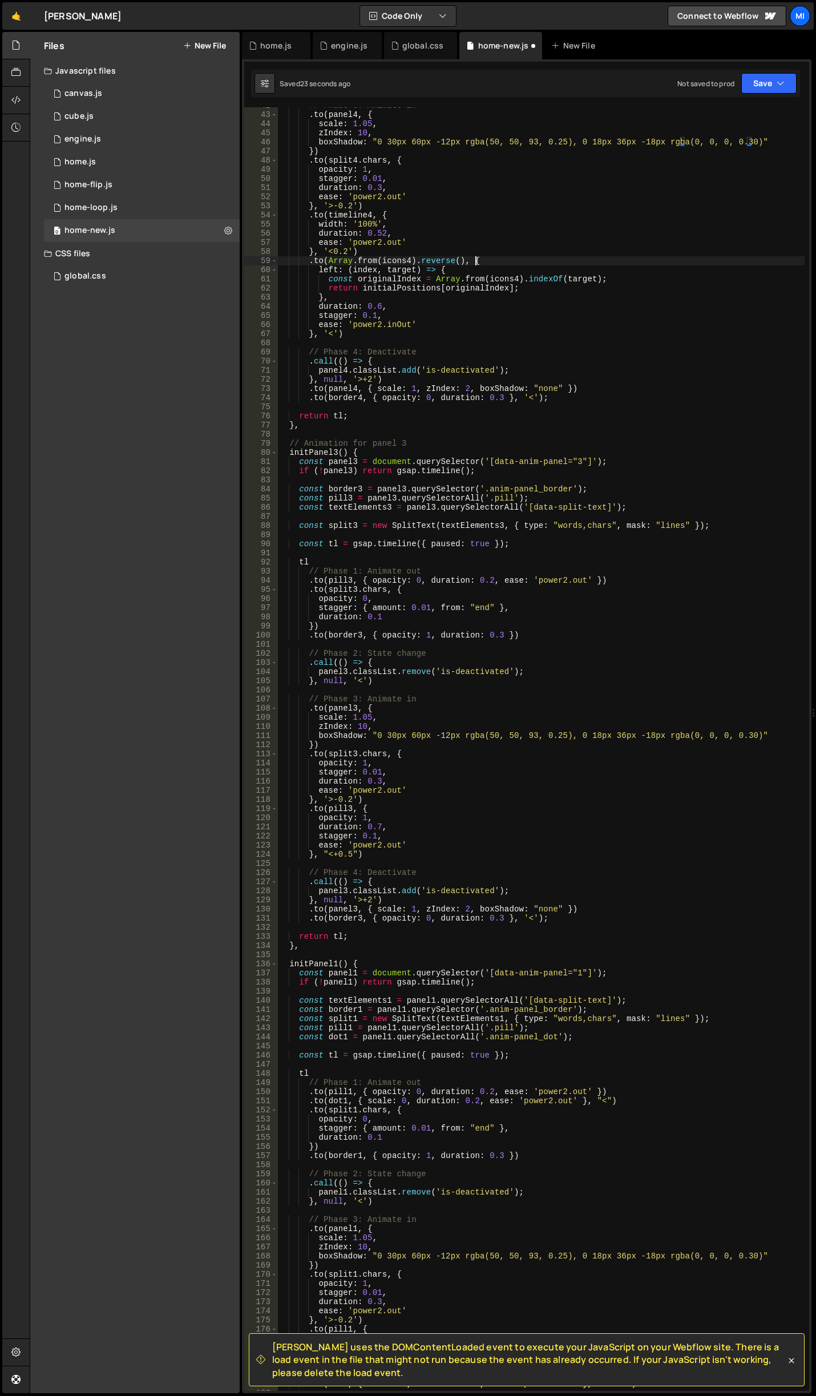
click at [677, 260] on div "// Phase 3: Animate in . to ( panel4 , { scale : 1.05 , zIndex : 10 , boxShadow…" at bounding box center [540, 752] width 527 height 1302
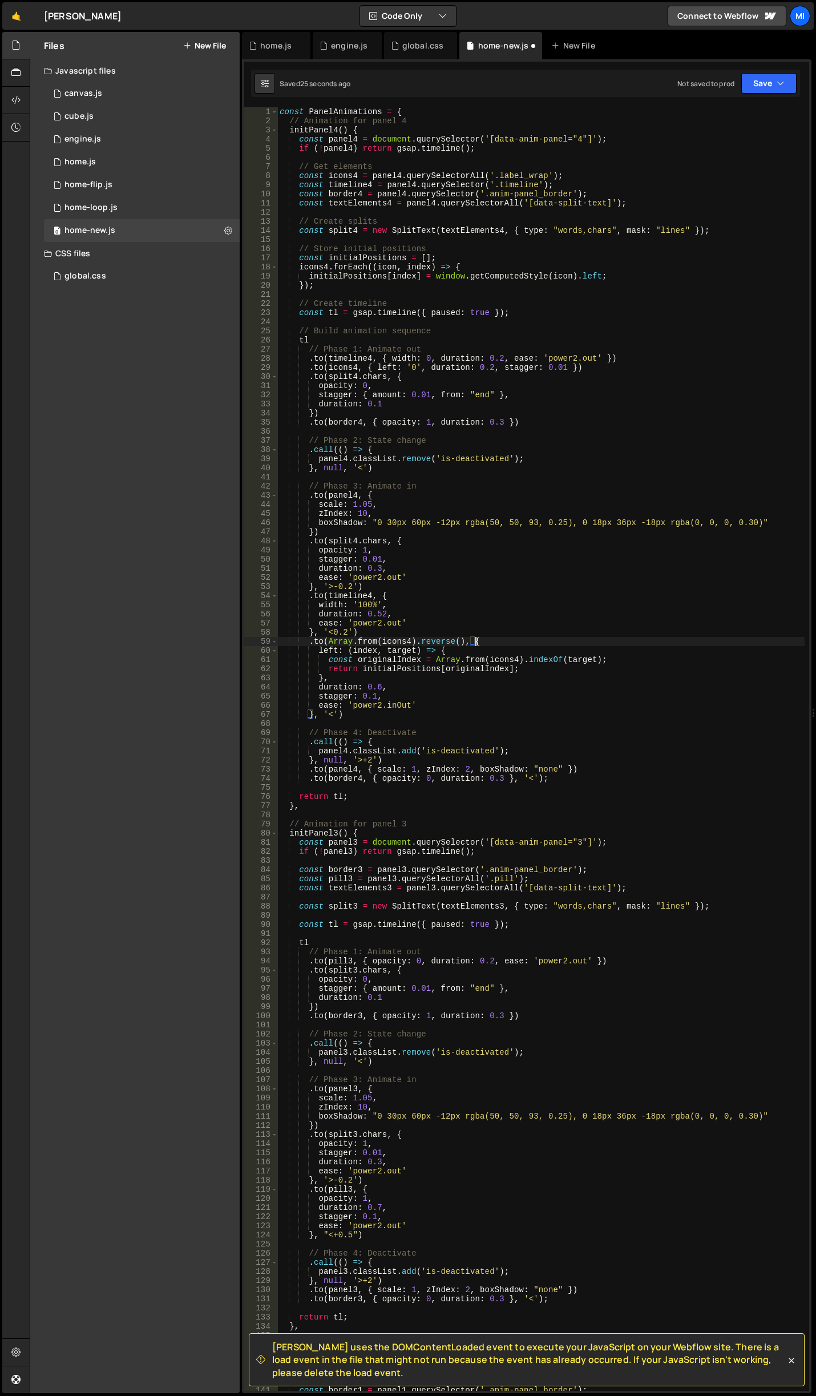
scroll to position [0, 0]
click at [597, 531] on div "const PanelAnimations = { // Animation for panel 4 initPanel4 ( ) { const panel…" at bounding box center [540, 758] width 527 height 1302
drag, startPoint x: 374, startPoint y: 524, endPoint x: 754, endPoint y: 521, distance: 380.1
click at [754, 521] on div "const PanelAnimations = { // Animation for panel 4 initPanel4 ( ) { const panel…" at bounding box center [540, 758] width 527 height 1302
click at [515, 552] on div "const PanelAnimations = { // Animation for panel 4 initPanel4 ( ) { const panel…" at bounding box center [540, 758] width 527 height 1302
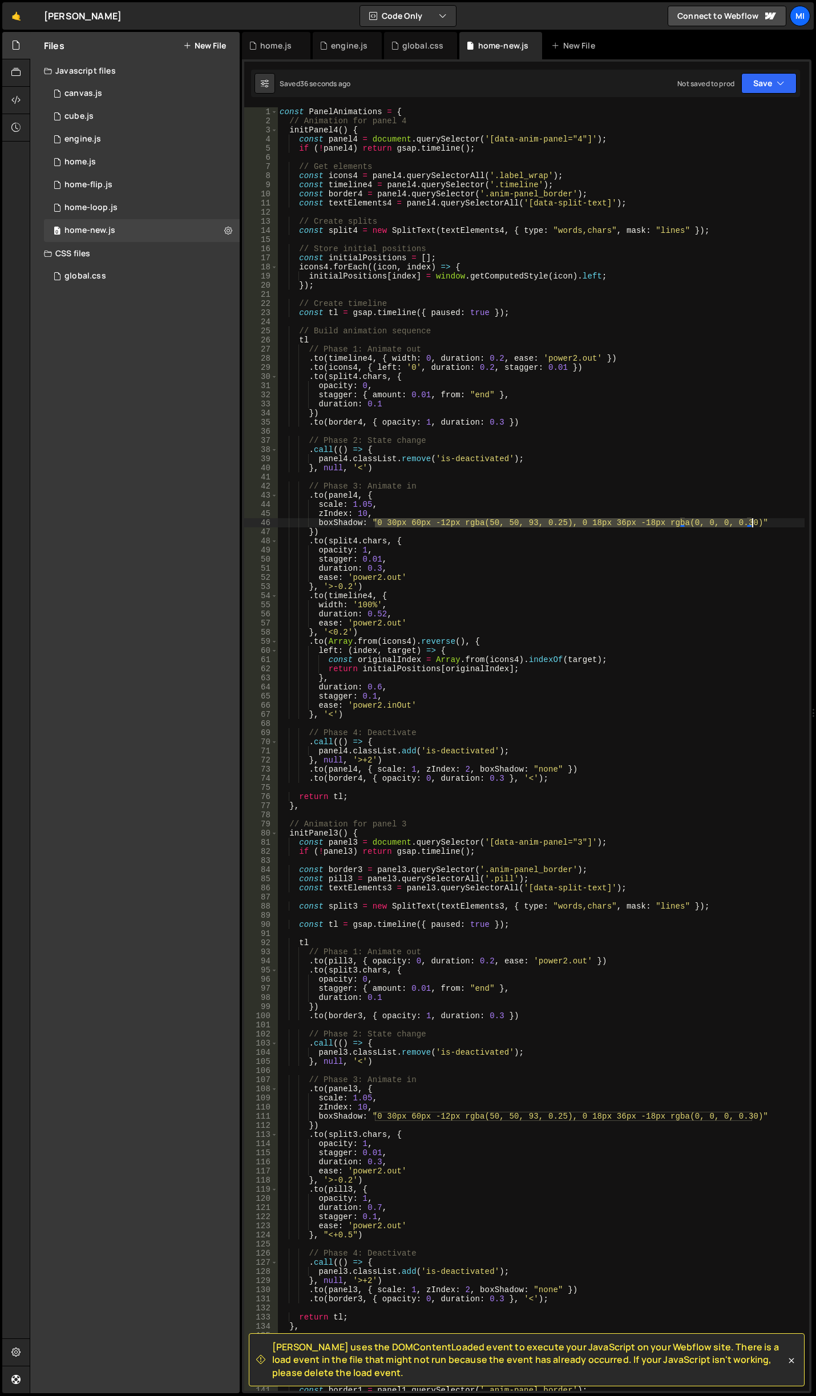
drag, startPoint x: 374, startPoint y: 519, endPoint x: 752, endPoint y: 522, distance: 377.8
click at [752, 522] on div "const PanelAnimations = { // Animation for panel 4 initPanel4 ( ) { const panel…" at bounding box center [540, 758] width 527 height 1302
paste textarea "0px 40px 48px -20px rgba(0, 0, 0, 0.02), 0px 32px 32px -20px rgba(0, 0, 0, 0.03…"
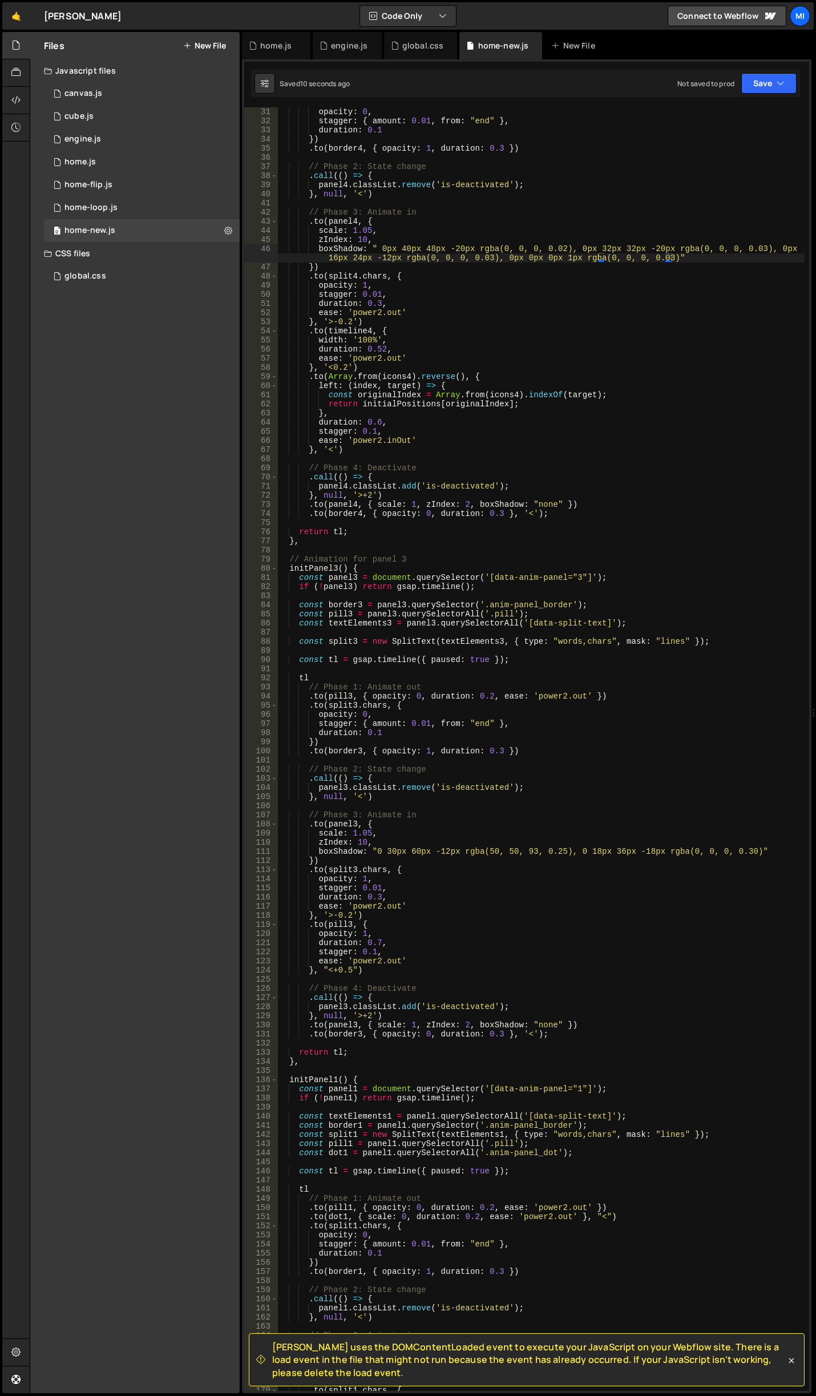
scroll to position [377, 0]
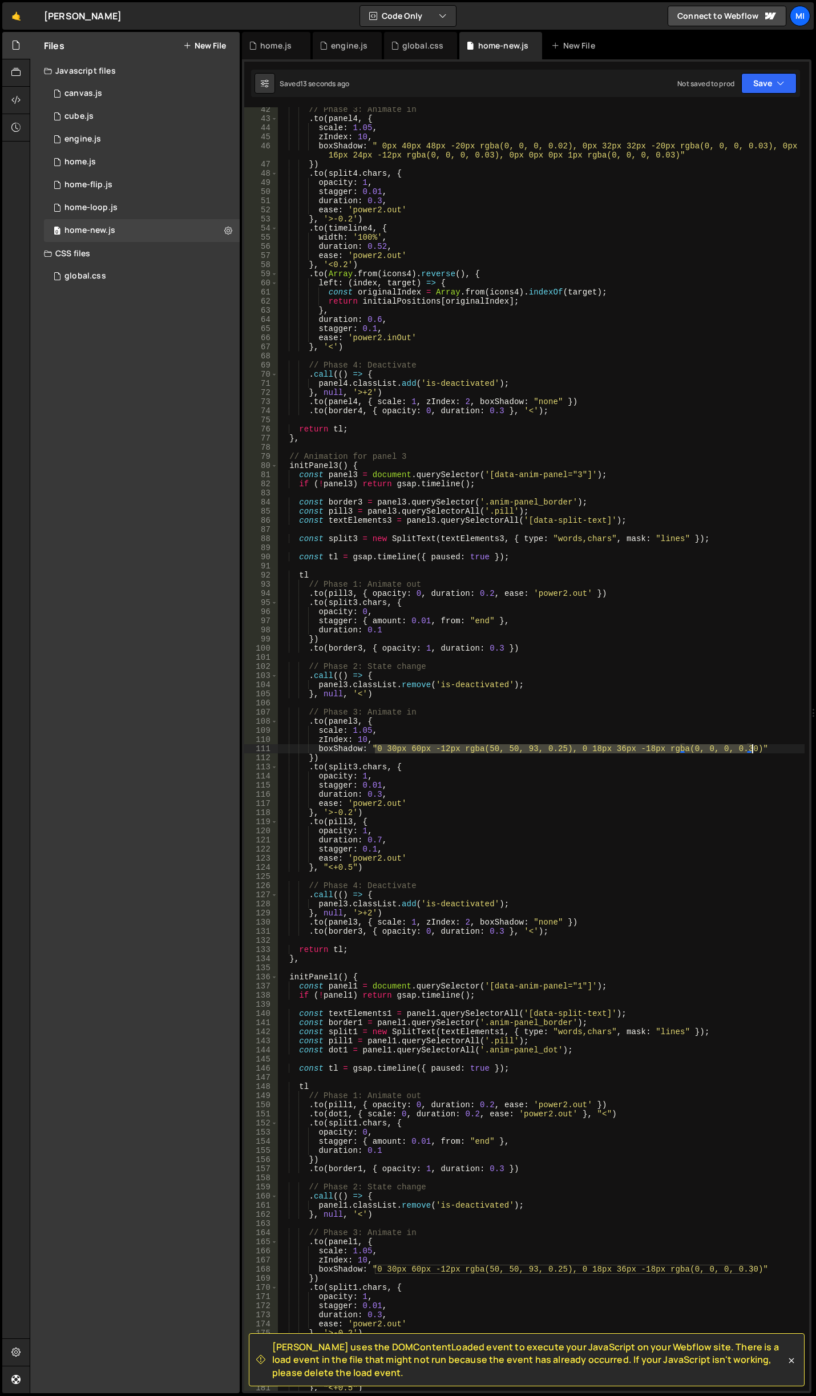
drag, startPoint x: 375, startPoint y: 751, endPoint x: 753, endPoint y: 747, distance: 377.2
click at [753, 747] on div "// Phase 3: Animate in . to ( panel4 , { scale : 1.05 , zIndex : 10 , boxShadow…" at bounding box center [540, 756] width 527 height 1302
paste textarea "0px 40px 48px -20px rgba(0, 0, 0, 0.02), 0px 32px 32px -20px rgba(0, 0, 0, 0.03…"
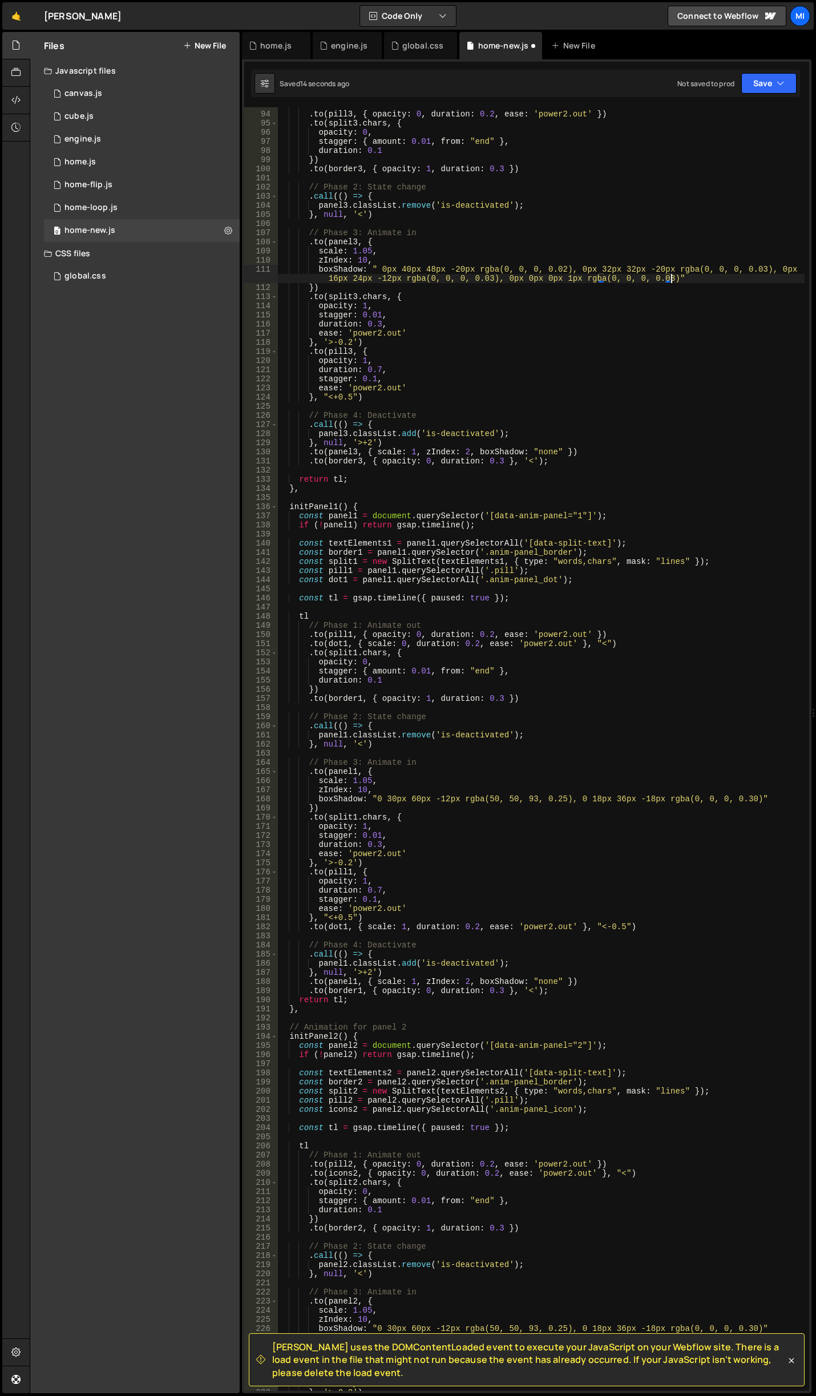
scroll to position [856, 0]
drag, startPoint x: 376, startPoint y: 801, endPoint x: 751, endPoint y: 800, distance: 374.9
click at [751, 800] on div "// Phase 1: Animate out . to ( pill3 , { opacity : 0 , duration : 0.2 , ease : …" at bounding box center [540, 751] width 527 height 1302
paste textarea "0px 40px 48px -20px rgba(0, 0, 0, 0.02), 0px 32px 32px -20px rgba(0, 0, 0, 0.03…"
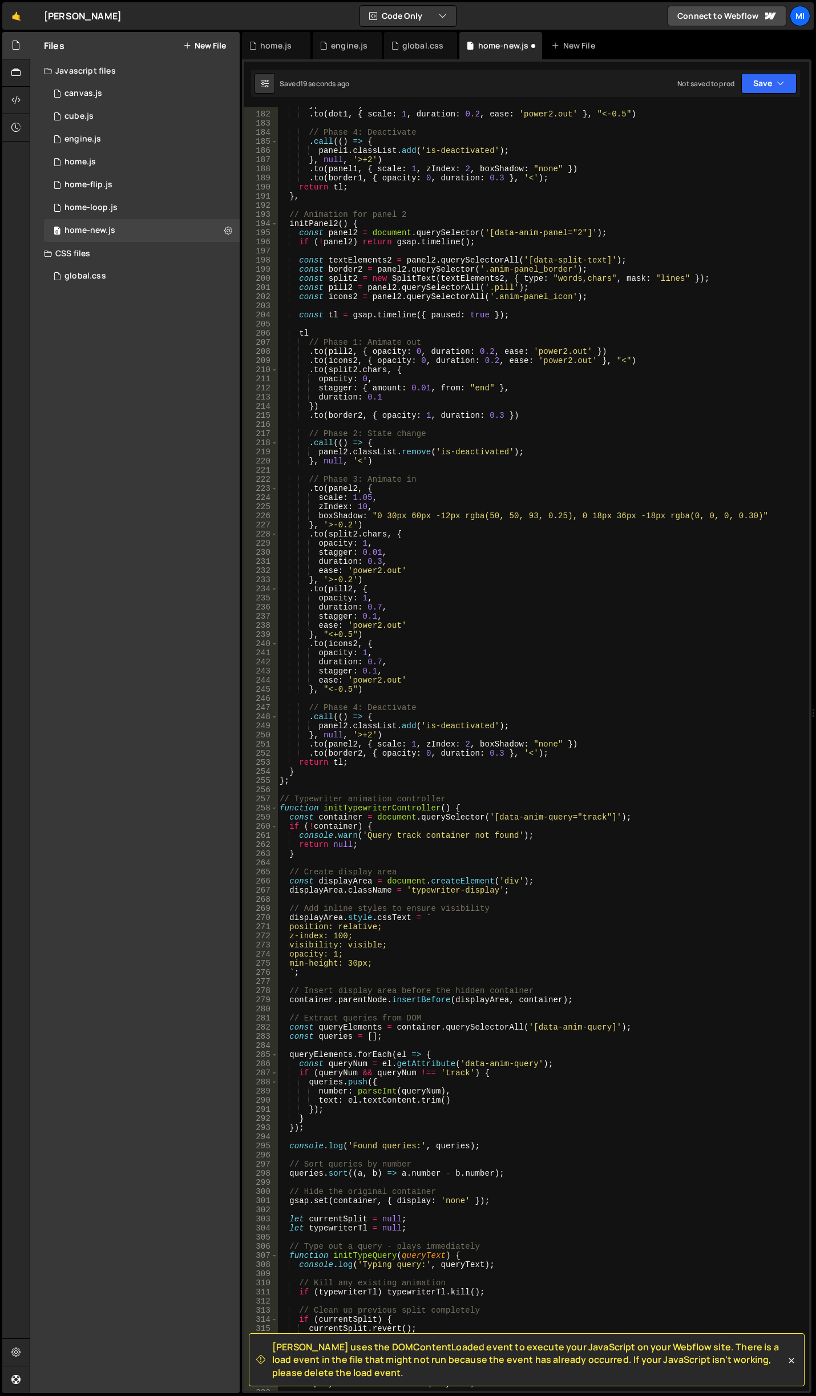
scroll to position [1678, 0]
drag, startPoint x: 375, startPoint y: 517, endPoint x: 752, endPoint y: 514, distance: 377.2
click at [752, 514] on div "} , "<+0.5" ) . to ( dot1 , { scale : 1 , duration : 0.2 , ease : 'power2.out' …" at bounding box center [540, 751] width 527 height 1302
paste textarea "0px 40px 48px -20px rgba(0, 0, 0, 0.02), 0px 32px 32px -20px rgba(0, 0, 0, 0.03…"
type textarea "boxShadow: " 0px 40px 48px -20px rgba(0, 0, 0, 0.02), 0px 32px 32px -20px rgba(…"
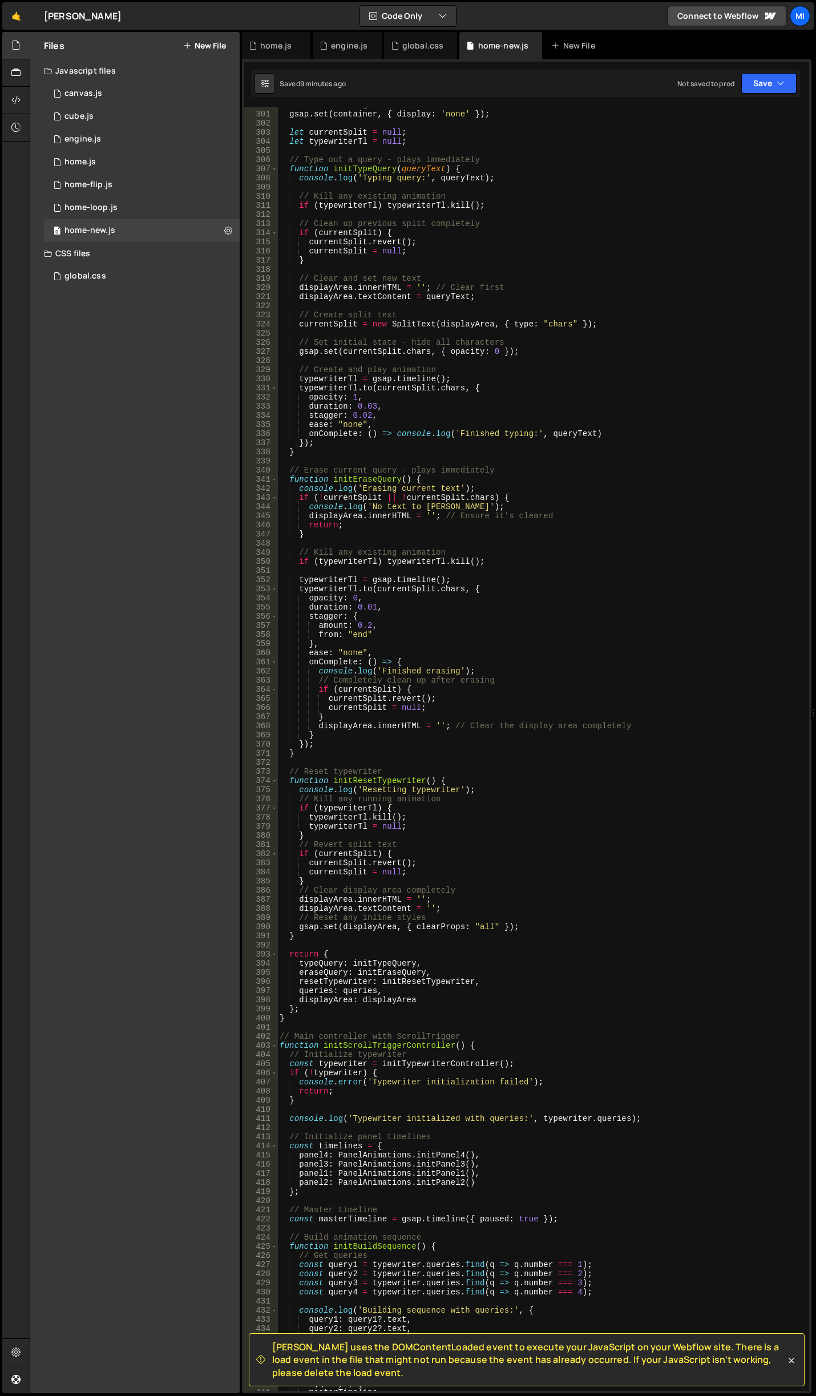
scroll to position [2773, 0]
click at [410, 47] on div "global.css" at bounding box center [423, 45] width 42 height 11
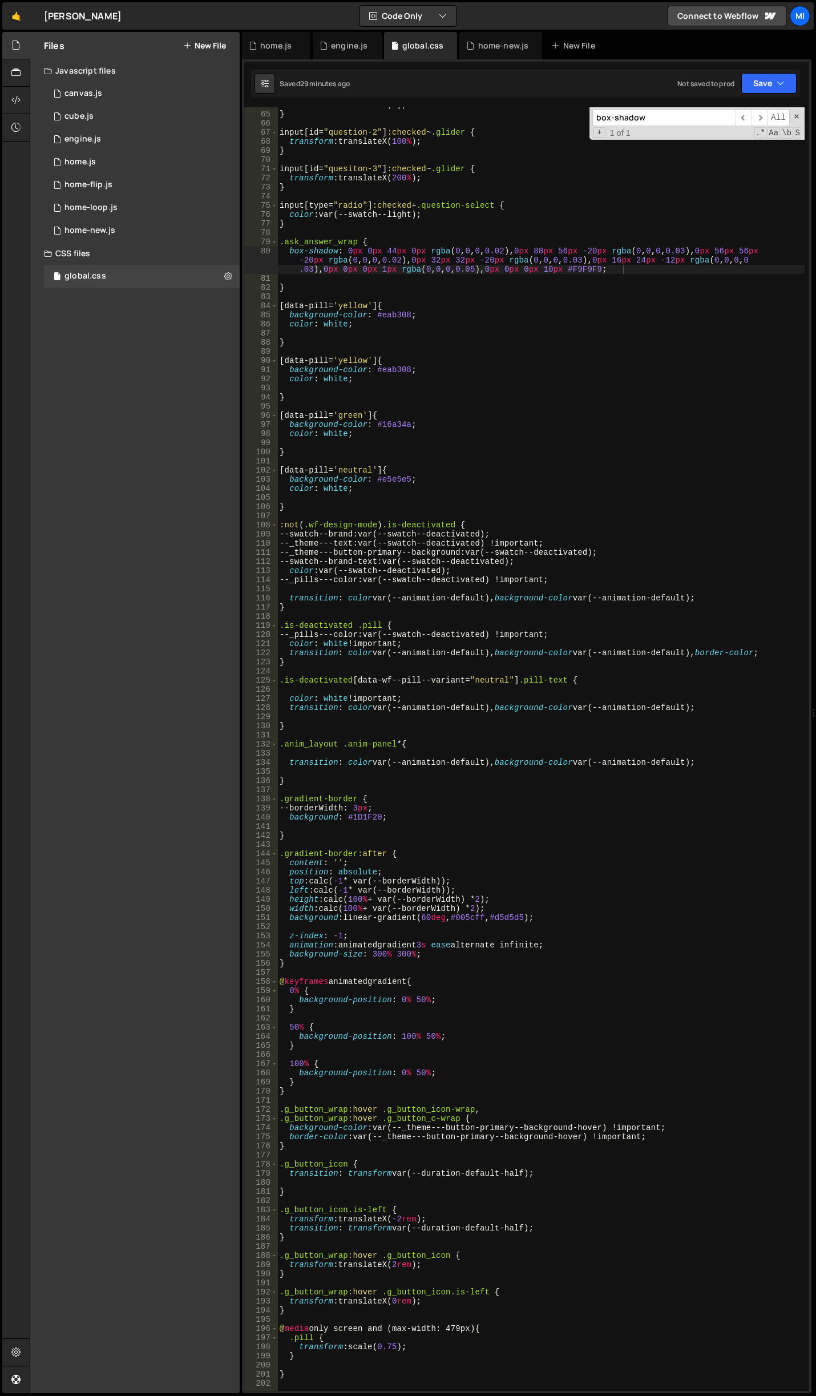
scroll to position [1217, 0]
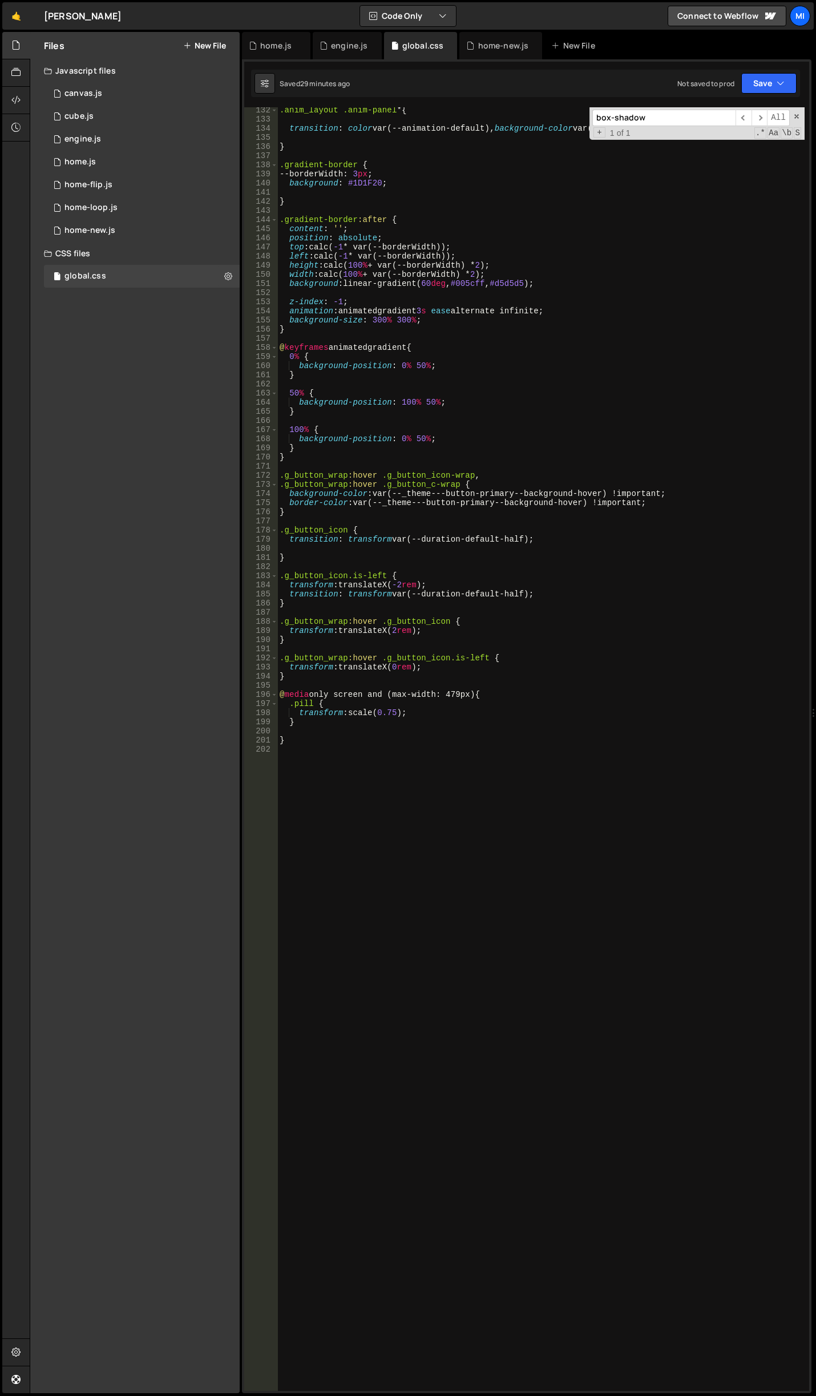
click at [470, 1255] on div ".anim_layout .anim-panel * { transition : color var(--animation-default), backg…" at bounding box center [540, 757] width 527 height 1302
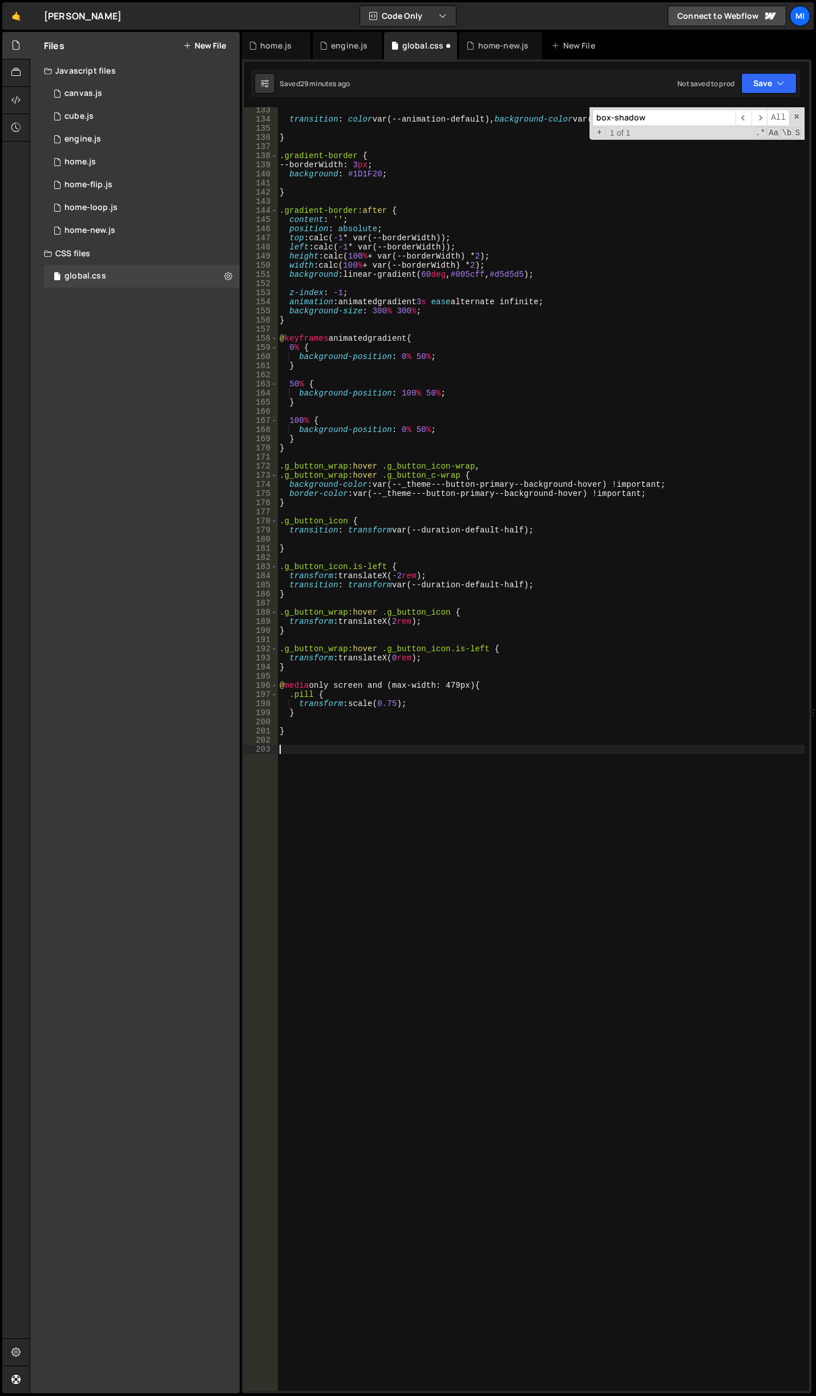
scroll to position [1226, 0]
type textarea ".card-value {}"
type textarea "box-shadow: var(--card-shadow-secondary);"
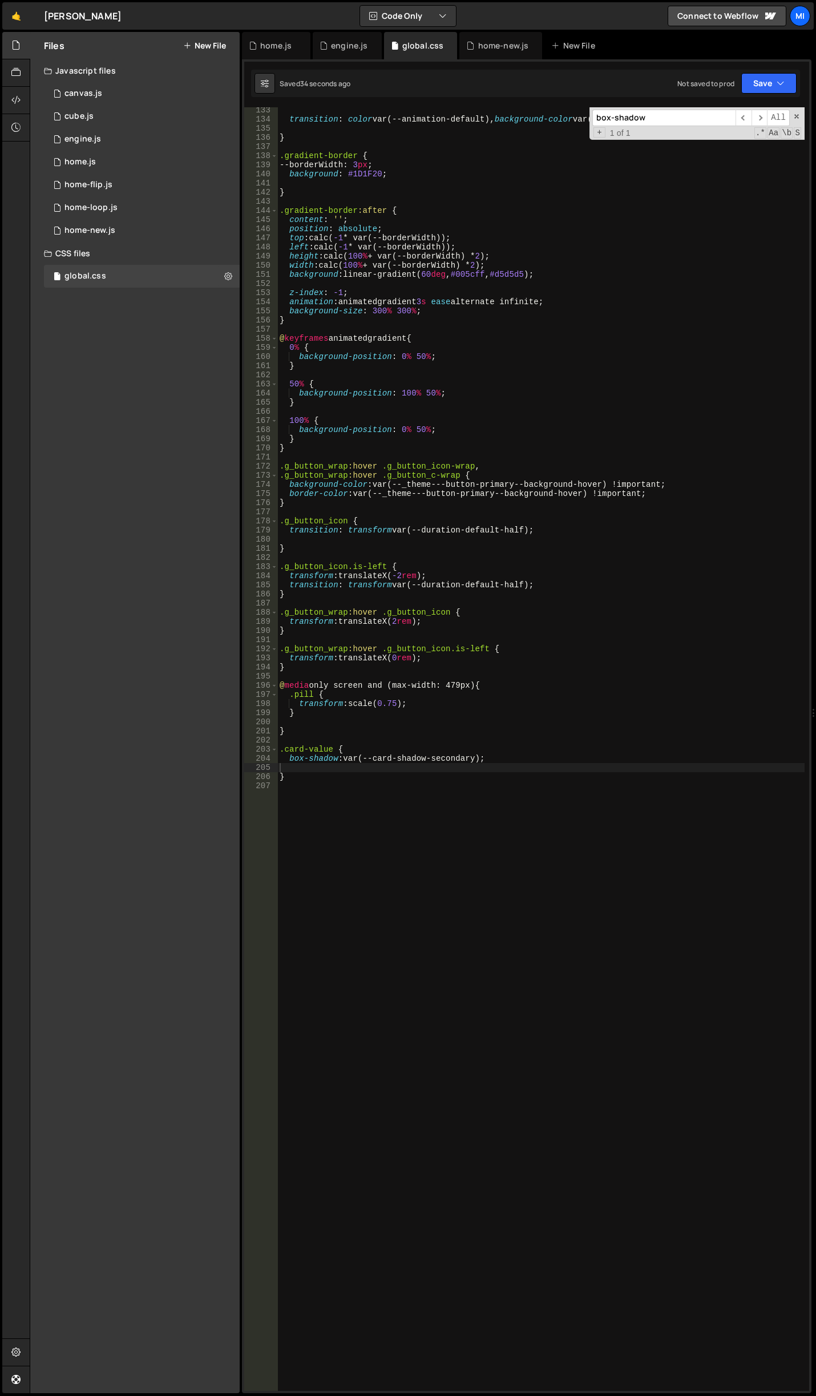
click at [627, 823] on div "transition : color var(--animation-default), background-color var(--animation-d…" at bounding box center [540, 757] width 527 height 1302
click at [559, 899] on div "transition : color var(--animation-default), background-color var(--animation-d…" at bounding box center [540, 757] width 527 height 1302
click at [441, 737] on div "transition : color var(--animation-default), background-color var(--animation-d…" at bounding box center [540, 757] width 527 height 1302
click at [437, 752] on div "transition : color var(--animation-default), background-color var(--animation-d…" at bounding box center [540, 757] width 527 height 1302
type textarea ".card-value {"
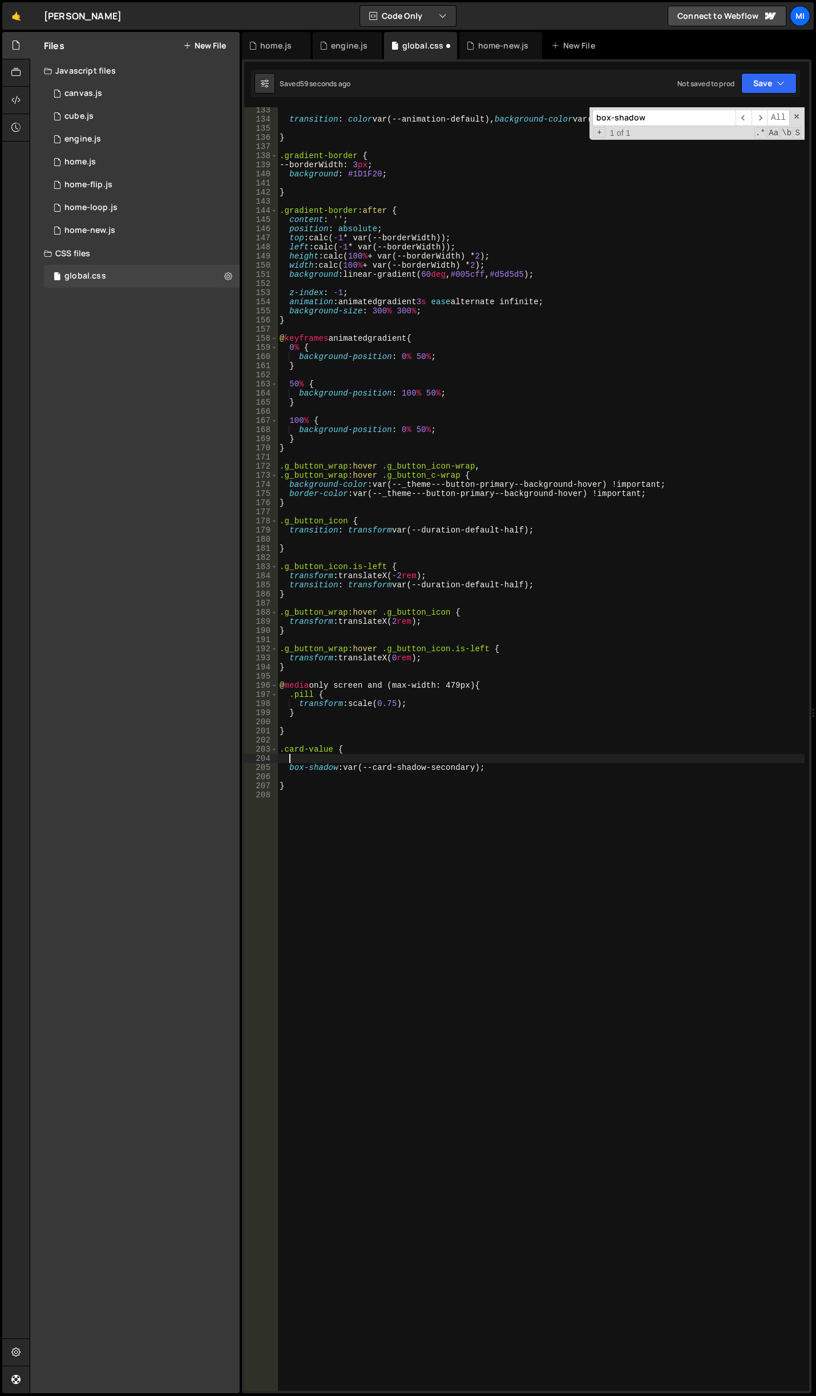
paste textarea "--card-shadow-secondary: 0px 40px 48px -20px rgba(0, 0, 0, 0.02), 0px 32px 32px…"
type textarea "--card-shadow-secondary: 0px 40px 48px -20px rgba(0, 0, 0, 0.02), 0px 32px 32px…"
click at [340, 800] on div "transition : color var(--animation-default), background-color var(--animation-d…" at bounding box center [540, 757] width 527 height 1302
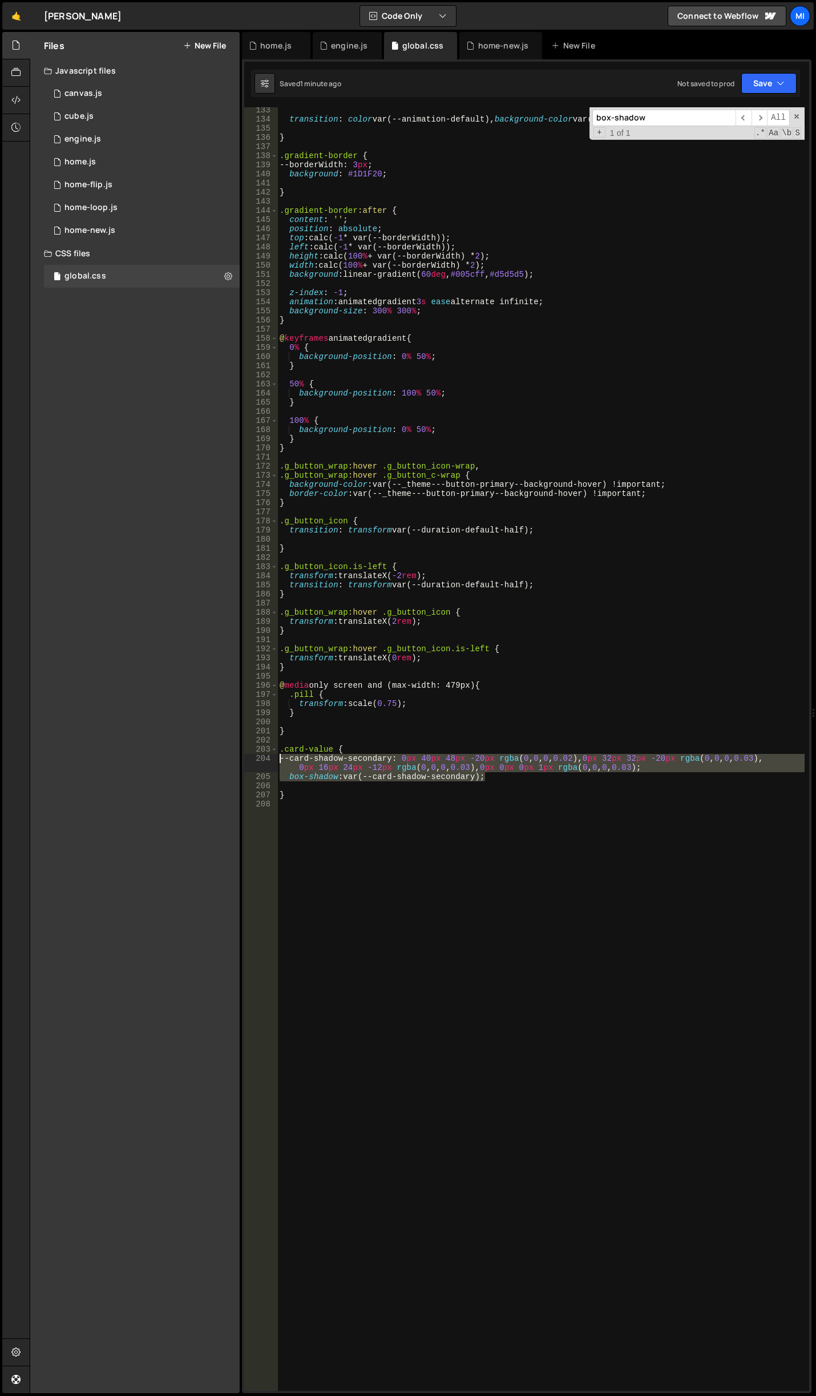
drag, startPoint x: 679, startPoint y: 773, endPoint x: 227, endPoint y: 757, distance: 452.2
click at [227, 757] on div "Files New File Javascript files 0 canvas.js 0 0 cube.js 0 0 engine.js 0 0 home.…" at bounding box center [423, 713] width 786 height 1362
type textarea "--card-shadow-secondary: 0px 40px 48px -20px rgba(0, 0, 0, 0.02), 0px 32px 32px…"
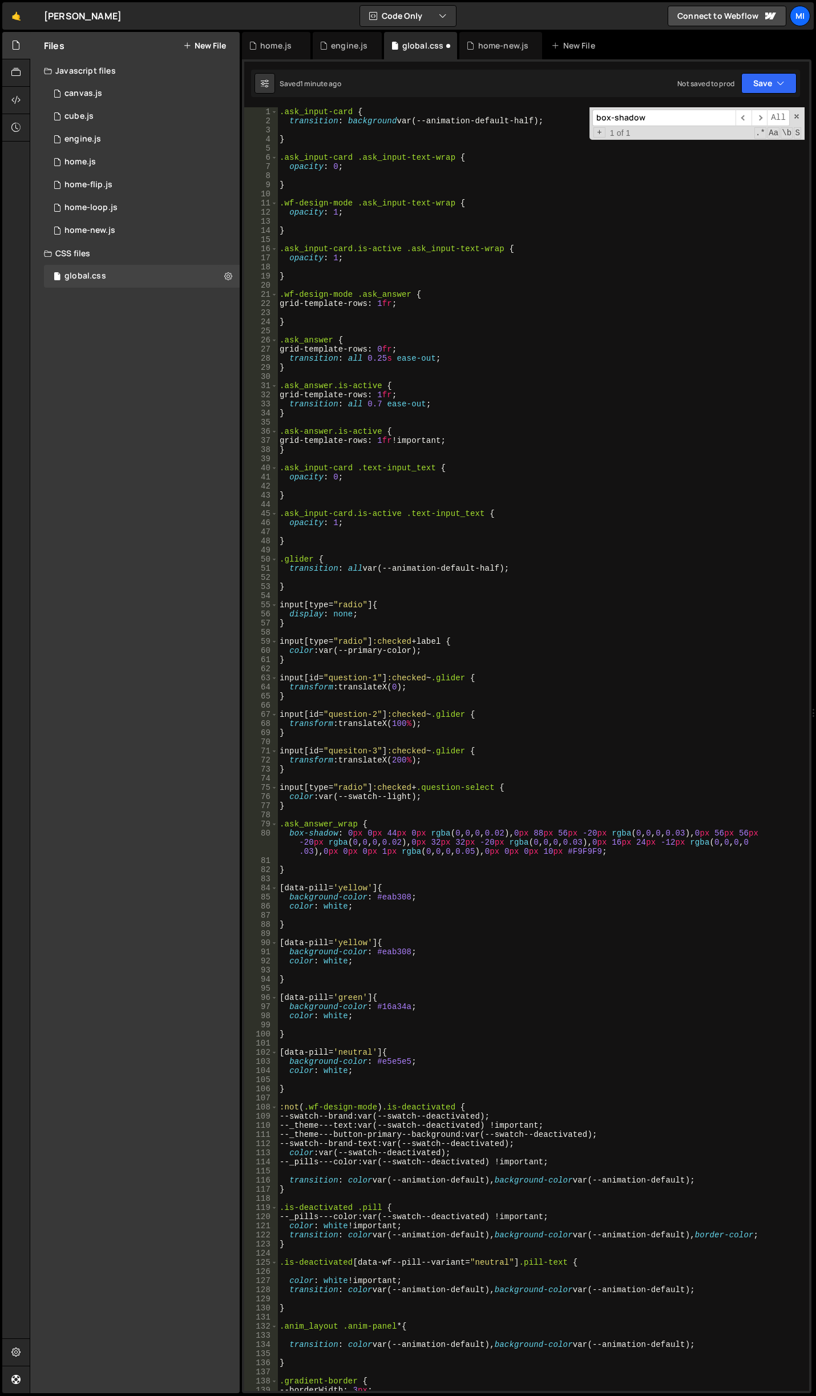
click at [289, 108] on div ".ask_input-card { transition : background var(--animation-default-half) ; } .as…" at bounding box center [540, 758] width 527 height 1302
type textarea ".ask_input-card {"
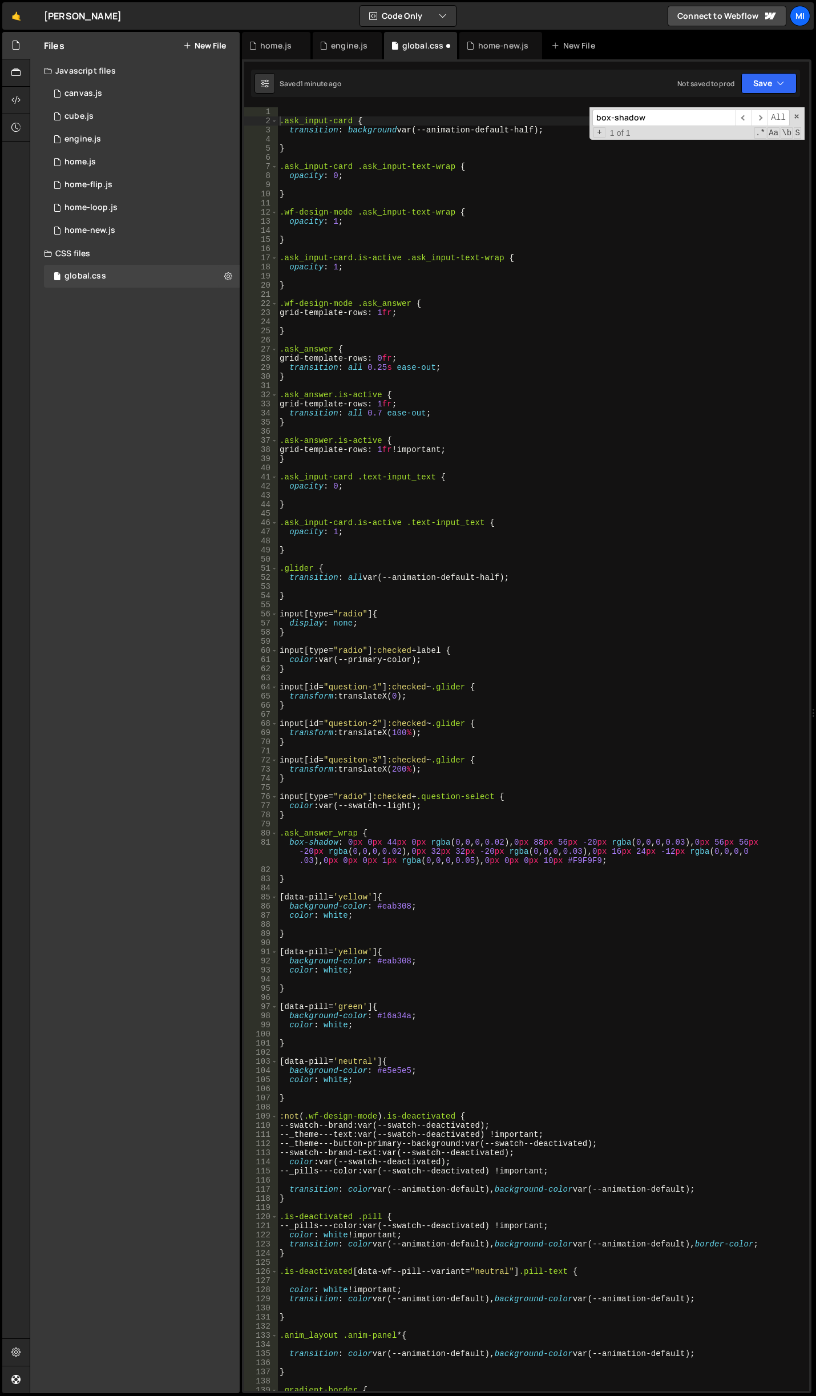
click at [320, 99] on div "boxShadow: " 0px 40px 48px -20px rgba(0, 0, 0, 0.02), 0px 32px 32px -20px rgba(…" at bounding box center [527, 726] width 570 height 1334
click at [327, 108] on div ".ask_input-card { transition : background var(--animation-default-half) ; } .as…" at bounding box center [540, 758] width 527 height 1302
type textarea ":root {}"
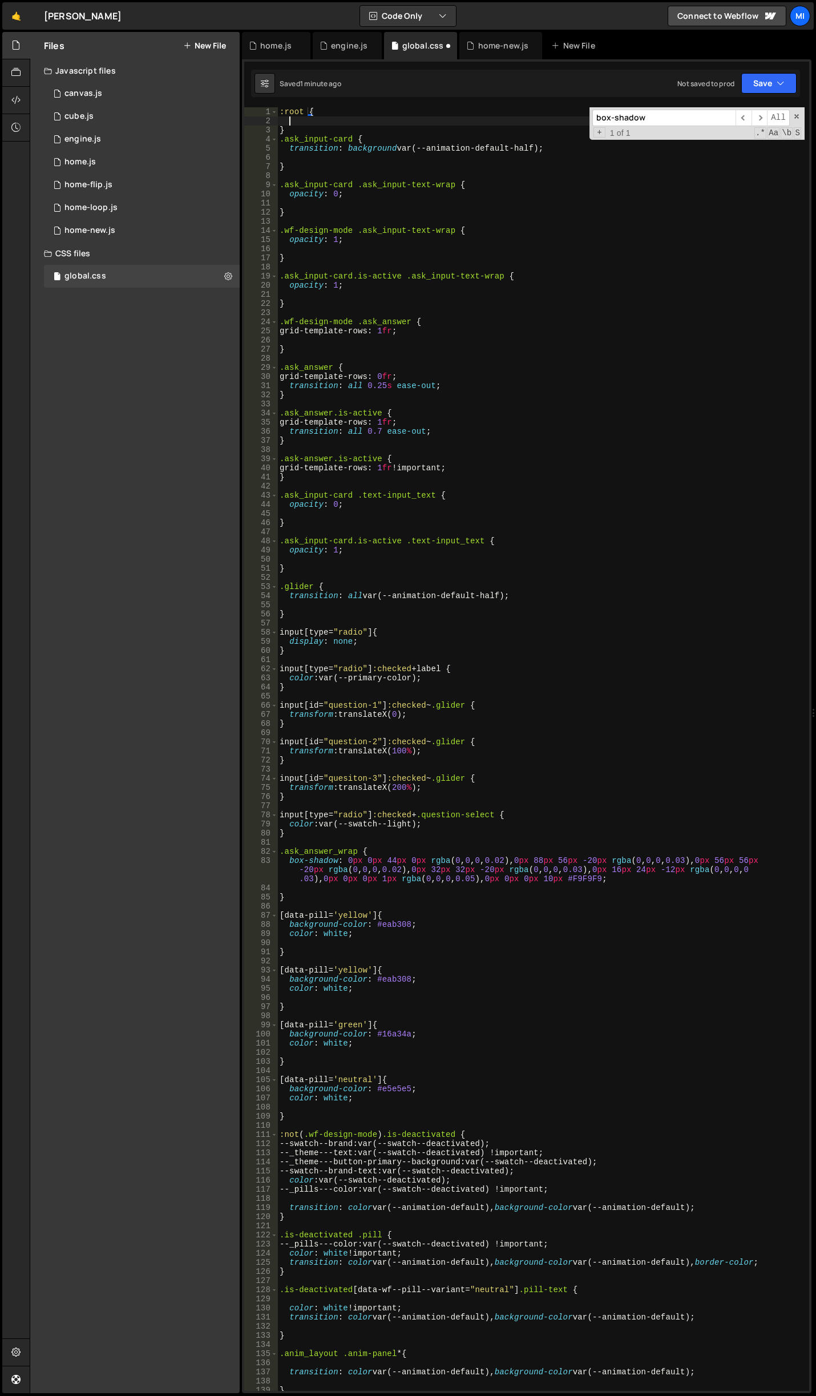
scroll to position [0, 0]
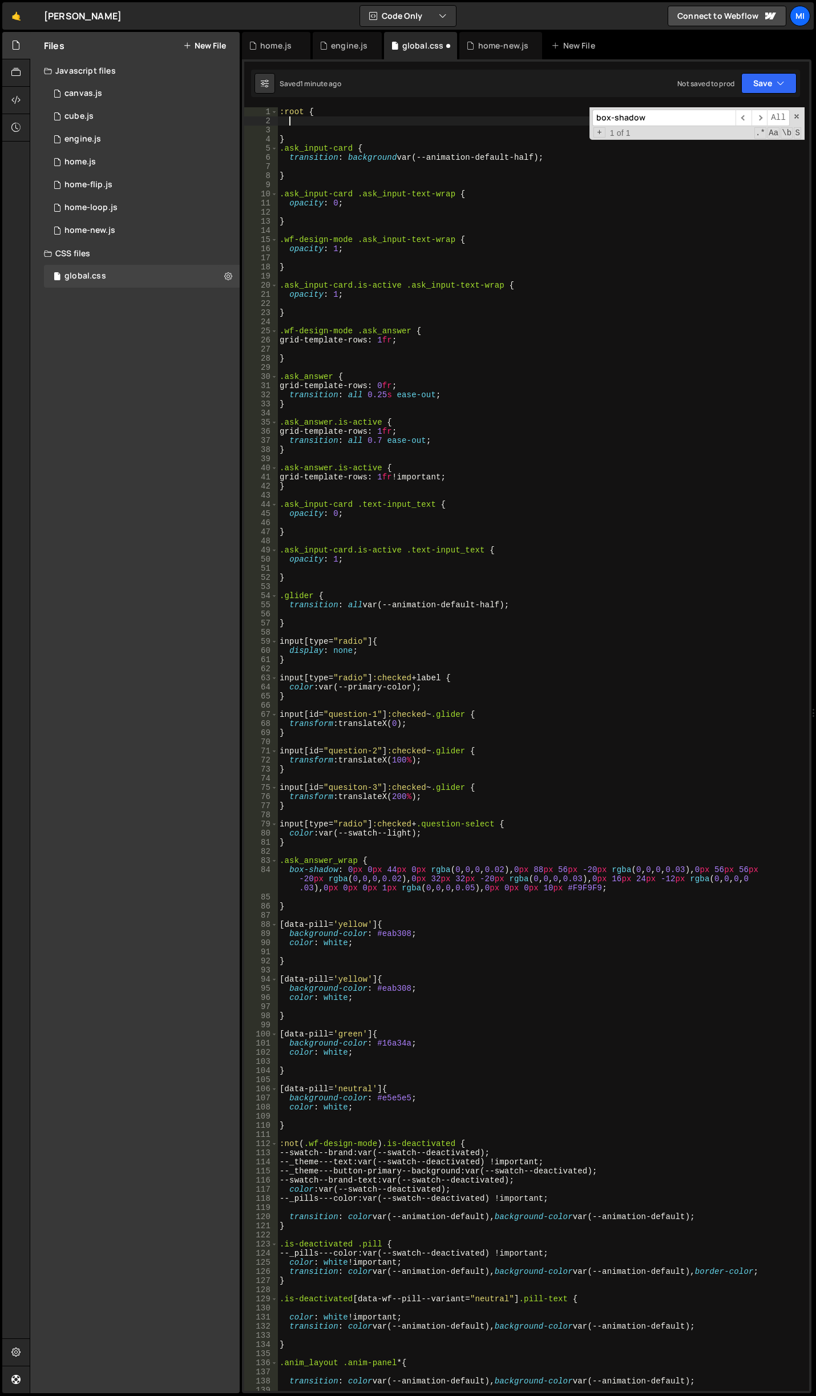
paste textarea "box-shadow: var(--card-shadow-secondary);"
type textarea "box-shadow: var(--card-shadow-secondary);"
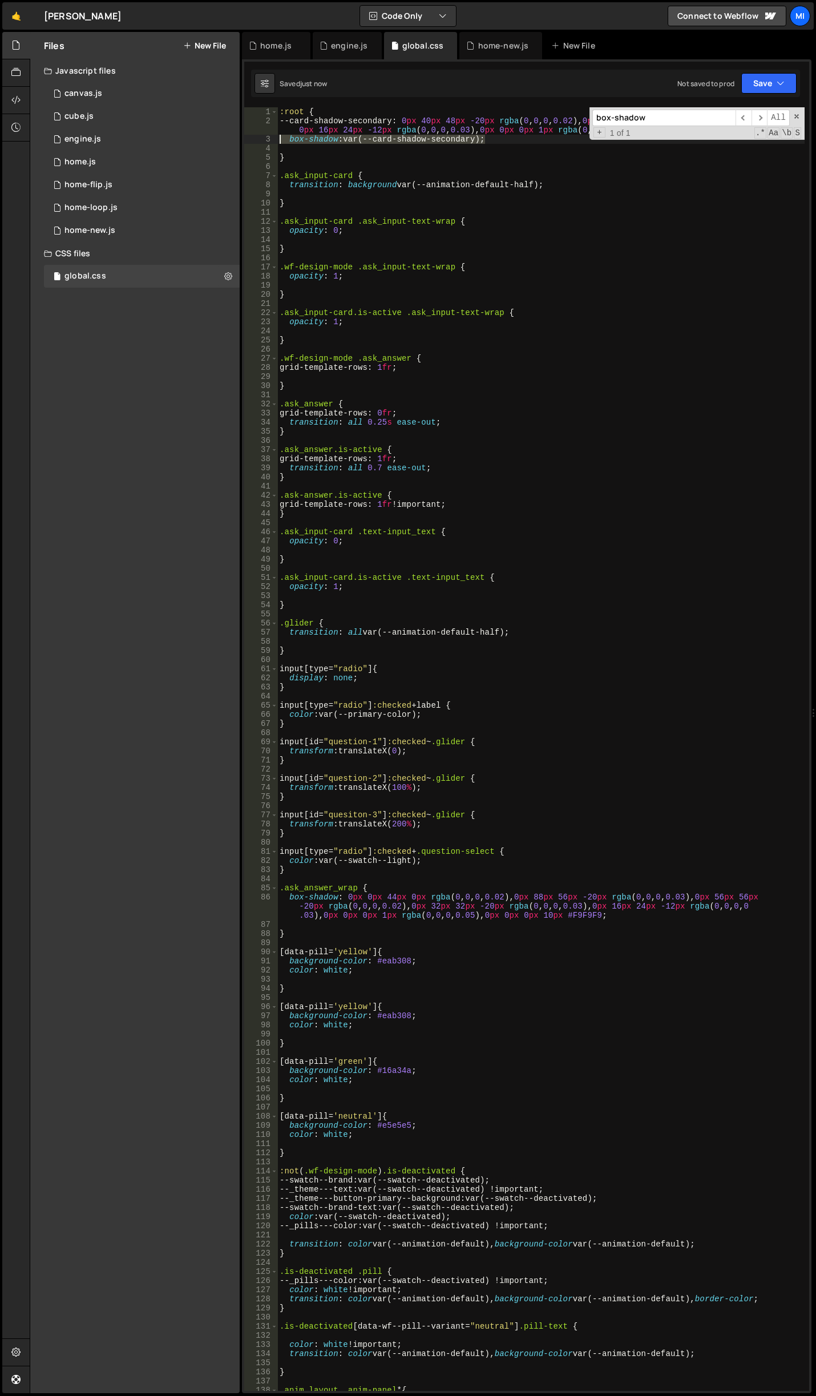
drag, startPoint x: 506, startPoint y: 138, endPoint x: 266, endPoint y: 135, distance: 240.3
click at [266, 135] on div "box-shadow: var(--card-shadow-secondary); 1 2 3 4 5 6 7 8 9 10 11 12 13 14 15 1…" at bounding box center [526, 748] width 565 height 1283
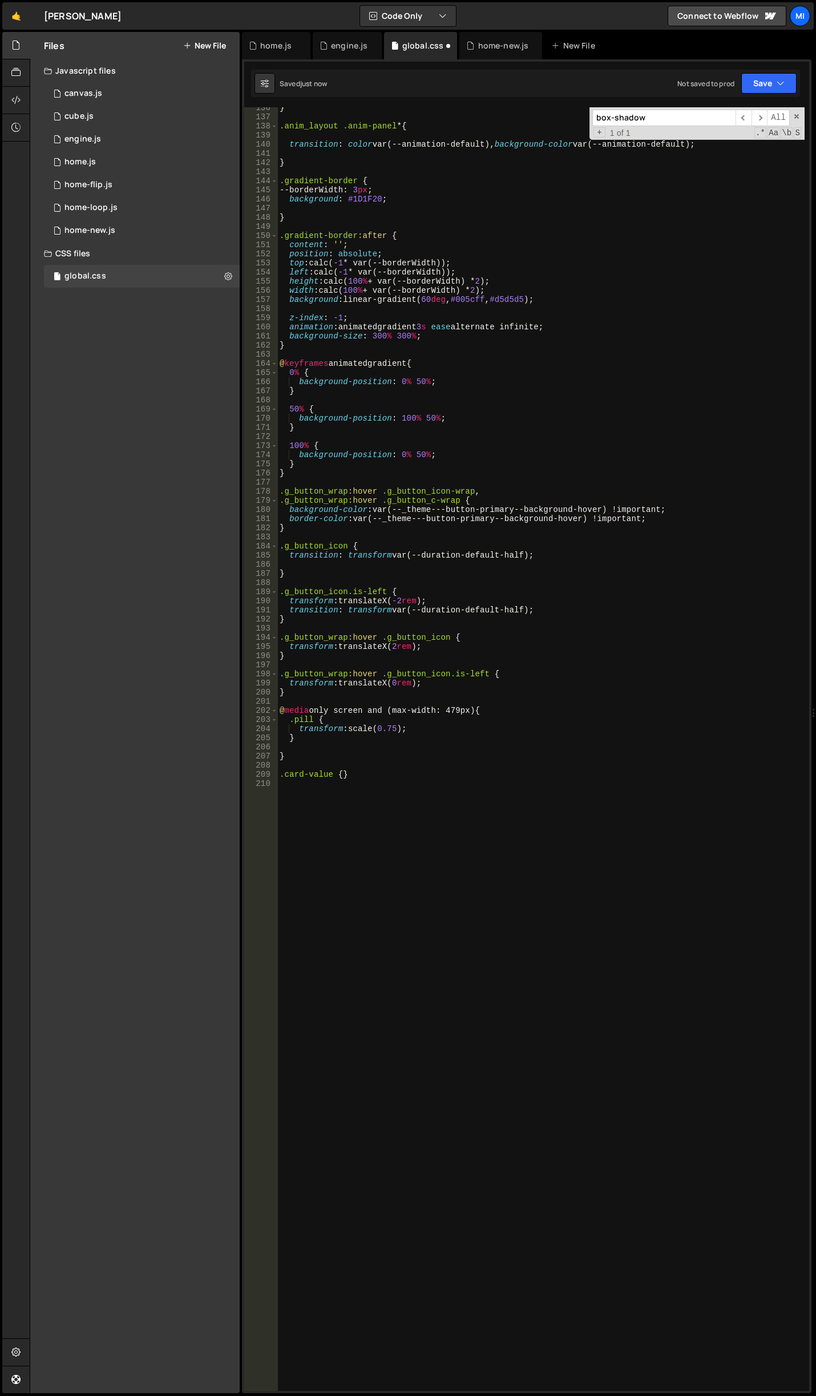
scroll to position [1265, 0]
click at [341, 774] on div "} .anim_layout .anim-panel * { transition : color var(--animation-default), bac…" at bounding box center [540, 754] width 527 height 1302
type textarea ".card-value {}"
paste textarea "box-shadow: var(--card-shadow-secondary);"
click at [334, 772] on div "} .anim_layout .anim-panel * { transition : color var(--animation-default), bac…" at bounding box center [540, 754] width 527 height 1302
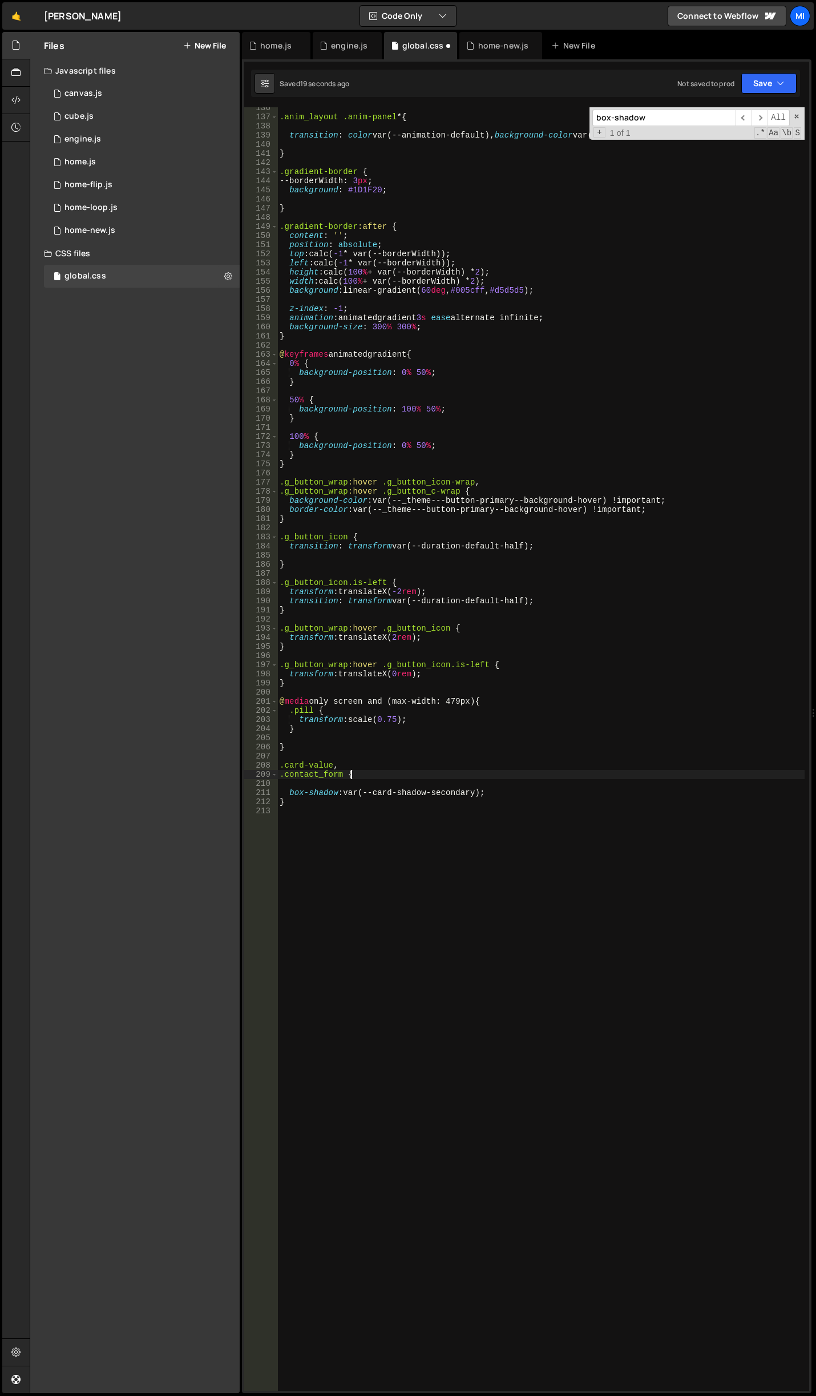
scroll to position [0, 5]
type textarea ".contact_form {"
click at [370, 927] on div ".anim_layout .anim-panel * { transition : color var(--animation-default), backg…" at bounding box center [540, 754] width 527 height 1302
drag, startPoint x: 342, startPoint y: 774, endPoint x: 220, endPoint y: 773, distance: 122.1
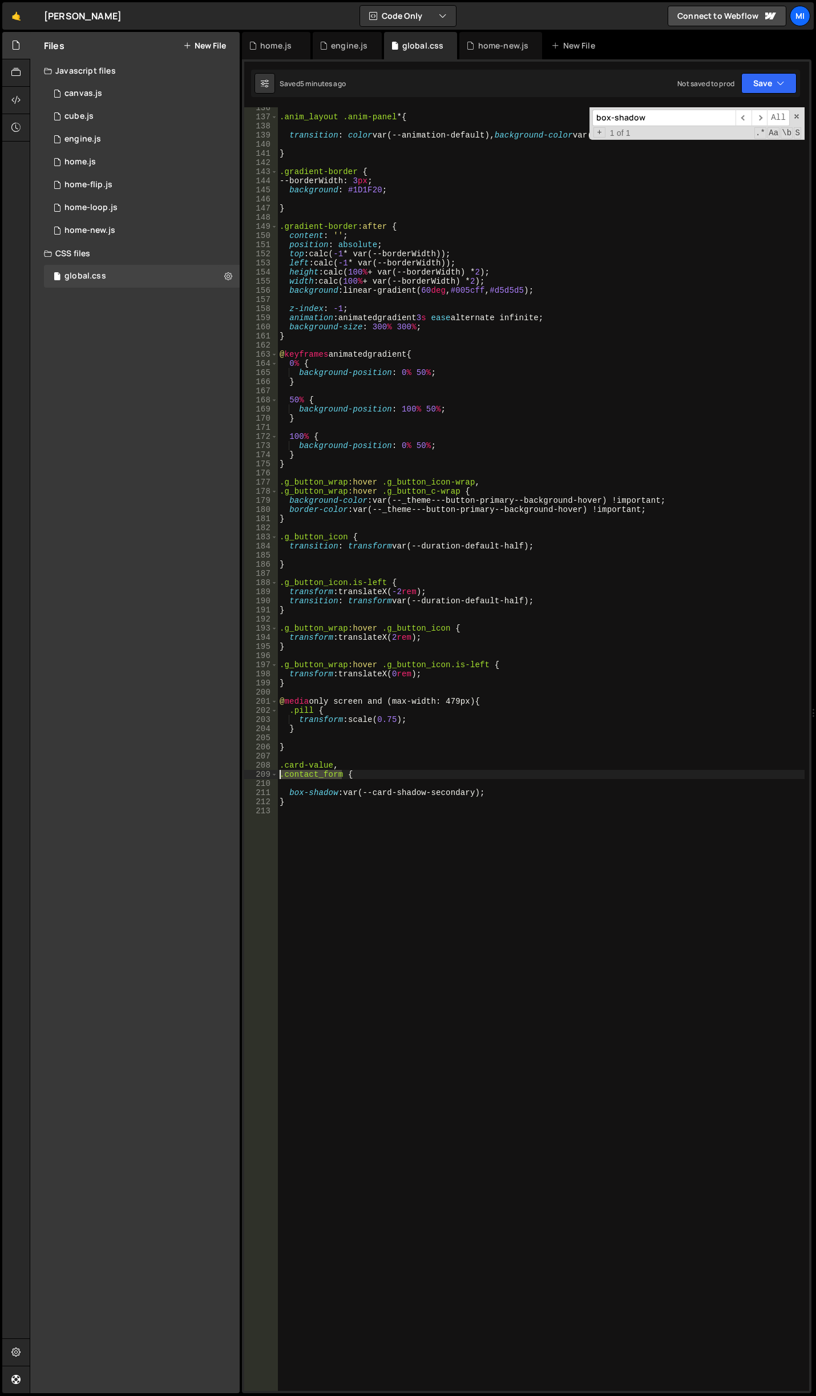
click at [220, 773] on div "Files New File Javascript files 0 canvas.js 0 0 cube.js 0 0 engine.js 0 0 home.…" at bounding box center [423, 713] width 786 height 1362
type textarea ".card-value {"
click at [550, 773] on div ".anim_layout .anim-panel * { transition : color var(--animation-default), backg…" at bounding box center [540, 754] width 527 height 1302
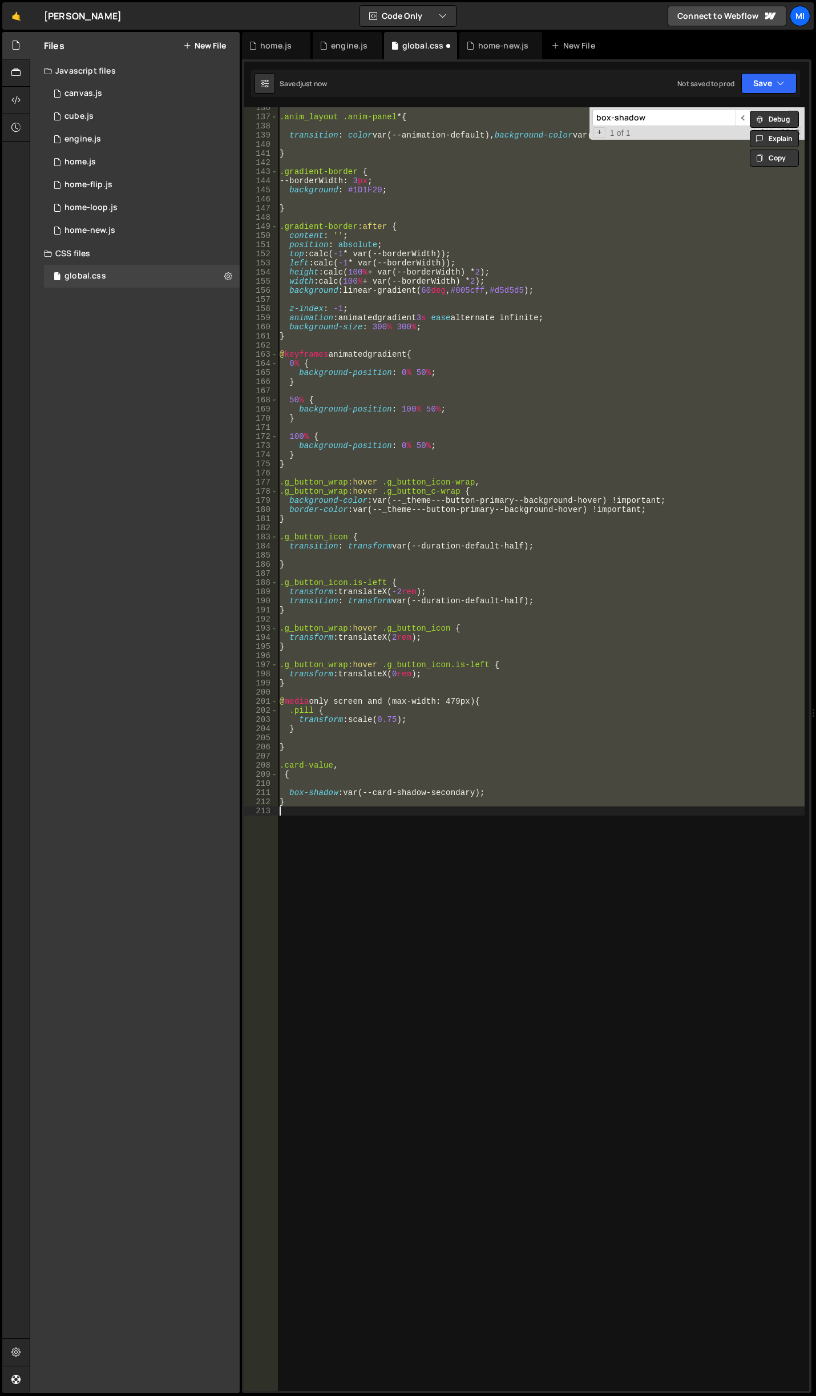
type textarea ".contact_form {"
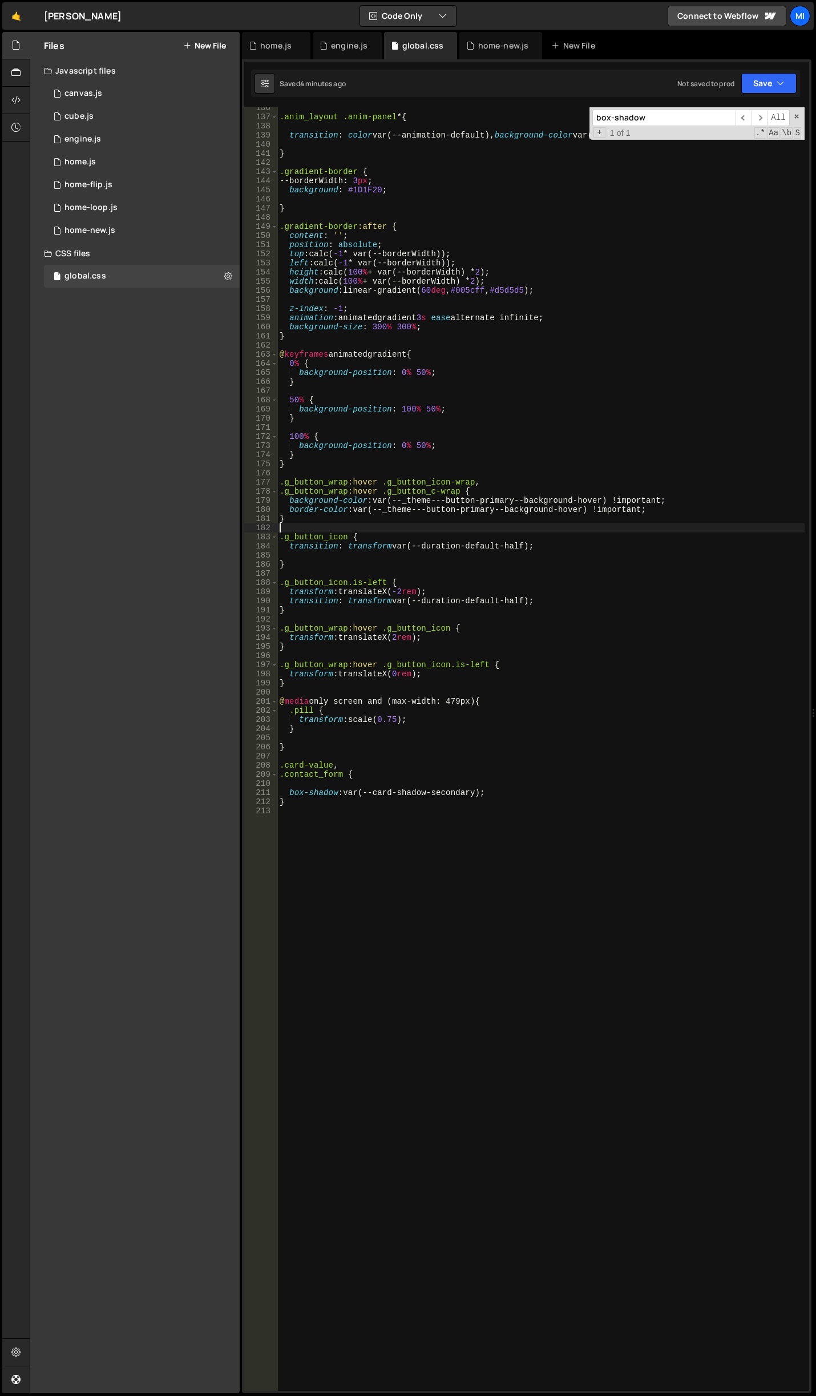
click at [596, 524] on div ".anim_layout .anim-panel * { transition : color var(--animation-default), backg…" at bounding box center [540, 754] width 527 height 1302
click at [371, 871] on div ".anim_layout .anim-panel * { transition : color var(--animation-default), backg…" at bounding box center [540, 754] width 527 height 1302
type textarea ".icon-wrap {}"
drag, startPoint x: 287, startPoint y: 792, endPoint x: 597, endPoint y: 794, distance: 309.9
click at [597, 794] on div ".anim_layout .anim-panel * { transition : color var(--animation-default), backg…" at bounding box center [540, 754] width 527 height 1302
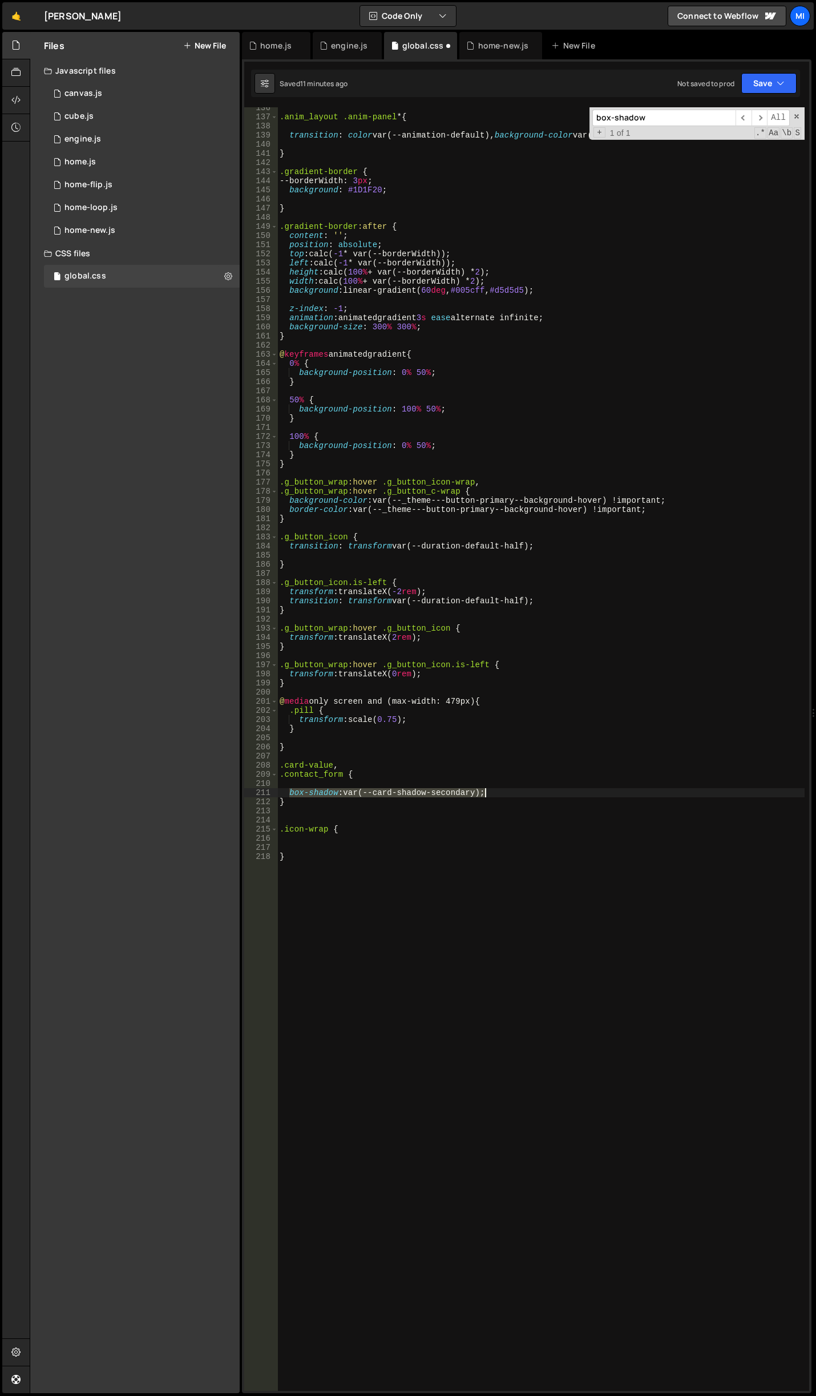
type textarea "box-shadow: var(--card-shadow-secondary);"
click at [362, 837] on div ".anim_layout .anim-panel * { transition : color var(--animation-default), backg…" at bounding box center [540, 754] width 527 height 1302
paste textarea "box-shadow: var(--card-shadow-secondary);"
type textarea "box-shadow: var(--card-shadow-secondary);"
click at [480, 838] on div ".anim_layout .anim-panel * { transition : color var(--animation-default), backg…" at bounding box center [540, 754] width 527 height 1302
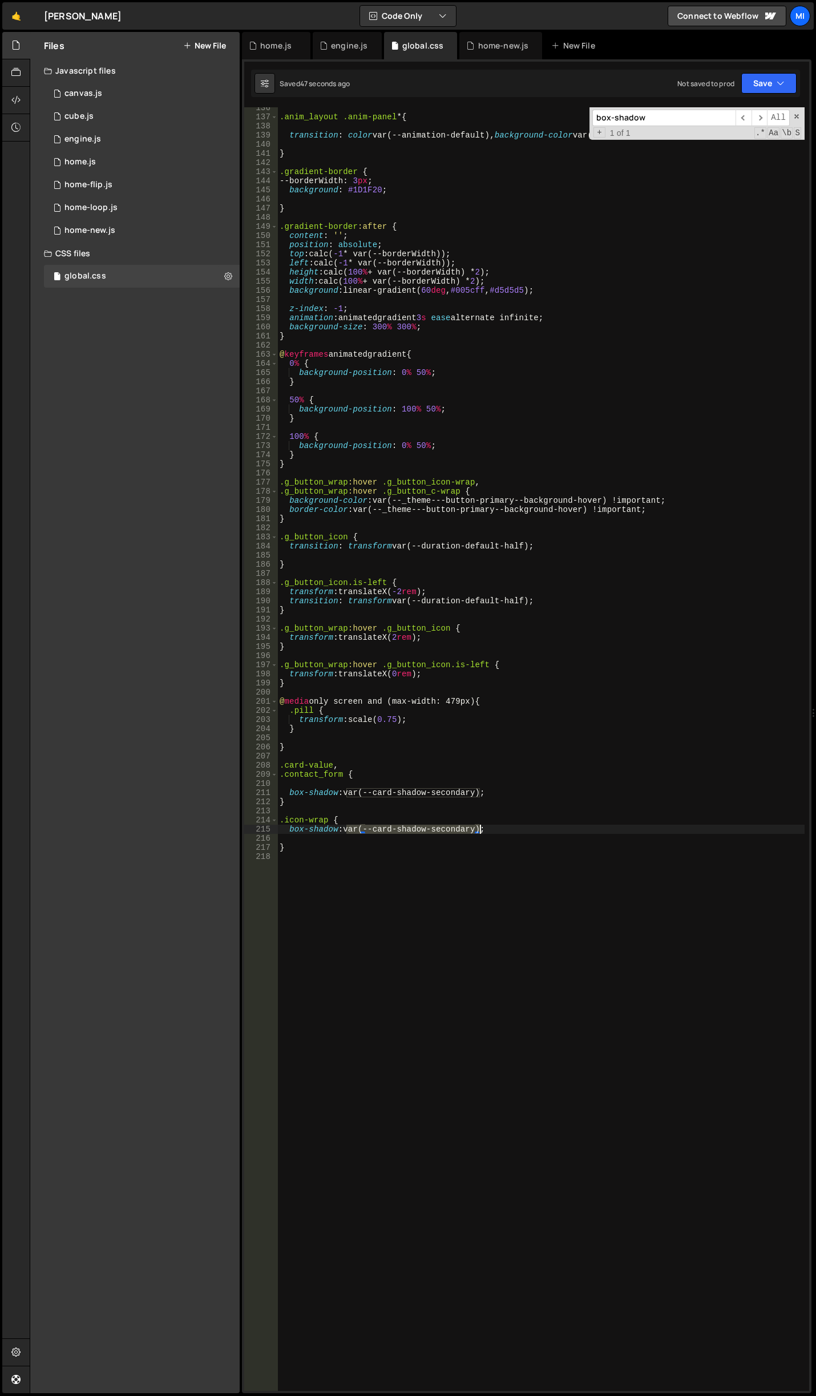
drag, startPoint x: 345, startPoint y: 825, endPoint x: 479, endPoint y: 827, distance: 133.6
click at [479, 827] on div ".anim_layout .anim-panel * { transition : color var(--animation-default), backg…" at bounding box center [540, 754] width 527 height 1302
paste textarea "0 1px 1px 0.5px rgba(51,51,51,.04),0 3px 3px -1.5px rgba(51,51,51,.02),0 6px 6p…"
type textarea "box-shadow: 0 1px 1px 0.5px rgba(51, 51, 51, .04), 0 3px 3px -1.5px rgba(51, 51…"
click at [507, 999] on div ".anim_layout .anim-panel * { transition : color var(--animation-default), backg…" at bounding box center [540, 754] width 527 height 1302
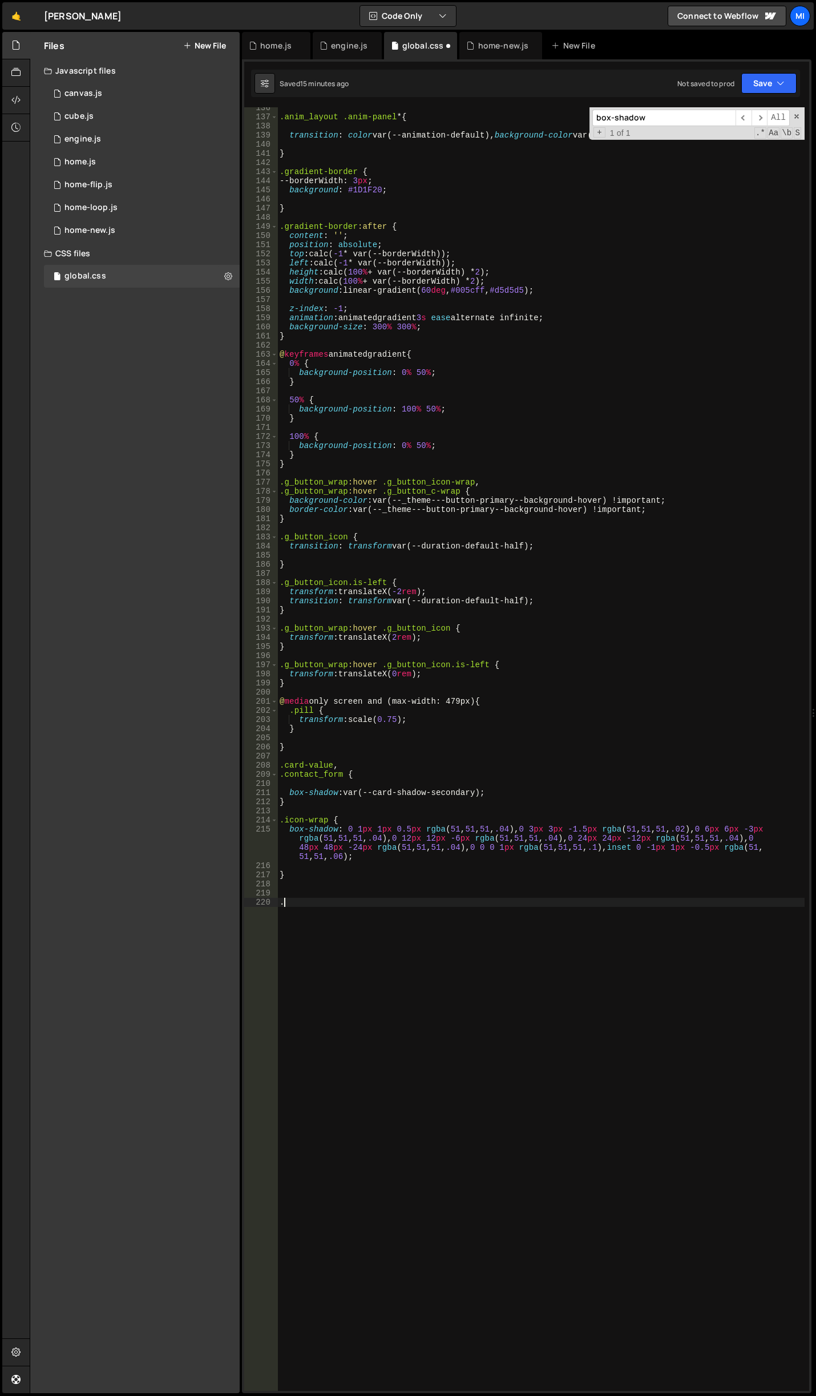
paste textarea "value_tags_contain"
type textarea ".value_tags_contain::before {}"
type textarea "content: '';"
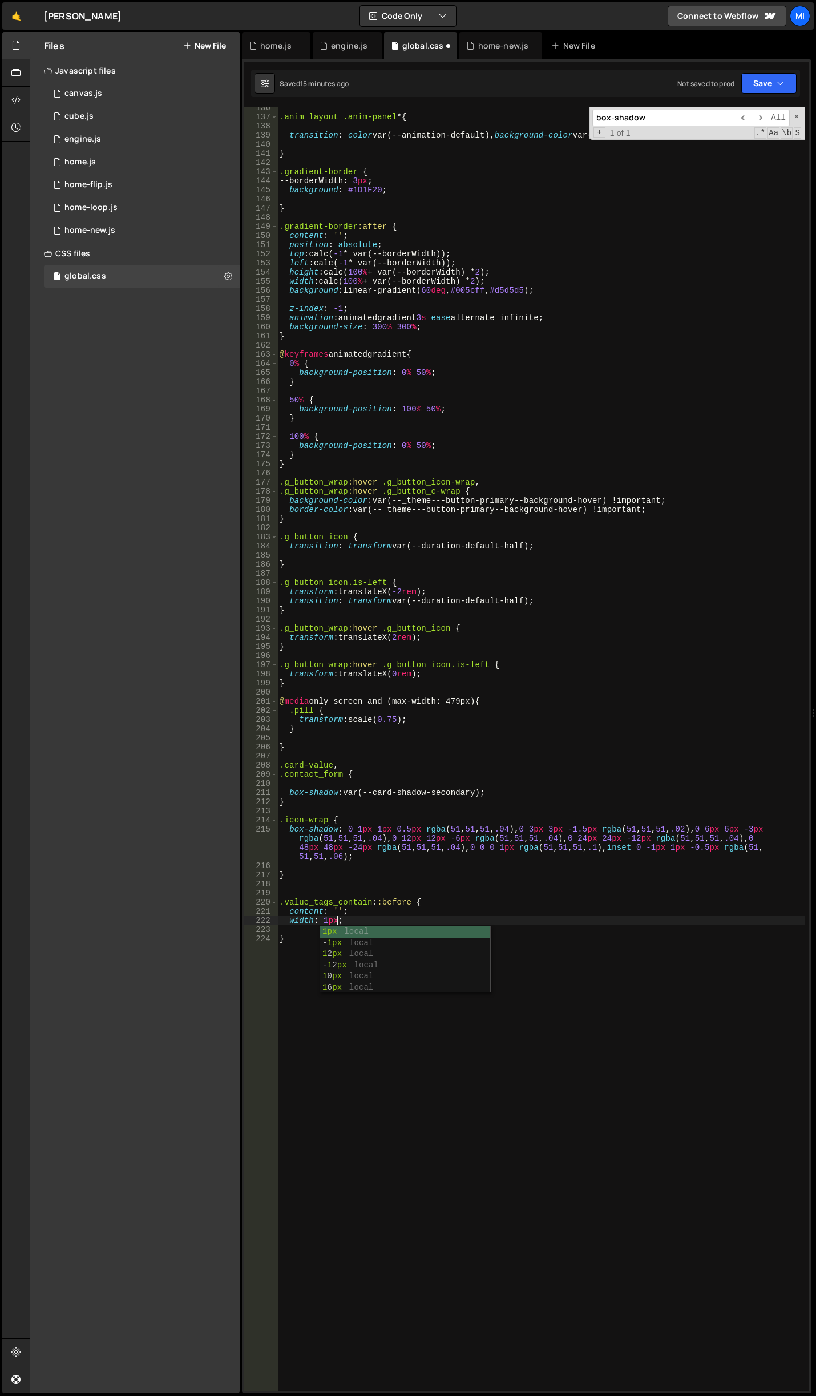
type textarea "width: 1px;"
type textarea "height: 2rem;"
type textarea "left: 50%;"
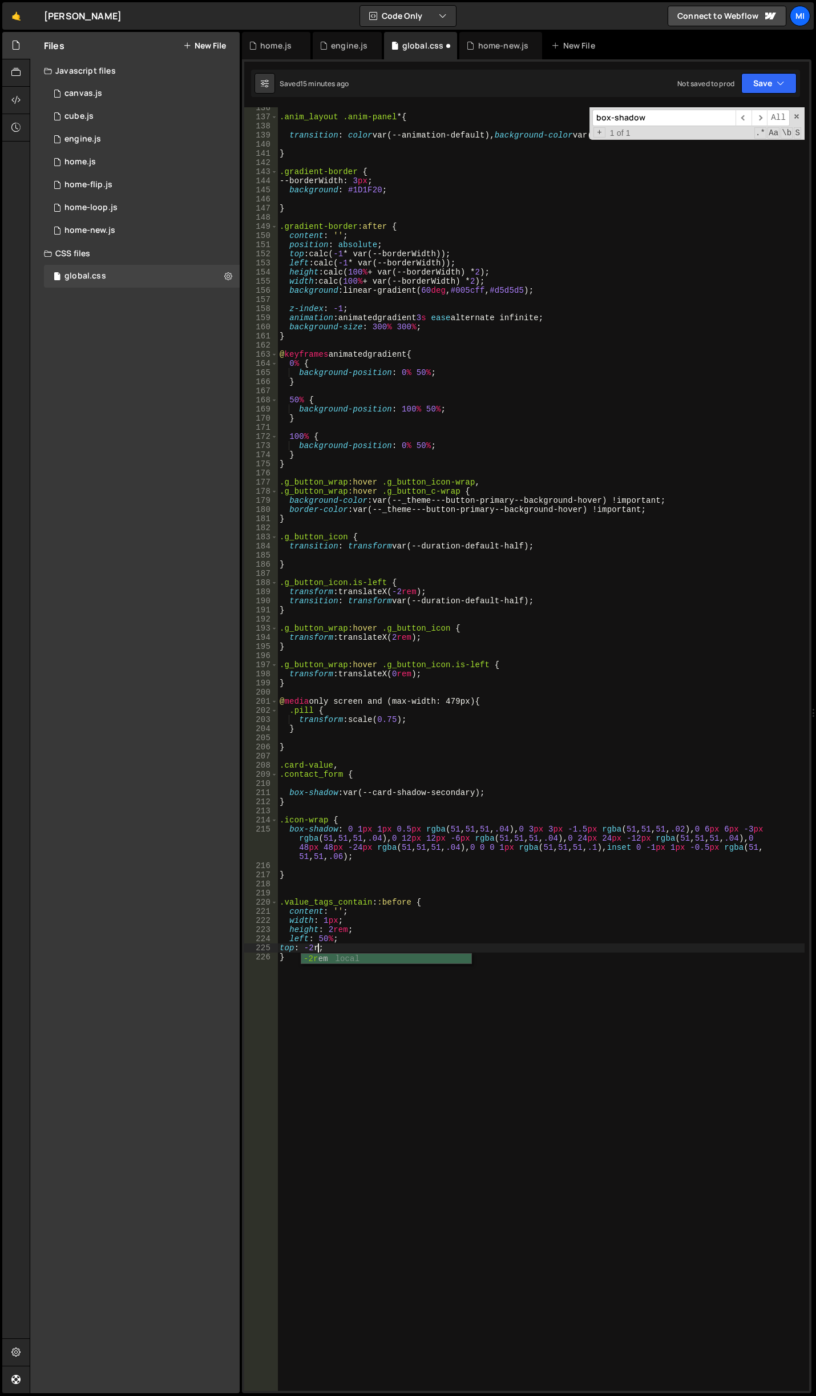
type textarea "top: -2rem;"
click at [366, 955] on div ".anim_layout .anim-panel * { transition : color var(--animation-default), backg…" at bounding box center [540, 754] width 527 height 1302
drag, startPoint x: 338, startPoint y: 956, endPoint x: 368, endPoint y: 954, distance: 29.8
click at [368, 954] on div ".anim_layout .anim-panel * { transition : color var(--animation-default), backg…" at bounding box center [540, 754] width 527 height 1302
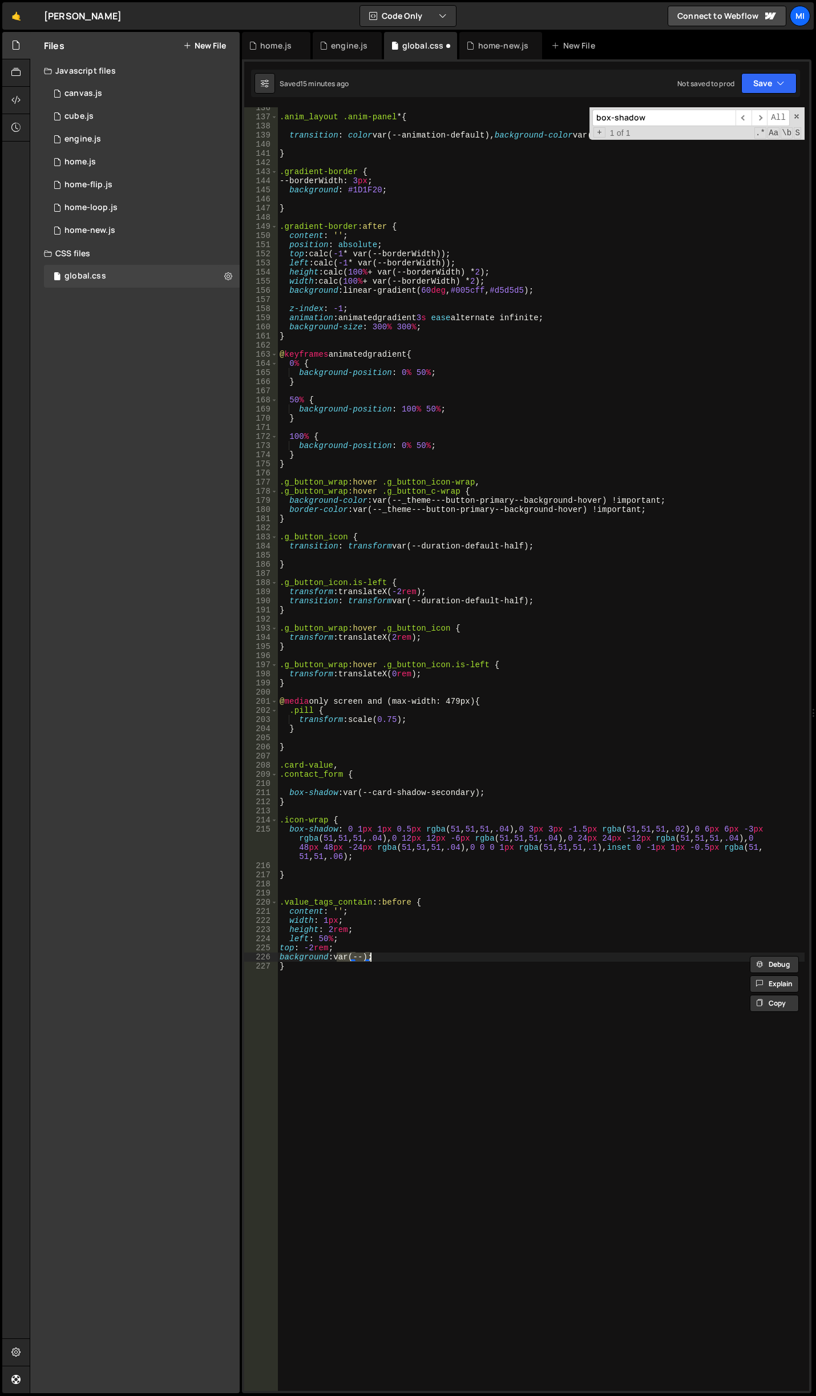
paste textarea "_theme---border"
click at [403, 894] on div ".anim_layout .anim-panel * { transition : color var(--animation-default), backg…" at bounding box center [540, 754] width 527 height 1302
click at [406, 900] on div ".anim_layout .anim-panel * { transition : color var(--animation-default), backg…" at bounding box center [540, 754] width 527 height 1302
type textarea "content: '';"
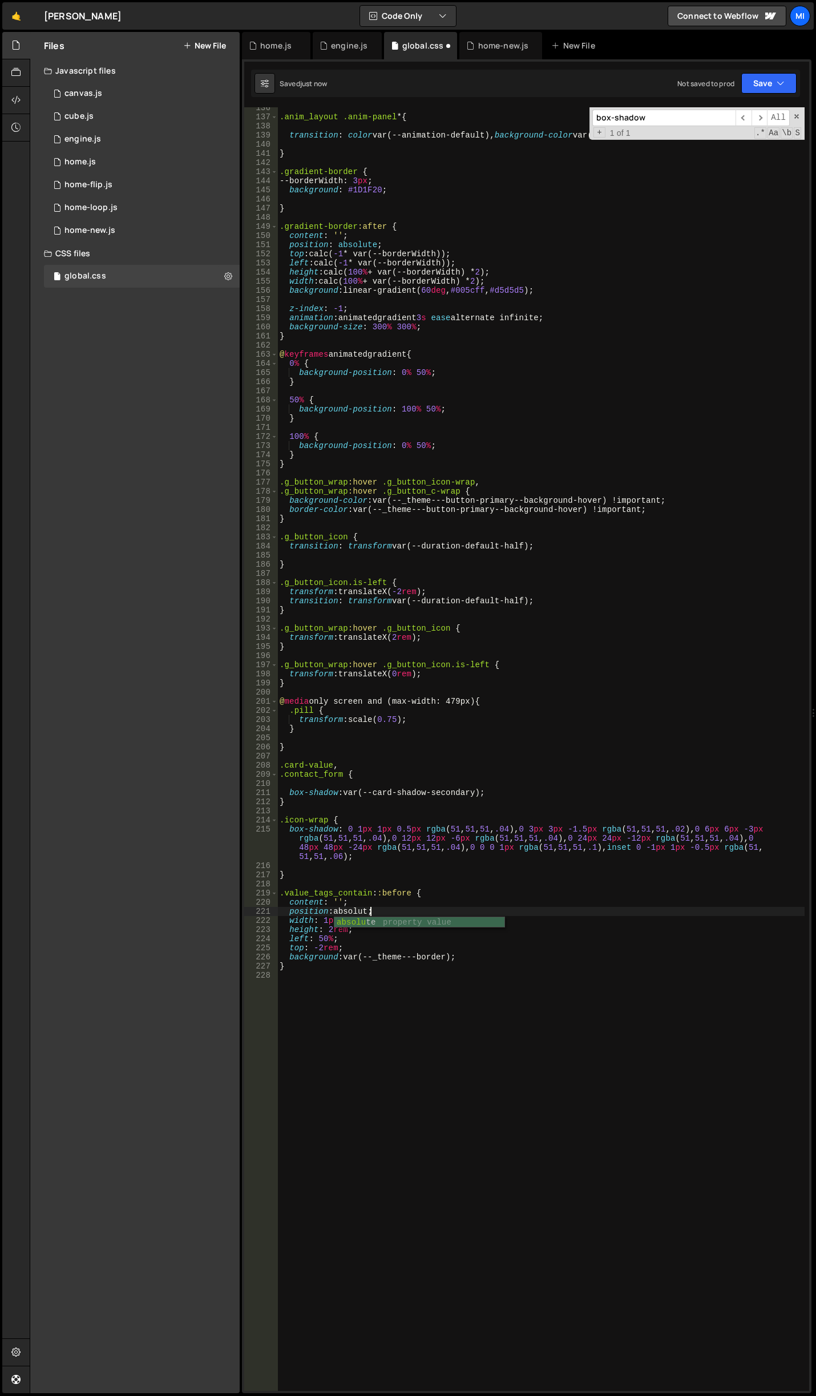
scroll to position [0, 6]
click at [332, 925] on div ".anim_layout .anim-panel * { transition : color var(--animation-default), backg…" at bounding box center [540, 754] width 527 height 1302
click at [360, 906] on div ".anim_layout .anim-panel * { transition : color var(--animation-default), backg…" at bounding box center [540, 754] width 527 height 1302
drag, startPoint x: 327, startPoint y: 929, endPoint x: 354, endPoint y: 928, distance: 27.4
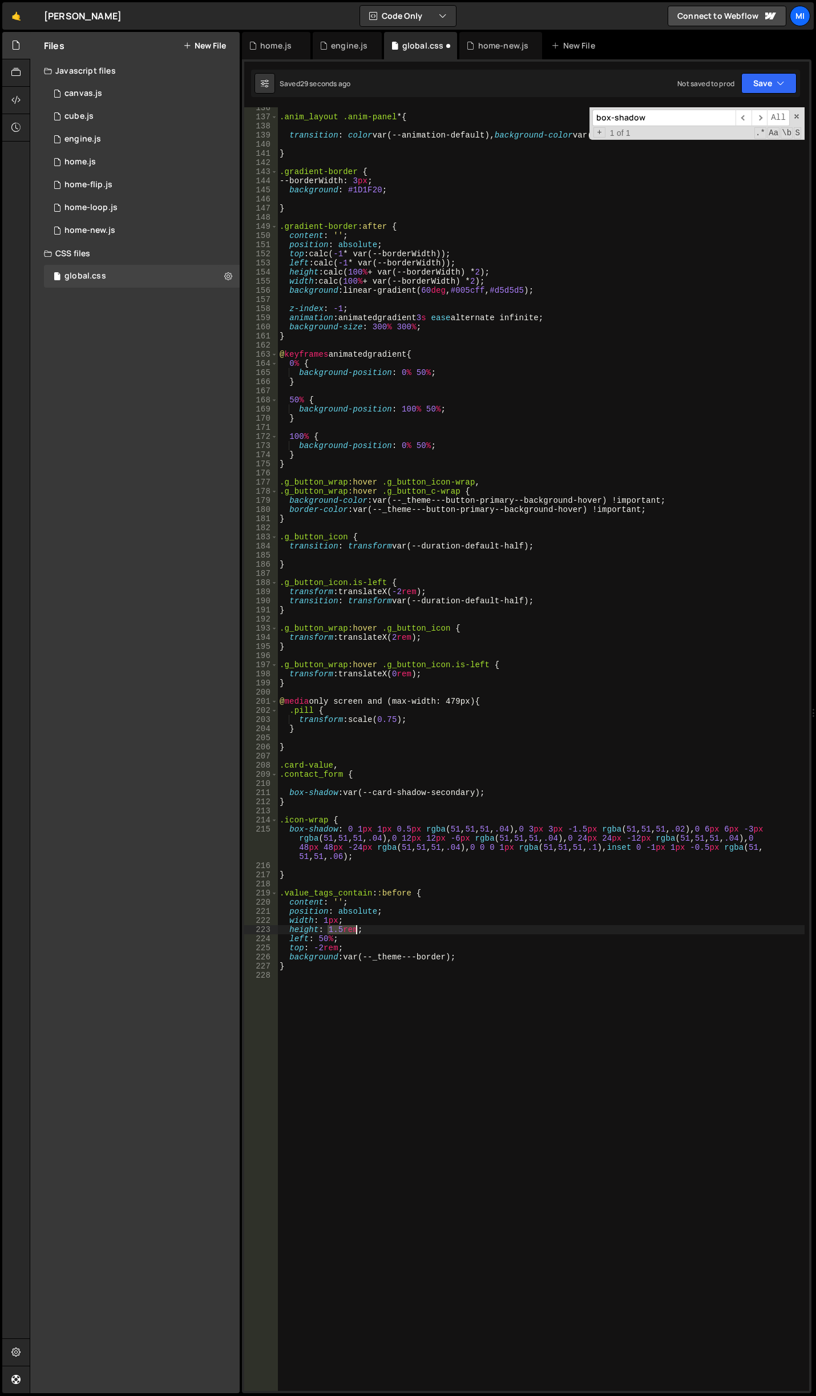
click at [354, 928] on div ".anim_layout .anim-panel * { transition : color var(--animation-default), backg…" at bounding box center [540, 754] width 527 height 1302
drag, startPoint x: 311, startPoint y: 948, endPoint x: 336, endPoint y: 947, distance: 24.5
click at [336, 947] on div ".anim_layout .anim-panel * { transition : color var(--animation-default), backg…" at bounding box center [540, 754] width 527 height 1302
paste textarea "1.5"
click at [312, 944] on div ".anim_layout .anim-panel * { transition : color var(--animation-default), backg…" at bounding box center [540, 754] width 527 height 1302
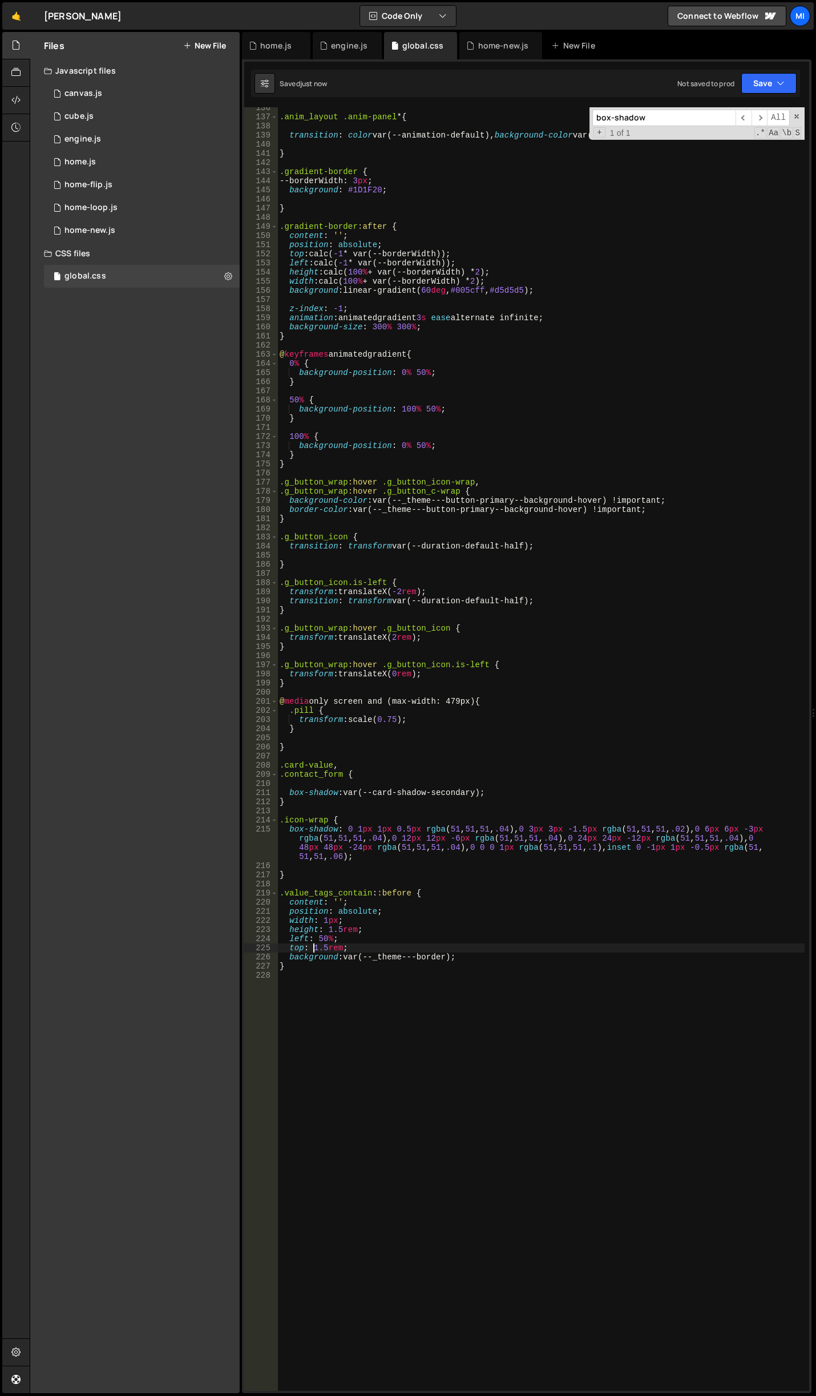
scroll to position [0, 3]
click at [398, 947] on div ".anim_layout .anim-panel * { transition : color var(--animation-default), backg…" at bounding box center [540, 754] width 527 height 1302
click at [329, 970] on div ".anim_layout .anim-panel * { transition : color var(--animation-default), backg…" at bounding box center [540, 754] width 527 height 1302
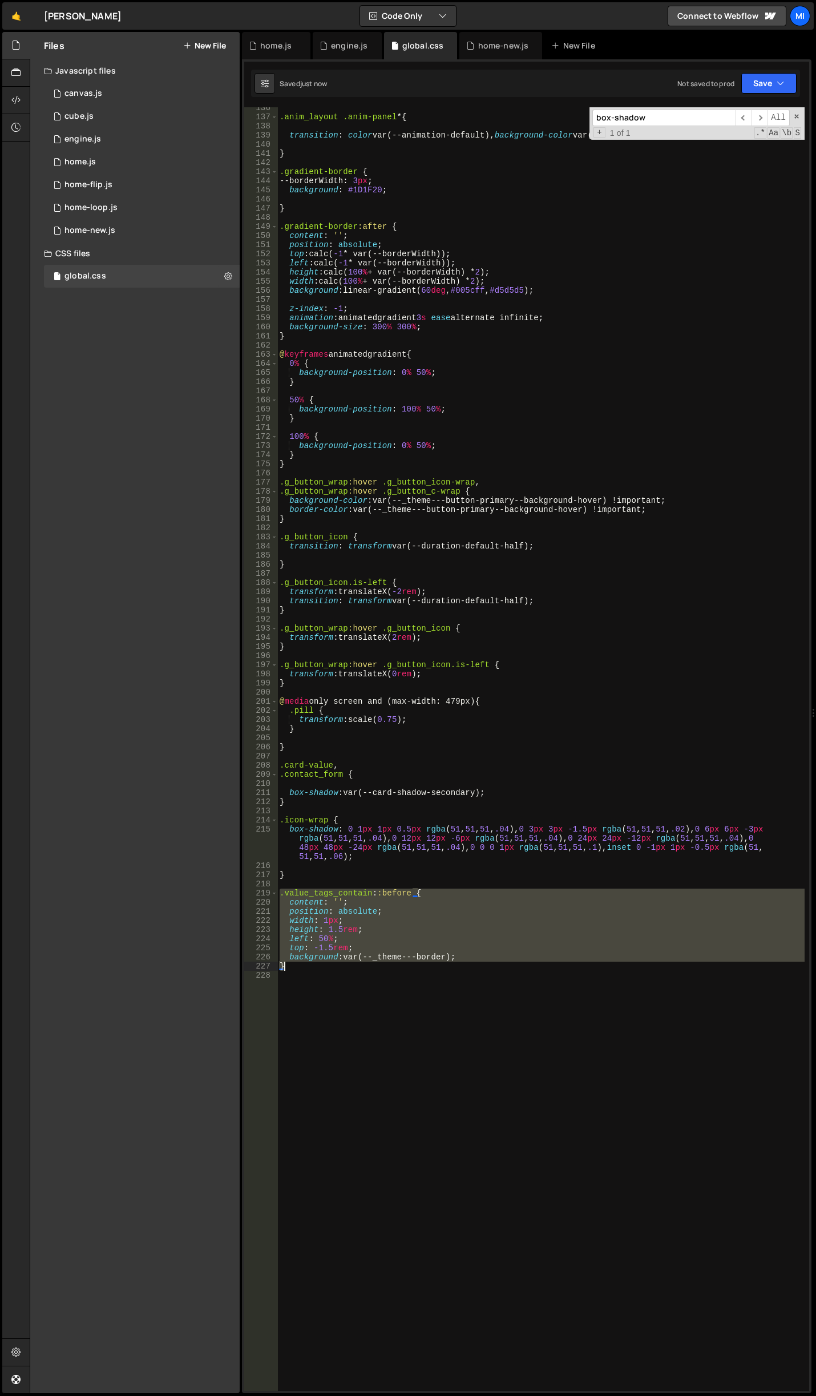
drag, startPoint x: 281, startPoint y: 891, endPoint x: 374, endPoint y: 971, distance: 122.2
click at [374, 971] on div ".anim_layout .anim-panel * { transition : color var(--animation-default), backg…" at bounding box center [540, 754] width 527 height 1302
click at [301, 964] on div ".anim_layout .anim-panel * { transition : color var(--animation-default), backg…" at bounding box center [540, 748] width 527 height 1283
type textarea "}"
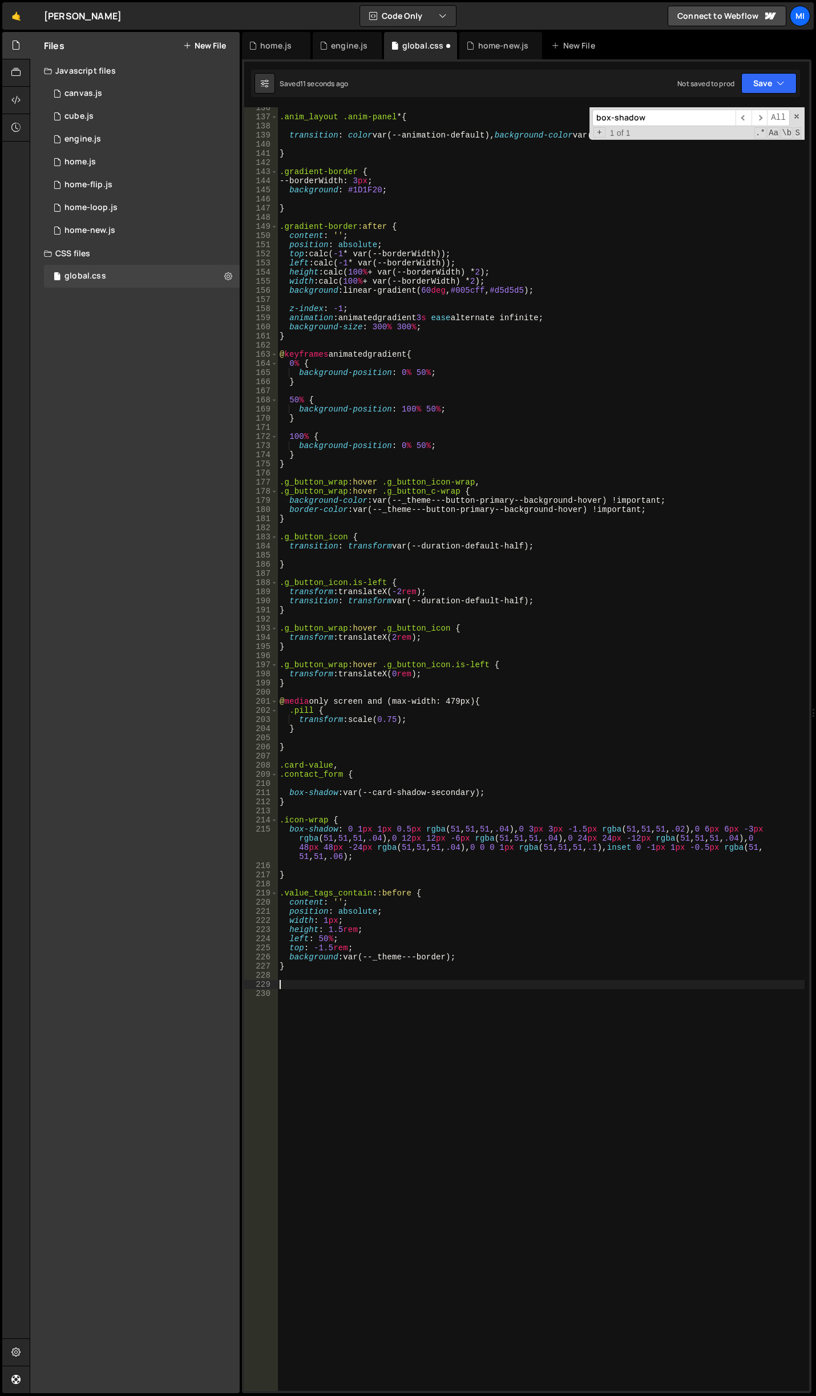
paste textarea "width: 1px;"
click at [328, 1008] on div ".anim_layout .anim-panel * { transition : color var(--animation-default), backg…" at bounding box center [540, 754] width 527 height 1302
type textarea "height: 1.5rem;"
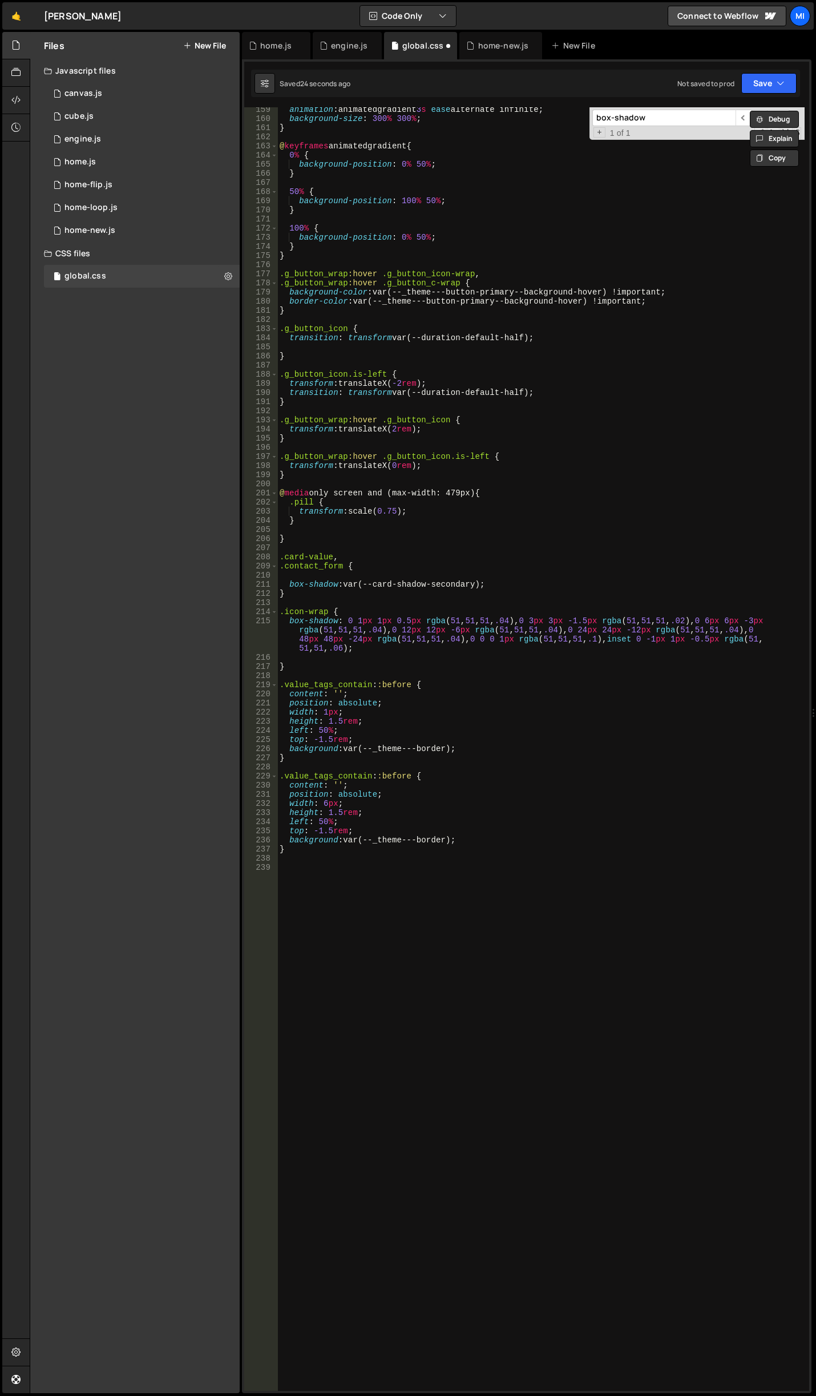
scroll to position [1591, 0]
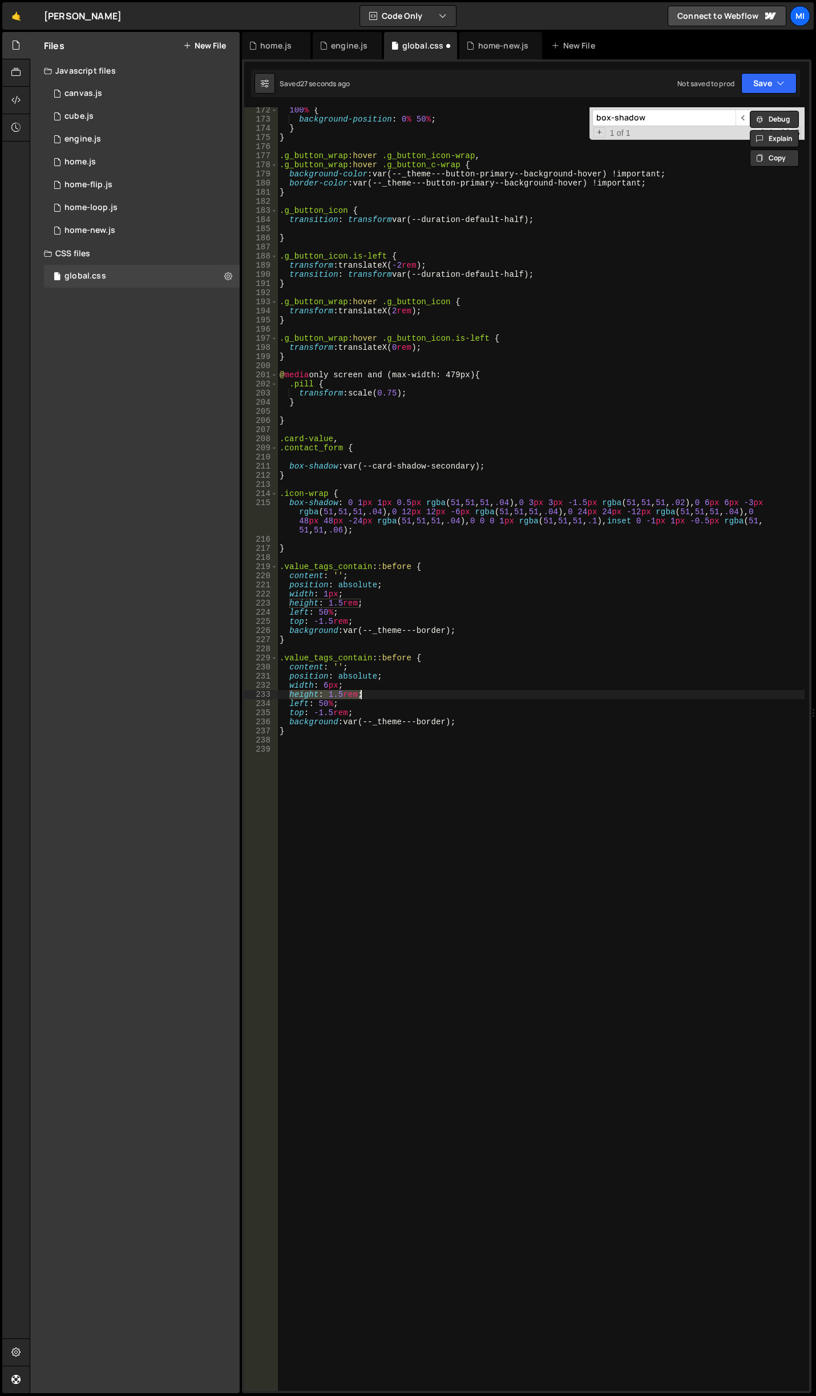
drag, startPoint x: 289, startPoint y: 696, endPoint x: 390, endPoint y: 692, distance: 101.7
click at [390, 692] on div "100 % { background-position : 0 % 50 % ; } } .g_button_wrap :hover .g_button_ic…" at bounding box center [540, 757] width 527 height 1302
paste textarea "width: 6px"
drag, startPoint x: 383, startPoint y: 657, endPoint x: 407, endPoint y: 660, distance: 24.1
click at [407, 660] on div "100 % { background-position : 0 % 50 % ; } } .g_button_wrap :hover .g_button_ic…" at bounding box center [540, 757] width 527 height 1302
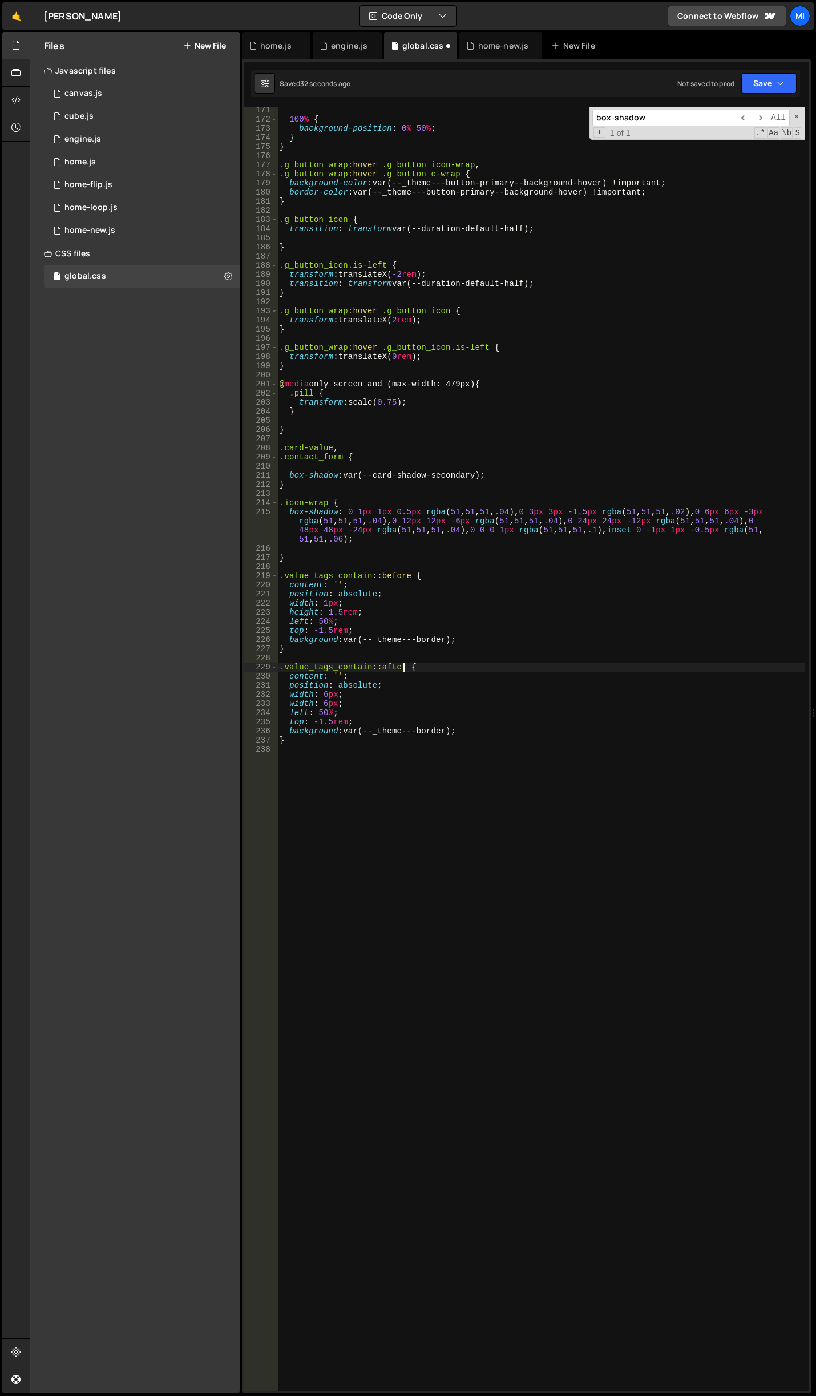
scroll to position [1582, 0]
click at [378, 734] on div "100 % { background-position : 0 % 50 % ; } } .g_button_wrap :hover .g_button_ic…" at bounding box center [540, 757] width 527 height 1302
click at [361, 700] on div "100 % { background-position : 0 % 50 % ; } } .g_button_wrap :hover .g_button_ic…" at bounding box center [540, 757] width 527 height 1302
click at [356, 722] on div "100 % { background-position : 0 % 50 % ; } } .g_button_wrap :hover .g_button_ic…" at bounding box center [540, 757] width 527 height 1302
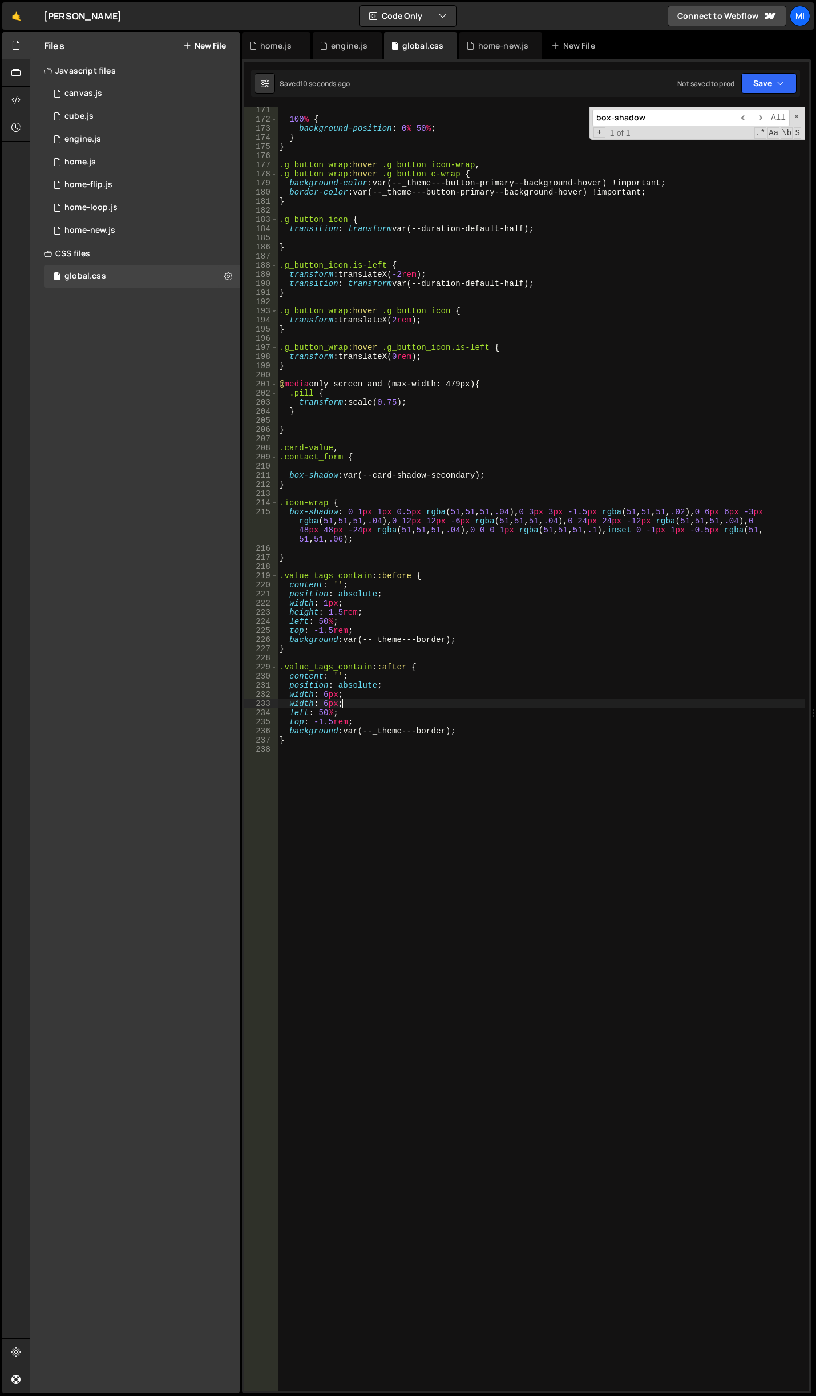
click at [361, 708] on div "100 % { background-position : 0 % 50 % ; } } .g_button_wrap :hover .g_button_ic…" at bounding box center [540, 757] width 527 height 1302
click at [374, 705] on div "100 % { background-position : 0 % 50 % ; } } .g_button_wrap :hover .g_button_ic…" at bounding box center [540, 757] width 527 height 1302
click at [374, 704] on div "100 % { background-position : 0 % 50 % ; } } .g_button_wrap :hover .g_button_ic…" at bounding box center [540, 757] width 527 height 1302
click at [403, 684] on div "100 % { background-position : 0 % 50 % ; } } .g_button_wrap :hover .g_button_ic…" at bounding box center [540, 757] width 527 height 1302
click at [332, 720] on div "100 % { background-position : 0 % 50 % ; } } .g_button_wrap :hover .g_button_ic…" at bounding box center [540, 757] width 527 height 1302
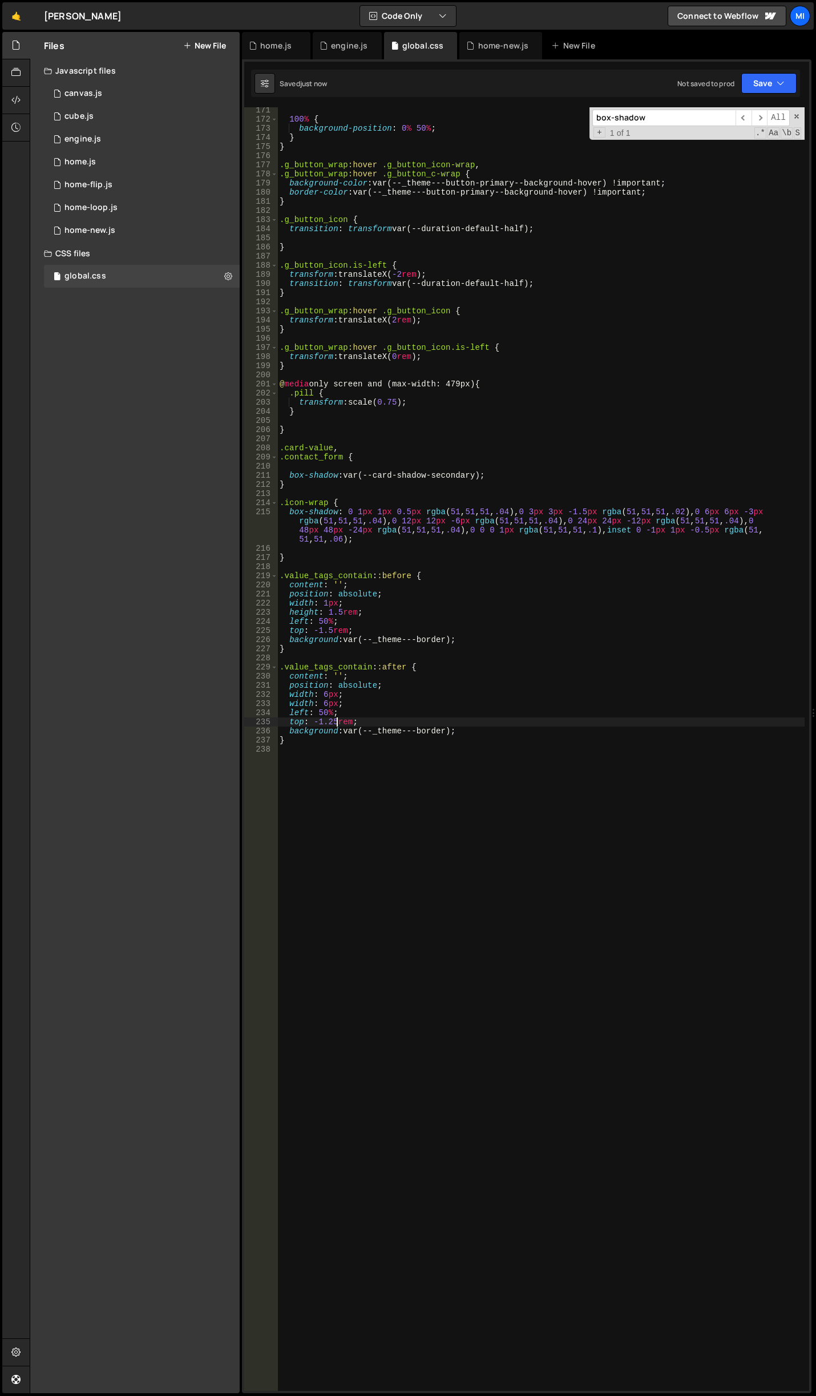
type textarea "top: -1.25rem;"
click at [391, 749] on div "100 % { background-position : 0 % 50 % ; } } .g_button_wrap :hover .g_button_ic…" at bounding box center [540, 757] width 527 height 1302
click at [390, 710] on div "100 % { background-position : 0 % 50 % ; } } .g_button_wrap :hover .g_button_ic…" at bounding box center [540, 757] width 527 height 1302
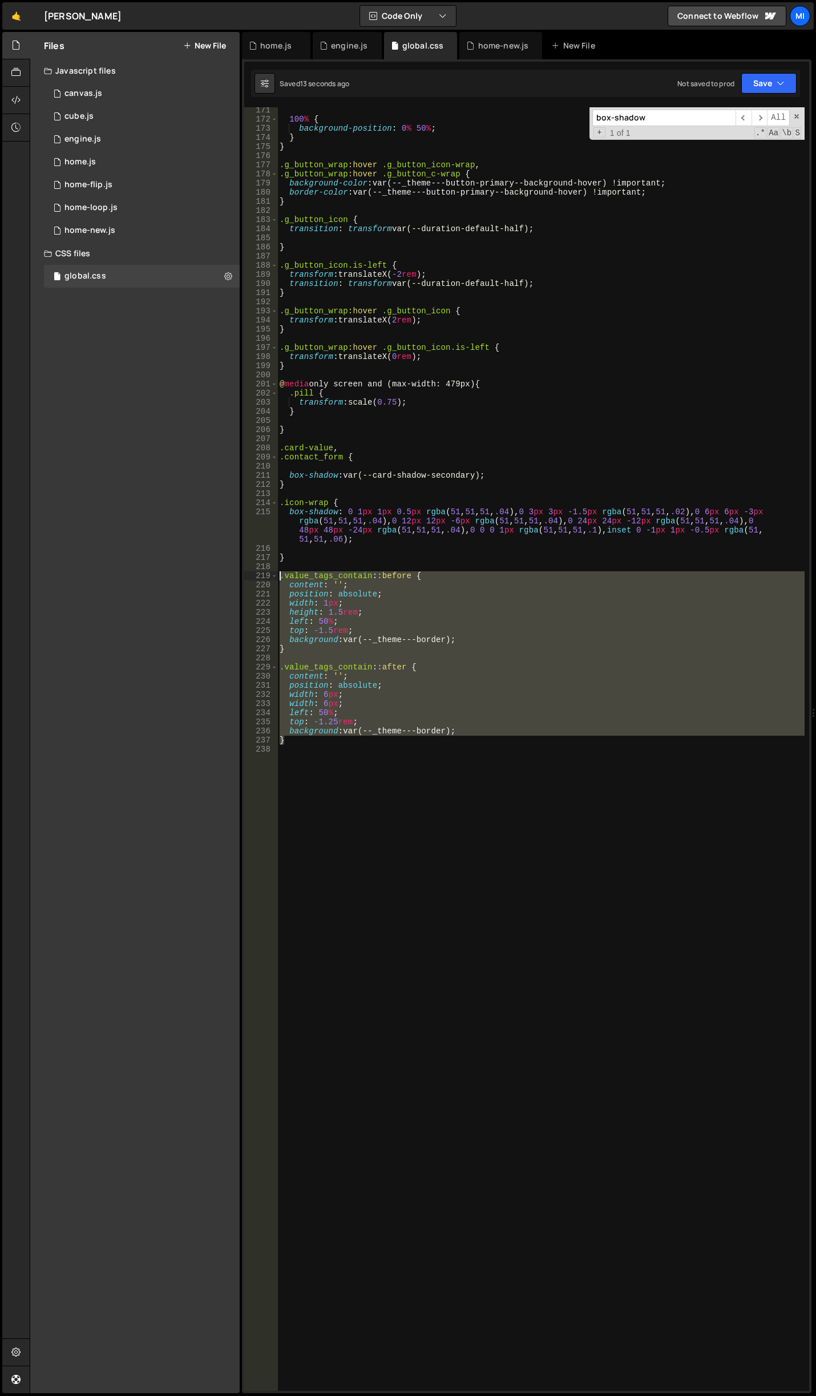
drag, startPoint x: 290, startPoint y: 736, endPoint x: 244, endPoint y: 575, distance: 168.0
click at [244, 575] on div "boxShadow: " 0px 40px 48px -20px rgba(0, 0, 0, 0.02), 0px 32px 32px -20px rgba(…" at bounding box center [527, 726] width 570 height 1334
drag, startPoint x: 313, startPoint y: 701, endPoint x: 334, endPoint y: 633, distance: 71.1
click at [313, 701] on div "100 % { background-position : 0 % 50 % ; } } .g_button_wrap :hover .g_button_ic…" at bounding box center [540, 748] width 527 height 1283
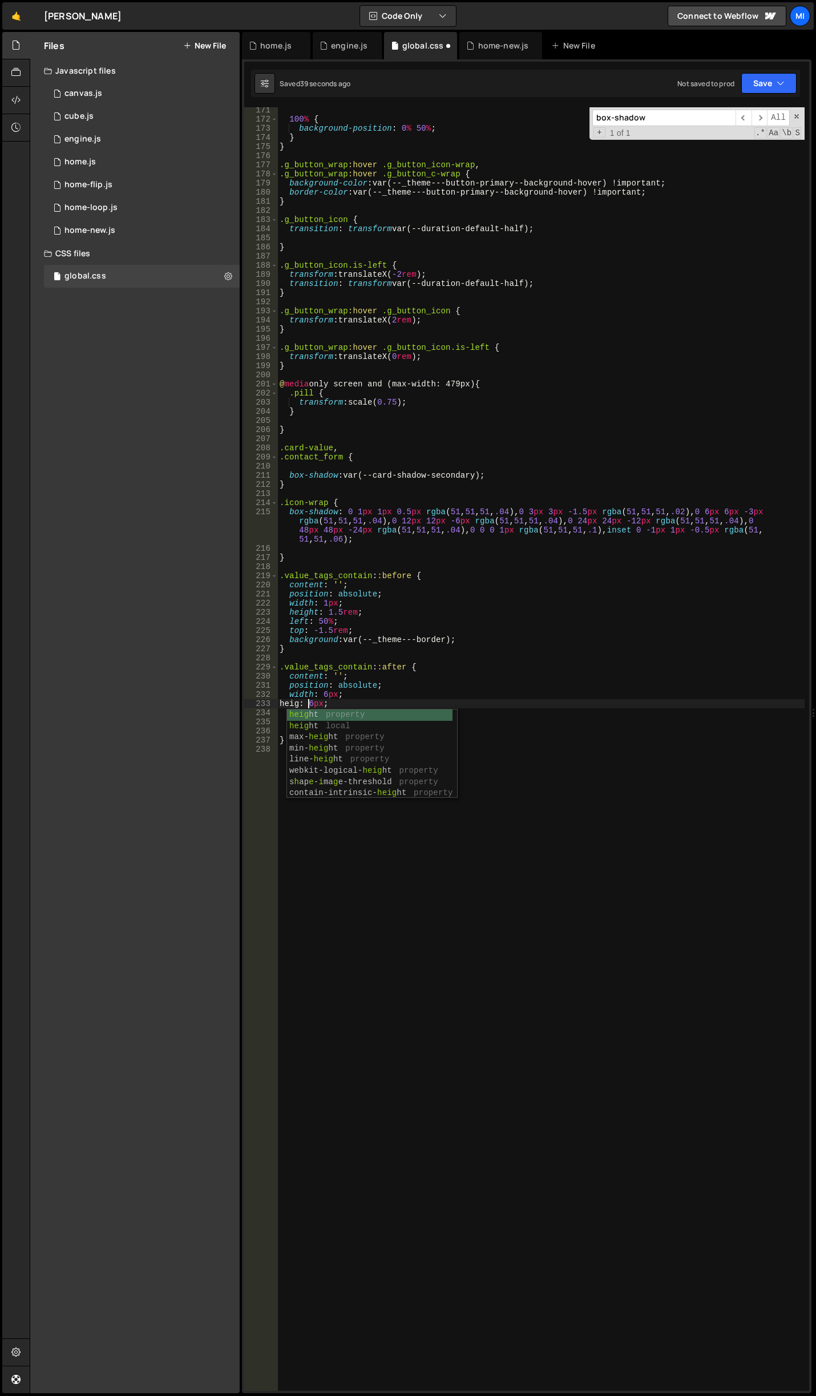
scroll to position [0, 2]
click at [360, 713] on div "100 % { background-position : 0 % 50 % ; } } .g_button_wrap :hover .g_button_ic…" at bounding box center [540, 757] width 527 height 1302
click at [332, 712] on div "100 % { background-position : 0 % 50 % ; } } .g_button_wrap :hover .g_button_ic…" at bounding box center [540, 757] width 527 height 1302
drag, startPoint x: 338, startPoint y: 725, endPoint x: 329, endPoint y: 723, distance: 10.0
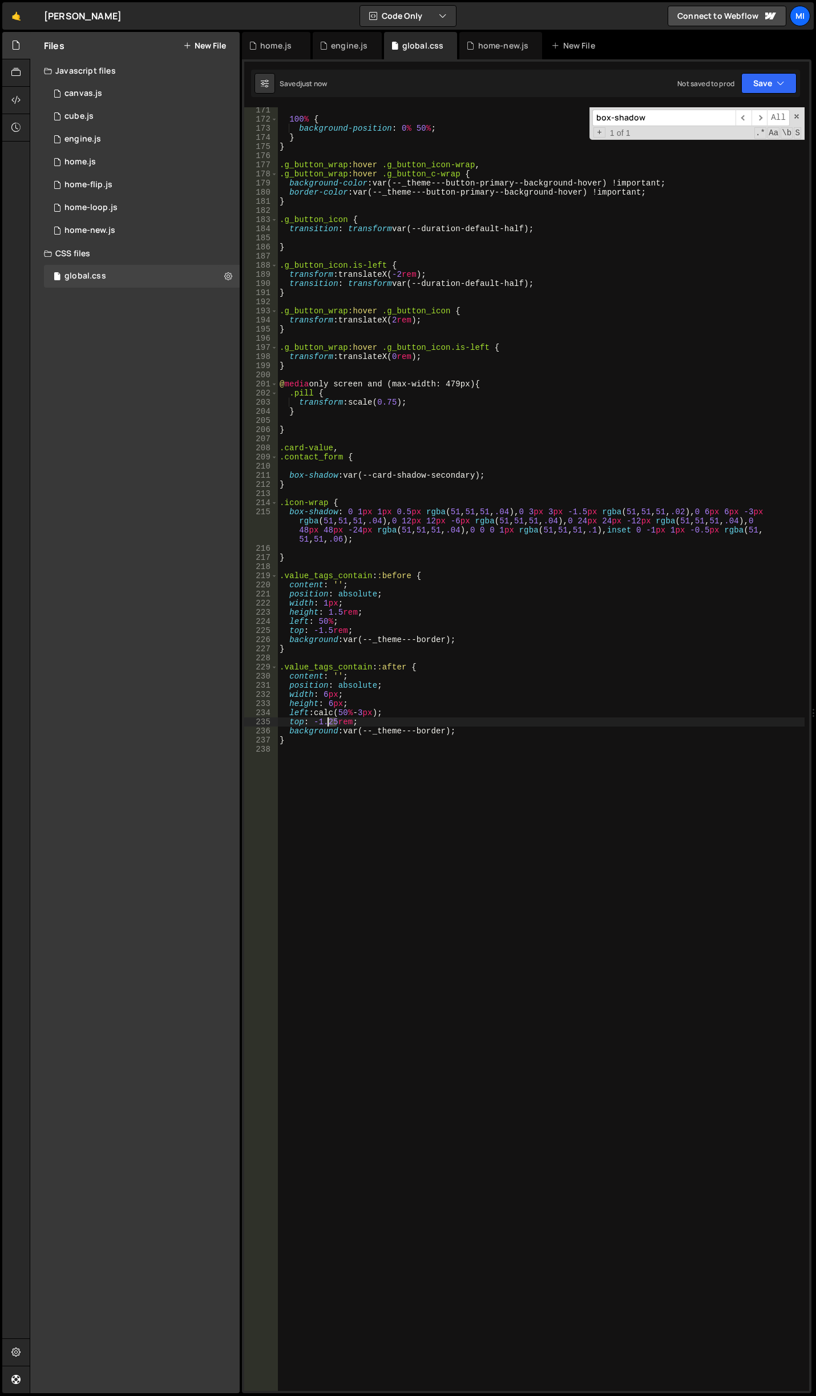
click at [329, 723] on div "100 % { background-position : 0 % 50 % ; } } .g_button_wrap :hover .g_button_ic…" at bounding box center [540, 757] width 527 height 1302
click at [526, 665] on div "100 % { background-position : 0 % 50 % ; } } .g_button_wrap :hover .g_button_ic…" at bounding box center [540, 757] width 527 height 1302
type textarea ".value_tags_contain::after {"
click at [340, 48] on div "engine.js" at bounding box center [349, 45] width 37 height 11
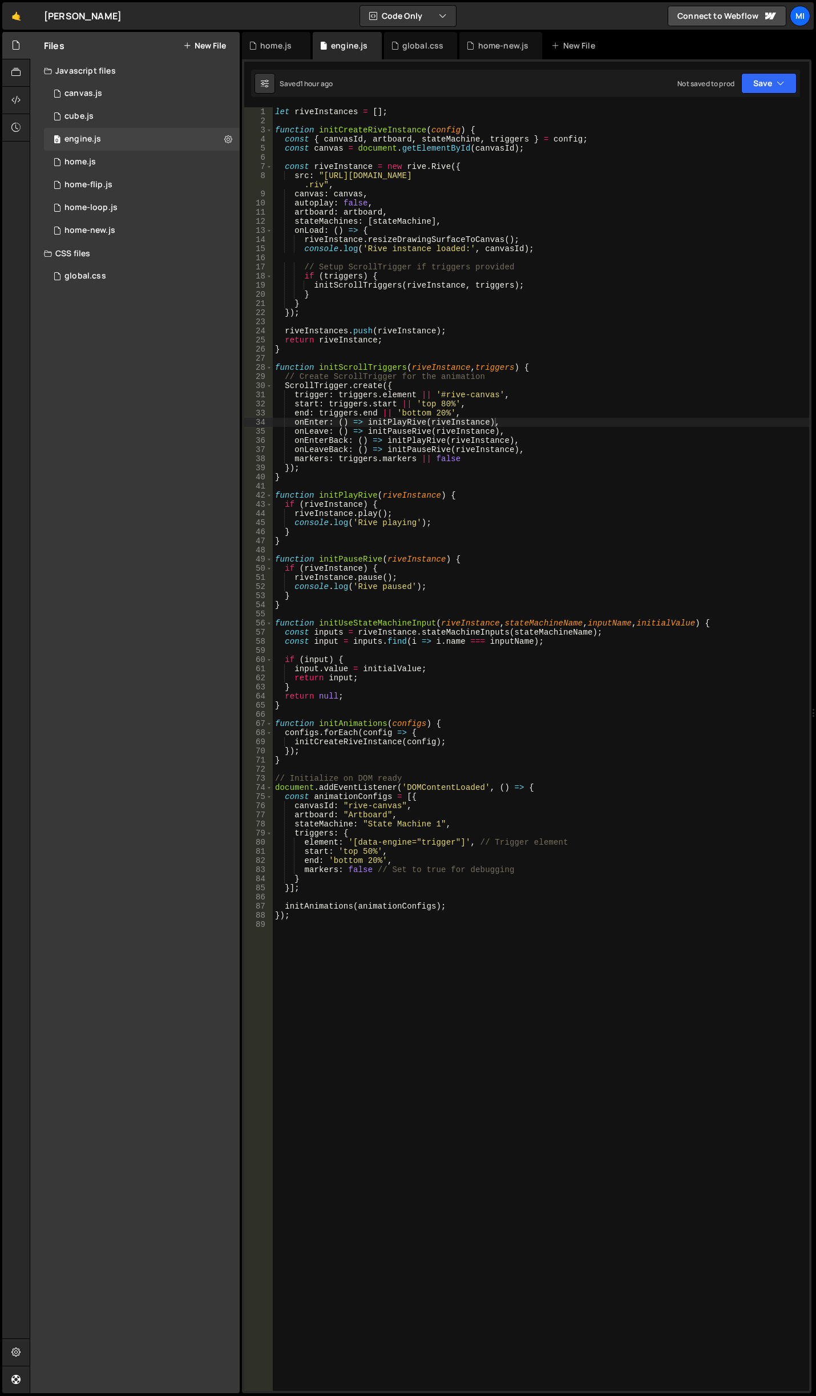
click at [294, 186] on div "let riveInstances = [ ] ; function initCreateRiveInstance ( config ) { const { …" at bounding box center [541, 758] width 536 height 1302
drag, startPoint x: 322, startPoint y: 175, endPoint x: 321, endPoint y: 184, distance: 9.1
click at [321, 184] on div "let riveInstances = [ ] ; function initCreateRiveInstance ( config ) { const { …" at bounding box center [541, 758] width 536 height 1302
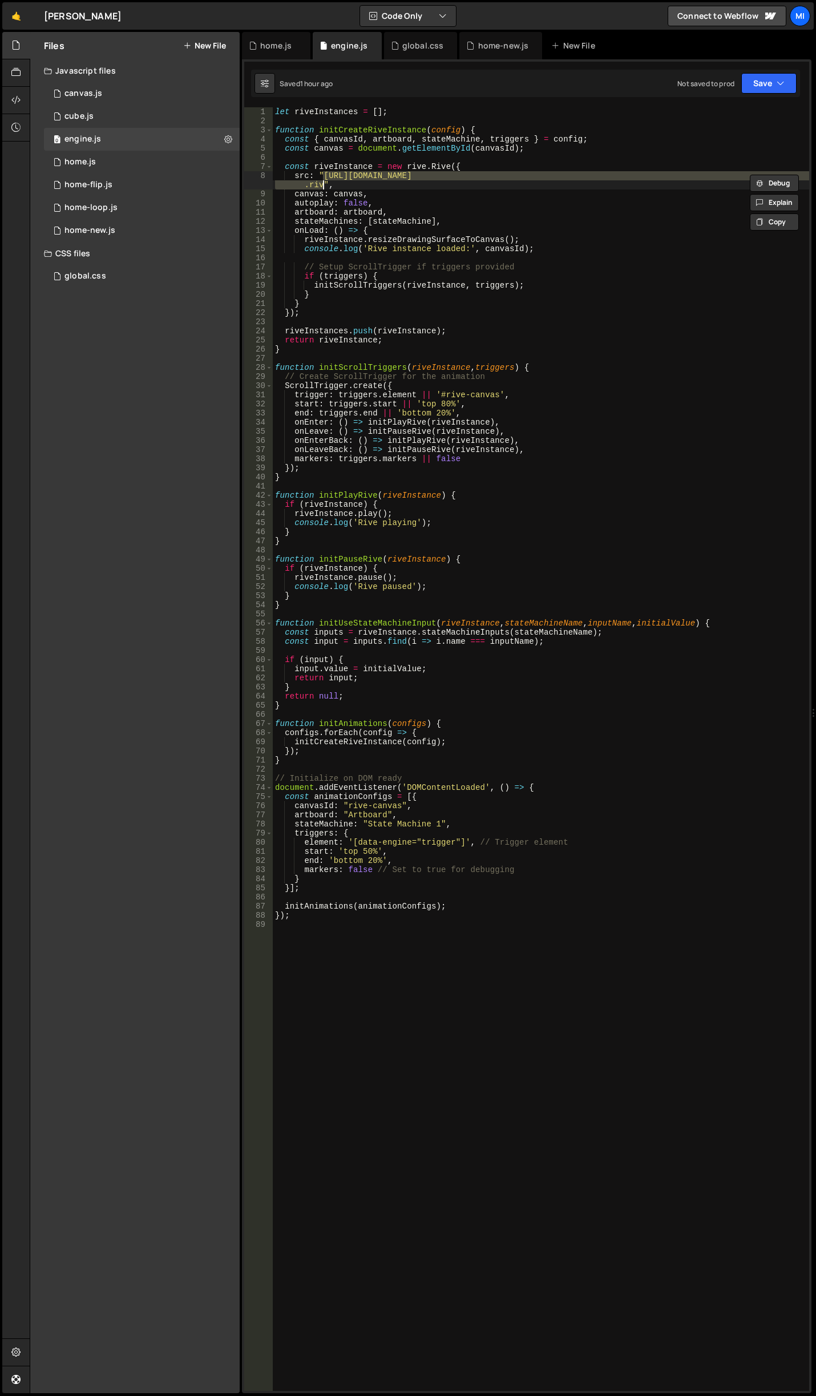
paste textarea "9b3c13370ecc2e3d627a_mallory-center-white"
type textarea "src: "[URL][DOMAIN_NAME]","
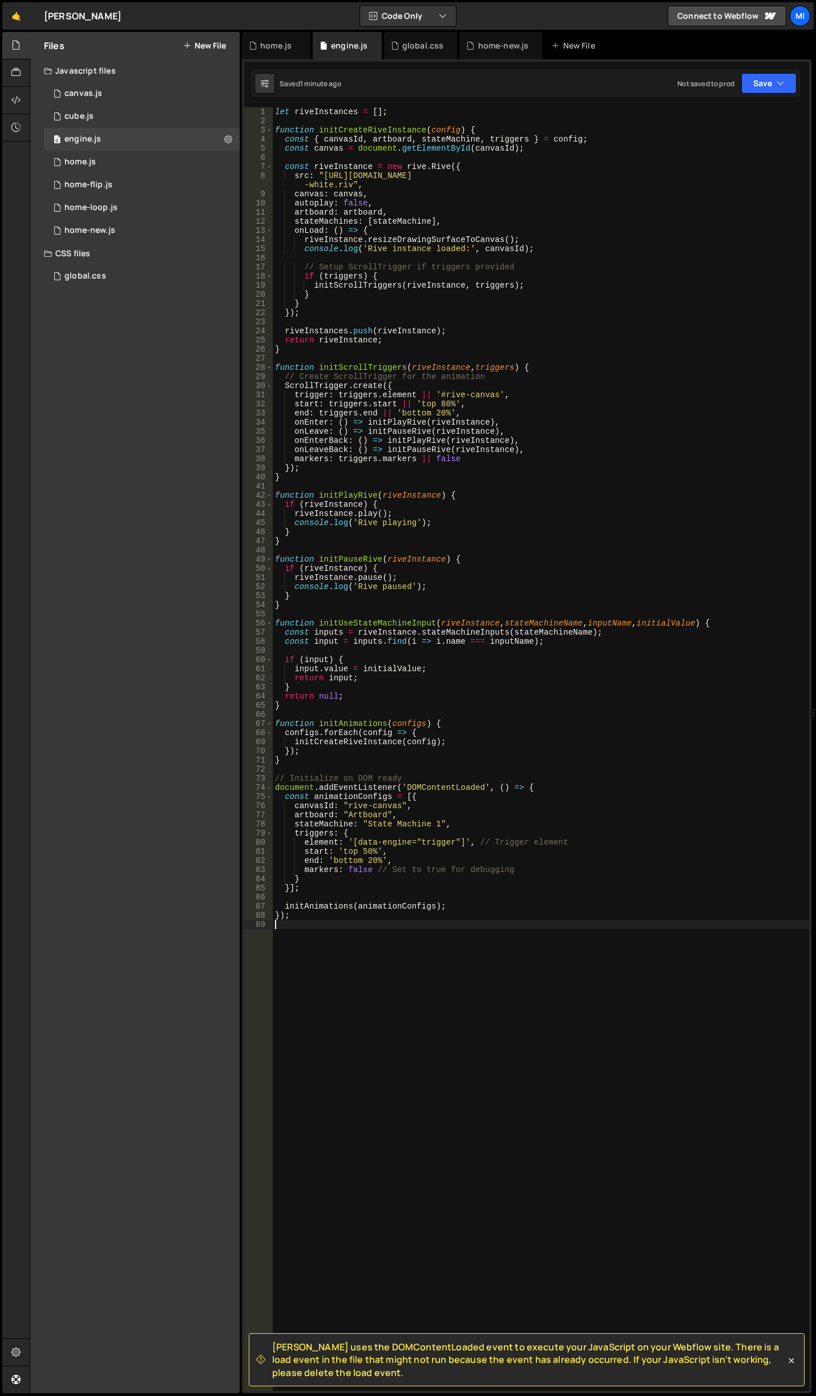
click at [436, 1186] on div "let riveInstances = [ ] ; function initCreateRiveInstance ( config ) { const { …" at bounding box center [541, 758] width 536 height 1302
paste textarea "});"
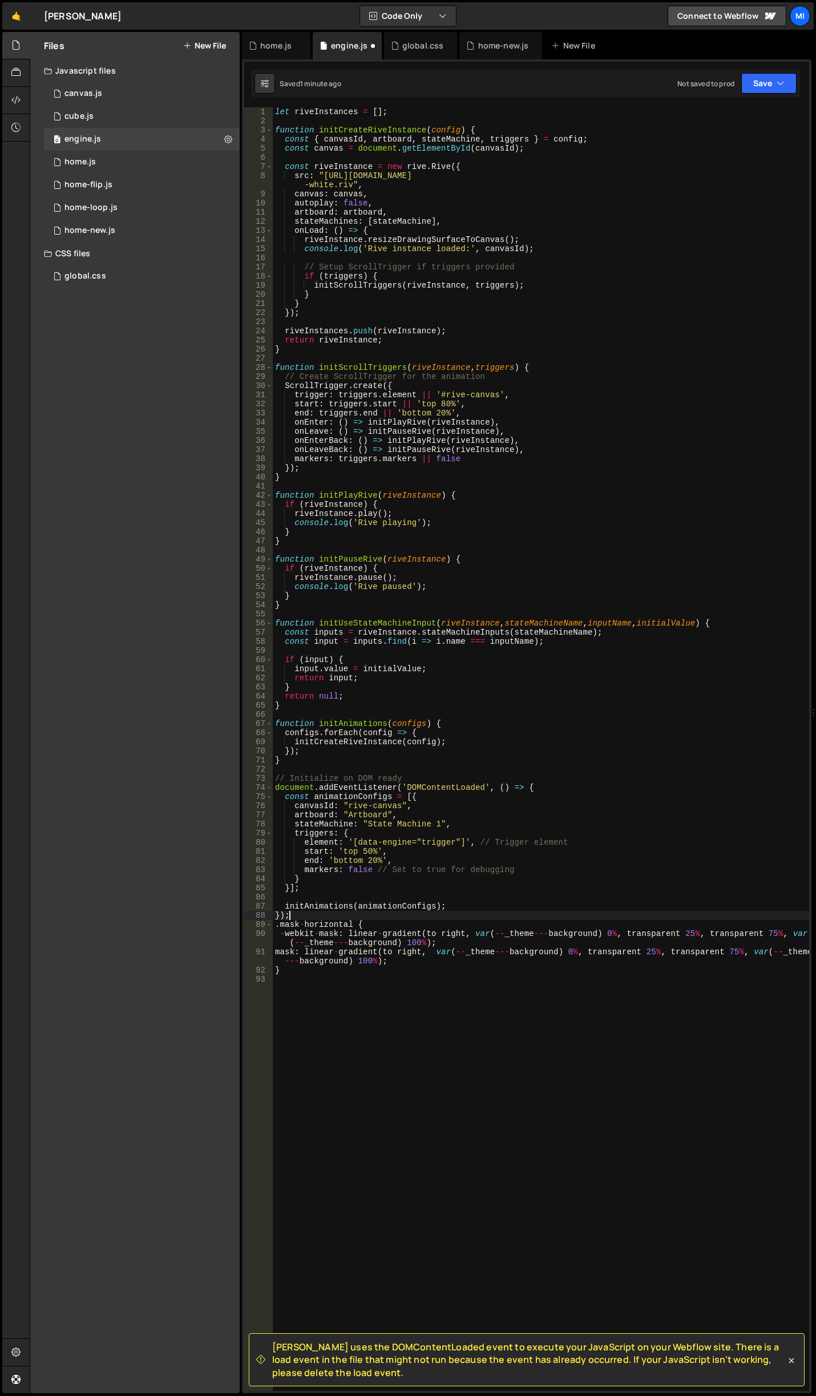
click at [323, 915] on div "let riveInstances = [ ] ; function initCreateRiveInstance ( config ) { const { …" at bounding box center [541, 758] width 536 height 1302
type textarea "});"
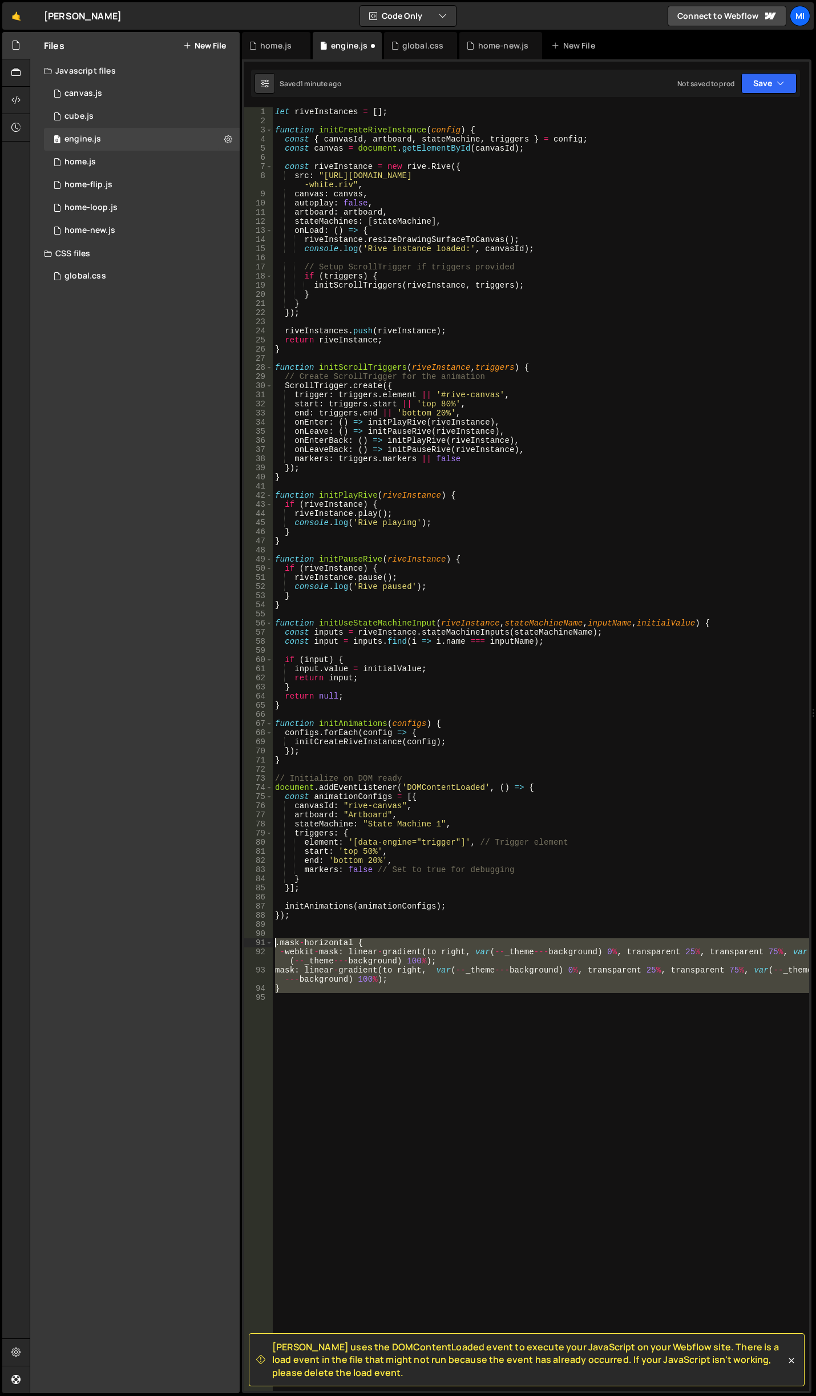
drag, startPoint x: 375, startPoint y: 1013, endPoint x: 219, endPoint y: 942, distance: 171.9
click at [219, 942] on div "Files New File Javascript files 0 canvas.js 0 0 cube.js 0 0 engine.js 0 0 home.…" at bounding box center [423, 713] width 786 height 1362
type textarea ".mask-horizontal { -webkit-mask: linear-gradient(to right, var(--_theme---backg…"
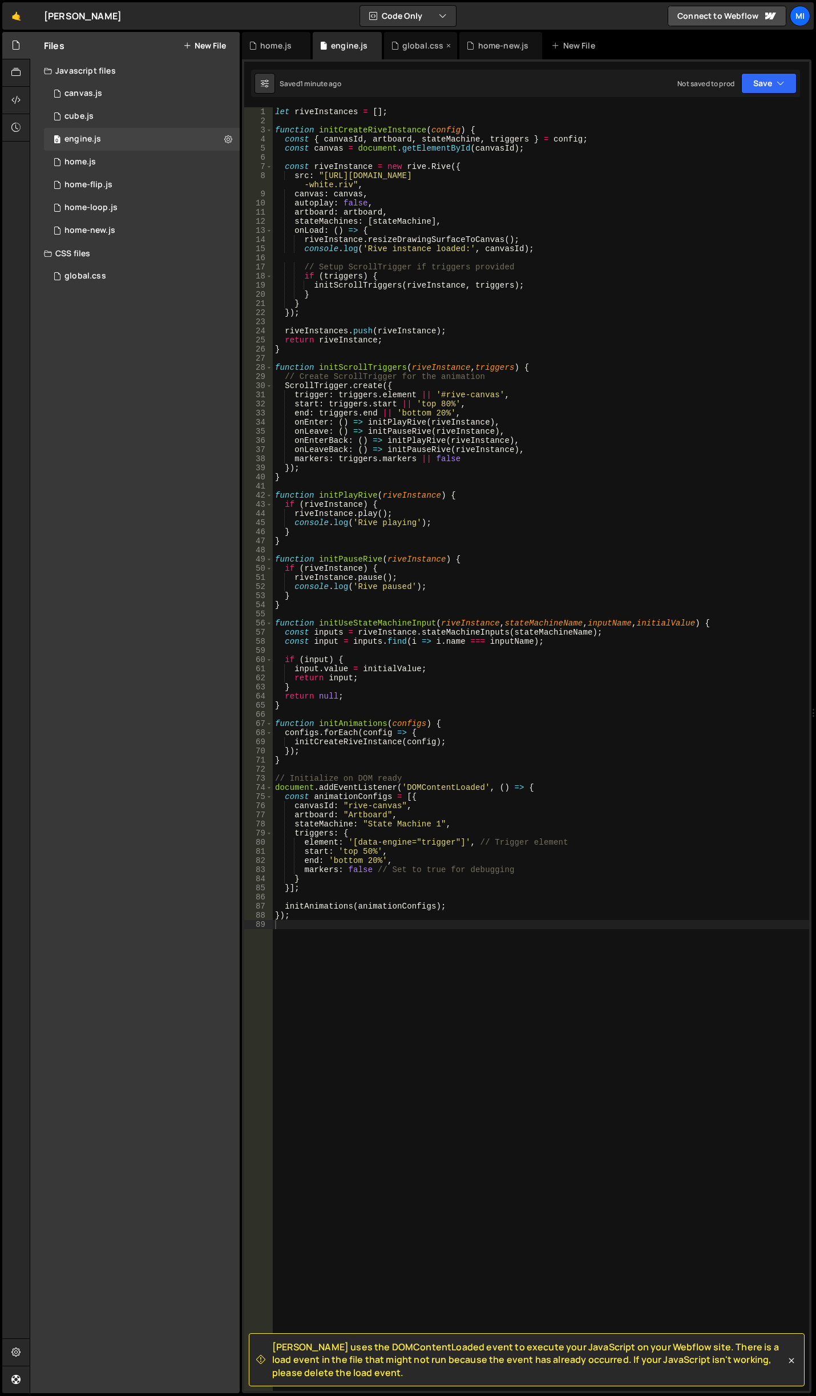
click at [424, 46] on div "global.css" at bounding box center [423, 45] width 42 height 11
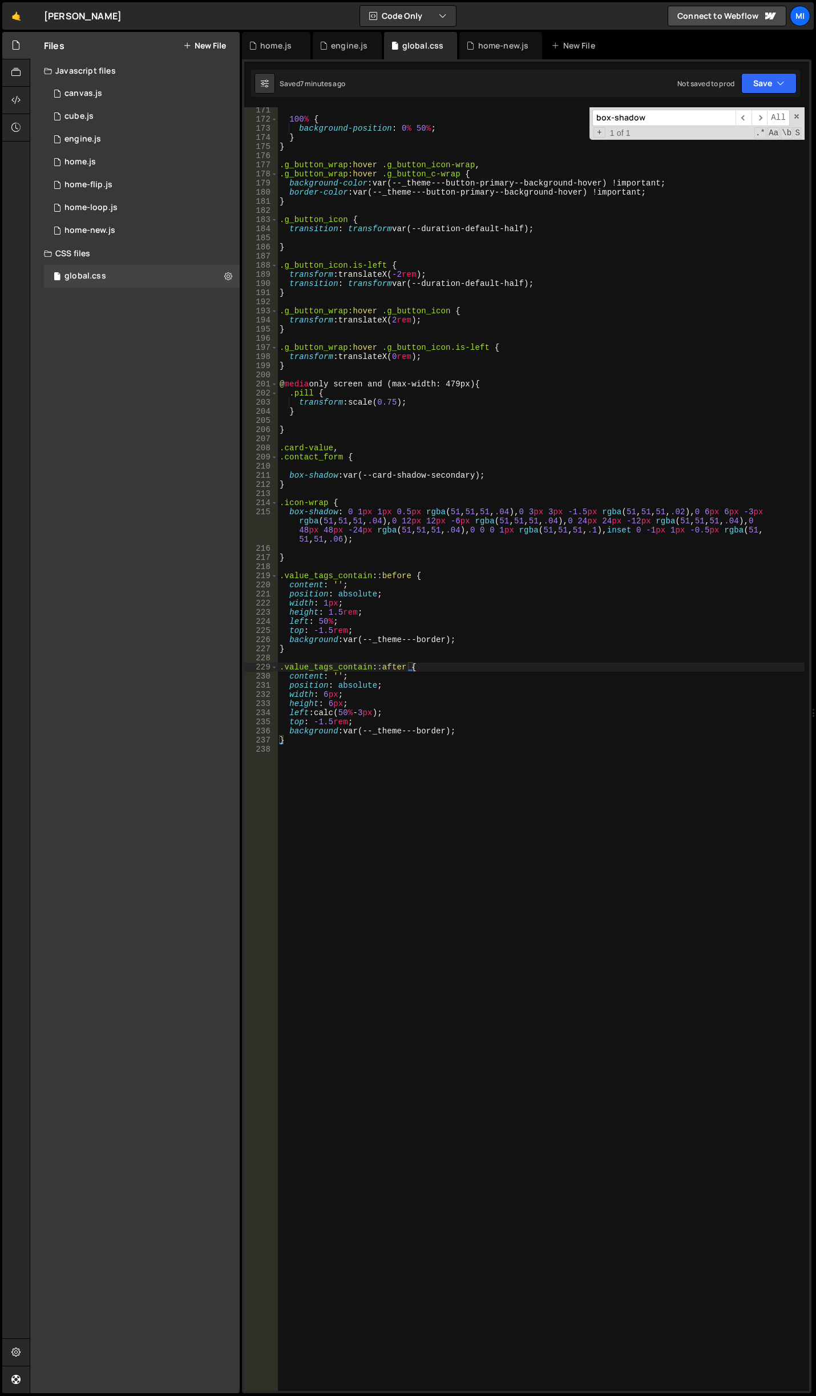
click at [393, 1056] on div "100 % { background-position : 0 % 50 % ; } } .g_button_wrap :hover .g_button_ic…" at bounding box center [540, 757] width 527 height 1302
paste textarea ".mask-horizontal {"
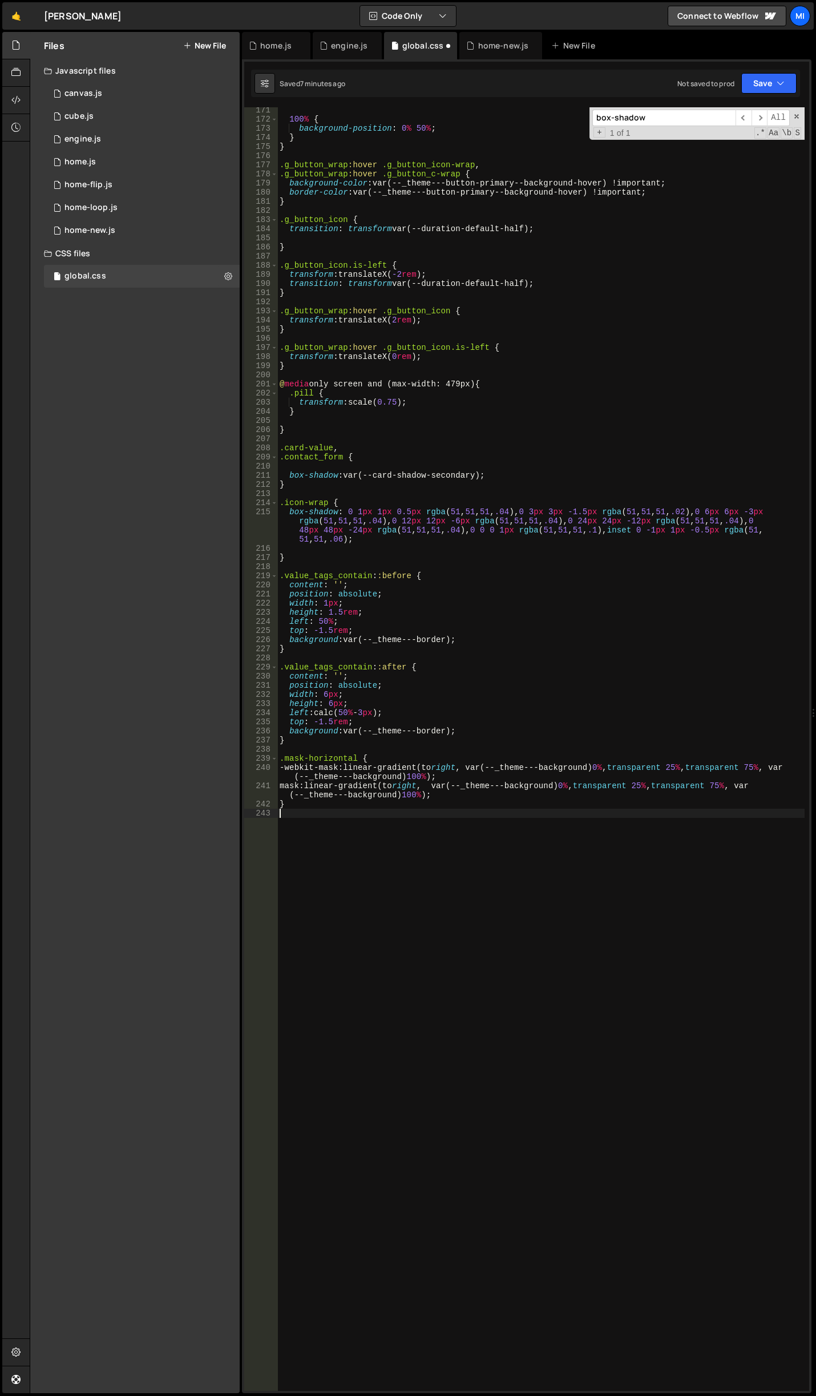
click at [357, 754] on div "100 % { background-position : 0 % 50 % ; } } .g_button_wrap :hover .g_button_ic…" at bounding box center [540, 757] width 527 height 1302
type textarea ".mask-horizontal-narrow {"
click at [607, 902] on div "100 % { background-position : 0 % 50 % ; } } .g_button_wrap :hover .g_button_ic…" at bounding box center [540, 757] width 527 height 1302
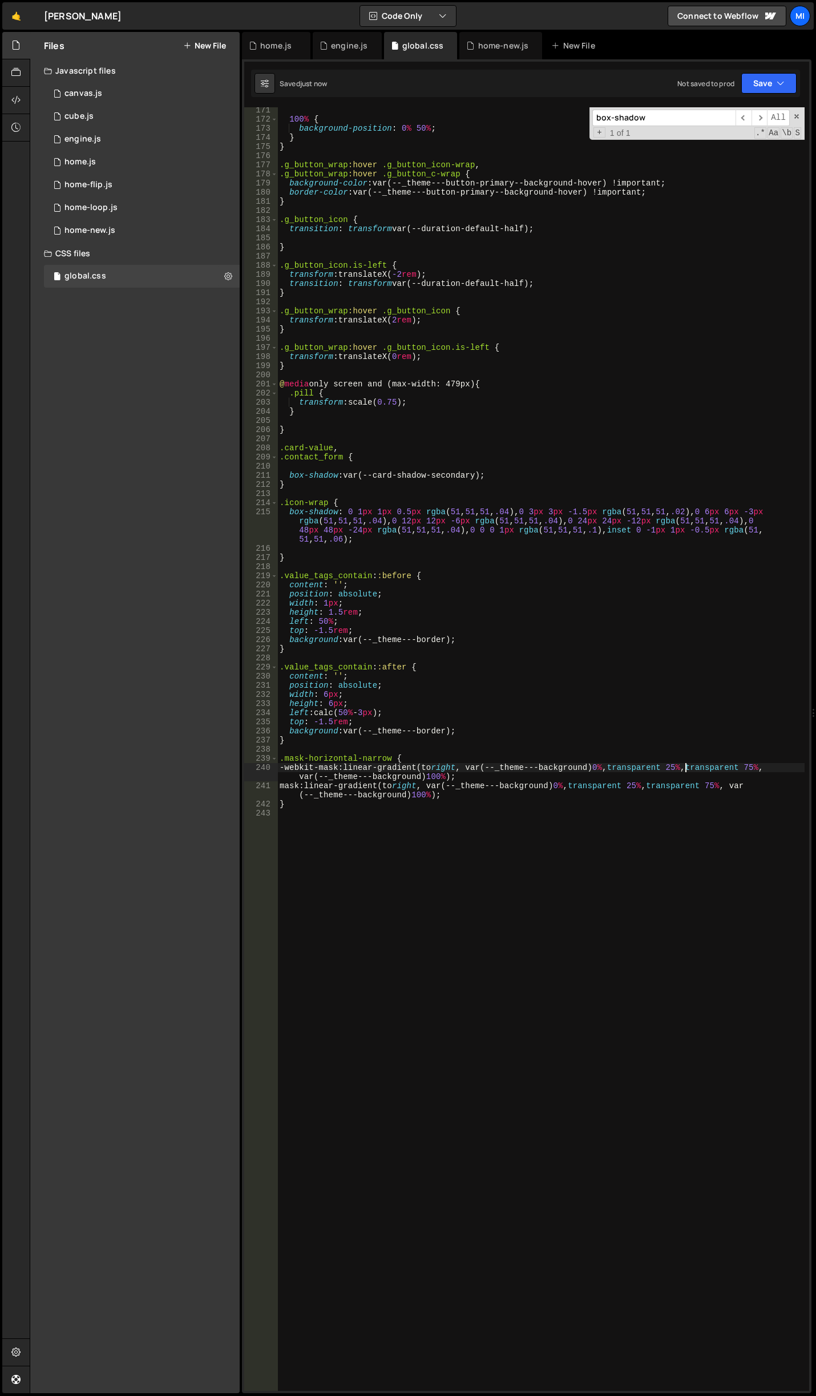
click at [684, 766] on div "100 % { background-position : 0 % 50 % ; } } .g_button_wrap :hover .g_button_ic…" at bounding box center [540, 757] width 527 height 1302
drag, startPoint x: 684, startPoint y: 766, endPoint x: 690, endPoint y: 766, distance: 5.7
click at [690, 766] on div "100 % { background-position : 0 % 50 % ; } } .g_button_wrap :hover .g_button_ic…" at bounding box center [540, 757] width 527 height 1302
drag, startPoint x: 767, startPoint y: 765, endPoint x: 774, endPoint y: 765, distance: 7.4
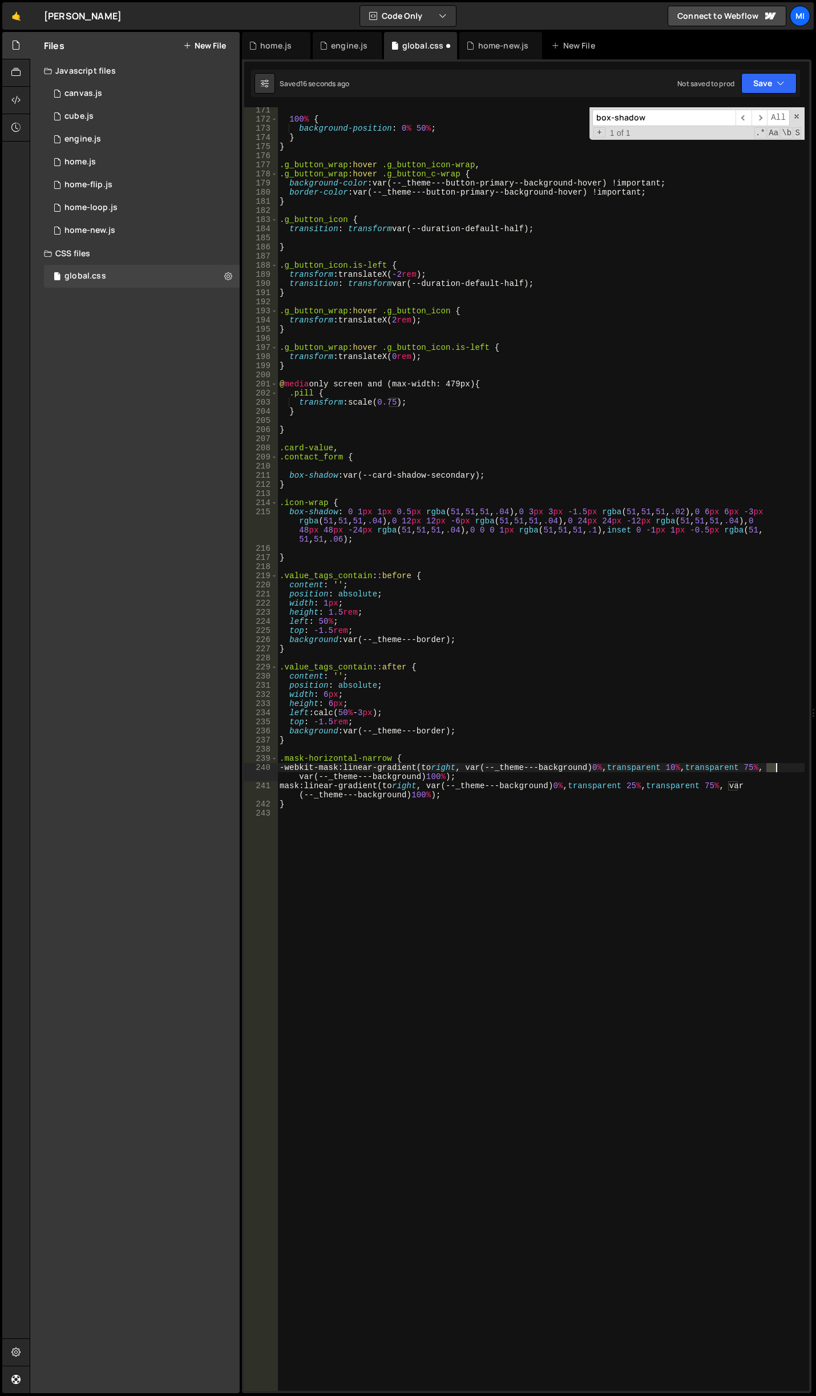
click at [774, 765] on div "100 % { background-position : 0 % 50 % ; } } .g_button_wrap :hover .g_button_ic…" at bounding box center [540, 757] width 527 height 1302
type textarea "-webkit-mask: linear-gradient(to right, var(--_theme---background) 0%, transpar…"
click at [682, 852] on div "100 % { background-position : 0 % 50 % ; } } .g_button_wrap :hover .g_button_ic…" at bounding box center [540, 757] width 527 height 1302
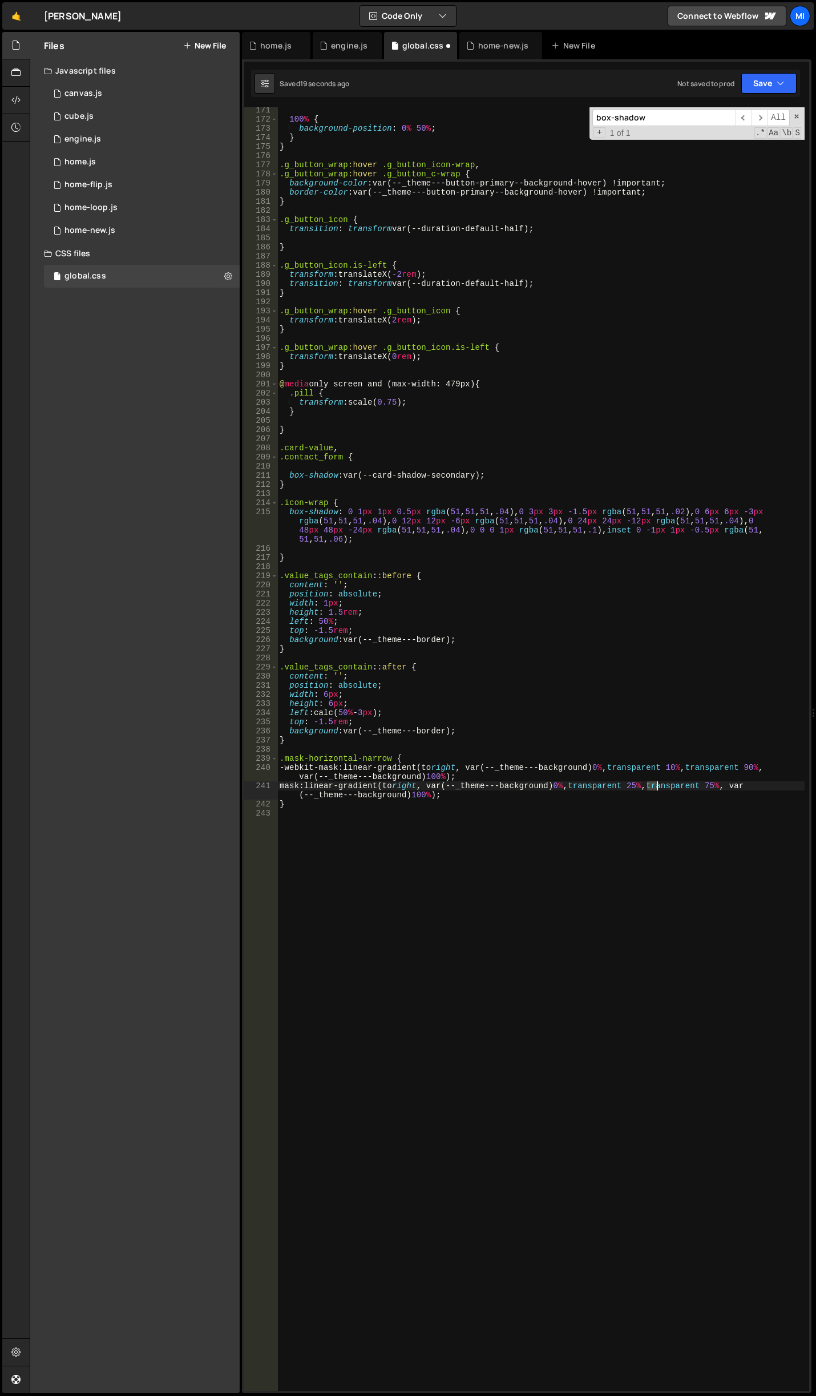
drag, startPoint x: 649, startPoint y: 786, endPoint x: 656, endPoint y: 786, distance: 6.8
click at [656, 786] on div "100 % { background-position : 0 % 50 % ; } } .g_button_wrap :hover .g_button_ic…" at bounding box center [540, 757] width 527 height 1302
drag, startPoint x: 730, startPoint y: 782, endPoint x: 738, endPoint y: 783, distance: 7.4
click at [738, 783] on div "100 % { background-position : 0 % 50 % ; } } .g_button_wrap :hover .g_button_ic…" at bounding box center [540, 757] width 527 height 1302
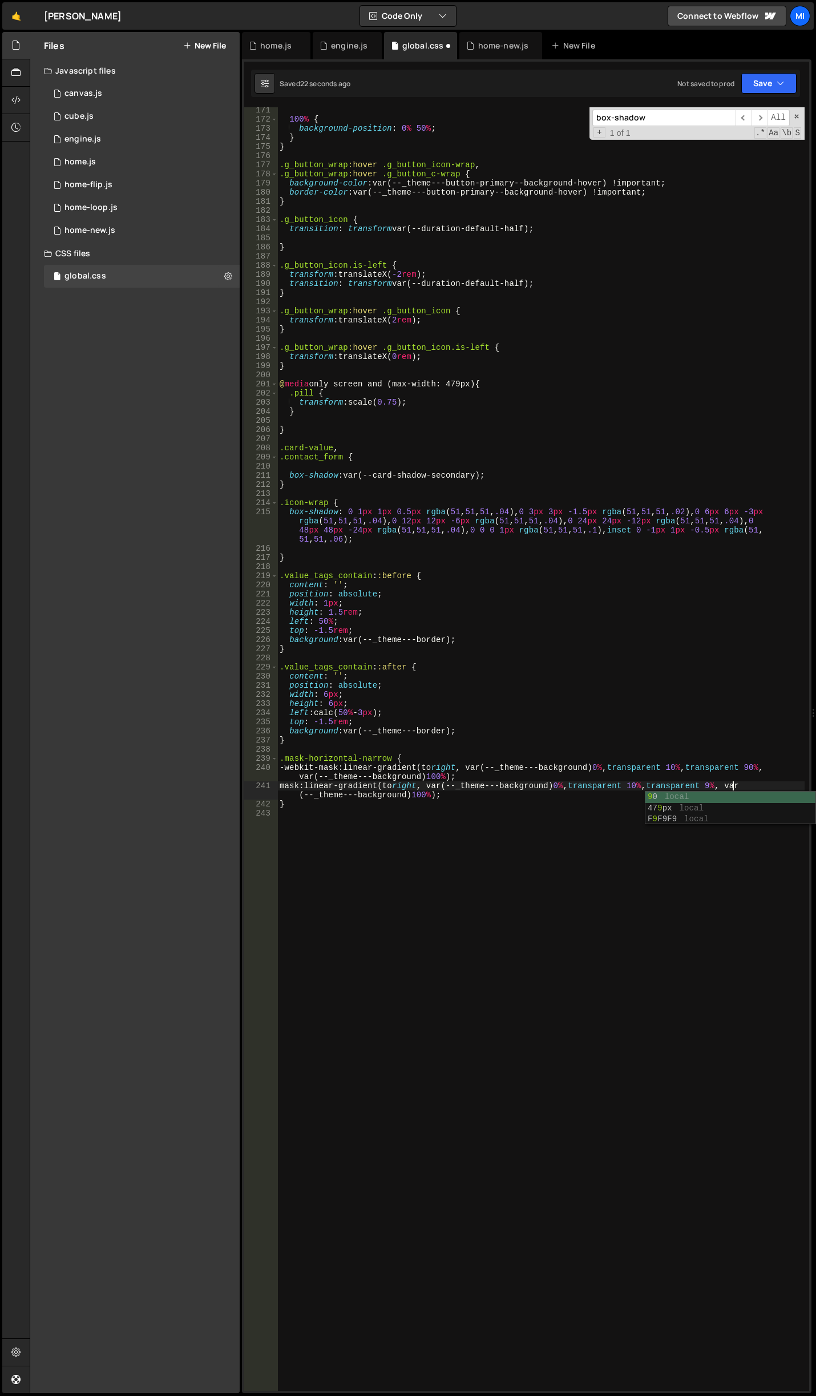
scroll to position [0, 32]
drag, startPoint x: 390, startPoint y: 756, endPoint x: 284, endPoint y: 758, distance: 105.6
click at [284, 758] on div "100 % { background-position : 0 % 50 % ; } } .g_button_wrap :hover .g_button_ic…" at bounding box center [540, 757] width 527 height 1302
type textarea ".mask-horizontal-narrow {"
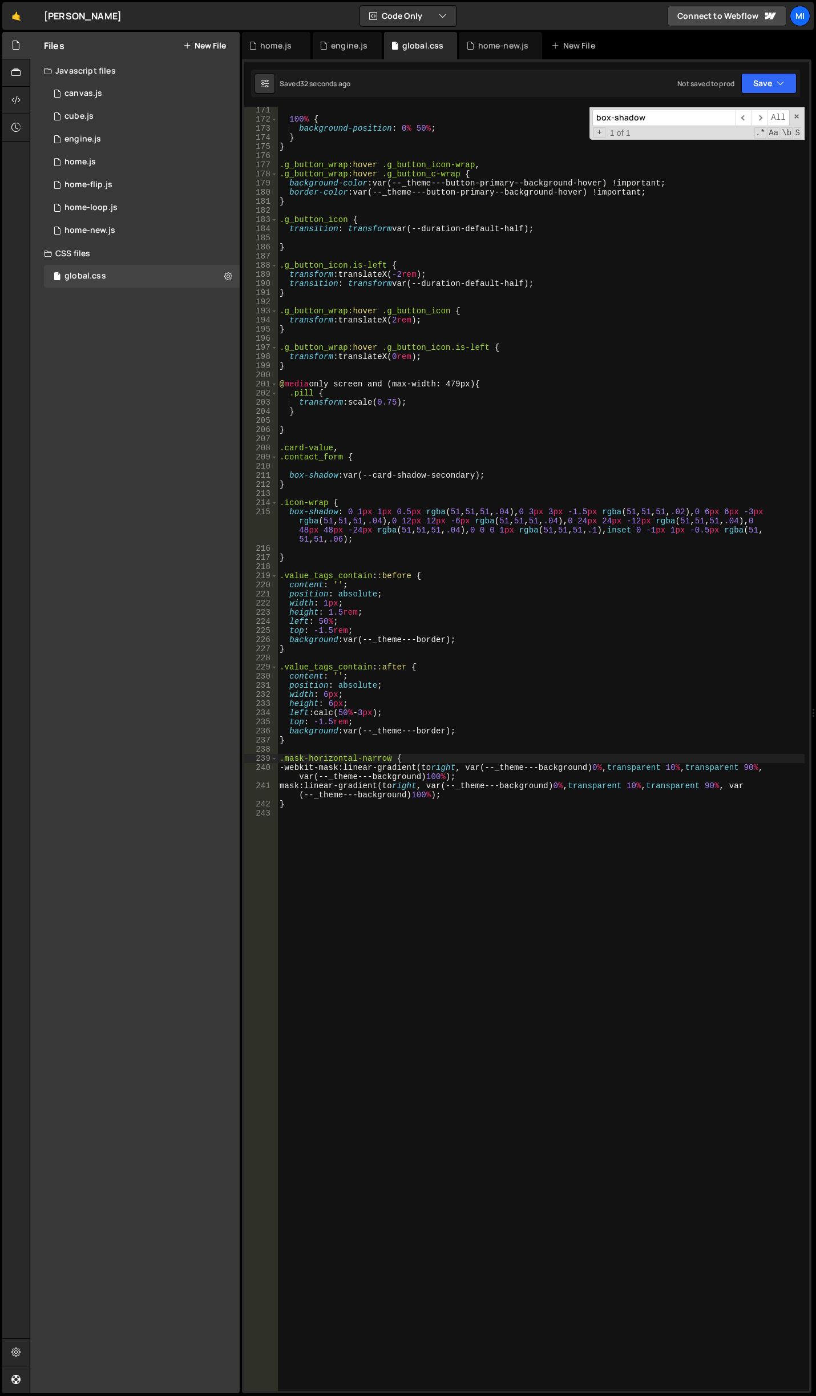
click at [592, 820] on div "100 % { background-position : 0 % 50 % ; } } .g_button_wrap :hover .g_button_ic…" at bounding box center [540, 757] width 527 height 1302
drag, startPoint x: 767, startPoint y: 766, endPoint x: 777, endPoint y: 766, distance: 9.7
click at [777, 766] on div "100 % { background-position : 0 % 50 % ; } } .g_button_wrap :hover .g_button_ic…" at bounding box center [540, 757] width 527 height 1302
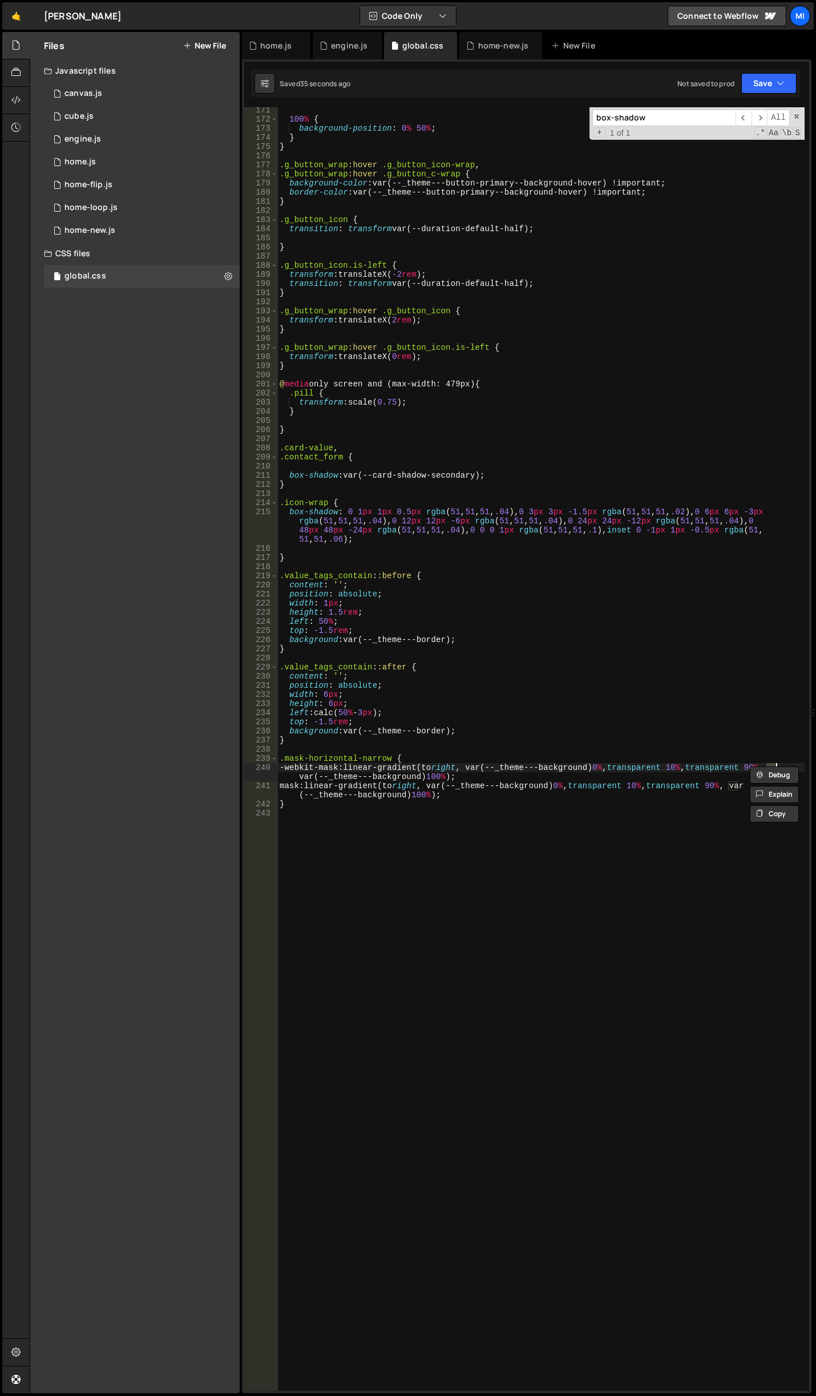
type textarea "-webkit-mask: linear-gradient(to right, var(--_theme---background) 0%, transpar…"
click at [644, 855] on div "100 % { background-position : 0 % 50 % ; } } .g_button_wrap :hover .g_button_ic…" at bounding box center [540, 757] width 527 height 1302
drag, startPoint x: 727, startPoint y: 785, endPoint x: 737, endPoint y: 784, distance: 9.7
click at [737, 784] on div "100 % { background-position : 0 % 50 % ; } } .g_button_wrap :hover .g_button_ic…" at bounding box center [540, 757] width 527 height 1302
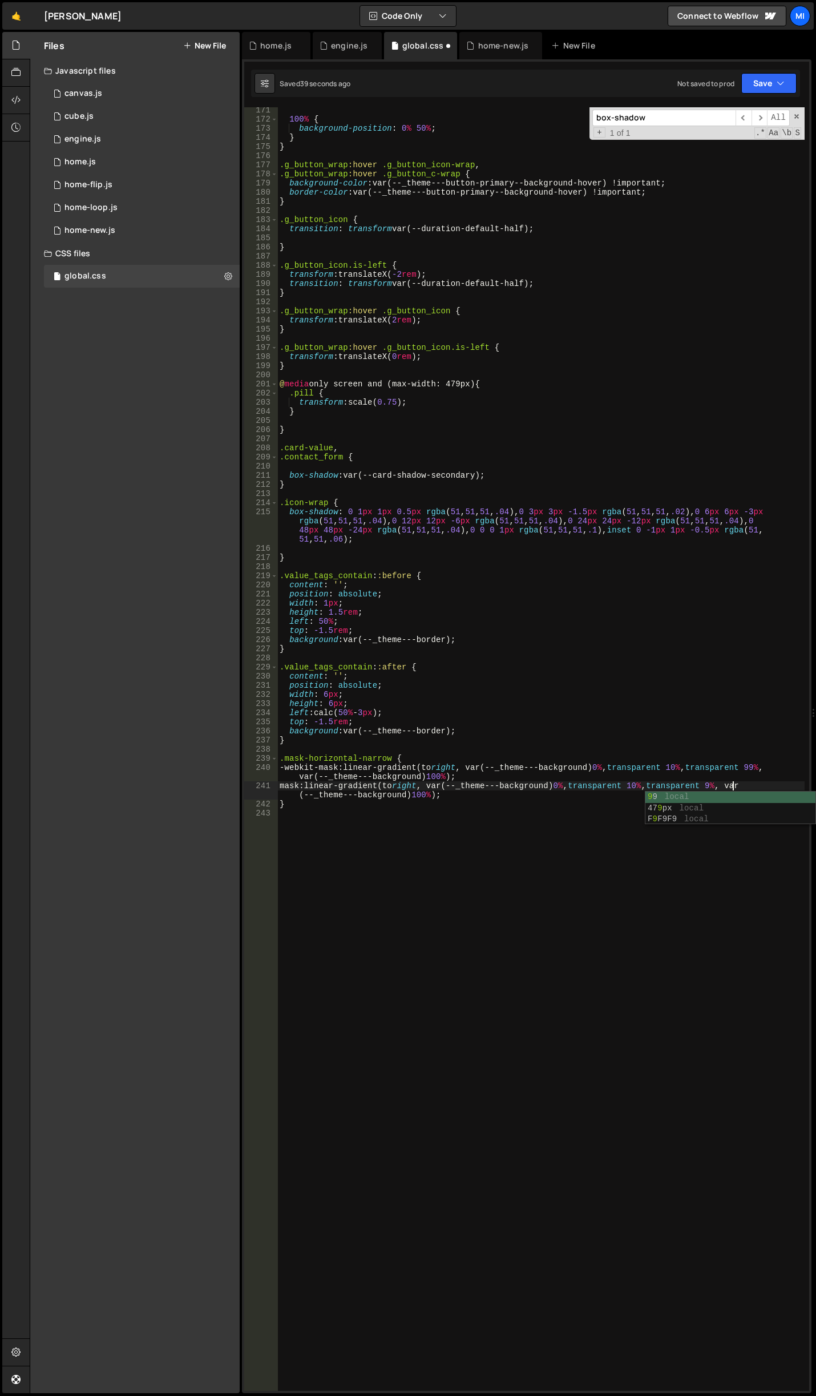
scroll to position [0, 32]
type textarea "mask: linear-gradient(to right, var(--_theme---background) 0%, transparent 10%,…"
drag, startPoint x: 703, startPoint y: 837, endPoint x: 722, endPoint y: 810, distance: 32.8
click at [704, 835] on div "100 % { background-position : 0 % 50 % ; } } .g_button_wrap :hover .g_button_ic…" at bounding box center [540, 757] width 527 height 1302
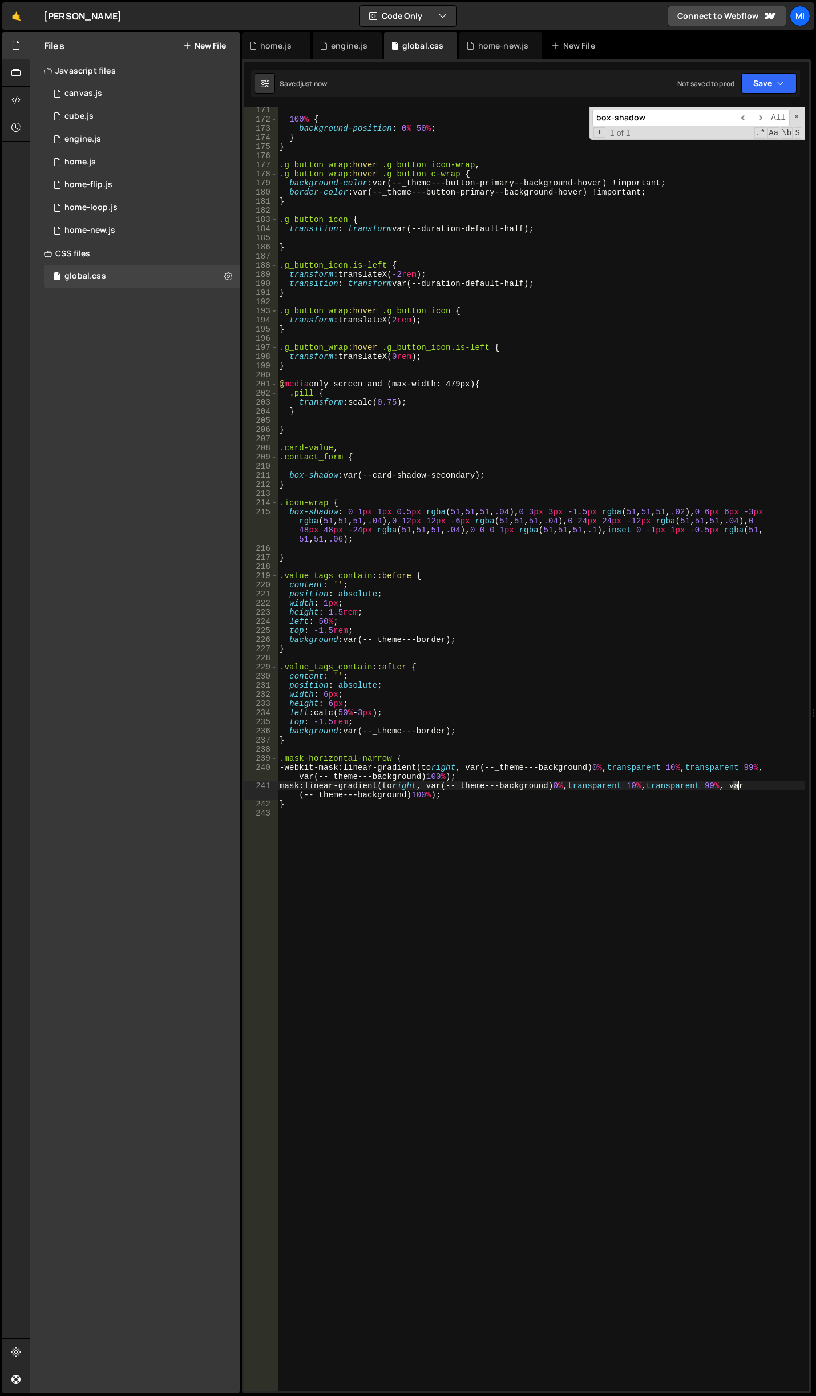
click at [739, 783] on div "100 % { background-position : 0 % 50 % ; } } .g_button_wrap :hover .g_button_ic…" at bounding box center [540, 757] width 527 height 1302
click at [775, 765] on div "100 % { background-position : 0 % 50 % ; } } .g_button_wrap :hover .g_button_ic…" at bounding box center [540, 757] width 527 height 1302
type textarea "-webkit-mask: linear-gradient(to right, var(--_theme---background) 0%, transpar…"
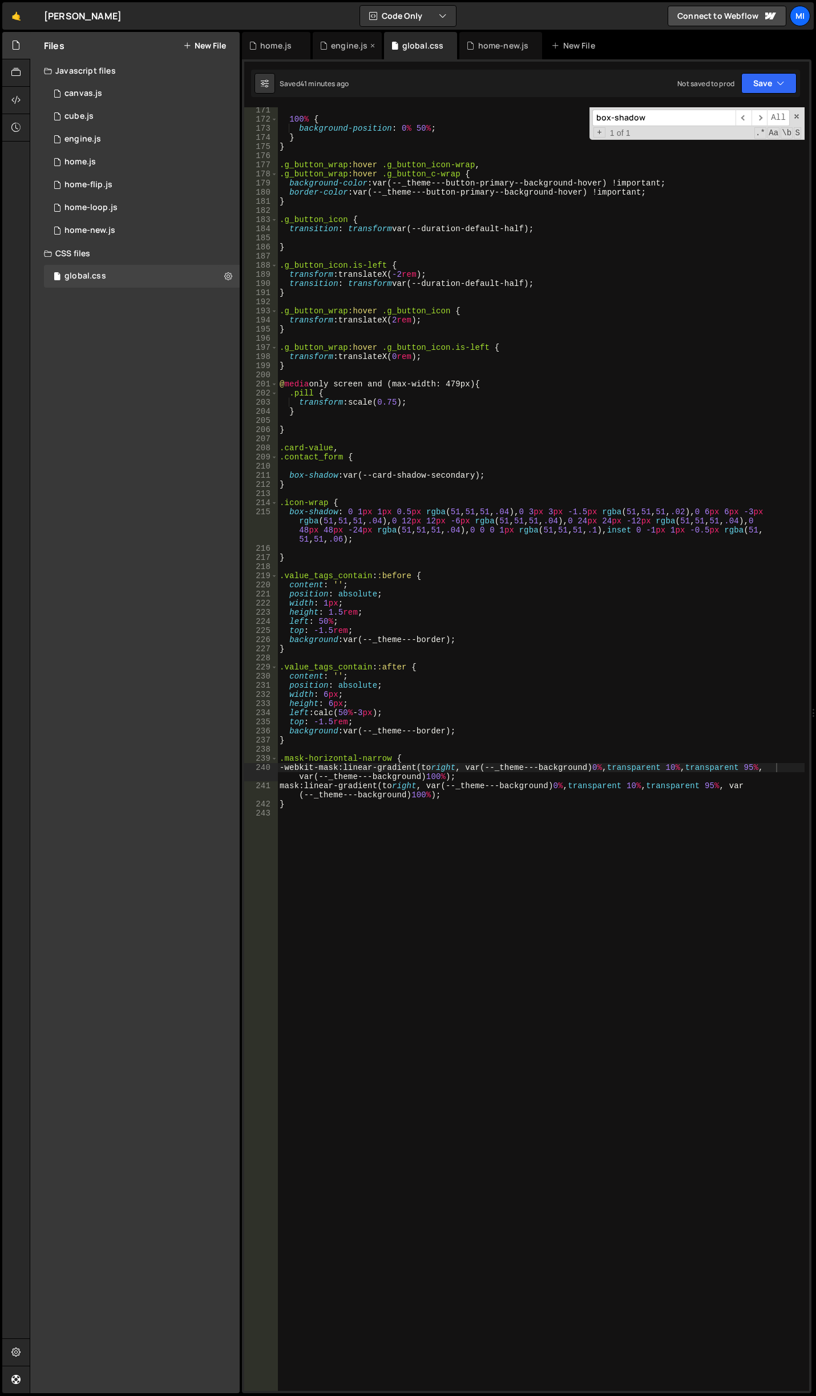
click at [349, 42] on div "engine.js" at bounding box center [349, 45] width 37 height 11
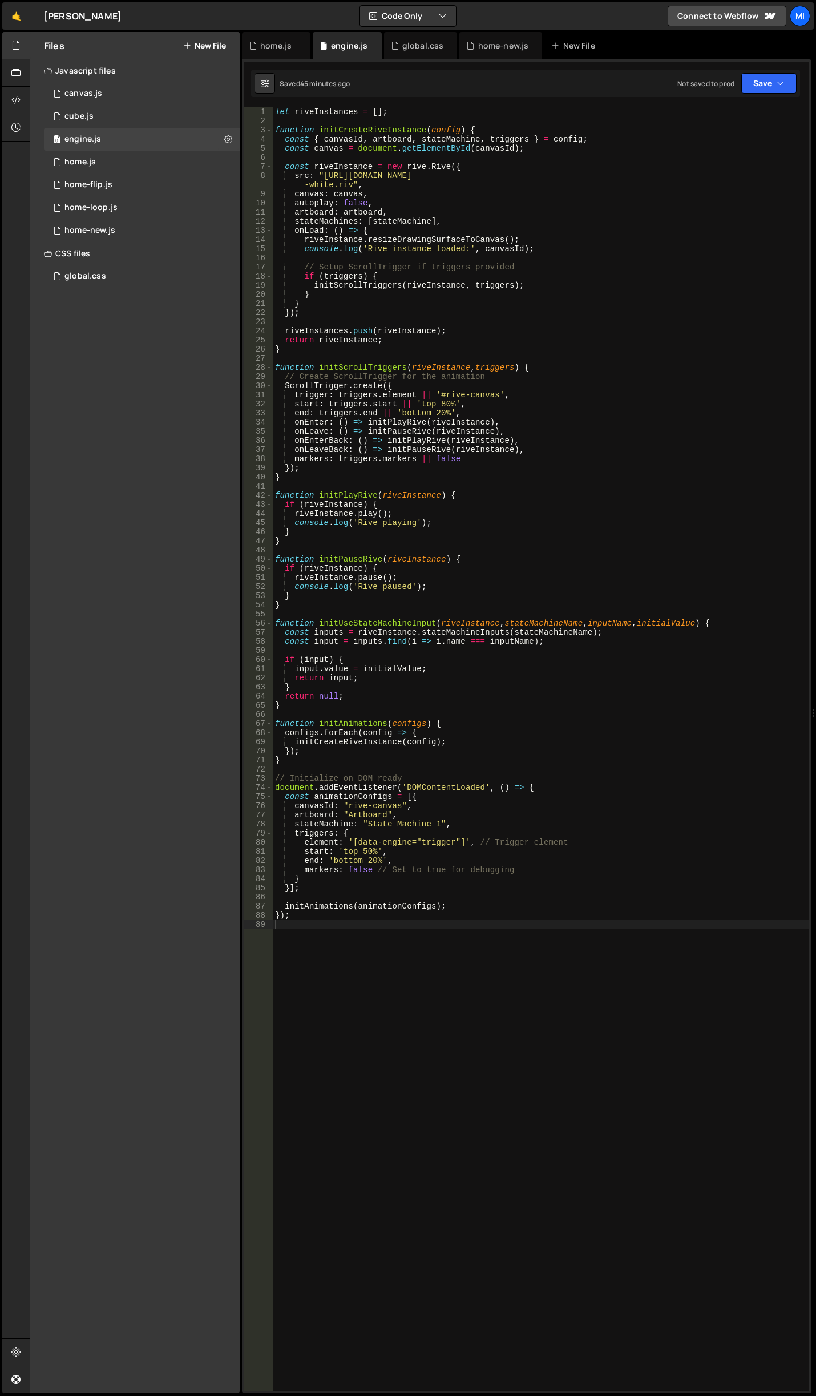
click at [539, 380] on div "let riveInstances = [ ] ; function initCreateRiveInstance ( config ) { const { …" at bounding box center [541, 758] width 536 height 1302
type textarea "});"
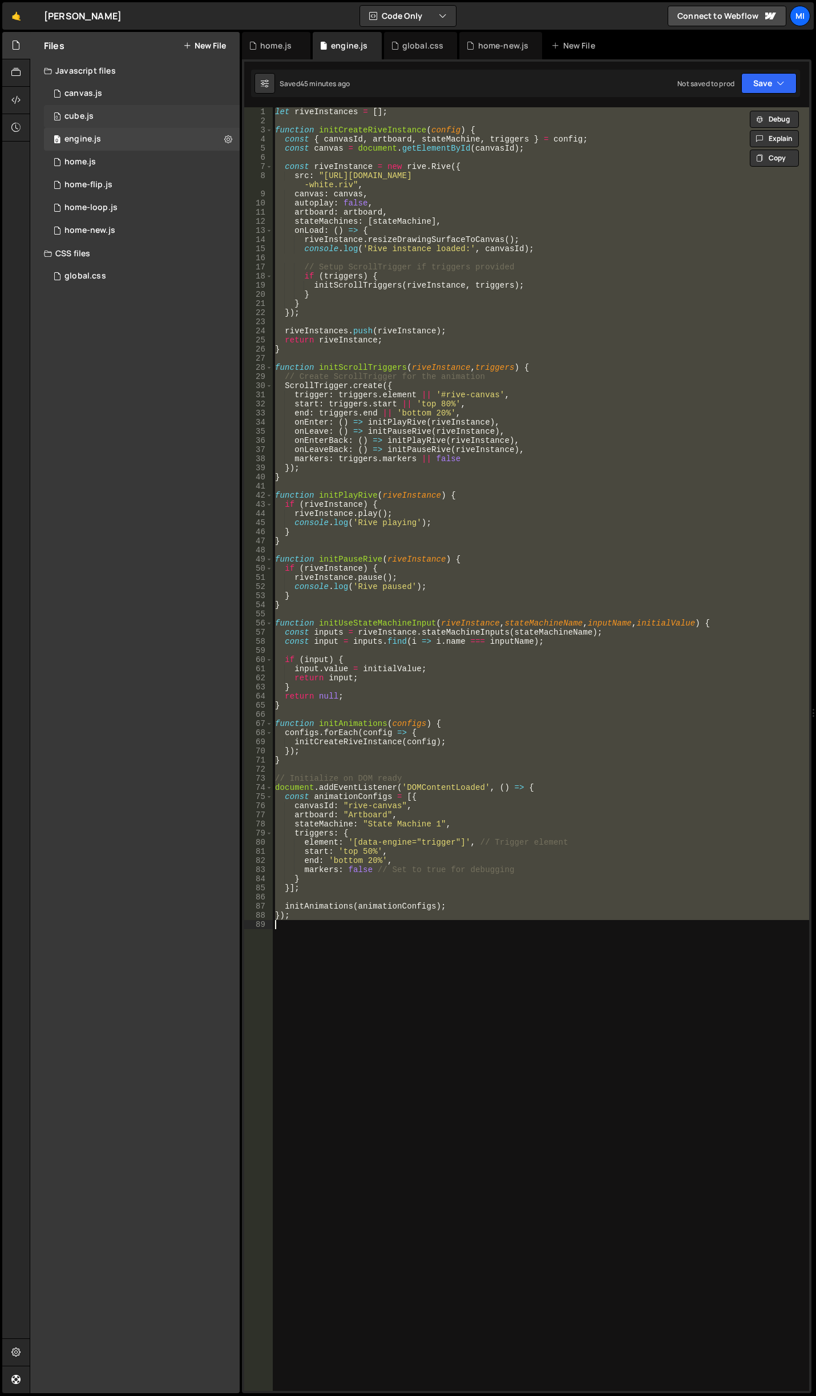
click at [139, 118] on div "0 cube.js 0" at bounding box center [142, 116] width 196 height 23
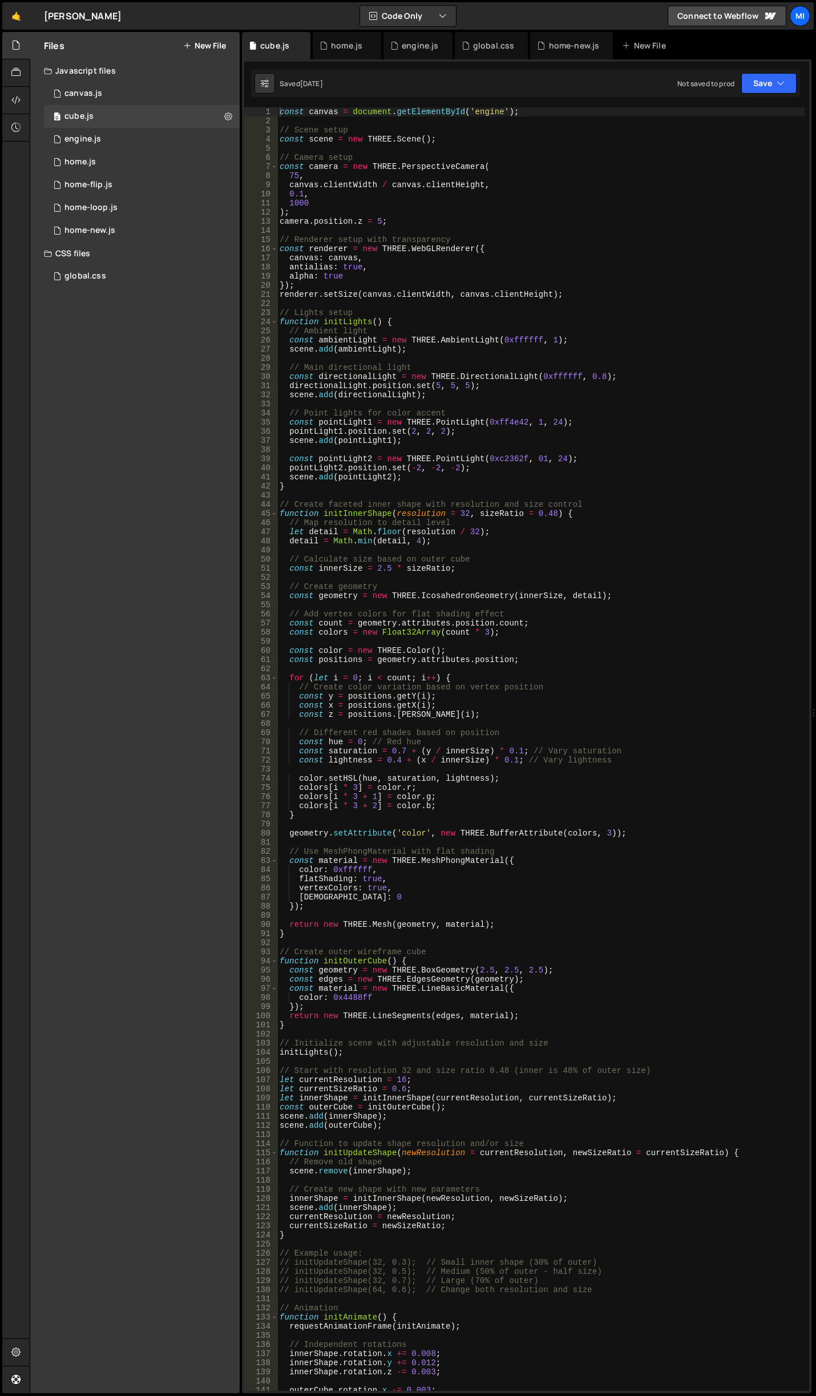
click at [562, 435] on div "const canvas = document . getElementById ( 'engine' ) ; // Scene setup const sc…" at bounding box center [540, 758] width 527 height 1302
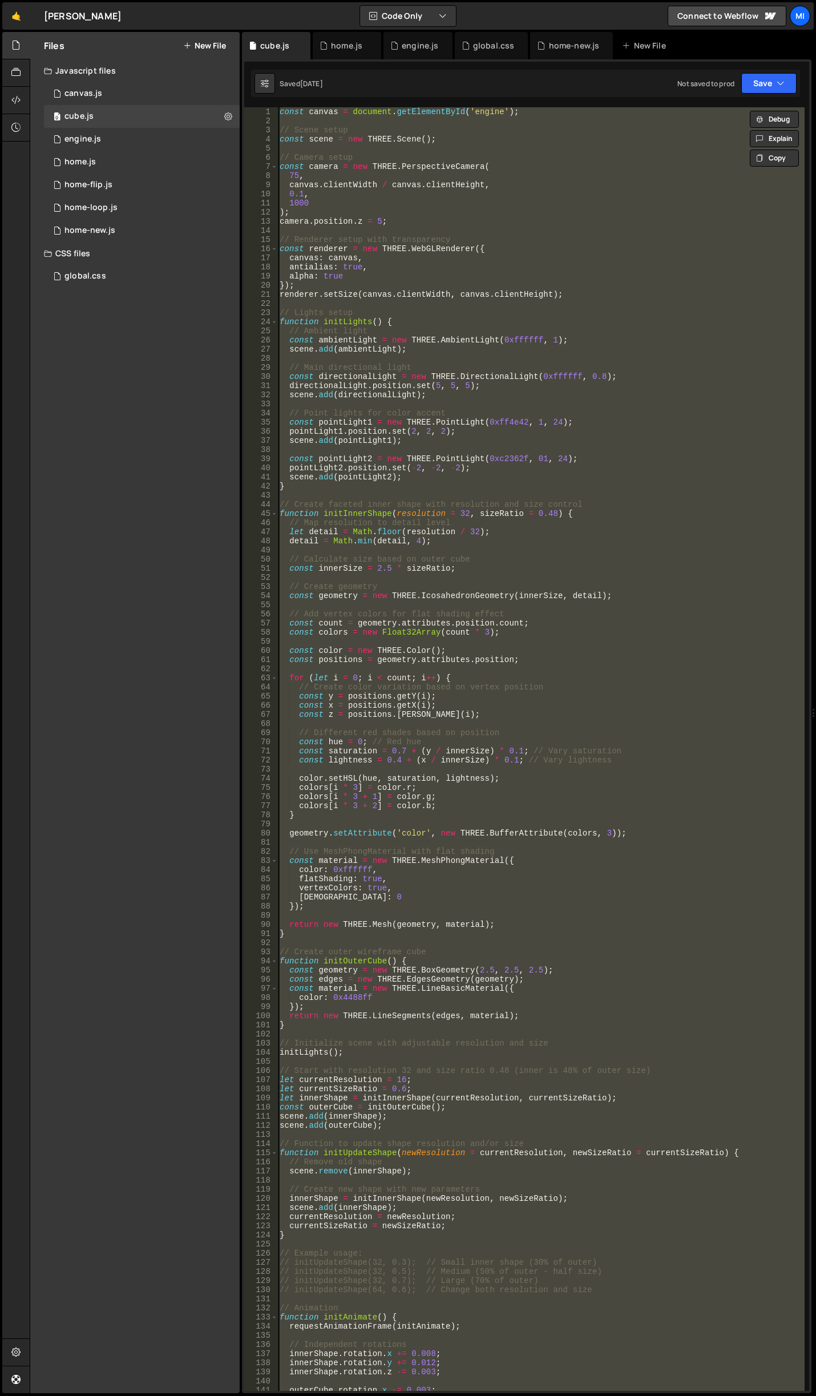
click at [592, 488] on div "const canvas = document . getElementById ( 'engine' ) ; // Scene setup const sc…" at bounding box center [540, 748] width 527 height 1283
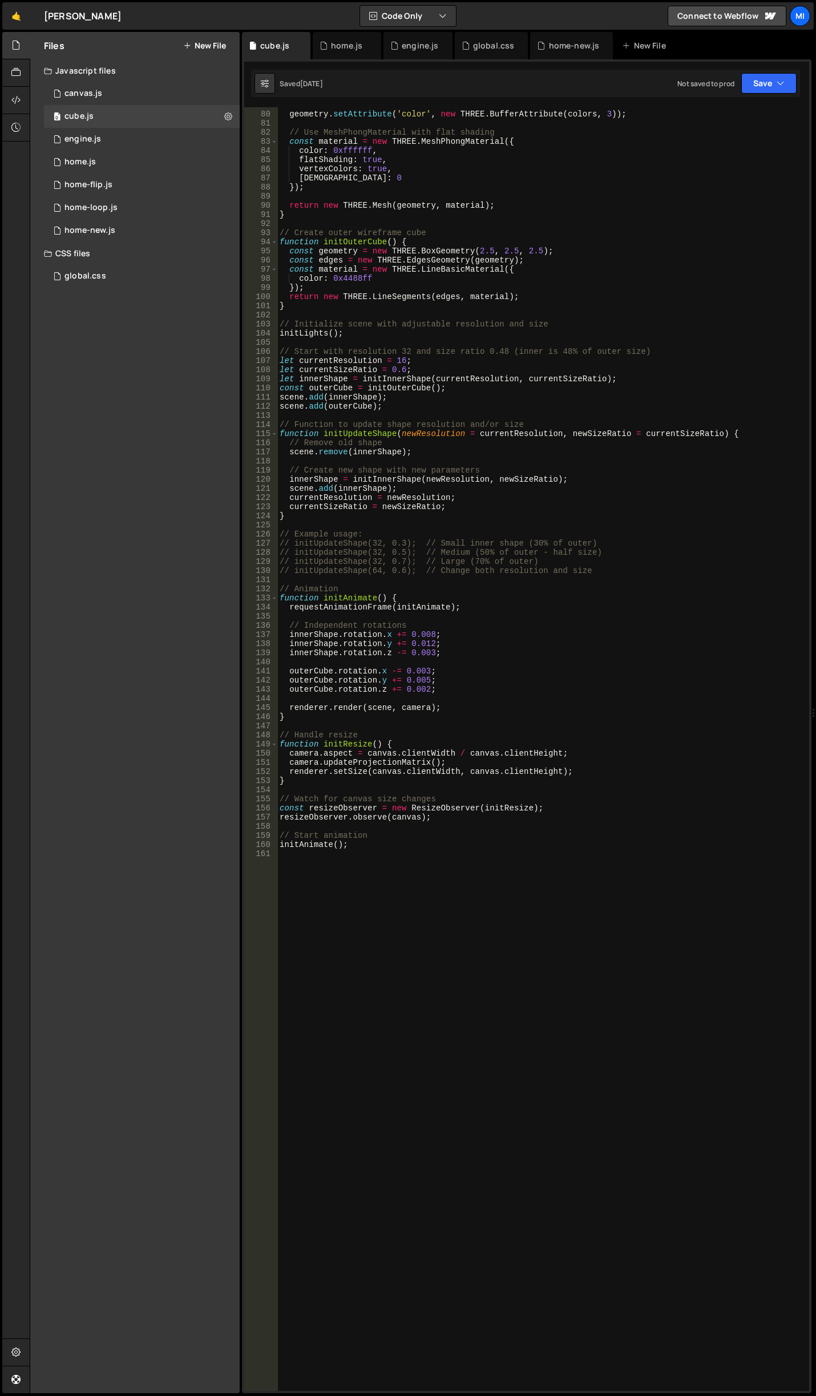
scroll to position [824, 0]
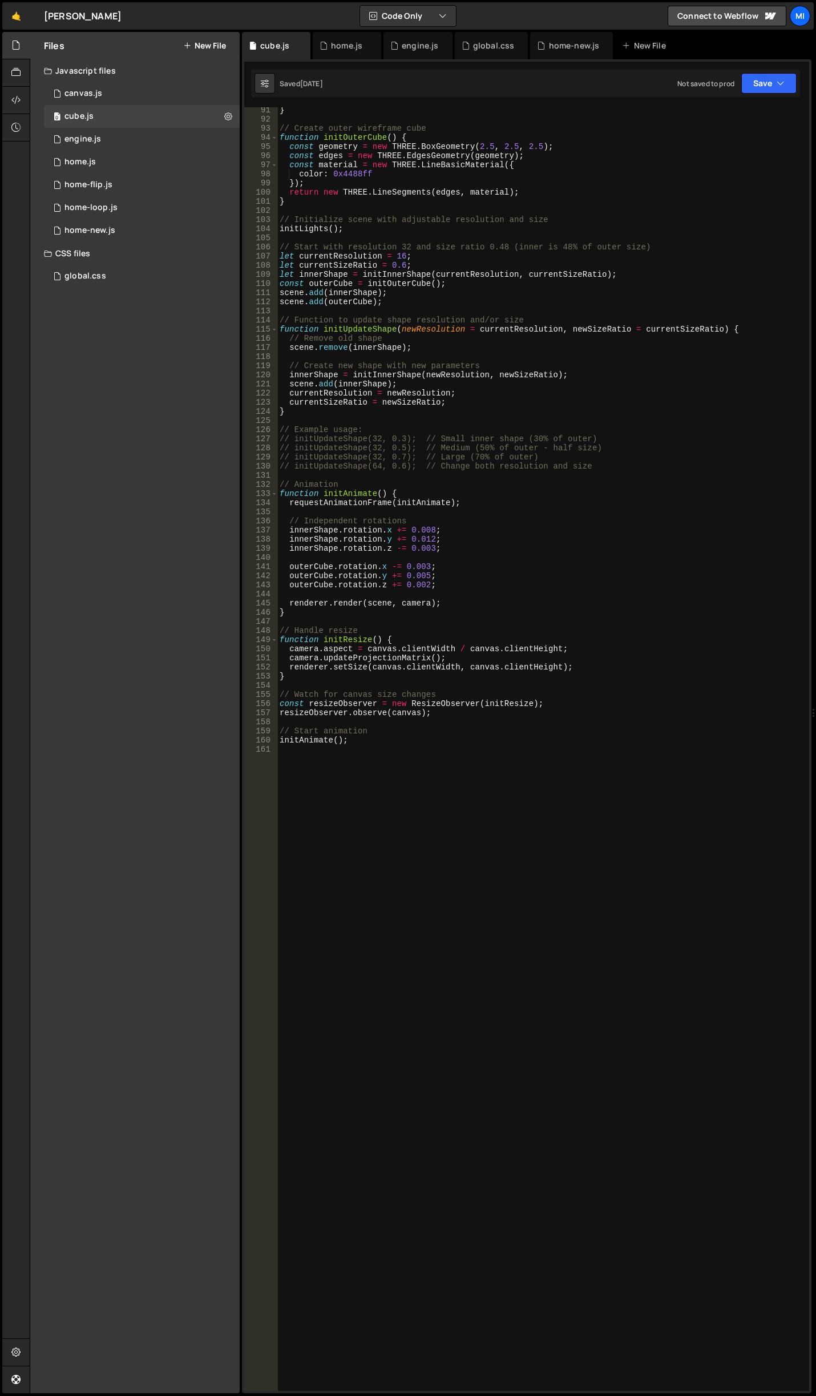
click at [556, 491] on div "} // Create outer wireframe cube function initOuterCube ( ) { const geometry = …" at bounding box center [540, 757] width 527 height 1302
type textarea "initAnimate();"
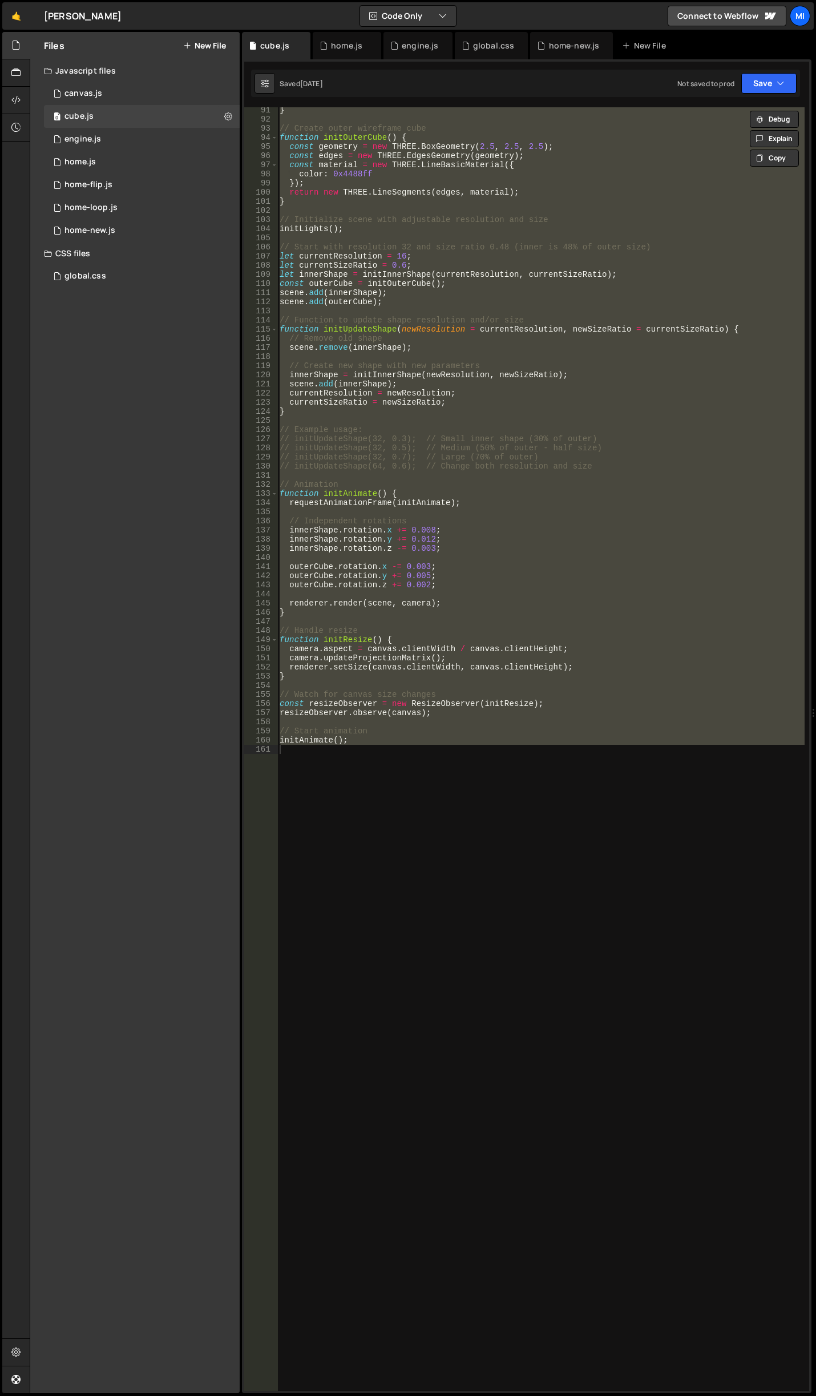
click at [608, 865] on div "} // Create outer wireframe cube function initOuterCube ( ) { const geometry = …" at bounding box center [540, 748] width 527 height 1283
paste textarea "initAnimate();"
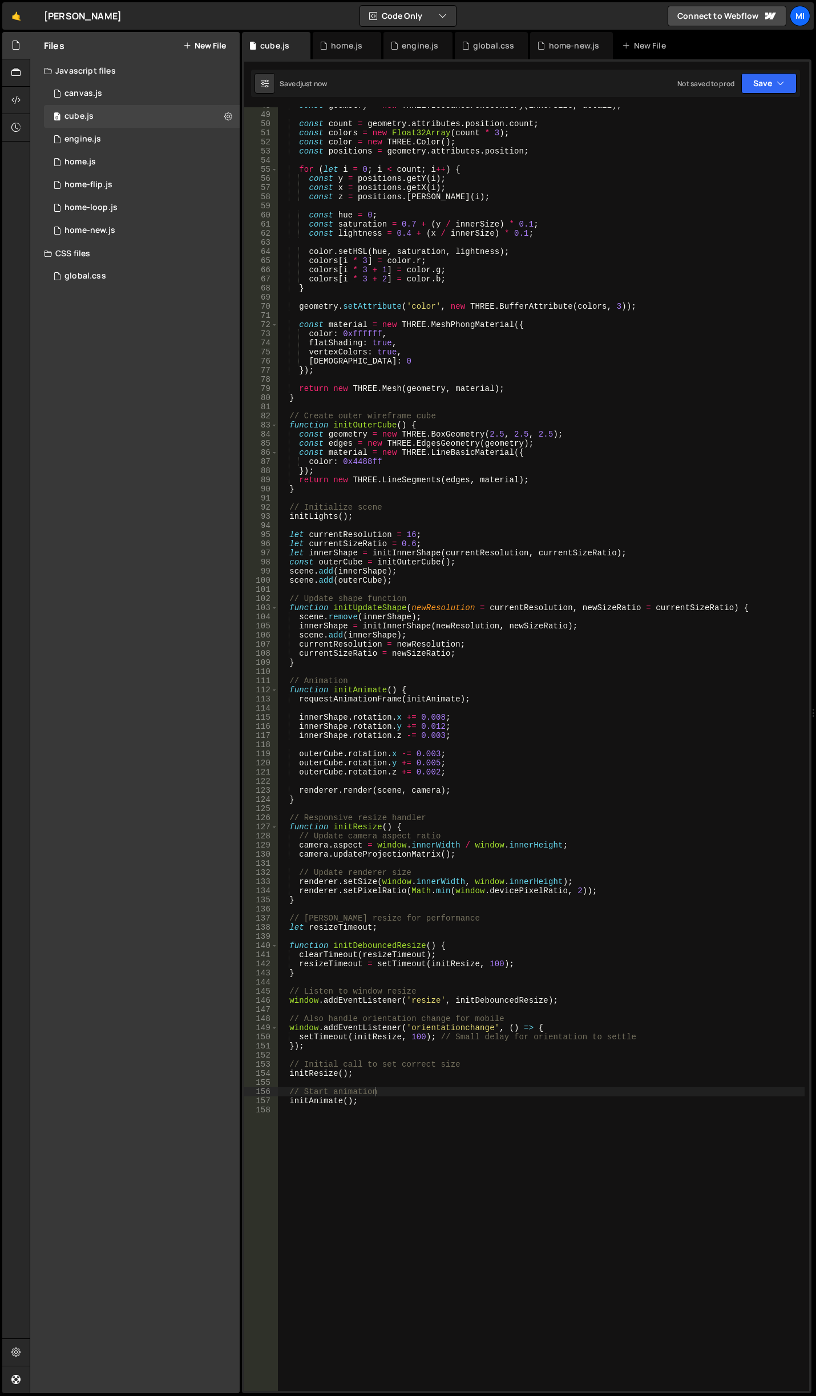
scroll to position [0, 0]
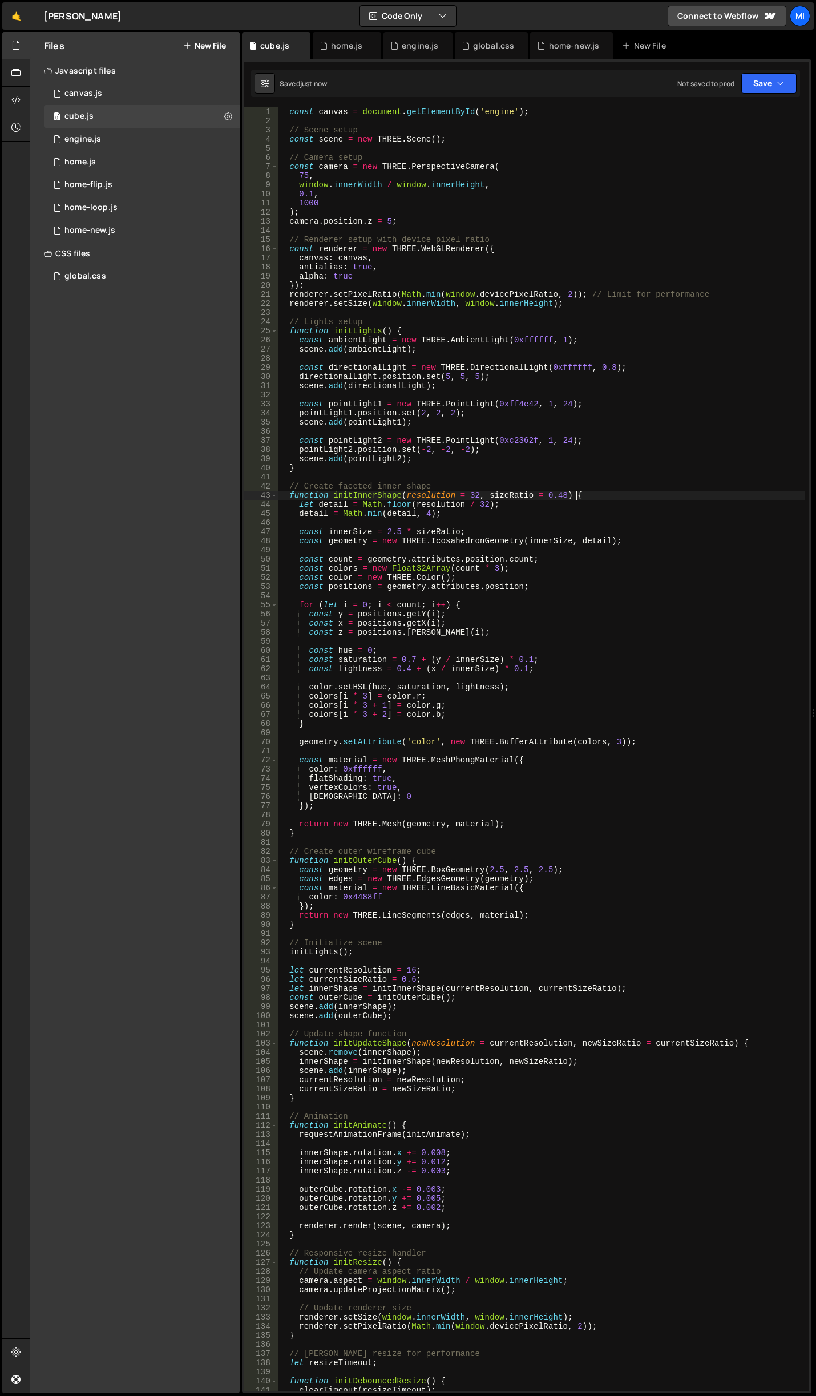
click at [591, 494] on div "const canvas = document . getElementById ( 'engine' ) ; // Scene setup const sc…" at bounding box center [540, 758] width 527 height 1302
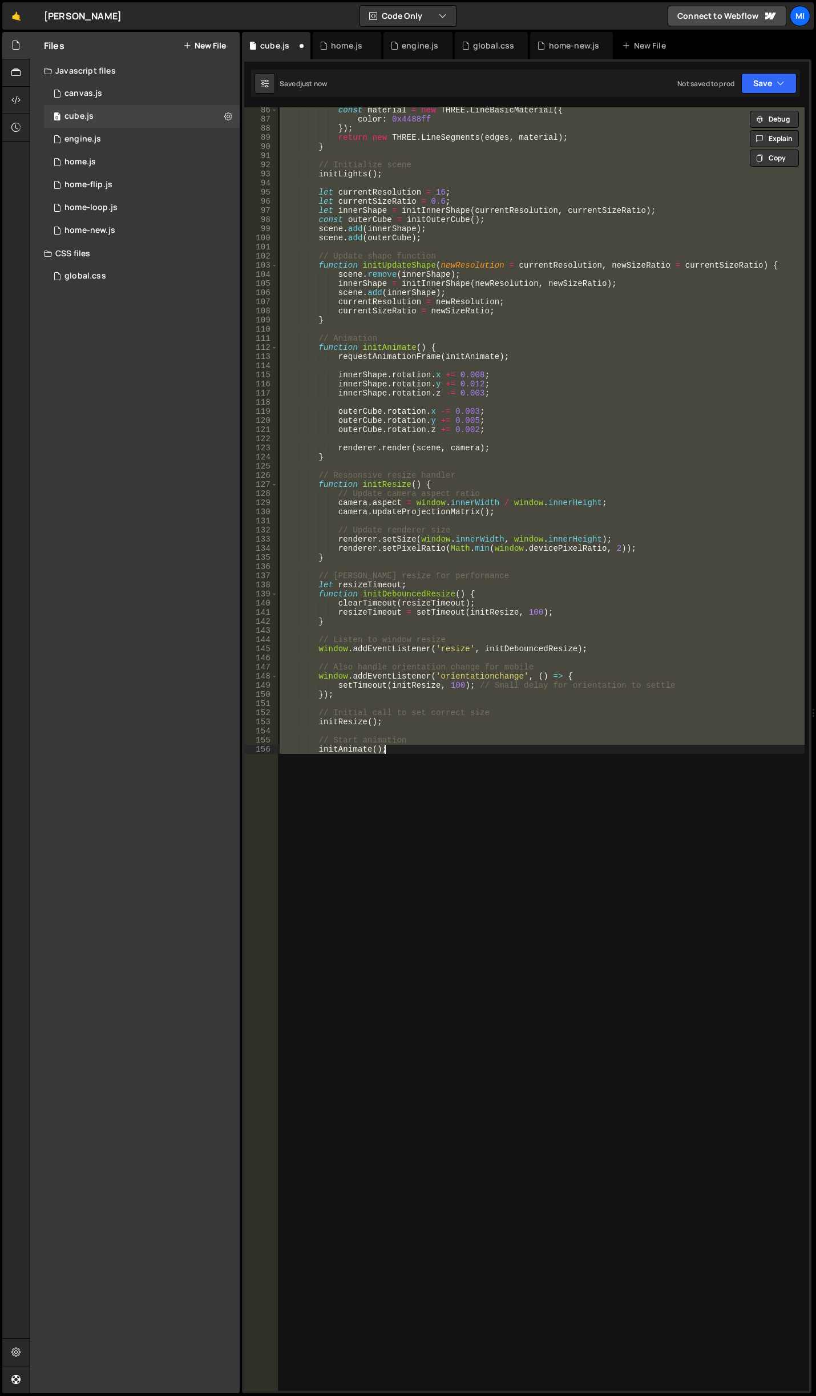
scroll to position [778, 0]
type textarea "initAnimate();"
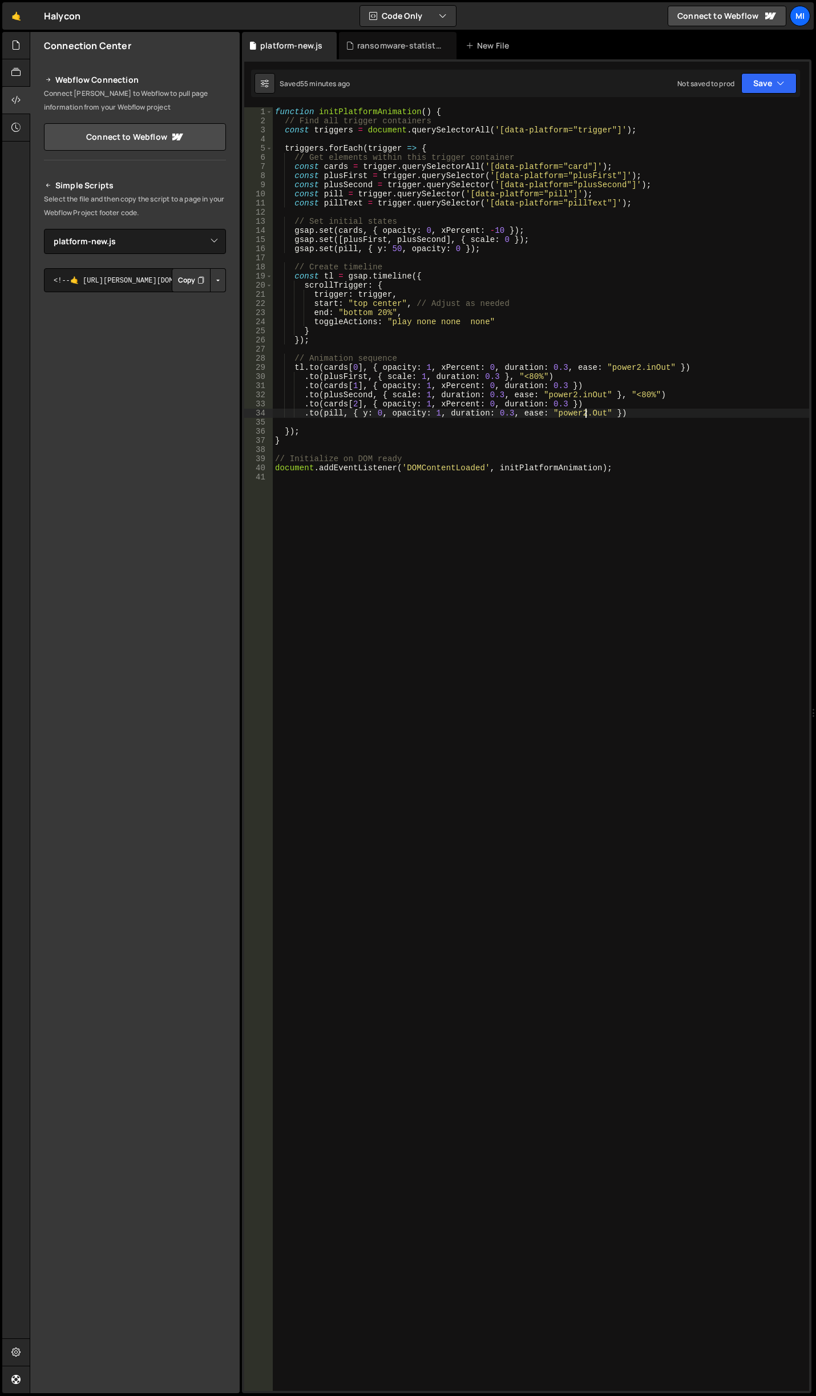
select select "47037"
click at [467, 276] on div "function initPlatformAnimation ( ) { // Find all trigger containers const trigg…" at bounding box center [541, 758] width 536 height 1302
click at [562, 364] on div "function initPlatformAnimation ( ) { // Find all trigger containers const trigg…" at bounding box center [541, 758] width 536 height 1302
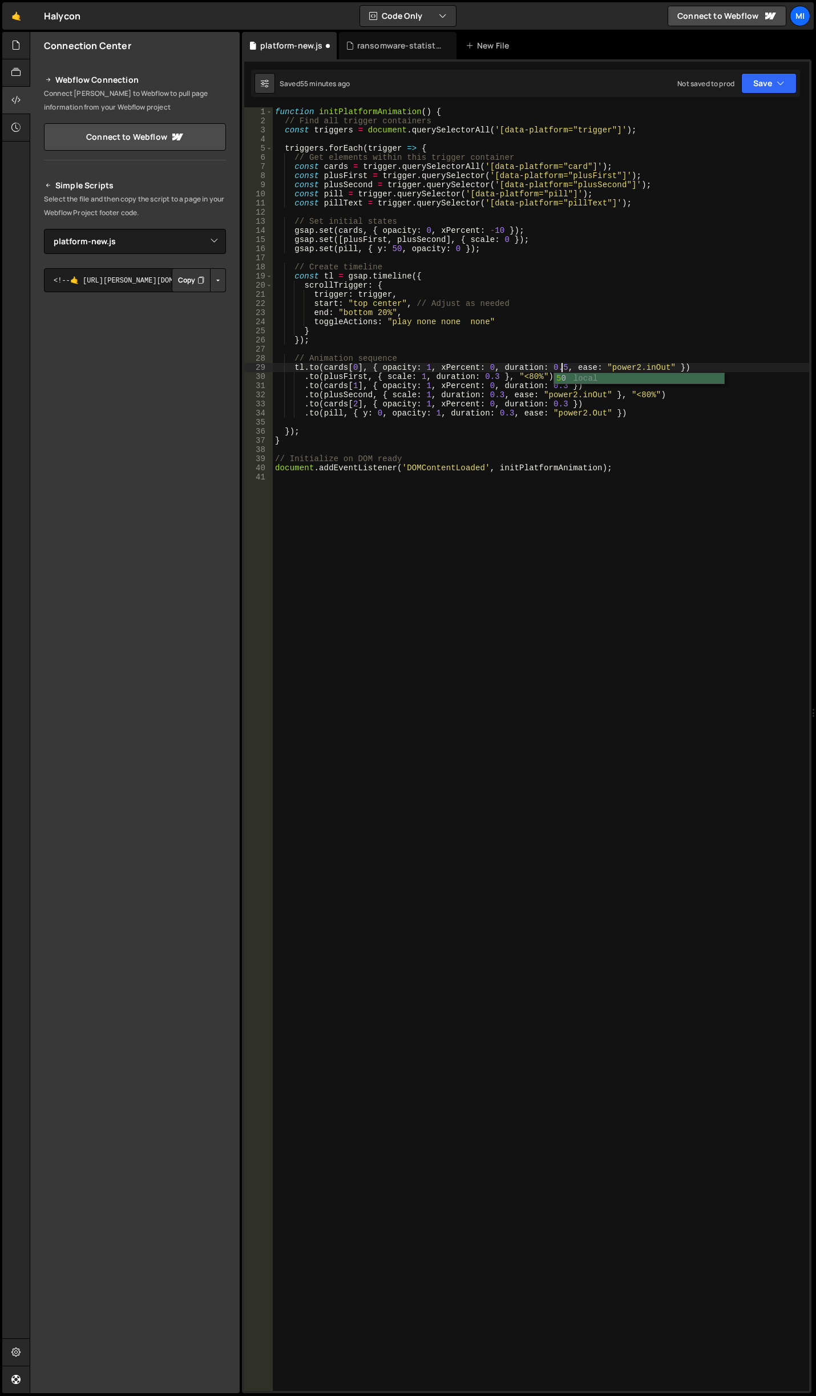
click at [498, 393] on div "function initPlatformAnimation ( ) { // Find all trigger containers const trigg…" at bounding box center [541, 758] width 536 height 1302
click at [559, 385] on div "function initPlatformAnimation ( ) { // Find all trigger containers const trigg…" at bounding box center [541, 758] width 536 height 1302
click at [504, 407] on div "function initPlatformAnimation ( ) { // Find all trigger containers const trigg…" at bounding box center [541, 758] width 536 height 1302
click at [562, 401] on div "function initPlatformAnimation ( ) { // Find all trigger containers const trigg…" at bounding box center [541, 758] width 536 height 1302
drag, startPoint x: 510, startPoint y: 413, endPoint x: 499, endPoint y: 413, distance: 10.8
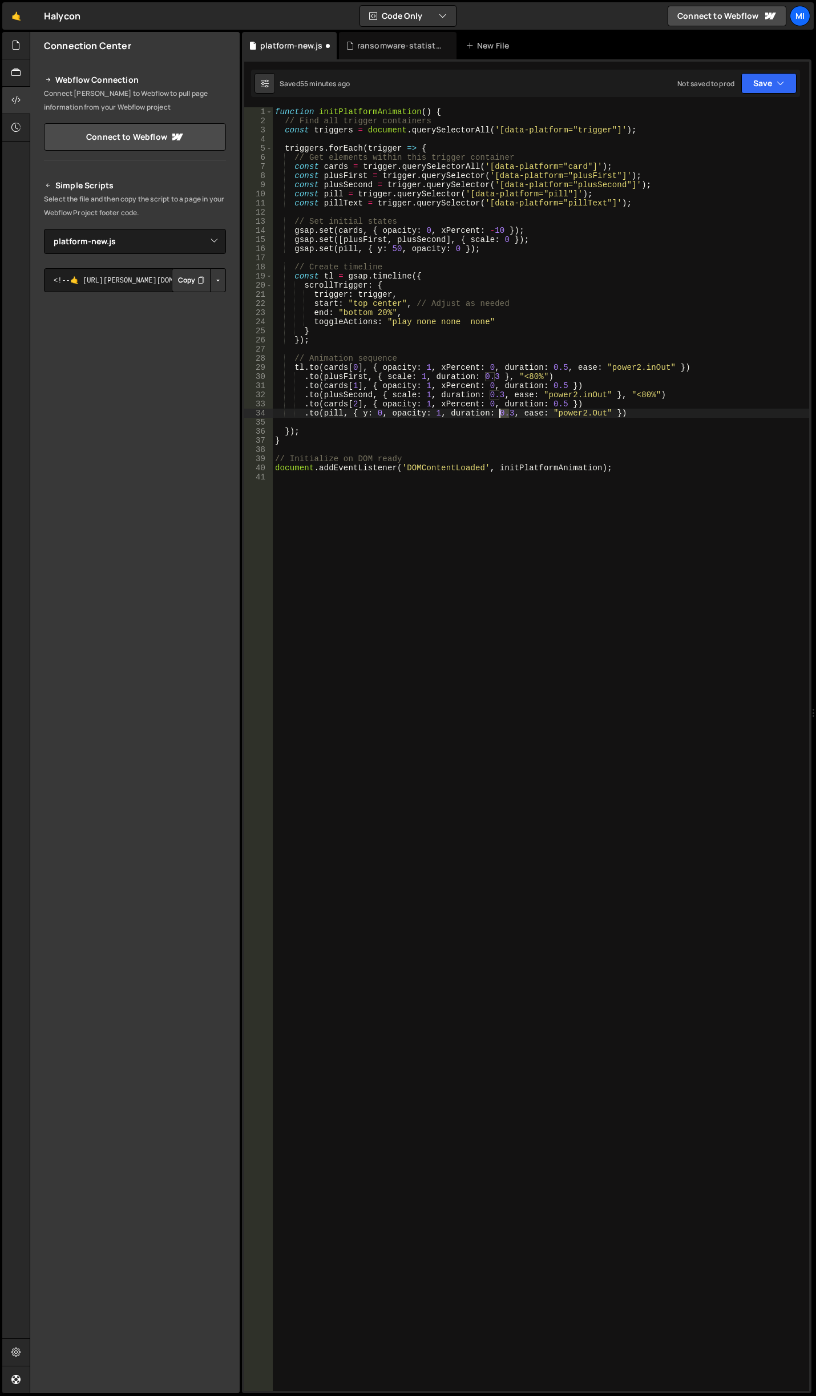
click at [499, 413] on div "function initPlatformAnimation ( ) { // Find all trigger containers const trigg…" at bounding box center [541, 758] width 536 height 1302
click at [499, 413] on div "function initPlatformAnimation ( ) { // Find all trigger containers const trigg…" at bounding box center [541, 748] width 536 height 1283
click at [508, 411] on div "function initPlatformAnimation ( ) { // Find all trigger containers const trigg…" at bounding box center [541, 758] width 536 height 1302
click at [610, 414] on div "function initPlatformAnimation ( ) { // Find all trigger containers const trigg…" at bounding box center [541, 758] width 536 height 1302
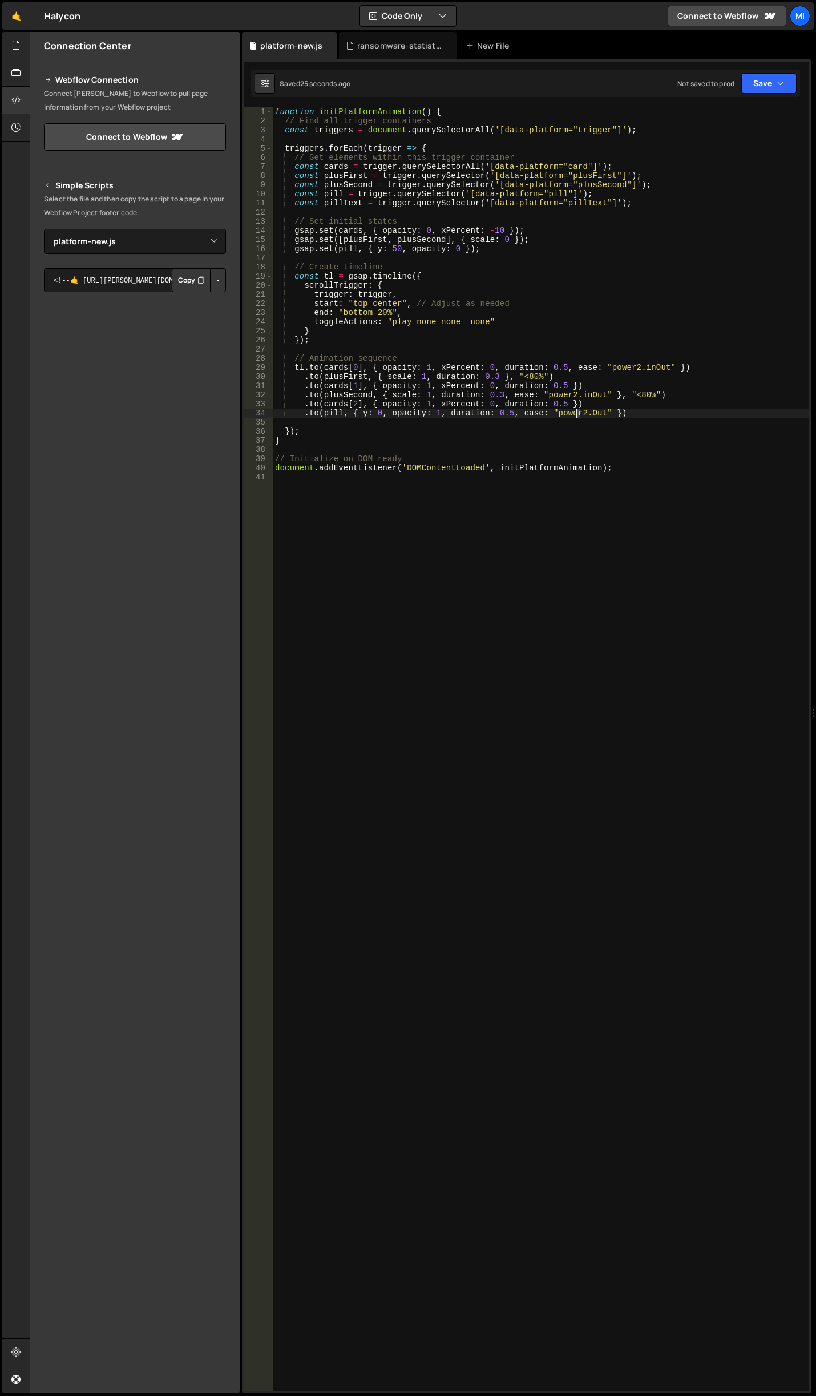
click at [578, 411] on div "function initPlatformAnimation ( ) { // Find all trigger containers const trigg…" at bounding box center [541, 758] width 536 height 1302
click at [579, 412] on div "function initPlatformAnimation ( ) { // Find all trigger containers const trigg…" at bounding box center [541, 758] width 536 height 1302
click at [580, 412] on div "function initPlatformAnimation ( ) { // Find all trigger containers const trigg…" at bounding box center [541, 758] width 536 height 1302
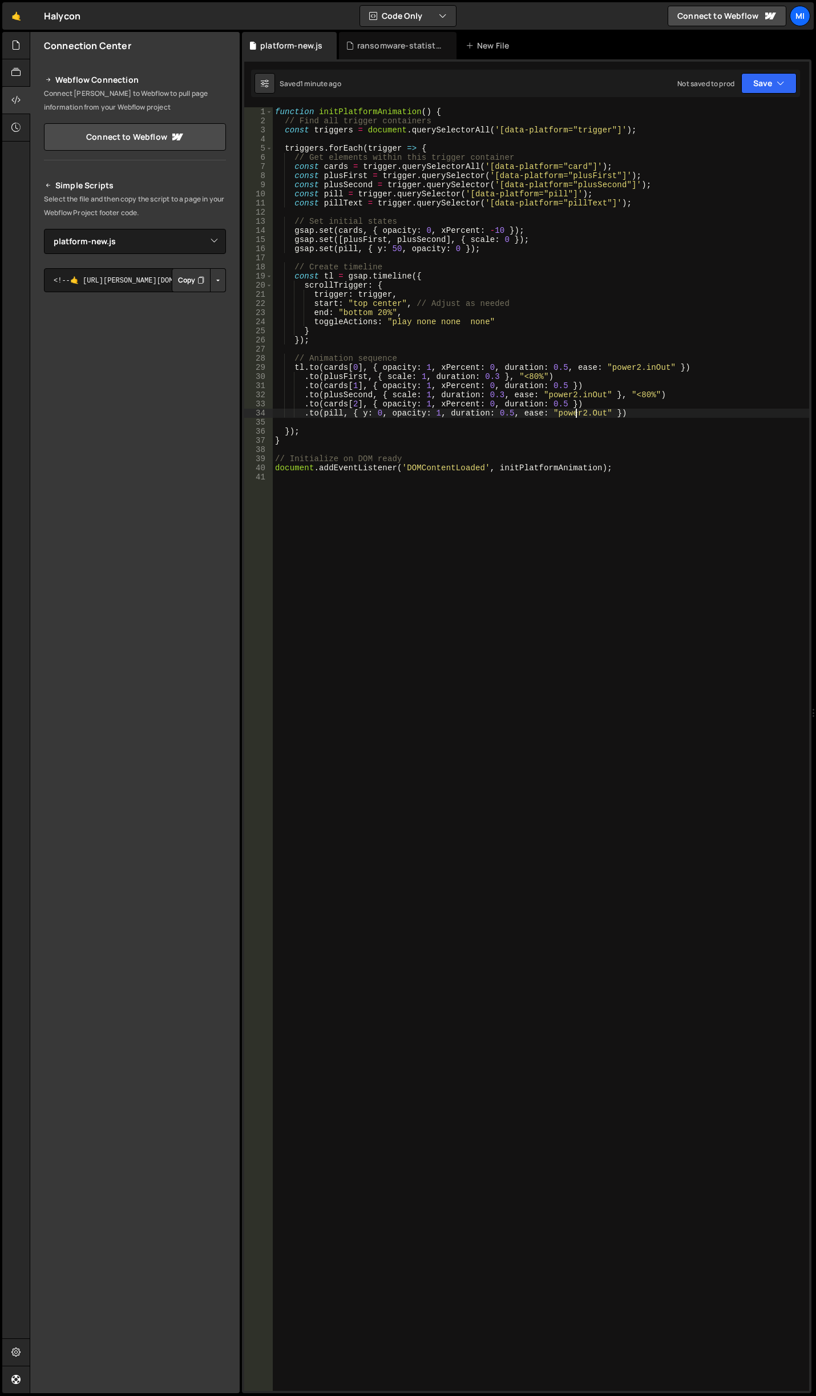
click at [491, 413] on div "function initPlatformAnimation ( ) { // Find all trigger containers const trigg…" at bounding box center [541, 758] width 536 height 1302
click at [547, 411] on div "function initPlatformAnimation ( ) { // Find all trigger containers const trigg…" at bounding box center [541, 758] width 536 height 1302
click at [550, 413] on div "function initPlatformAnimation ( ) { // Find all trigger containers const trigg…" at bounding box center [541, 758] width 536 height 1302
drag, startPoint x: 546, startPoint y: 413, endPoint x: 604, endPoint y: 411, distance: 58.2
click at [604, 411] on div "function initPlatformAnimation ( ) { // Find all trigger containers const trigg…" at bounding box center [541, 758] width 536 height 1302
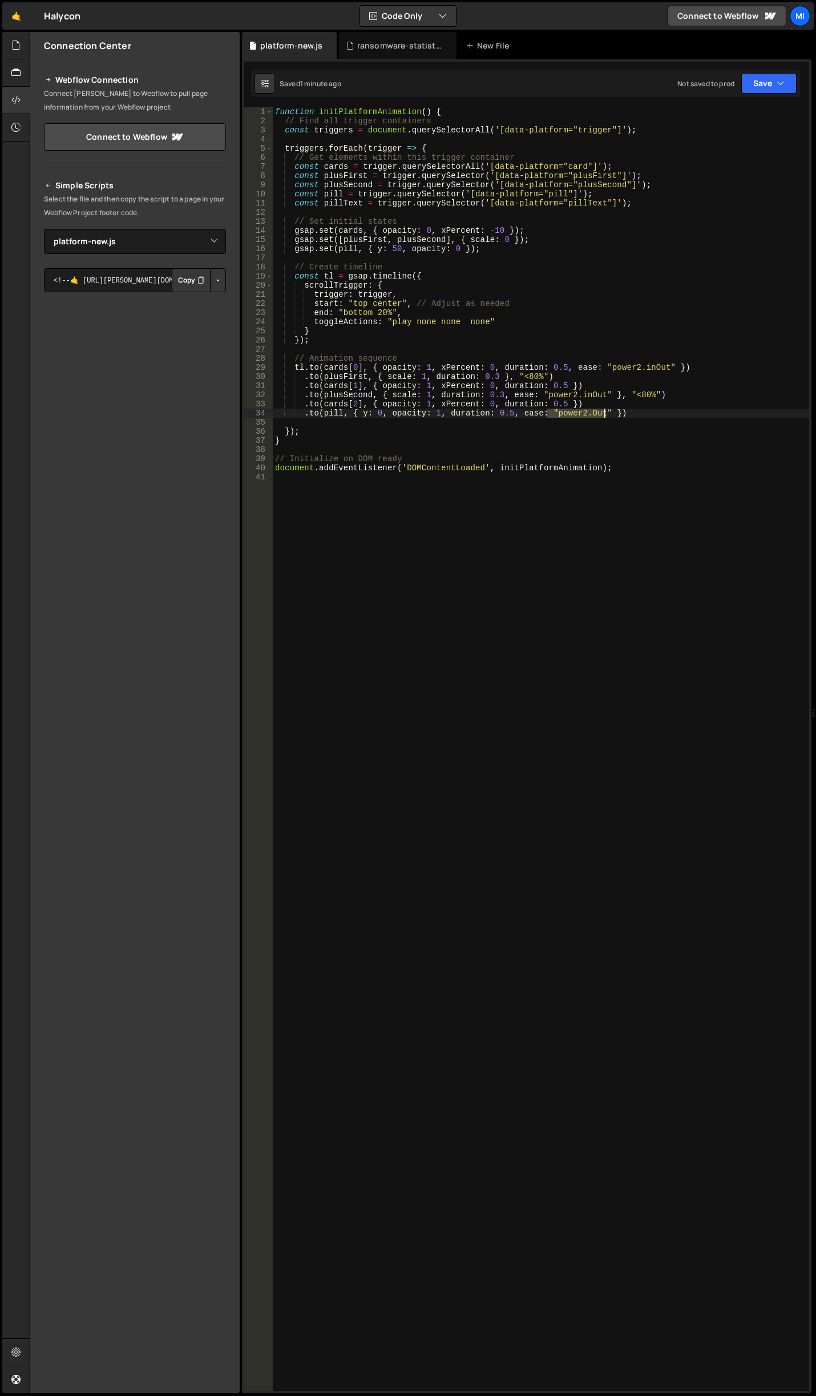
paste textarea "back.out(1.4)"
type textarea ".to(pill, { y: 0, opacity: 1, duration: 0.5, ease: "back.out(1.4)" })"
click at [608, 532] on div "function initPlatformAnimation ( ) { // Find all trigger containers const trigg…" at bounding box center [541, 758] width 536 height 1302
